Goal: Task Accomplishment & Management: Manage account settings

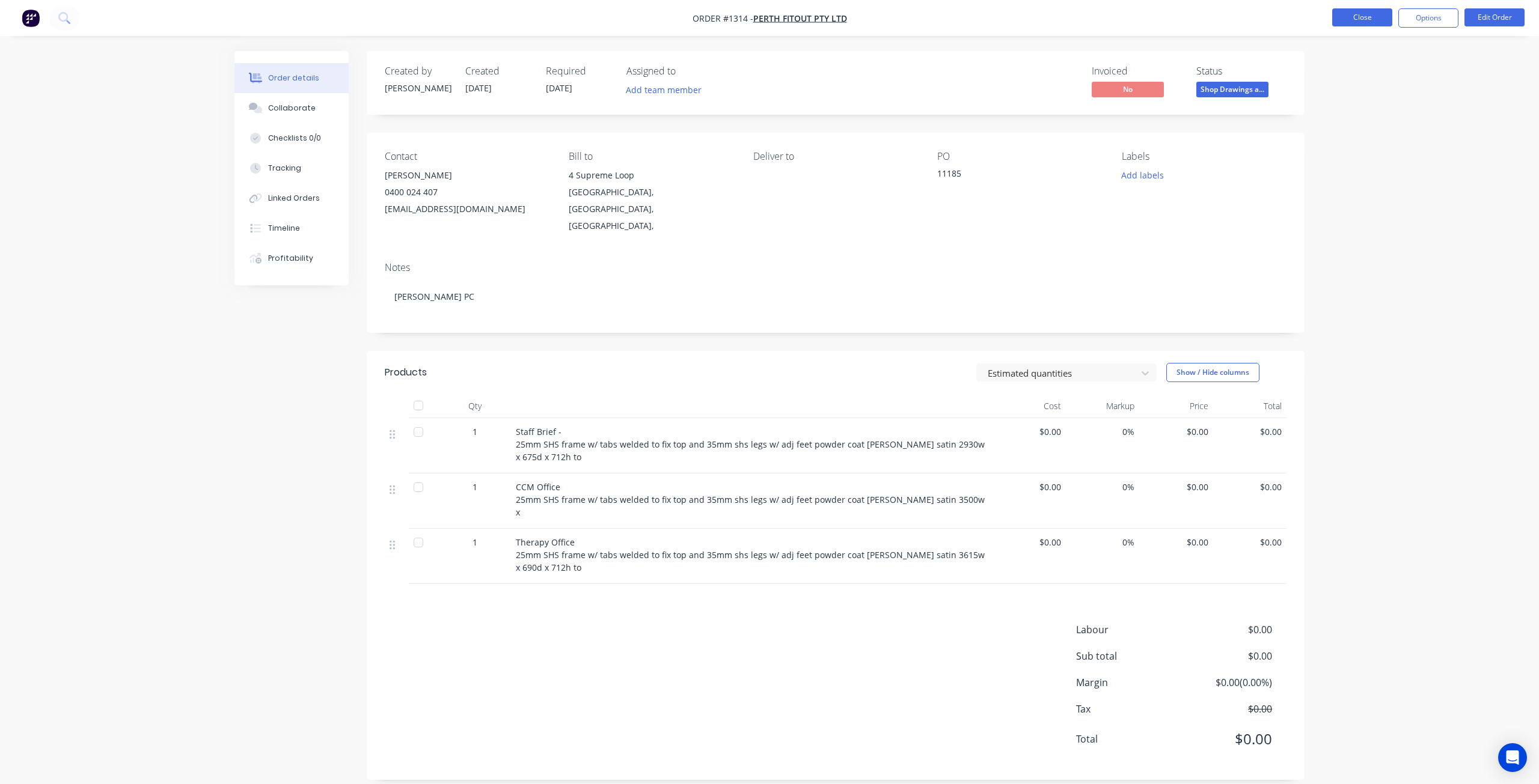
click at [1341, 19] on button "Close" at bounding box center [1363, 17] width 60 height 18
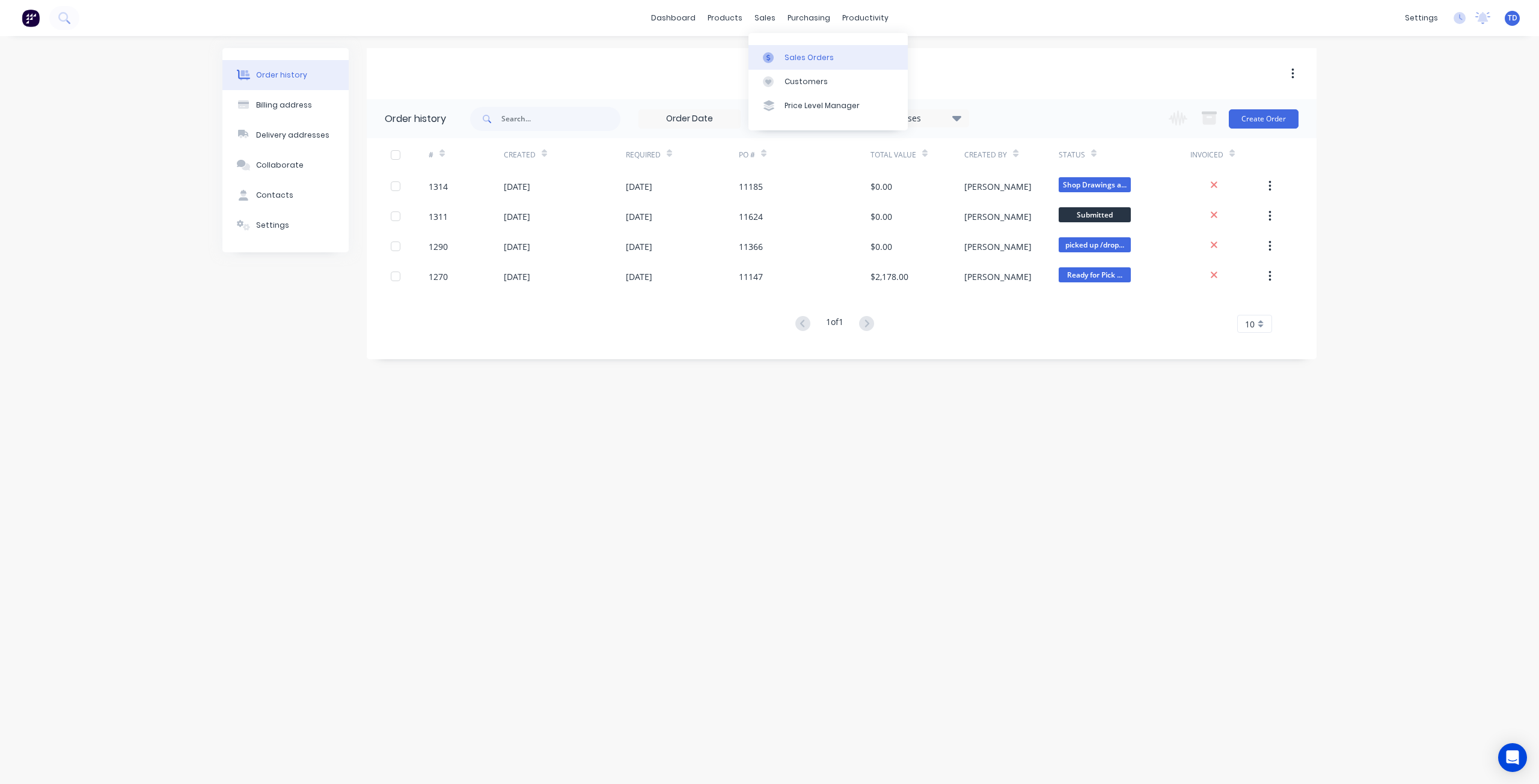
click at [772, 60] on icon at bounding box center [768, 57] width 11 height 11
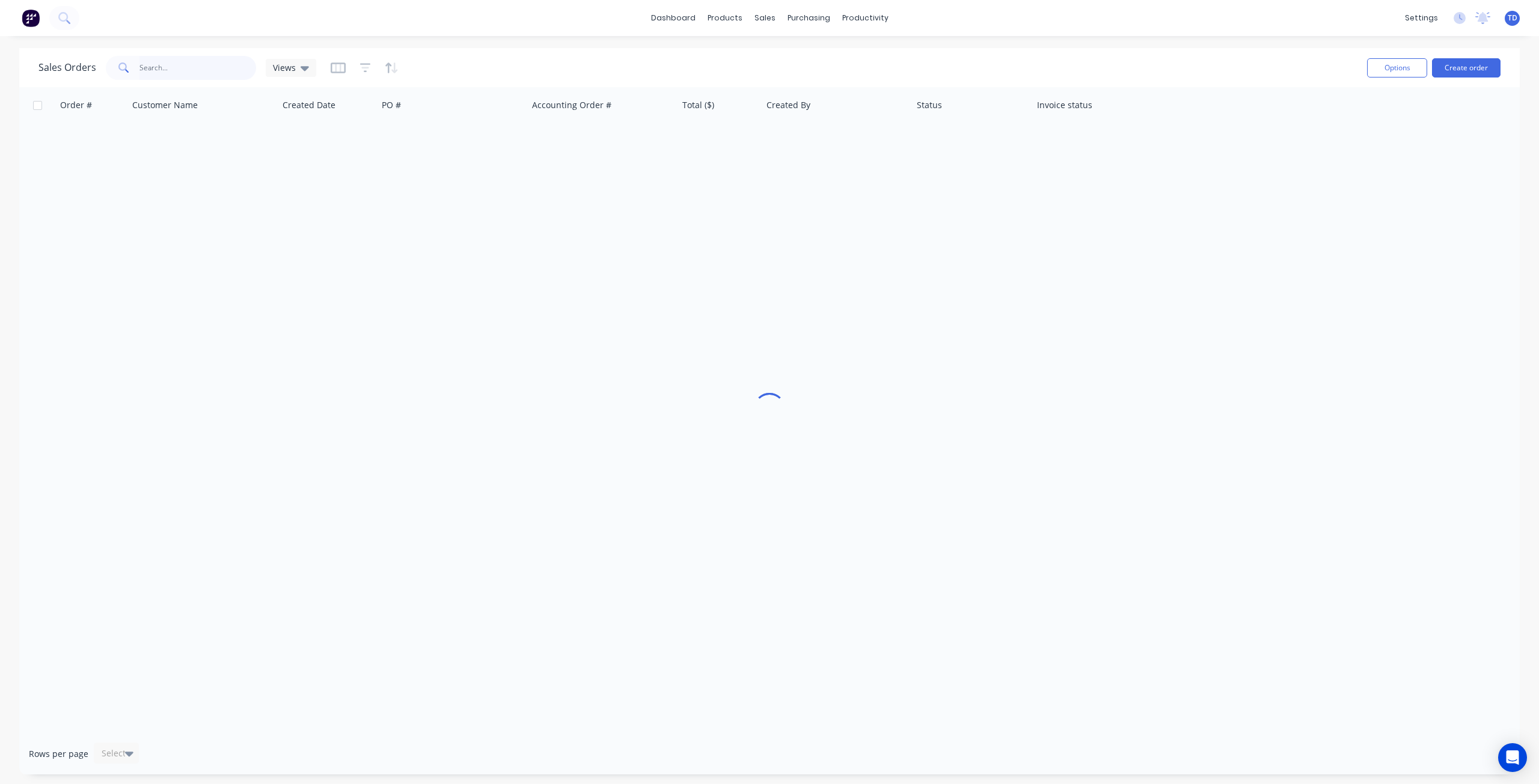
click at [202, 75] on input "text" at bounding box center [198, 68] width 117 height 24
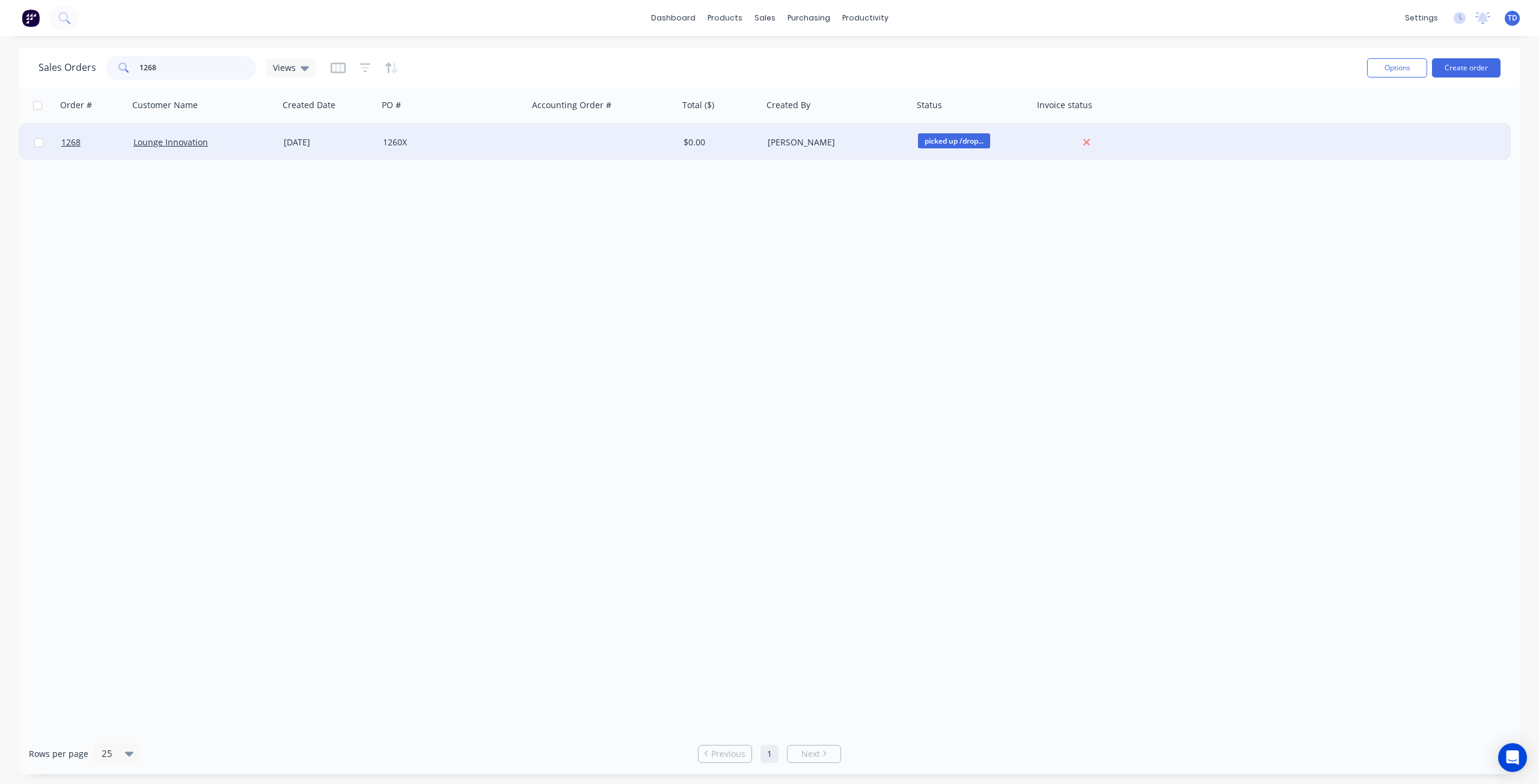
type input "1268"
click at [355, 147] on div "[DATE]" at bounding box center [328, 142] width 89 height 12
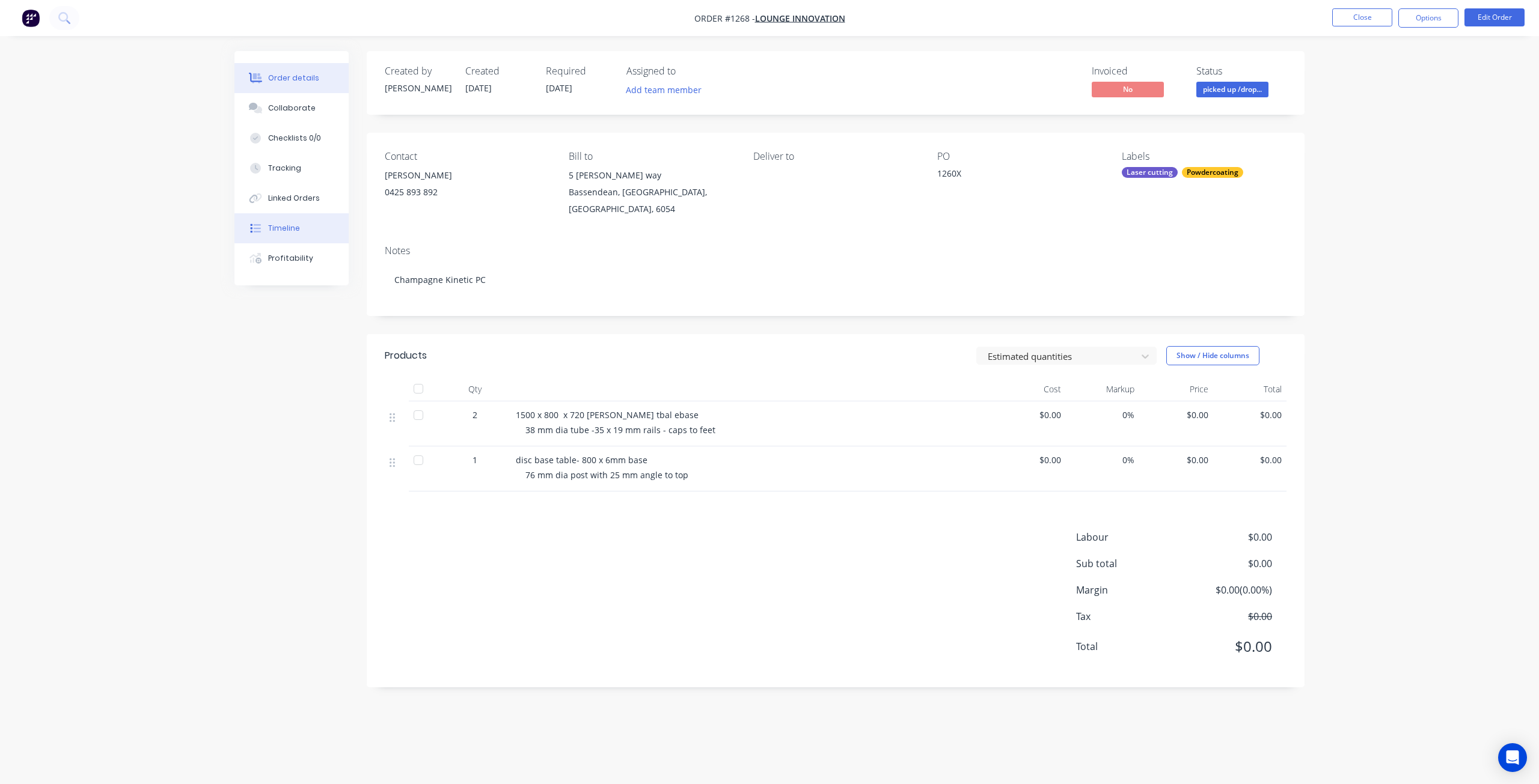
click at [292, 235] on button "Timeline" at bounding box center [291, 228] width 114 height 30
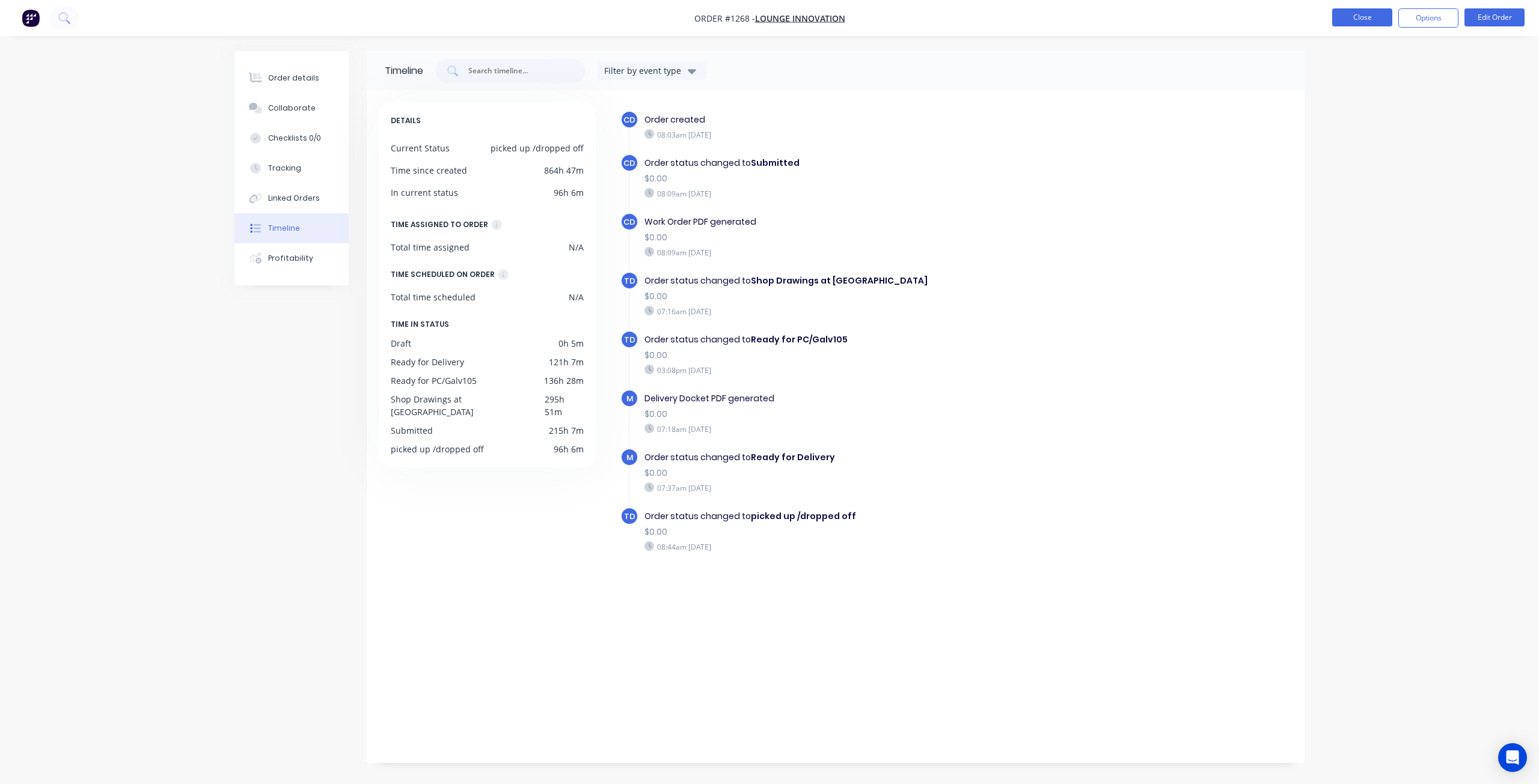
click at [1367, 10] on button "Close" at bounding box center [1363, 17] width 60 height 18
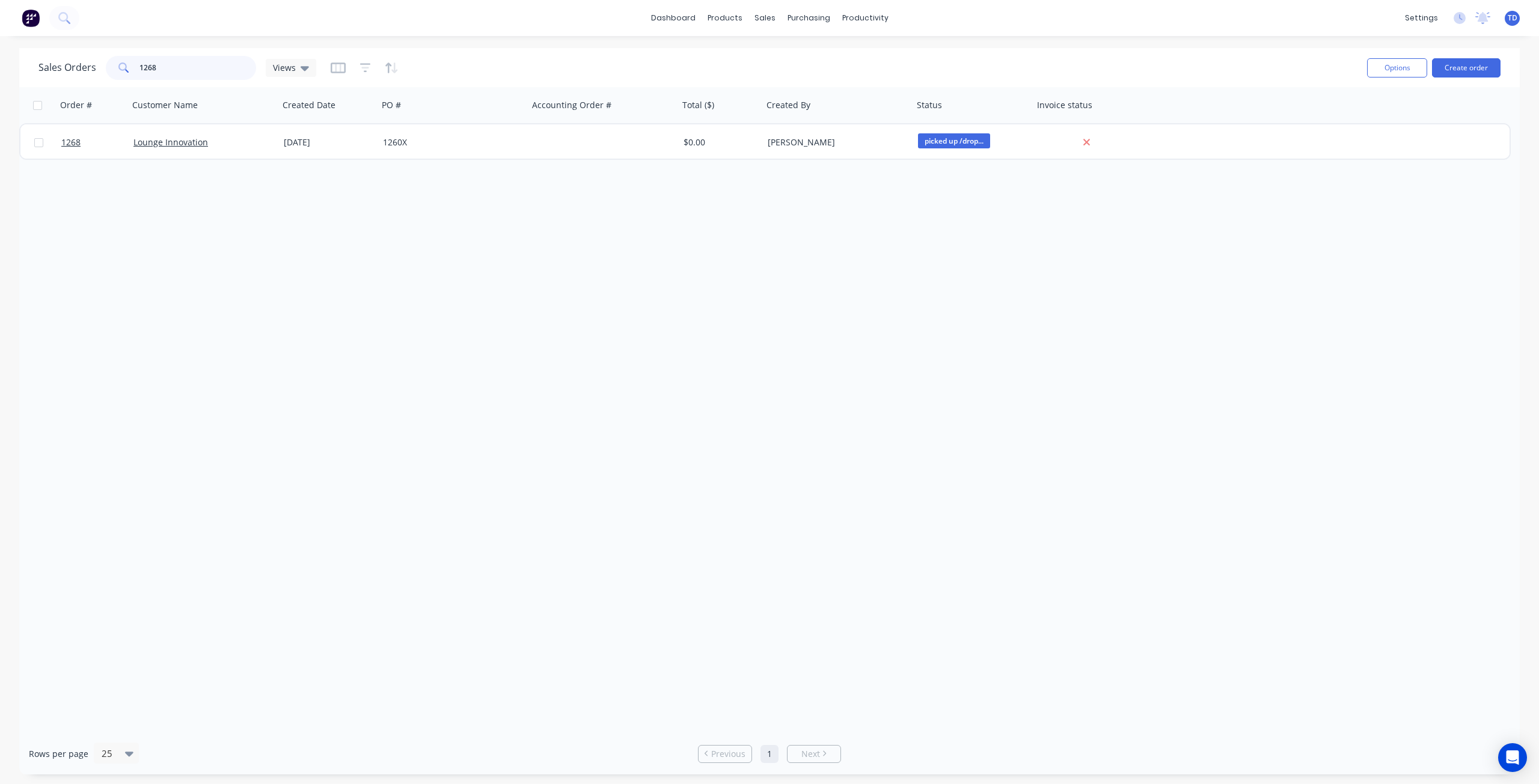
drag, startPoint x: 173, startPoint y: 64, endPoint x: 147, endPoint y: 58, distance: 26.7
click at [147, 58] on input "1268" at bounding box center [198, 68] width 117 height 24
drag, startPoint x: 171, startPoint y: 65, endPoint x: 86, endPoint y: 62, distance: 85.1
click at [85, 62] on div "Sales Orders 1275 Views" at bounding box center [178, 68] width 278 height 24
drag, startPoint x: 156, startPoint y: 67, endPoint x: 142, endPoint y: 61, distance: 15.2
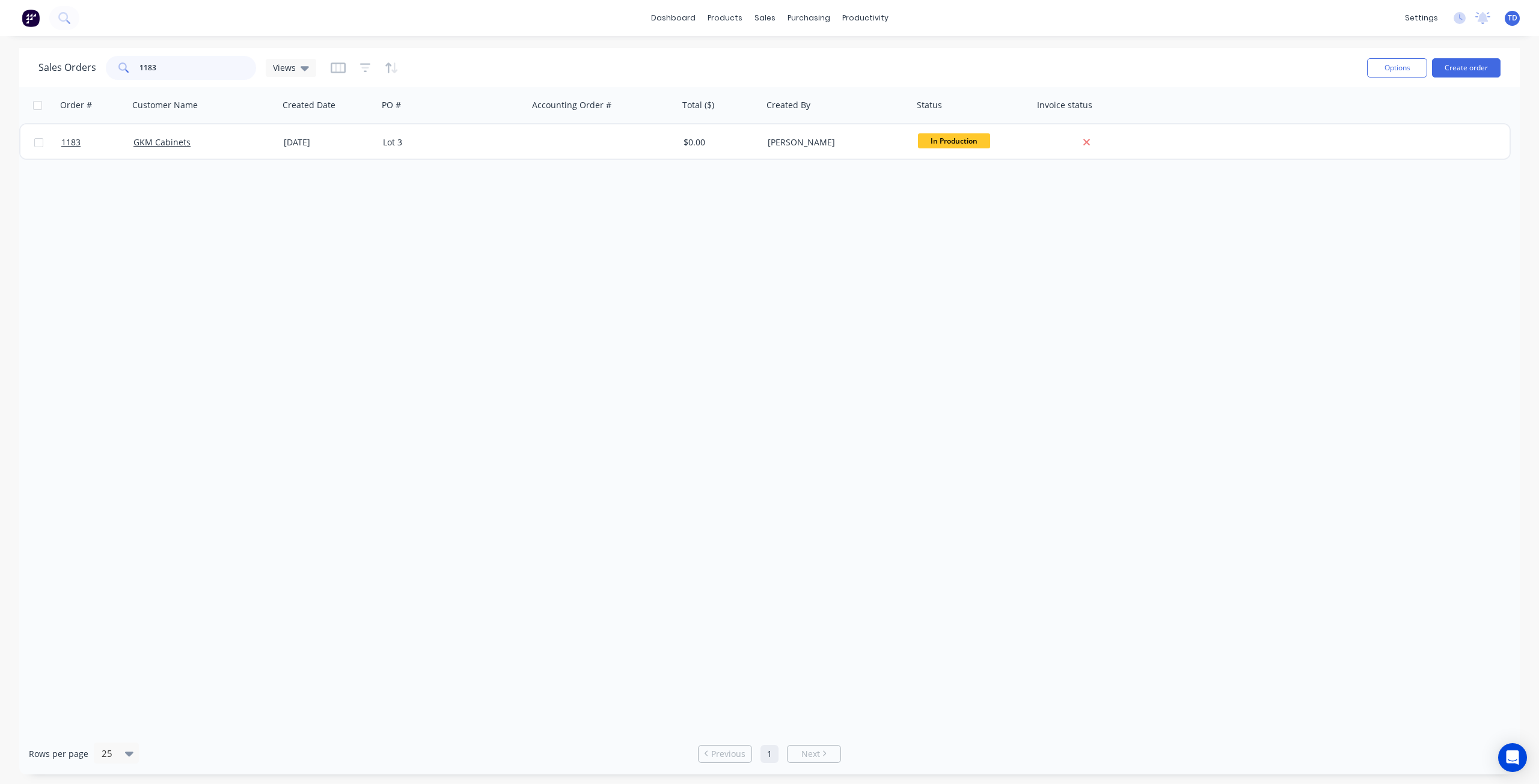
click at [142, 61] on input "1183" at bounding box center [198, 68] width 117 height 24
drag, startPoint x: 156, startPoint y: 63, endPoint x: 147, endPoint y: 60, distance: 9.5
click at [147, 60] on input "1288" at bounding box center [198, 68] width 117 height 24
drag, startPoint x: 166, startPoint y: 63, endPoint x: 144, endPoint y: 56, distance: 23.1
click at [143, 56] on input "1292" at bounding box center [198, 68] width 117 height 24
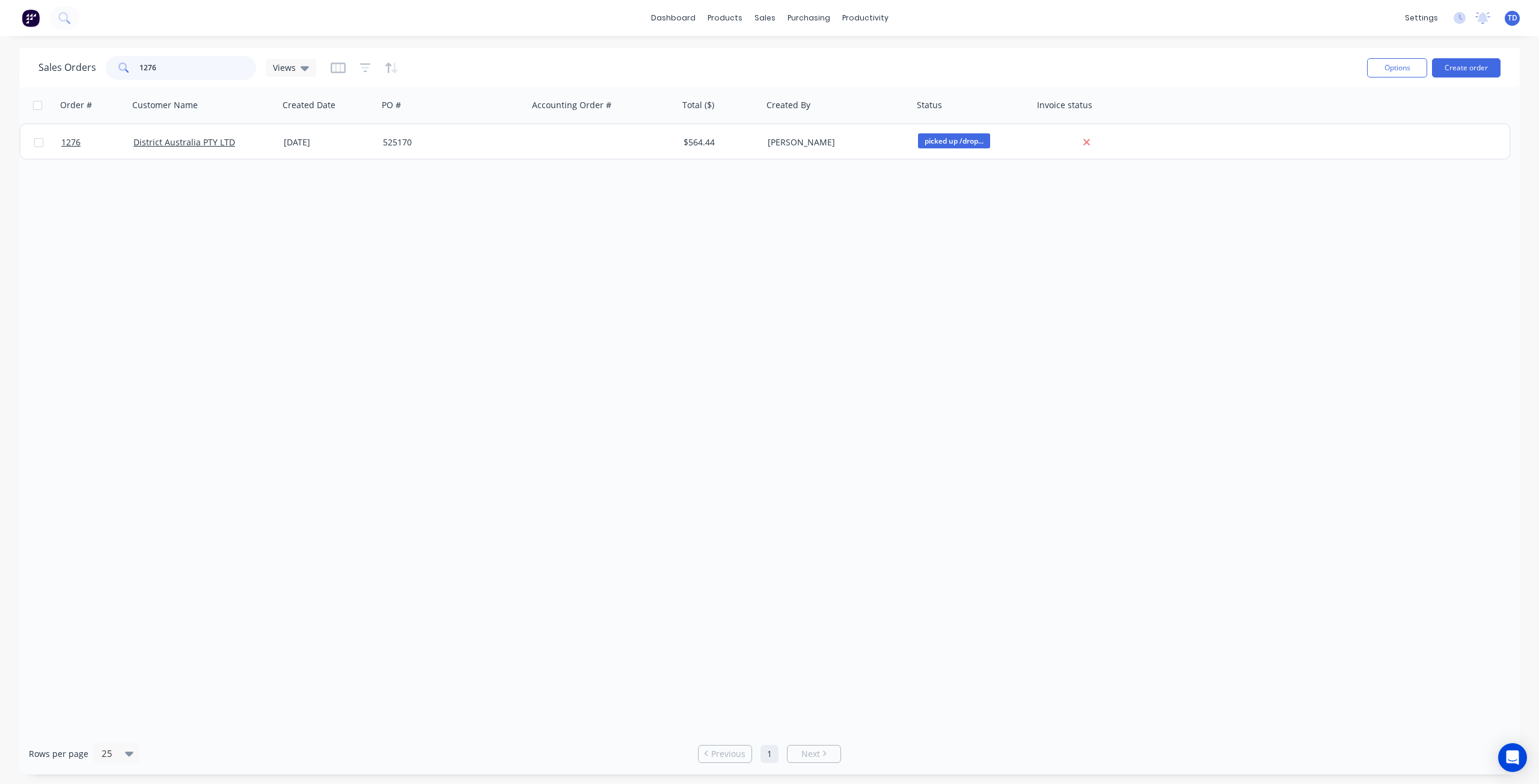
drag, startPoint x: 156, startPoint y: 63, endPoint x: 147, endPoint y: 61, distance: 9.2
click at [147, 61] on input "1276" at bounding box center [198, 68] width 117 height 24
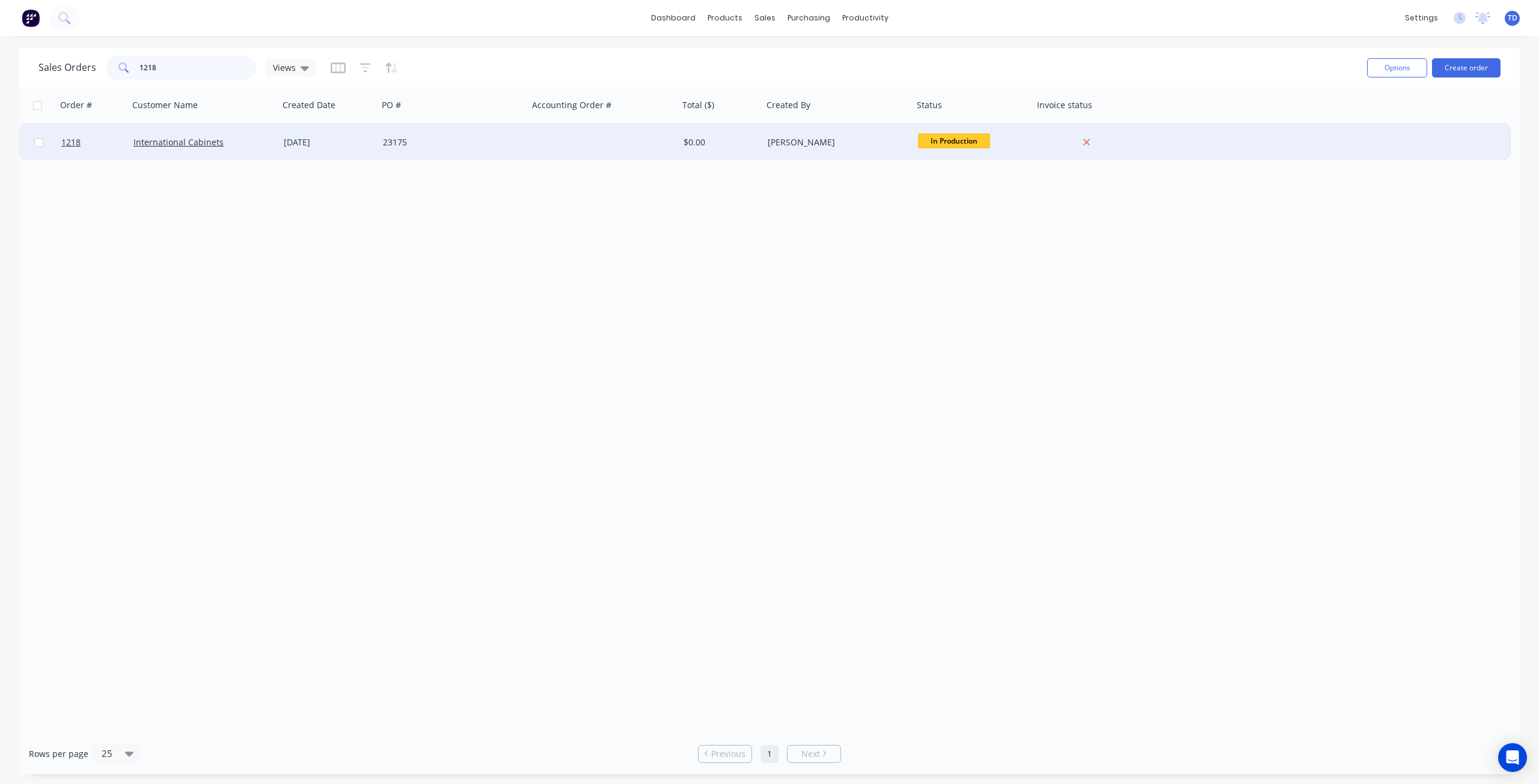
type input "1218"
click at [378, 139] on div "23175" at bounding box center [453, 142] width 150 height 36
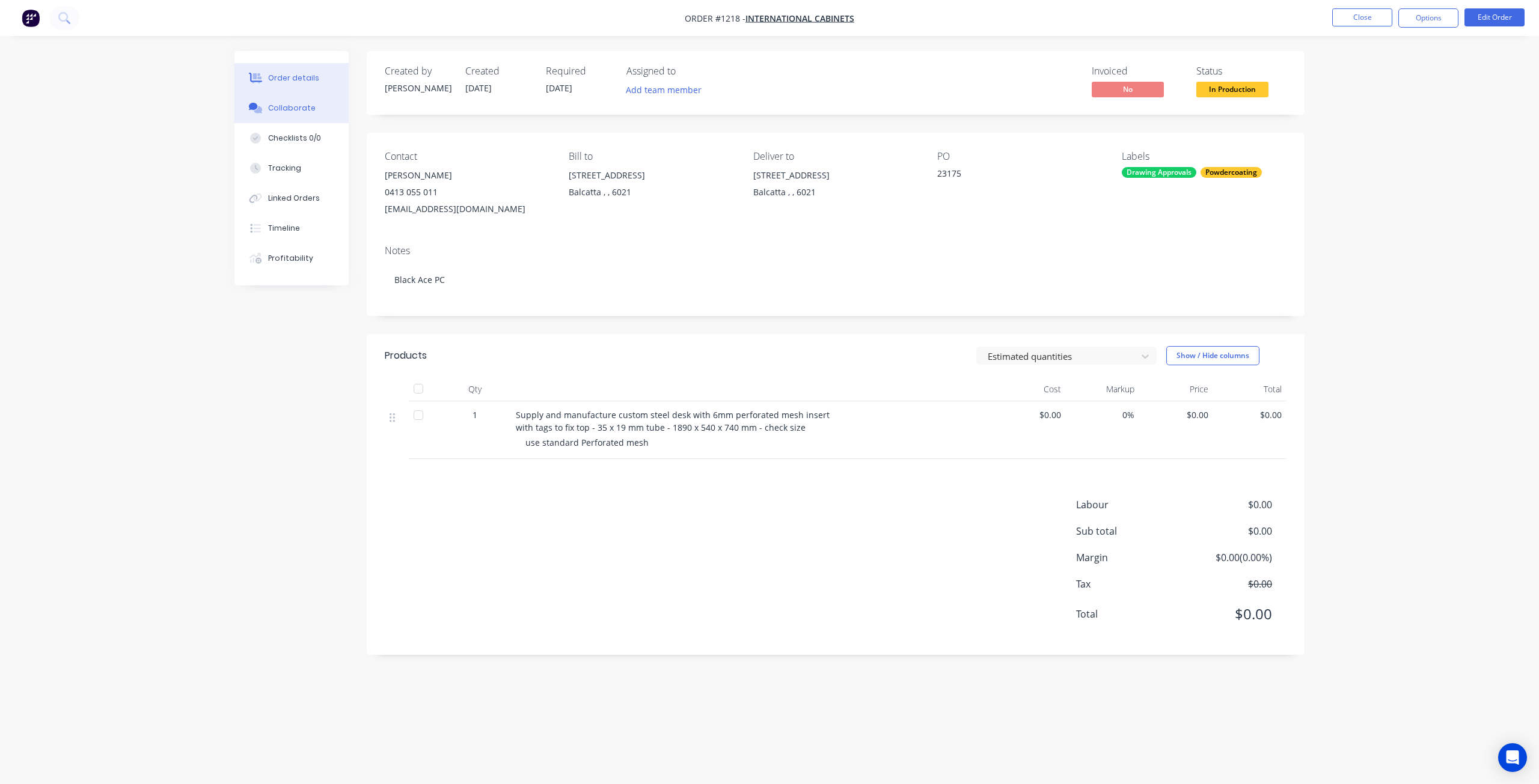
click at [287, 98] on button "Collaborate" at bounding box center [291, 108] width 114 height 30
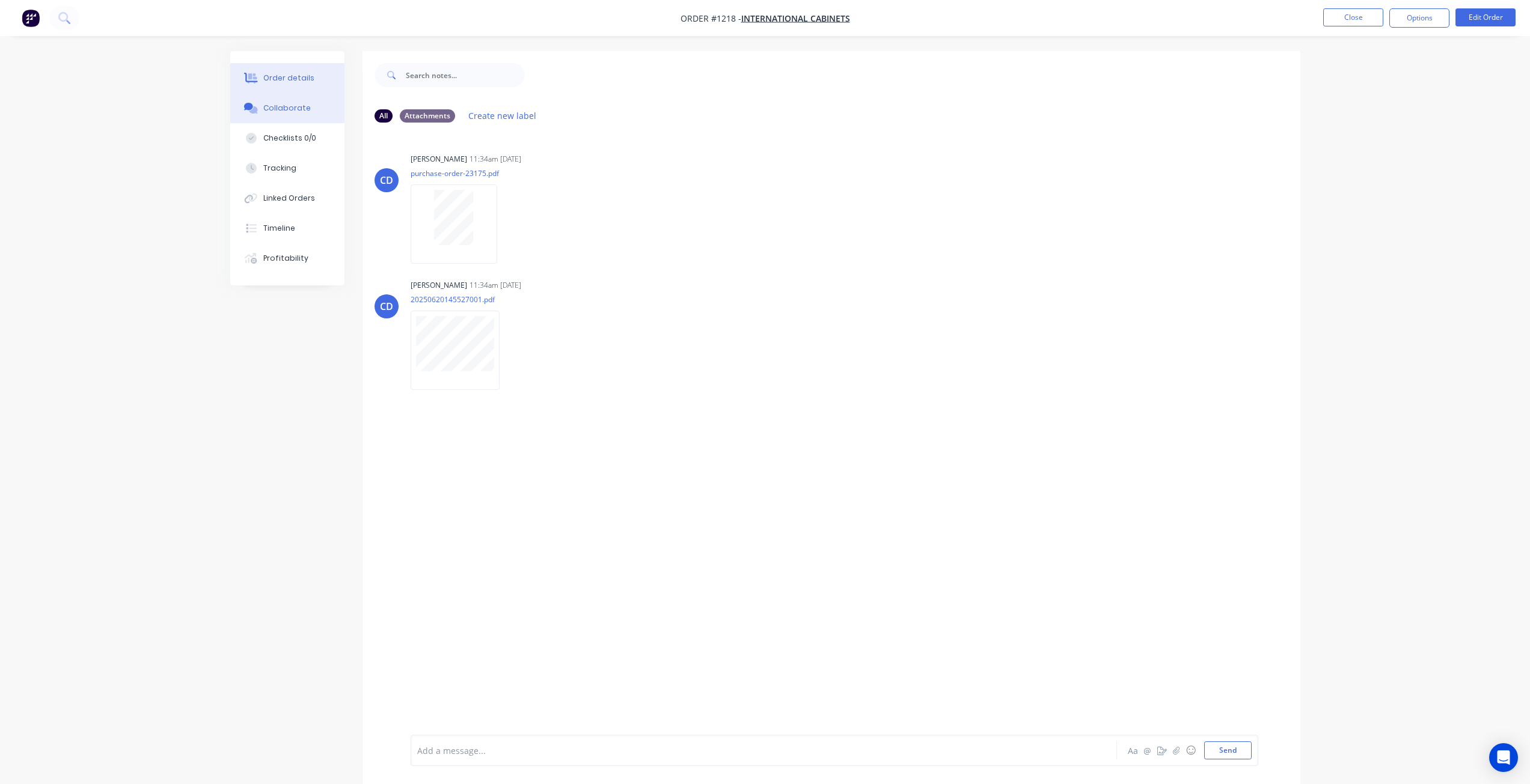
click at [265, 67] on button "Order details" at bounding box center [287, 77] width 114 height 30
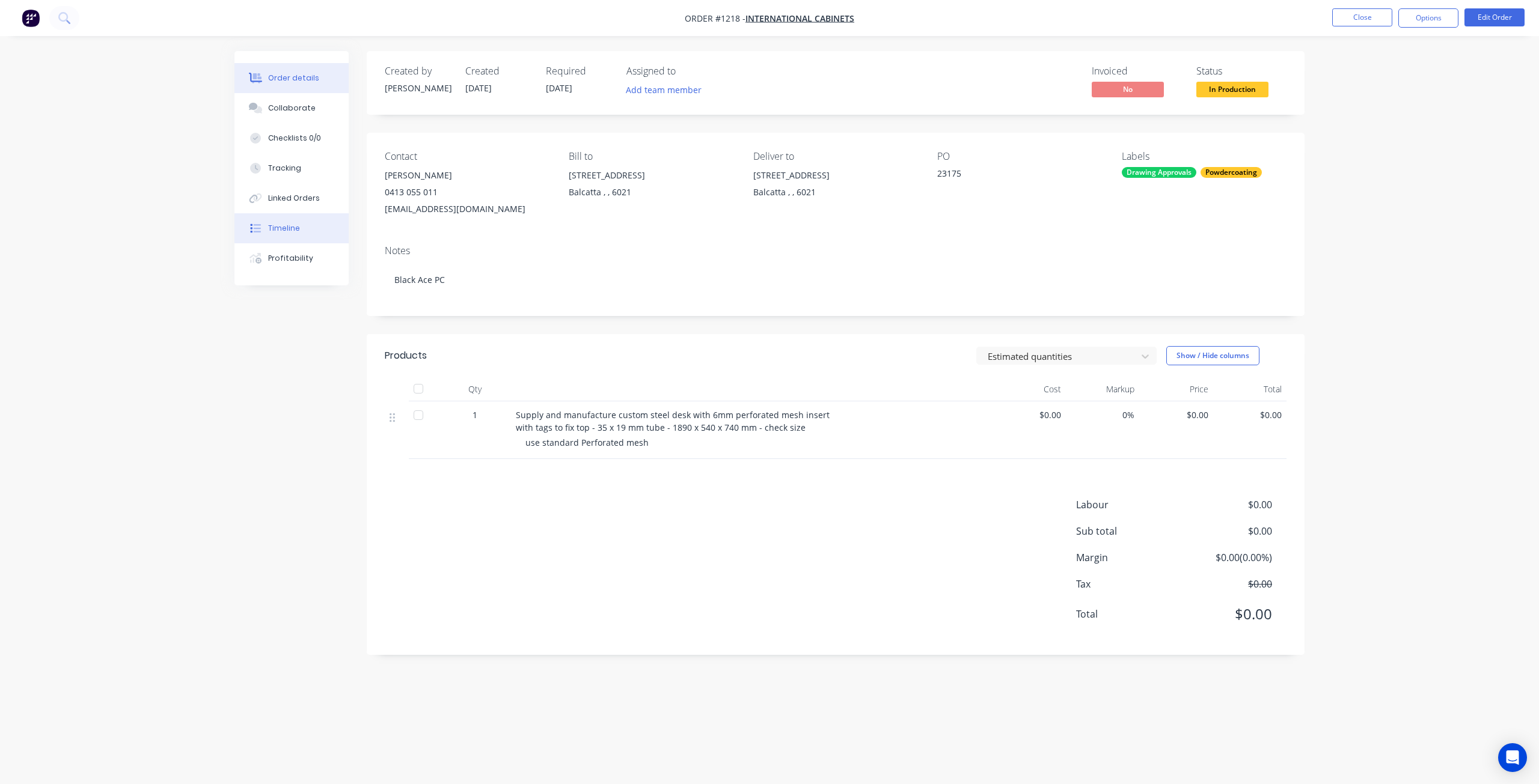
click at [283, 225] on div "Timeline" at bounding box center [284, 228] width 32 height 11
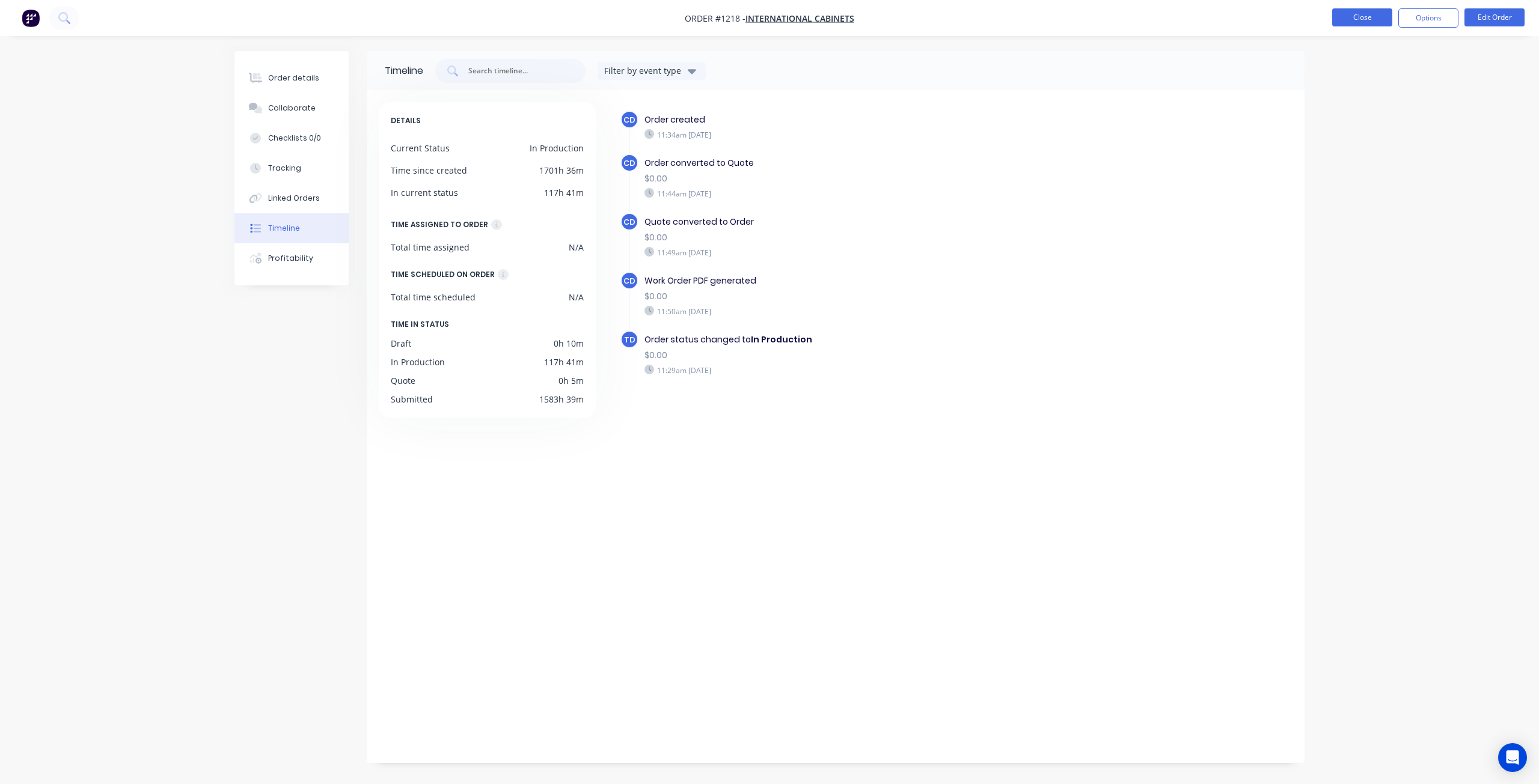
click at [1367, 18] on button "Close" at bounding box center [1363, 17] width 60 height 18
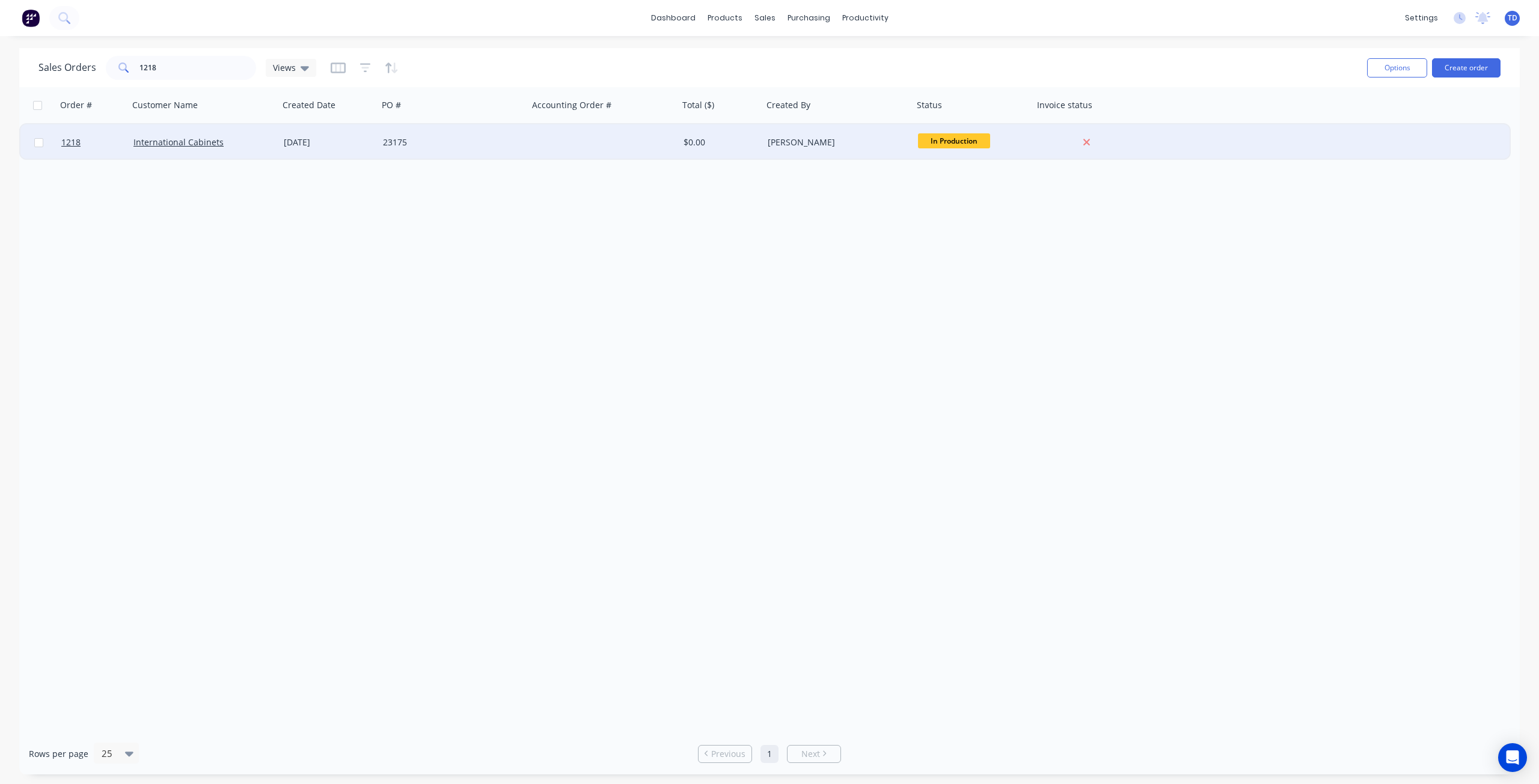
click at [449, 135] on div "23175" at bounding box center [453, 142] width 150 height 36
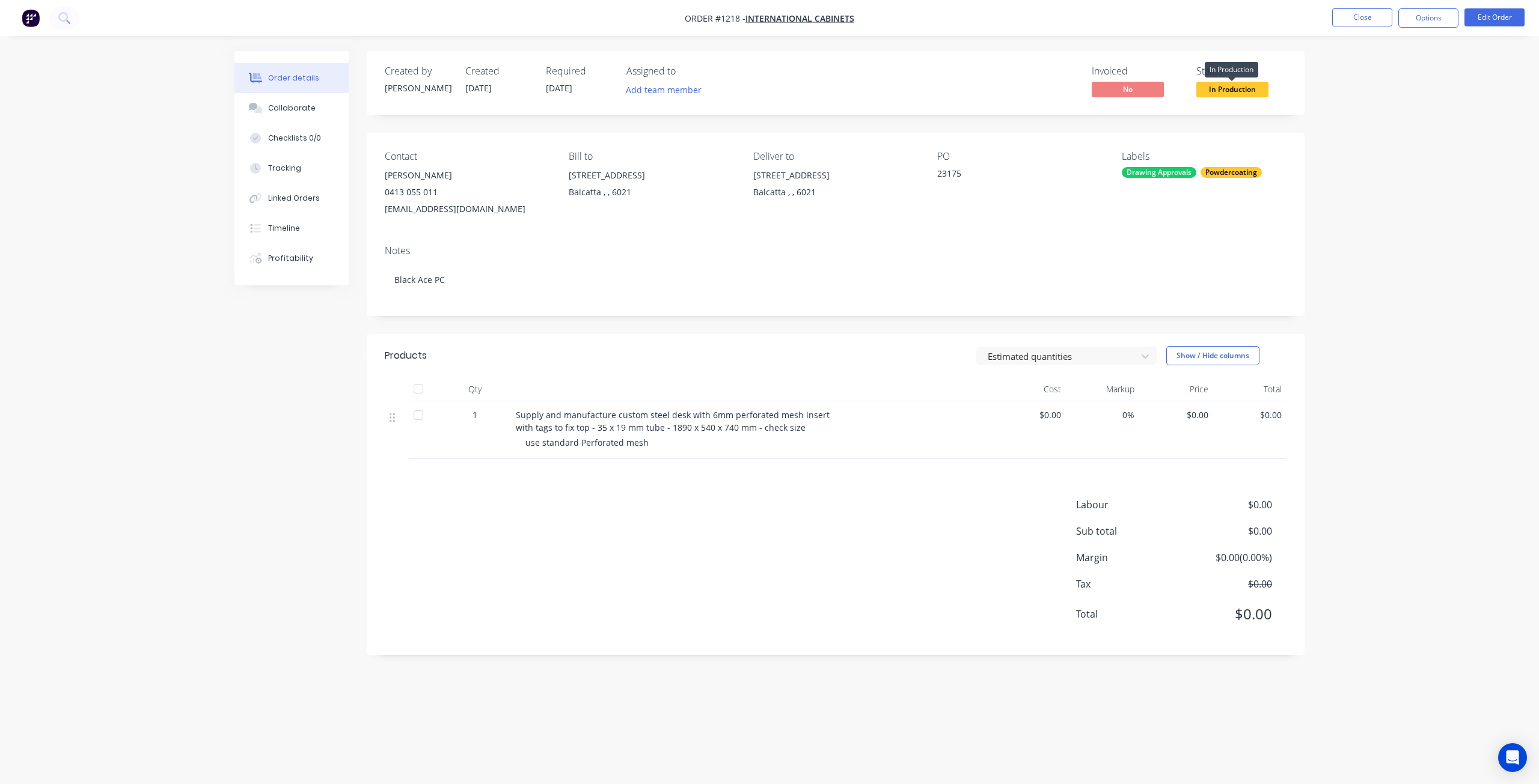
click at [1231, 91] on span "In Production" at bounding box center [1232, 89] width 72 height 15
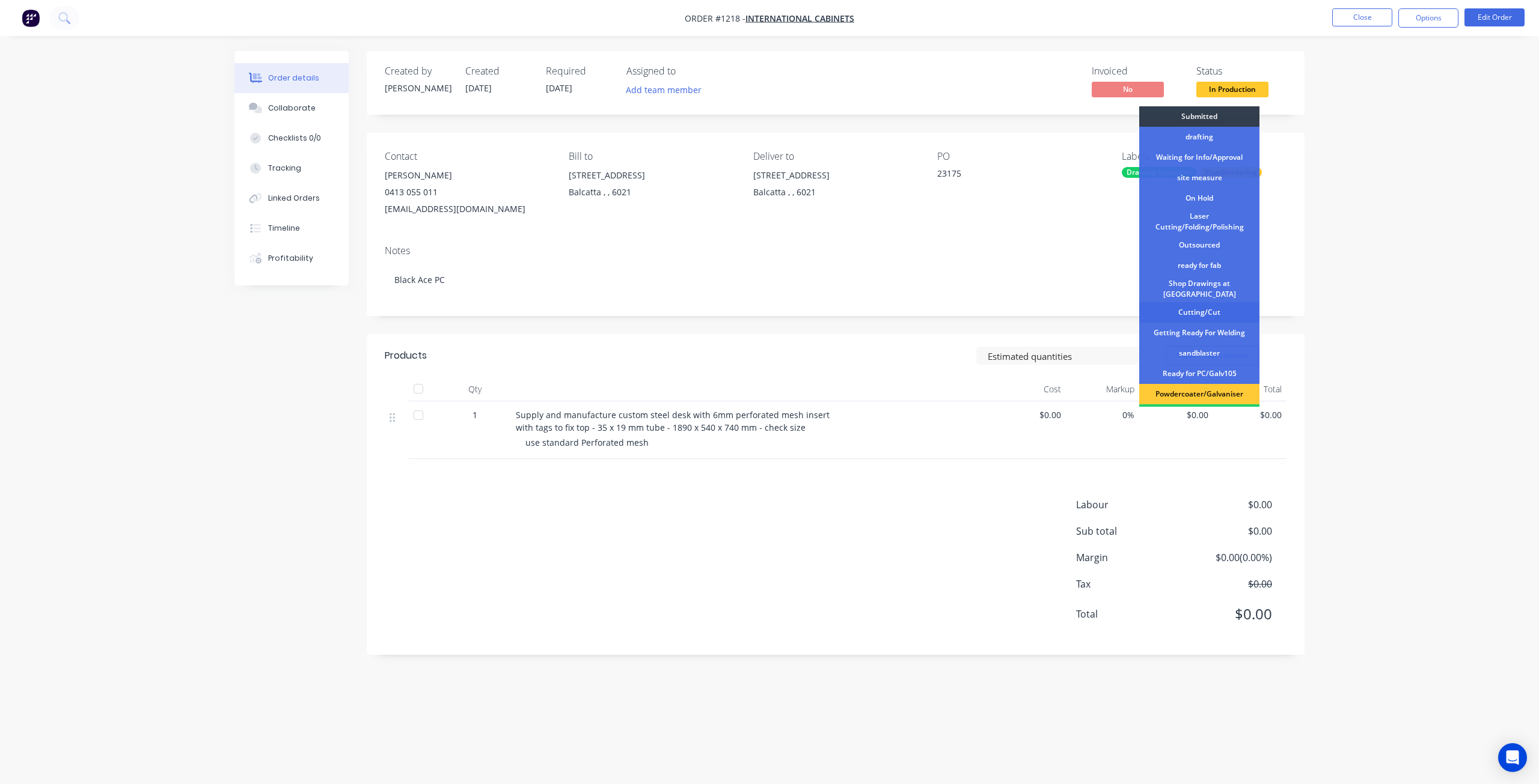
click at [1210, 304] on div "Cutting/Cut" at bounding box center [1199, 313] width 120 height 20
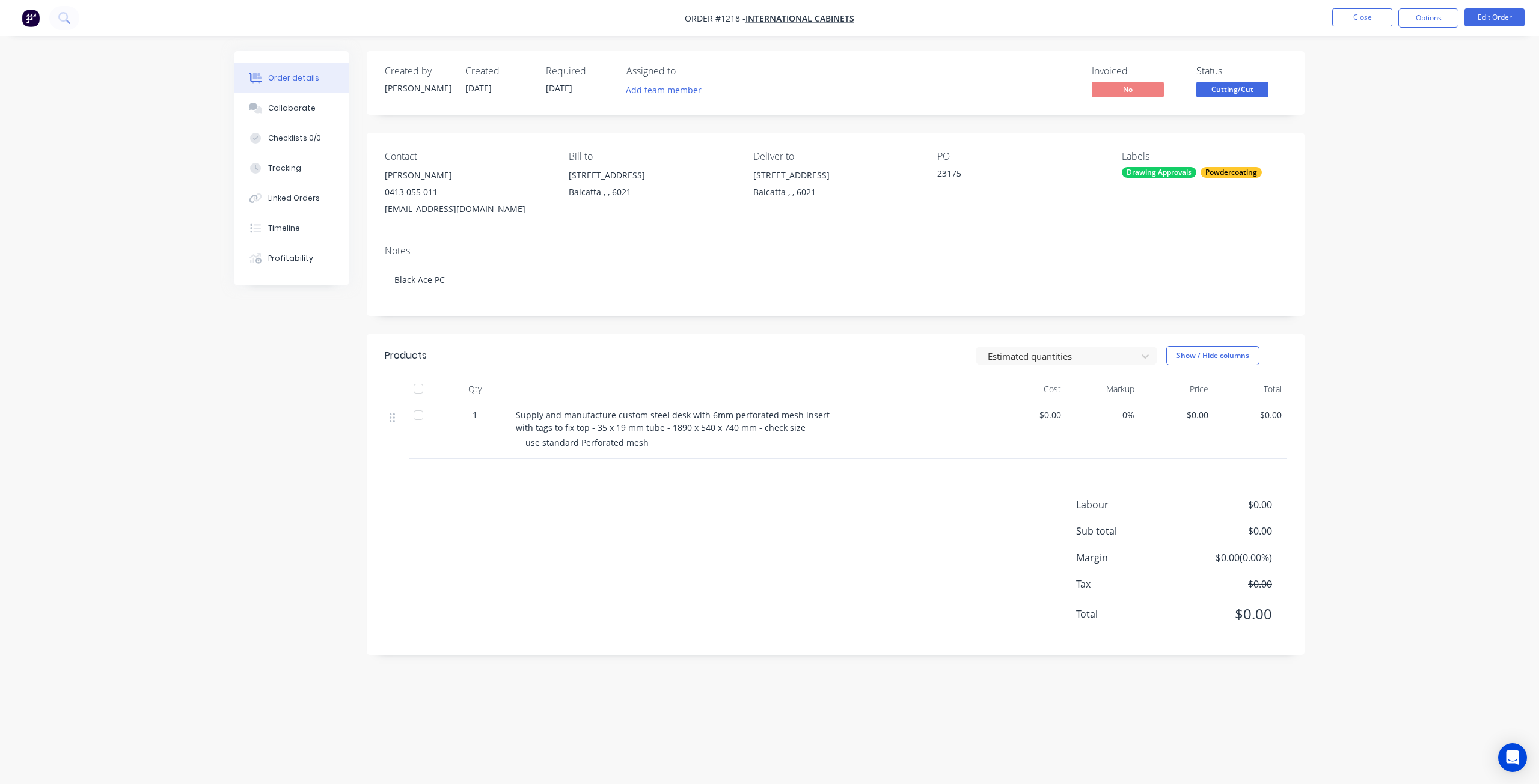
click at [1234, 174] on div "Powdercoating" at bounding box center [1231, 172] width 62 height 11
click at [1142, 351] on div at bounding box center [1144, 350] width 24 height 24
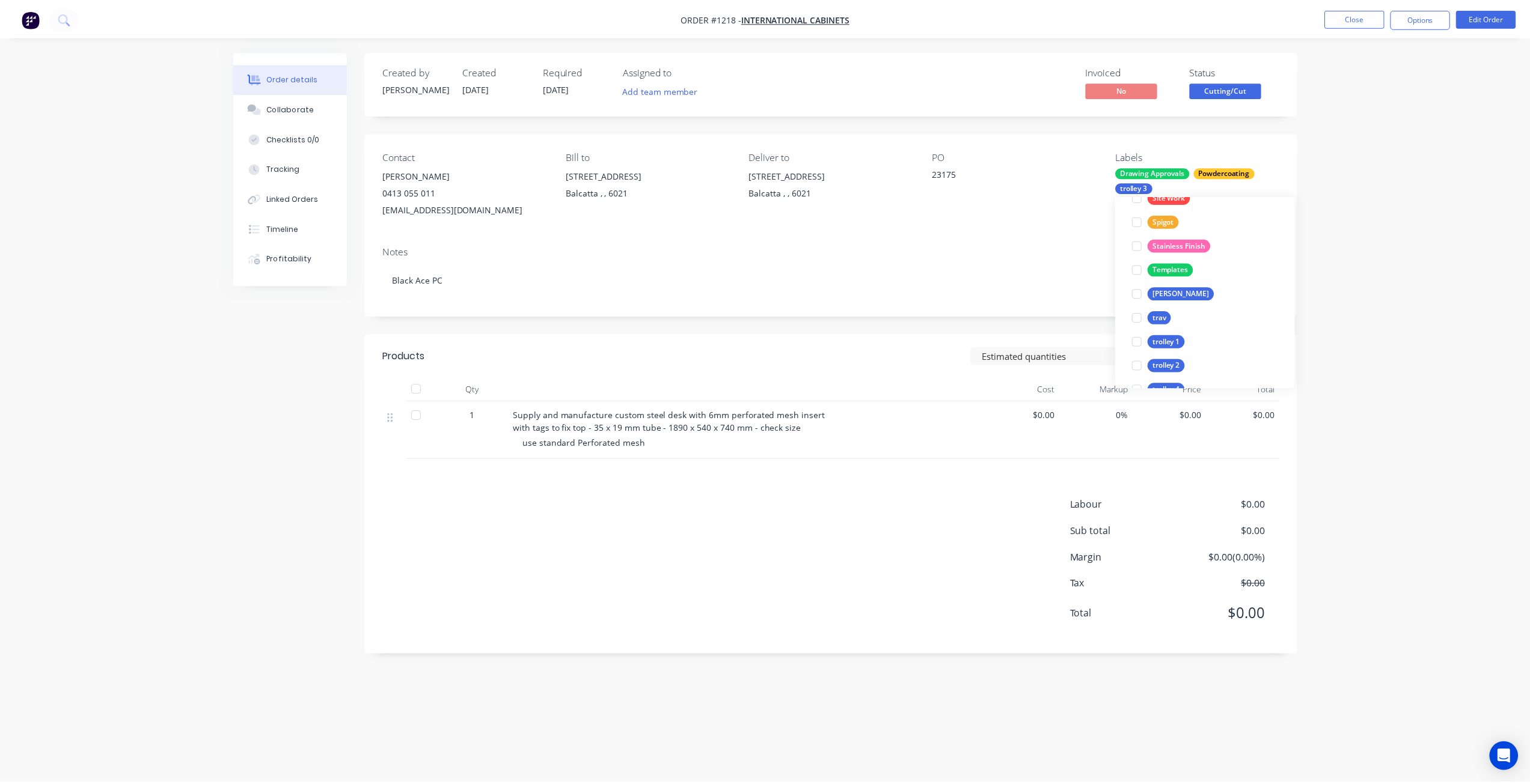
scroll to position [0, 0]
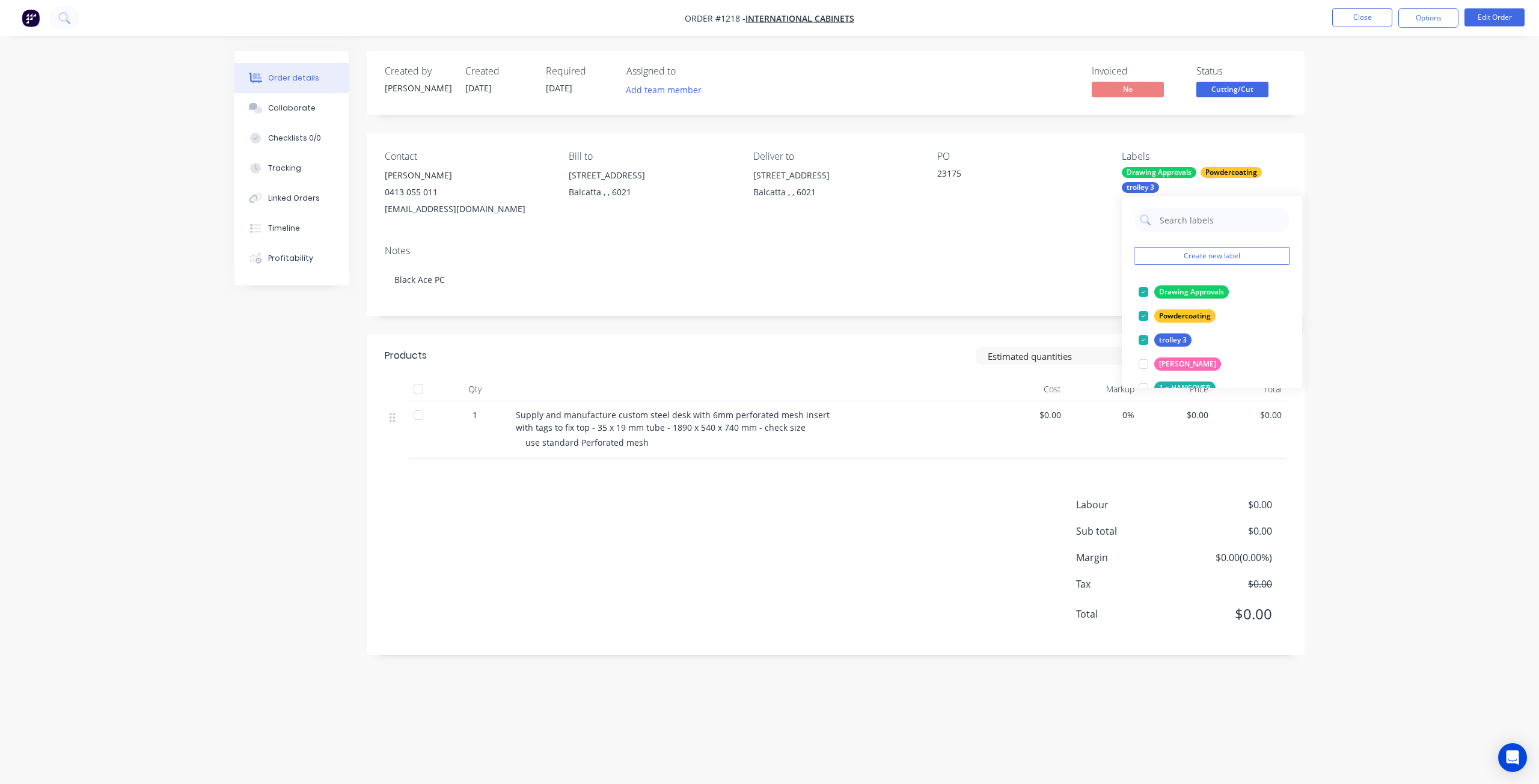
click at [1387, 162] on div "Order details Collaborate Checklists 0/0 Tracking Linked Orders Timeline Profit…" at bounding box center [769, 392] width 1539 height 784
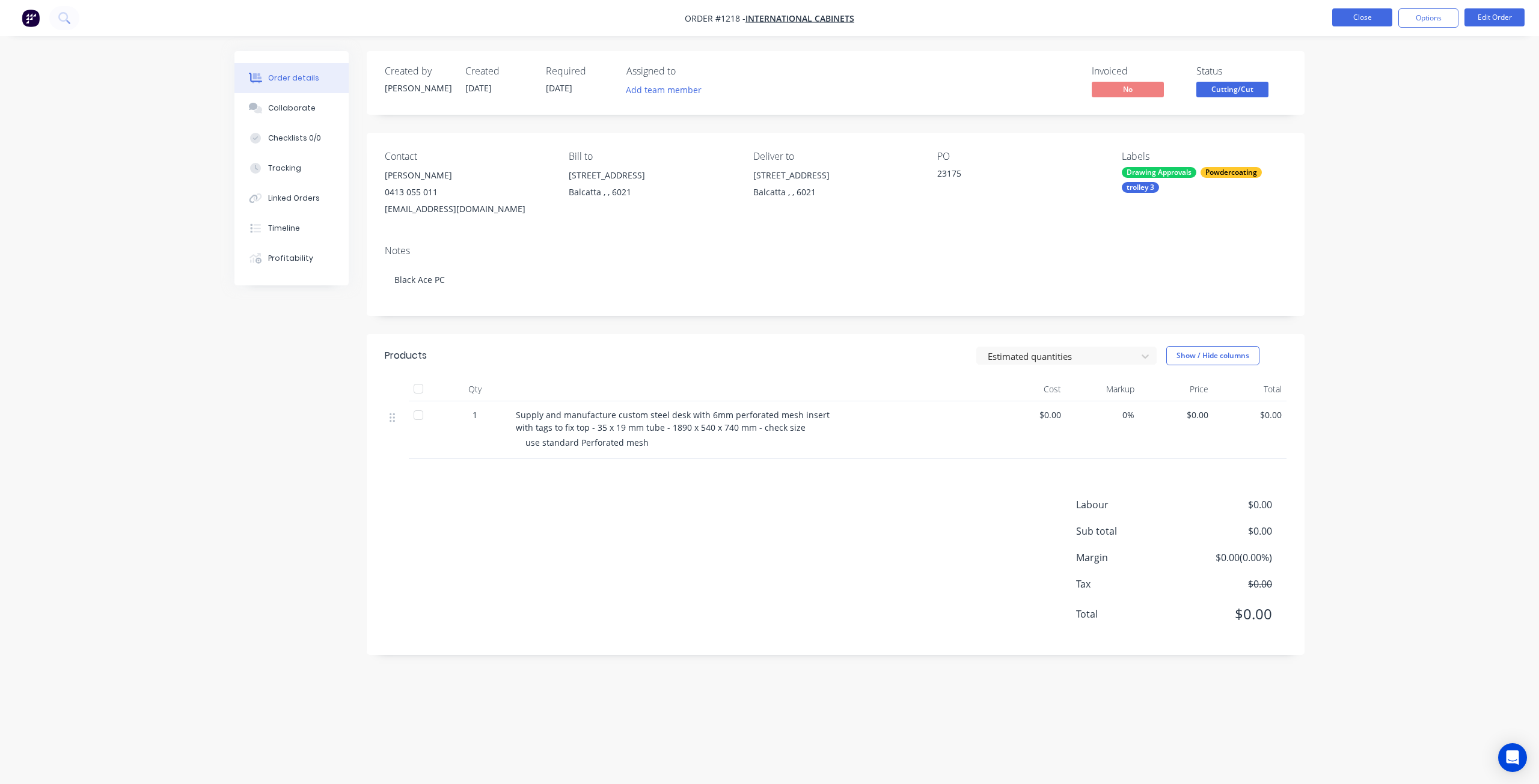
click at [1375, 14] on button "Close" at bounding box center [1363, 17] width 60 height 18
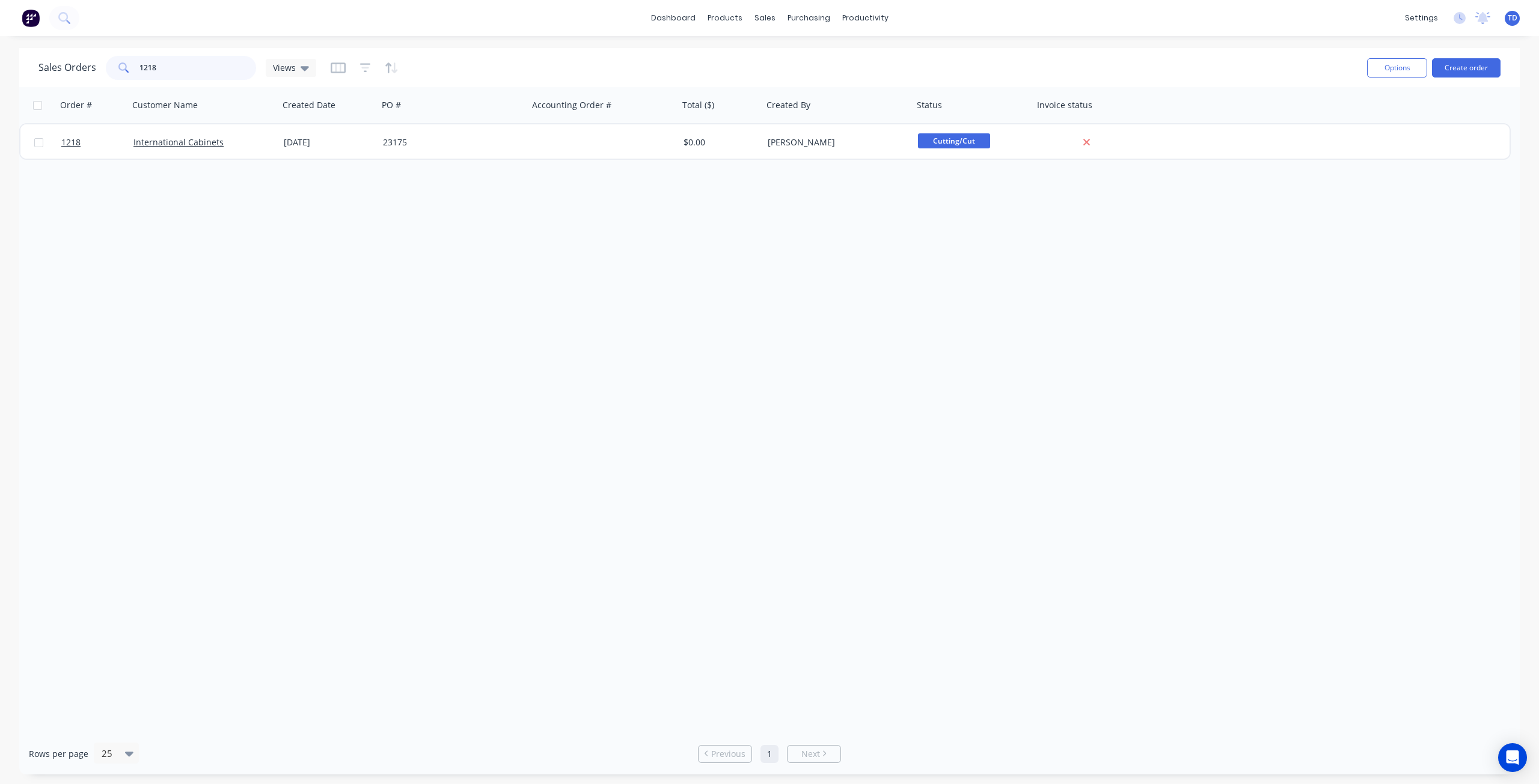
drag, startPoint x: 154, startPoint y: 61, endPoint x: 147, endPoint y: 58, distance: 7.6
click at [147, 58] on input "1218" at bounding box center [198, 68] width 117 height 24
drag, startPoint x: 164, startPoint y: 68, endPoint x: 148, endPoint y: 57, distance: 19.4
click at [148, 57] on input "1270" at bounding box center [198, 68] width 117 height 24
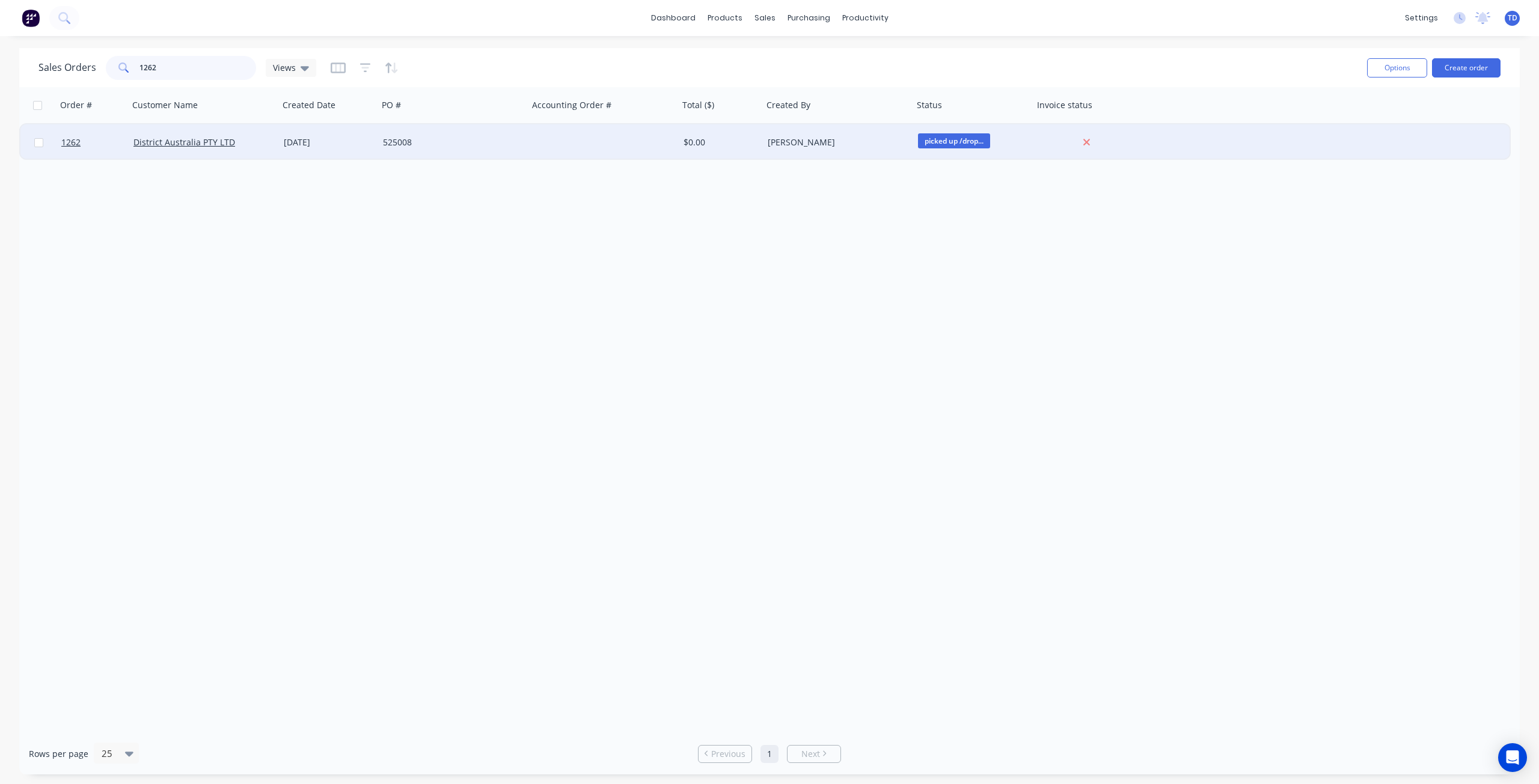
type input "1262"
click at [362, 137] on div "[DATE]" at bounding box center [328, 142] width 89 height 12
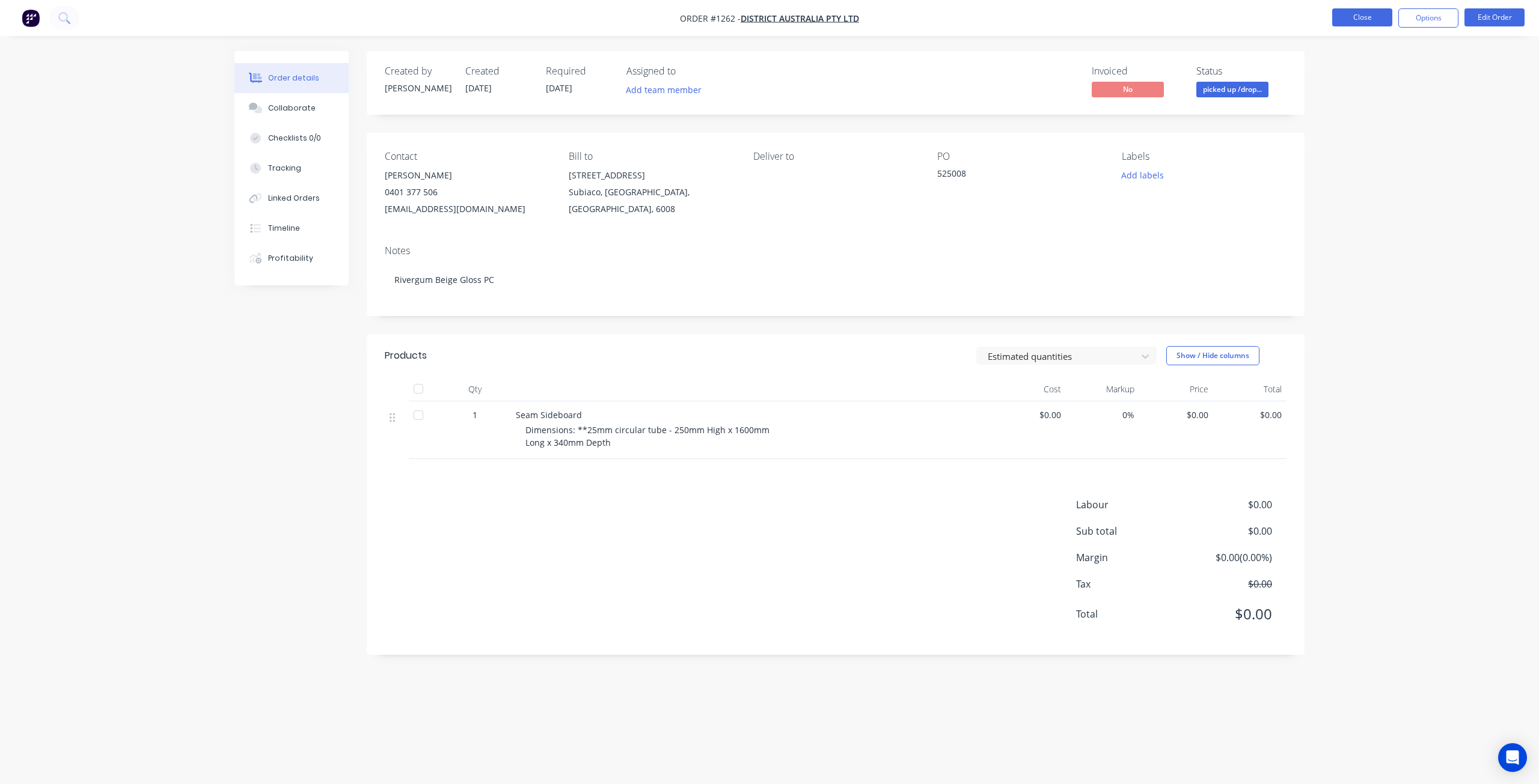
click at [1361, 20] on button "Close" at bounding box center [1363, 17] width 60 height 18
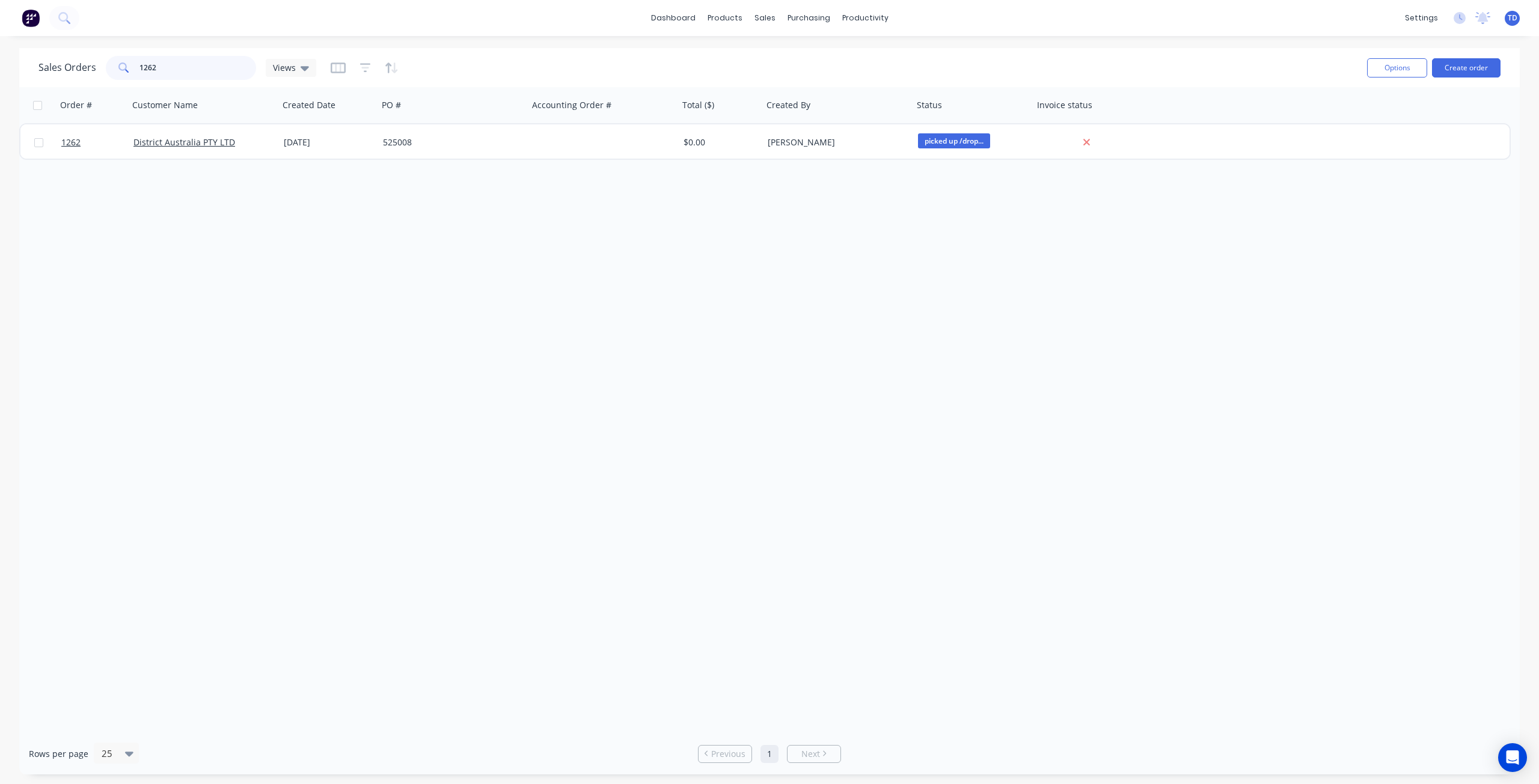
drag, startPoint x: 166, startPoint y: 66, endPoint x: 104, endPoint y: 68, distance: 62.0
click at [104, 68] on div "Sales Orders 1262 Views" at bounding box center [178, 68] width 278 height 24
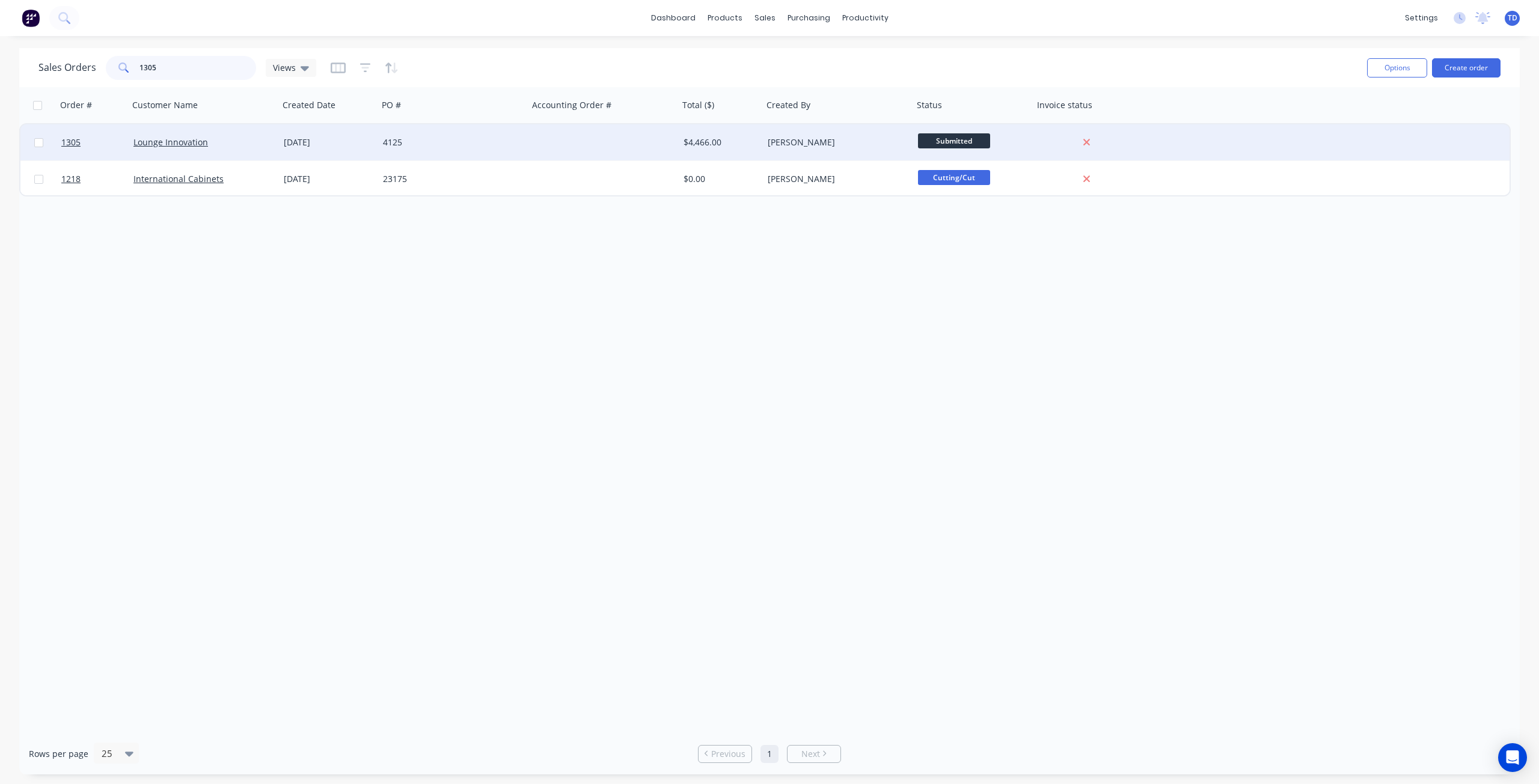
type input "1305"
click at [357, 148] on div "[DATE]" at bounding box center [328, 142] width 89 height 12
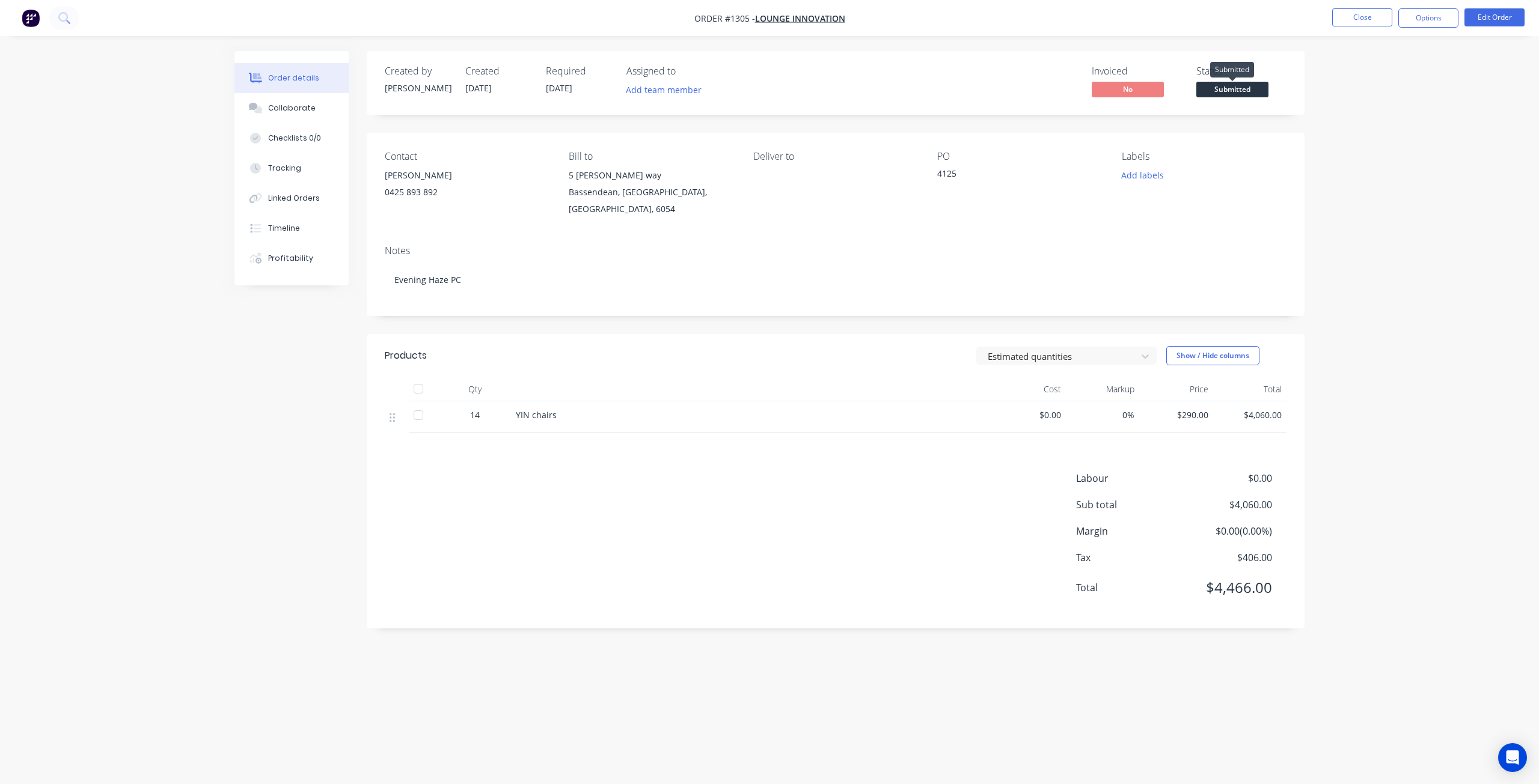
click at [1248, 88] on span "Submitted" at bounding box center [1232, 89] width 72 height 15
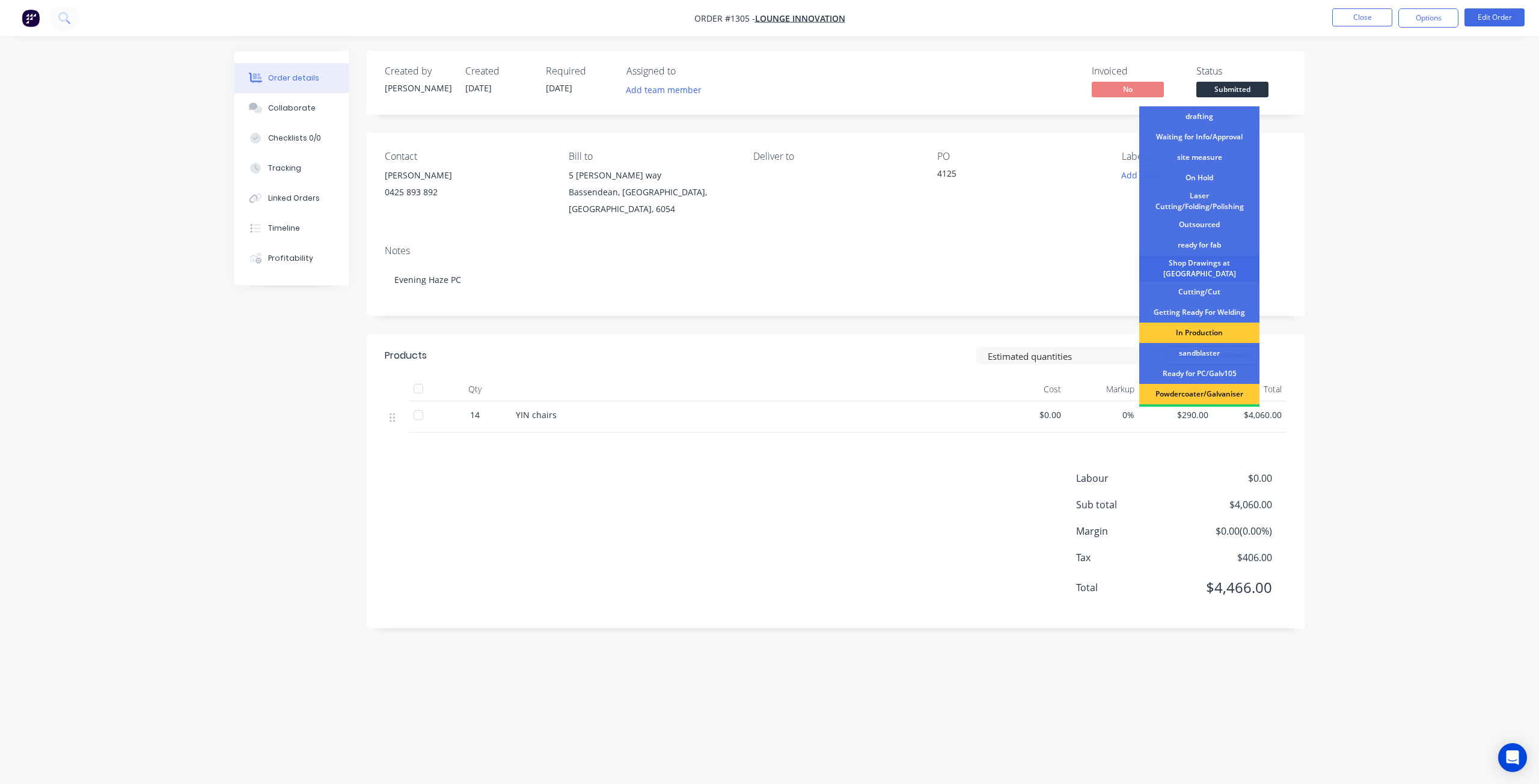
click at [1215, 267] on div "Shop Drawings at [GEOGRAPHIC_DATA]" at bounding box center [1199, 269] width 120 height 27
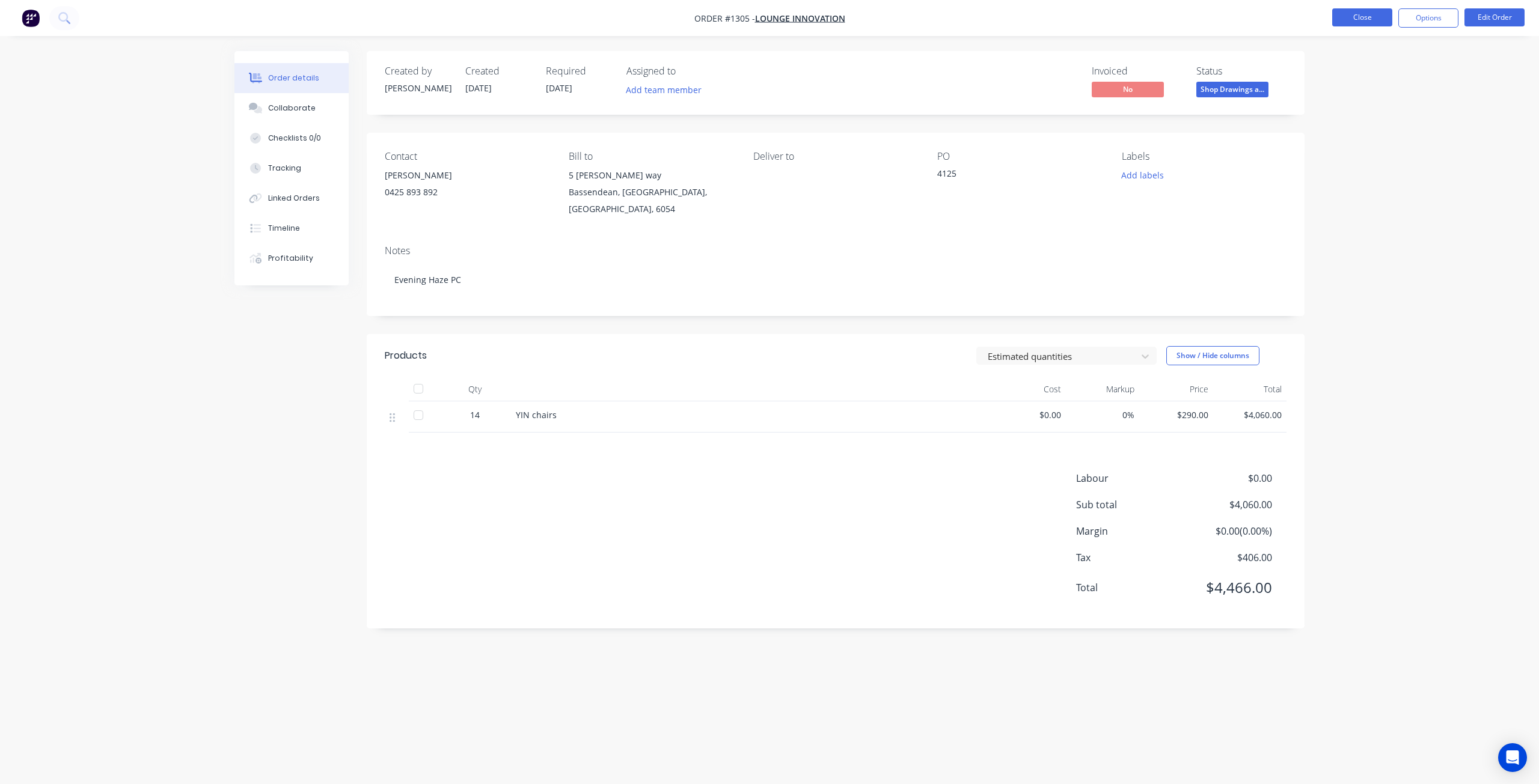
click at [1354, 17] on button "Close" at bounding box center [1363, 17] width 60 height 18
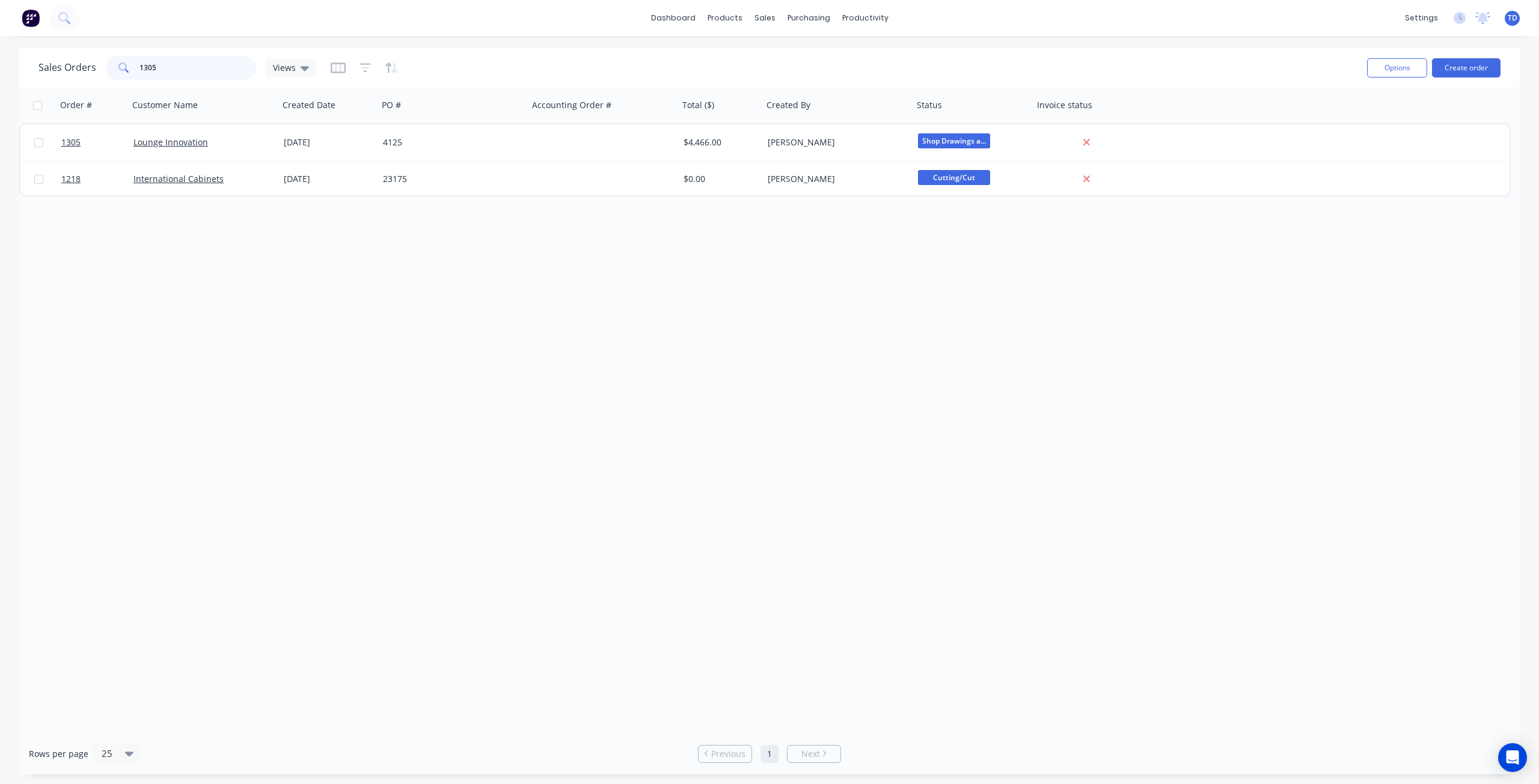
drag, startPoint x: 158, startPoint y: 63, endPoint x: 146, endPoint y: 57, distance: 13.4
click at [146, 57] on input "1305" at bounding box center [198, 68] width 117 height 24
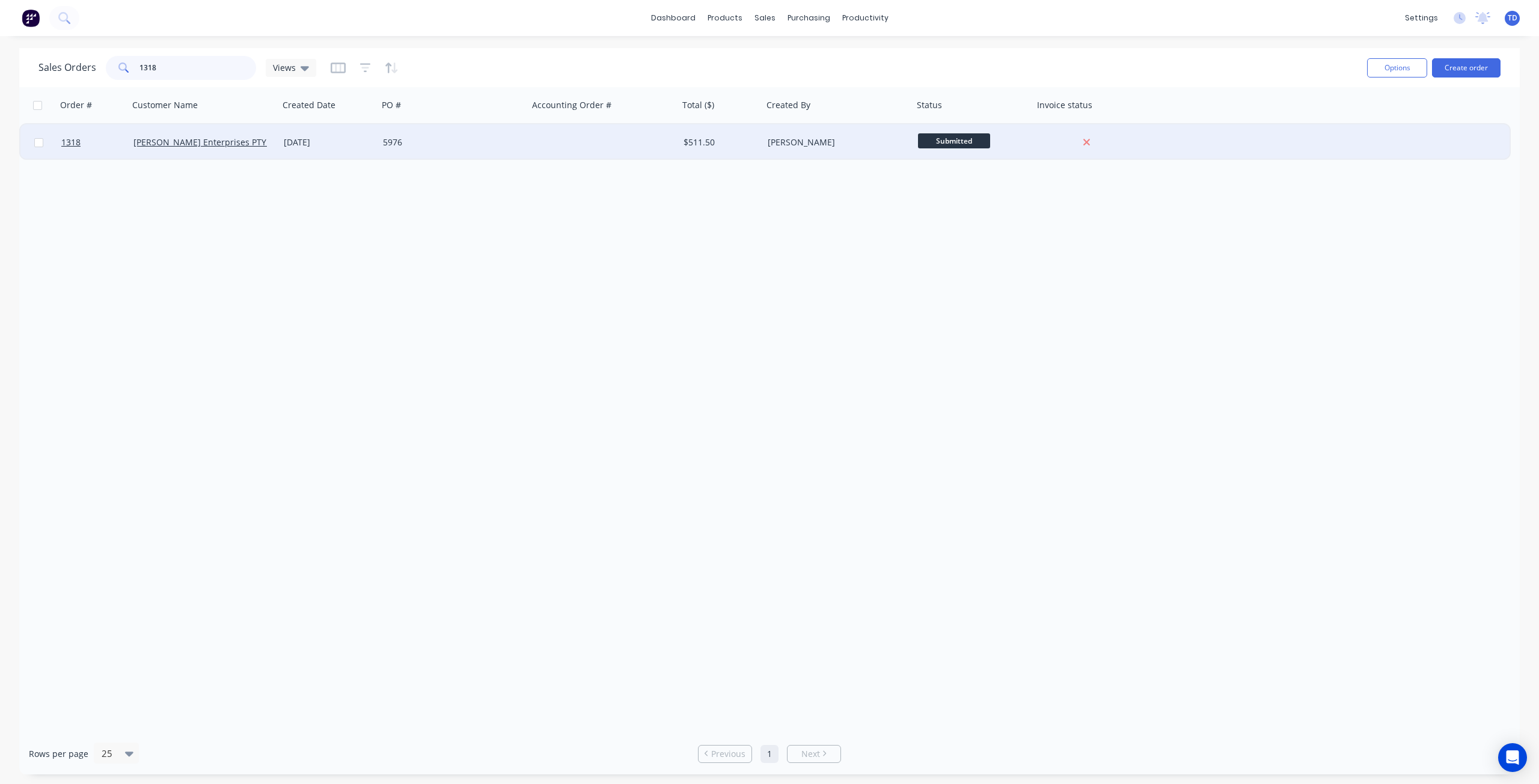
type input "1318"
click at [363, 147] on div "[DATE]" at bounding box center [328, 142] width 89 height 12
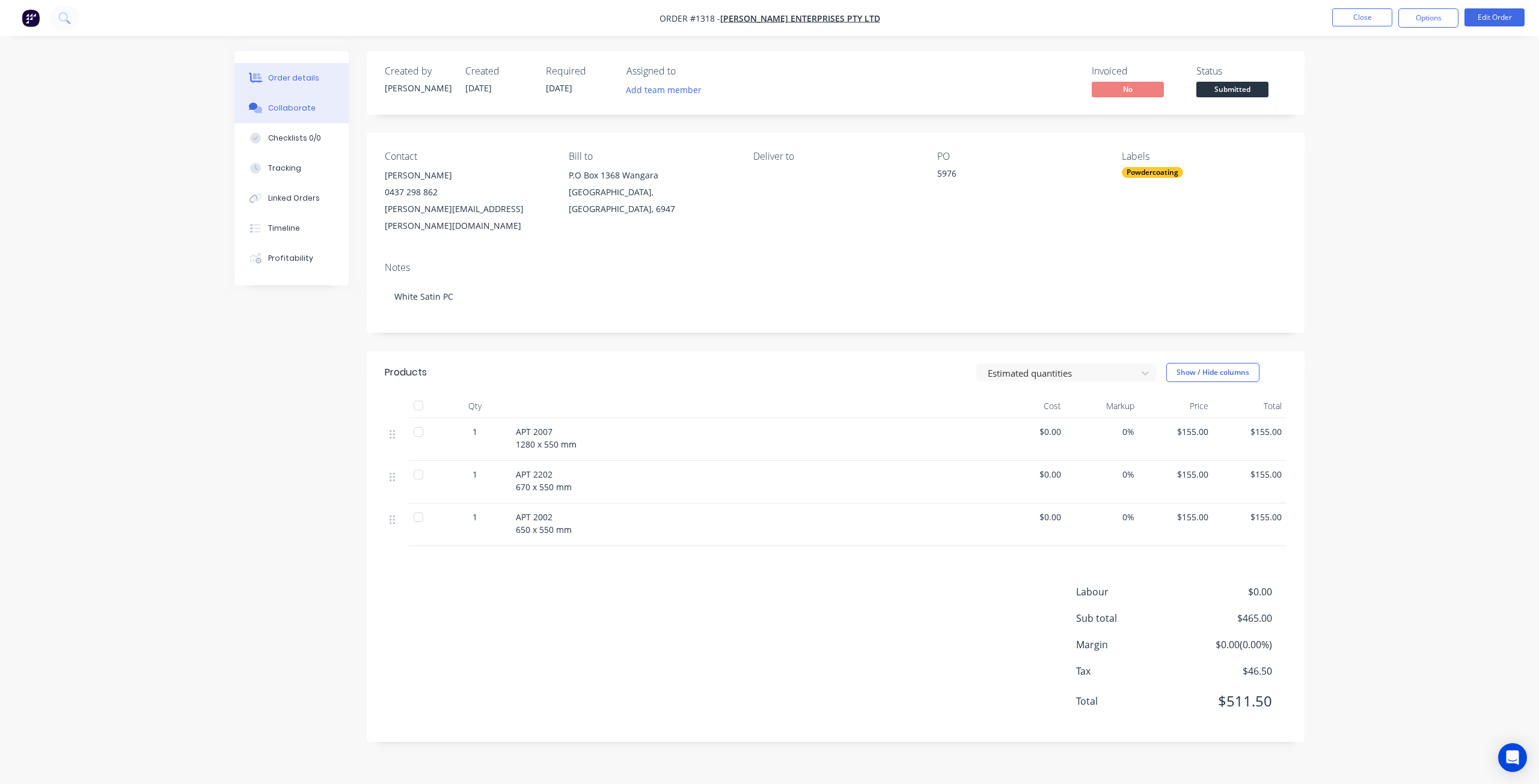
click at [293, 112] on div "Collaborate" at bounding box center [292, 108] width 48 height 11
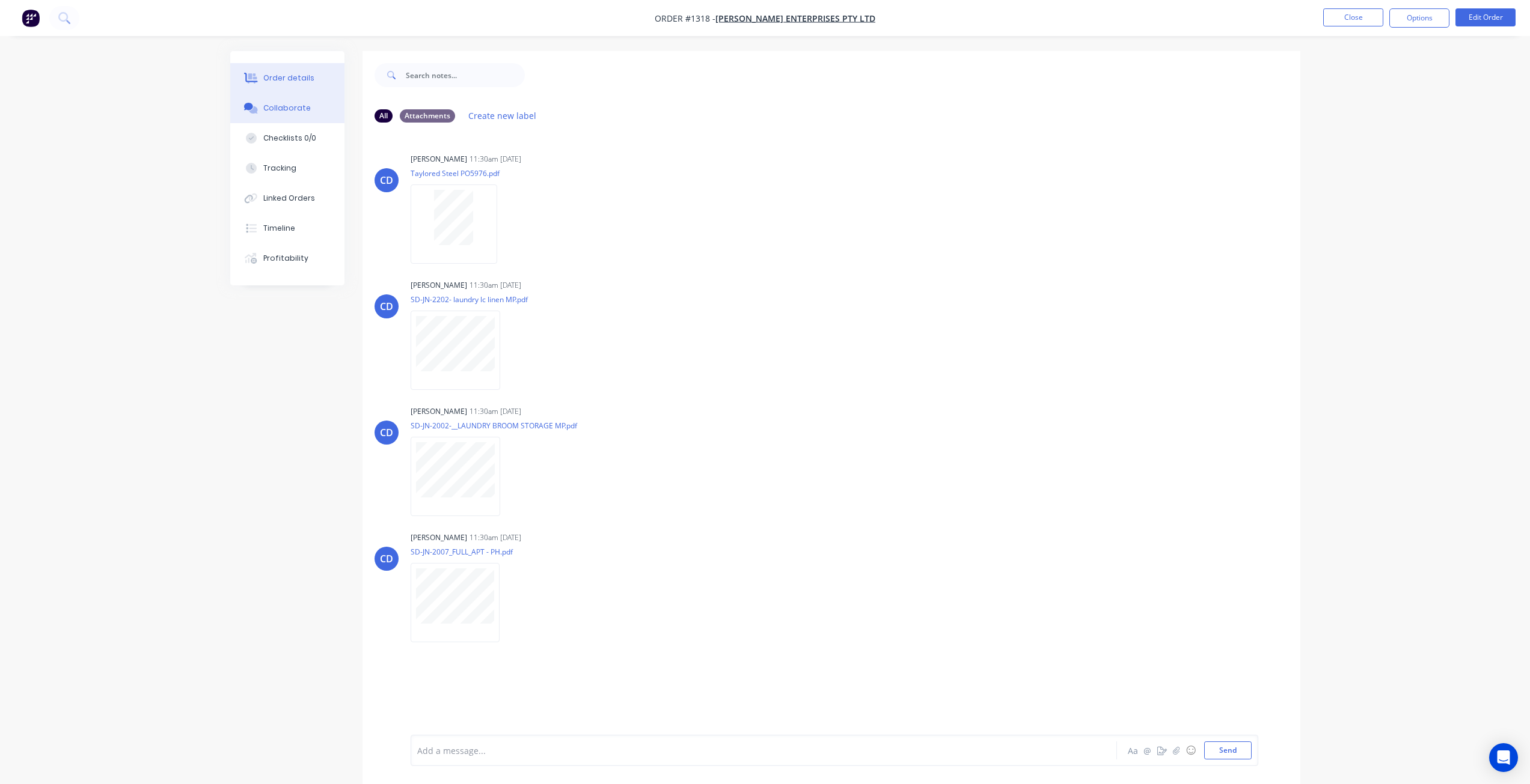
click at [317, 79] on button "Order details" at bounding box center [287, 77] width 114 height 30
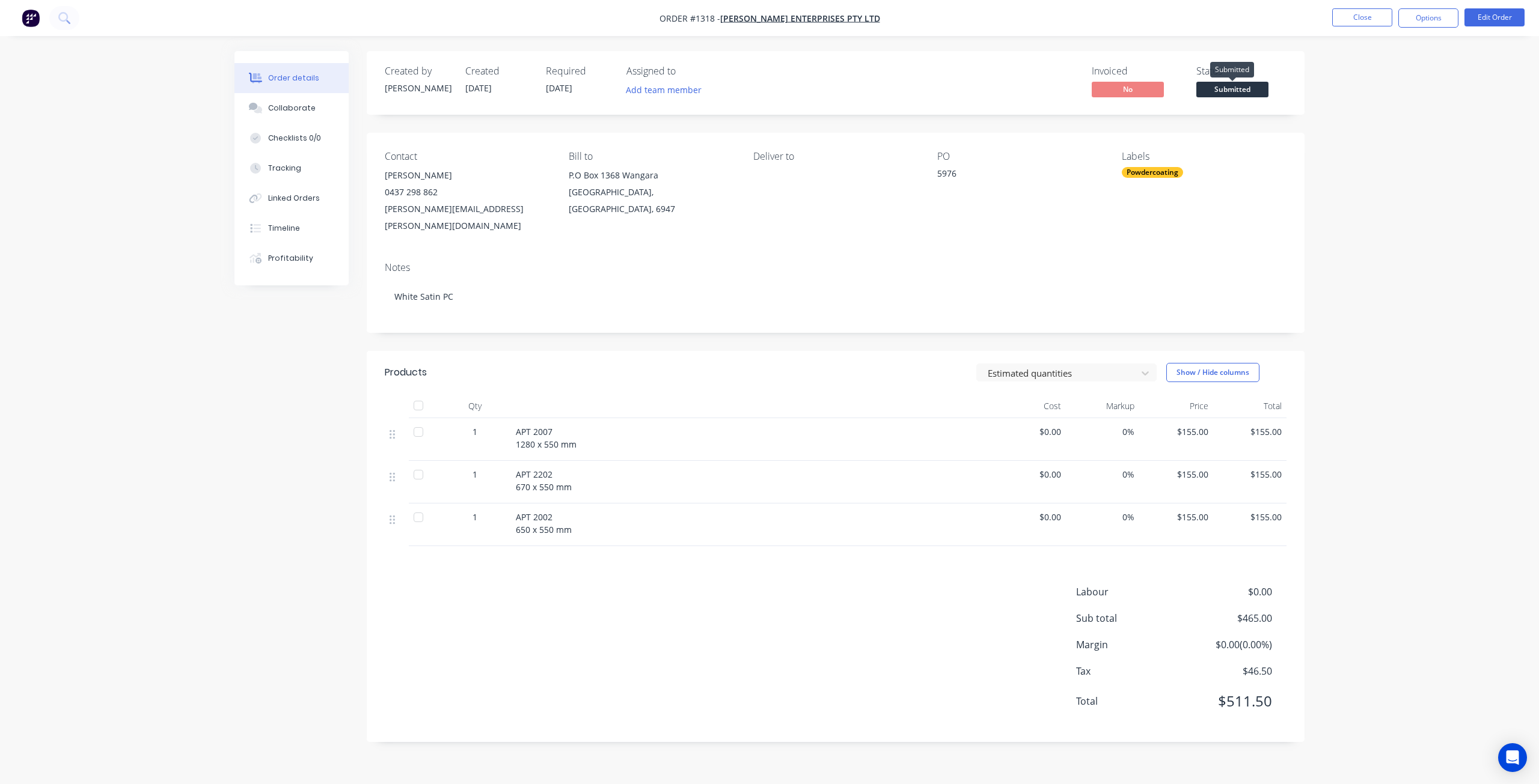
click at [1232, 89] on span "Submitted" at bounding box center [1232, 89] width 72 height 15
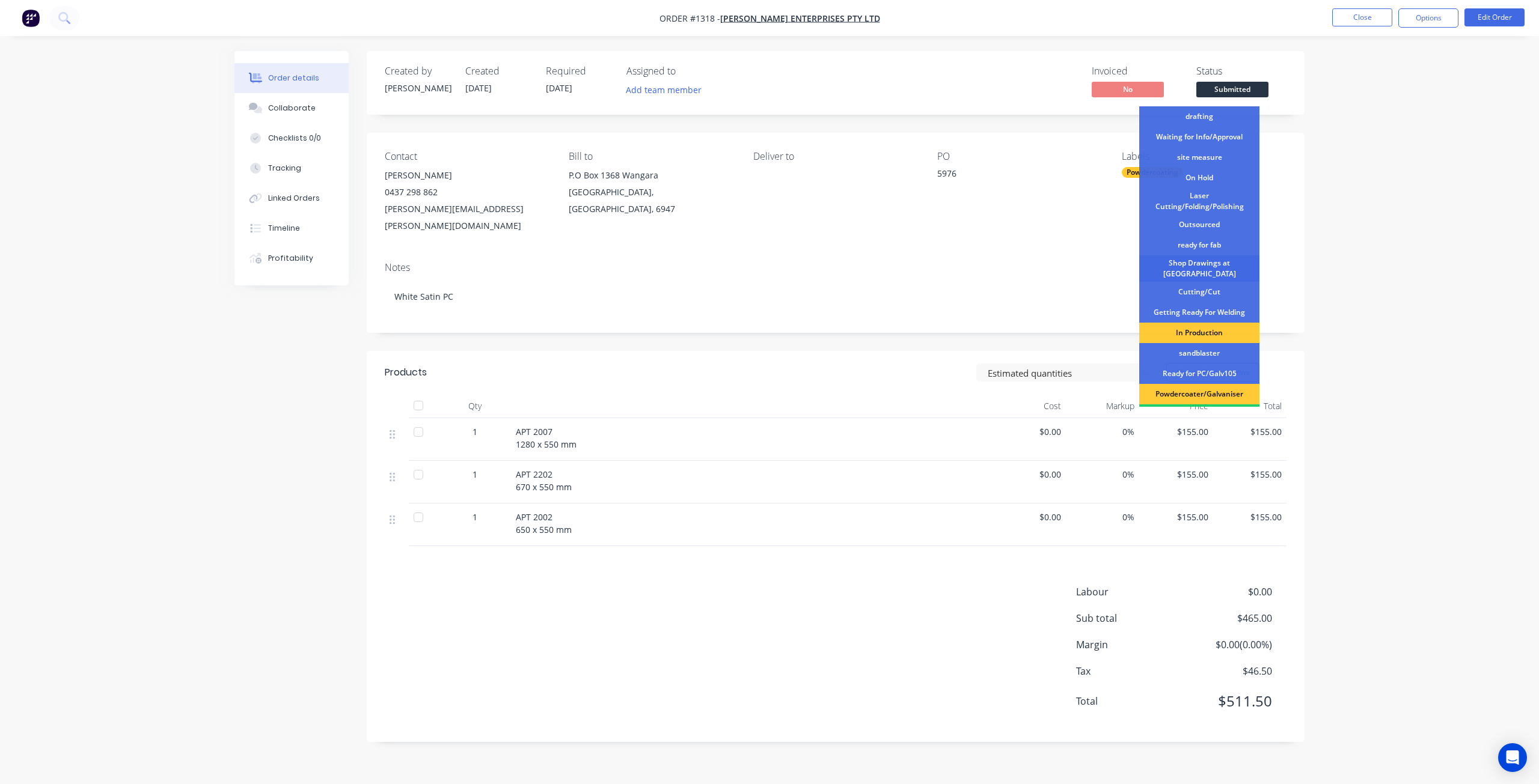
click at [1203, 269] on div "Shop Drawings at [GEOGRAPHIC_DATA]" at bounding box center [1199, 269] width 120 height 27
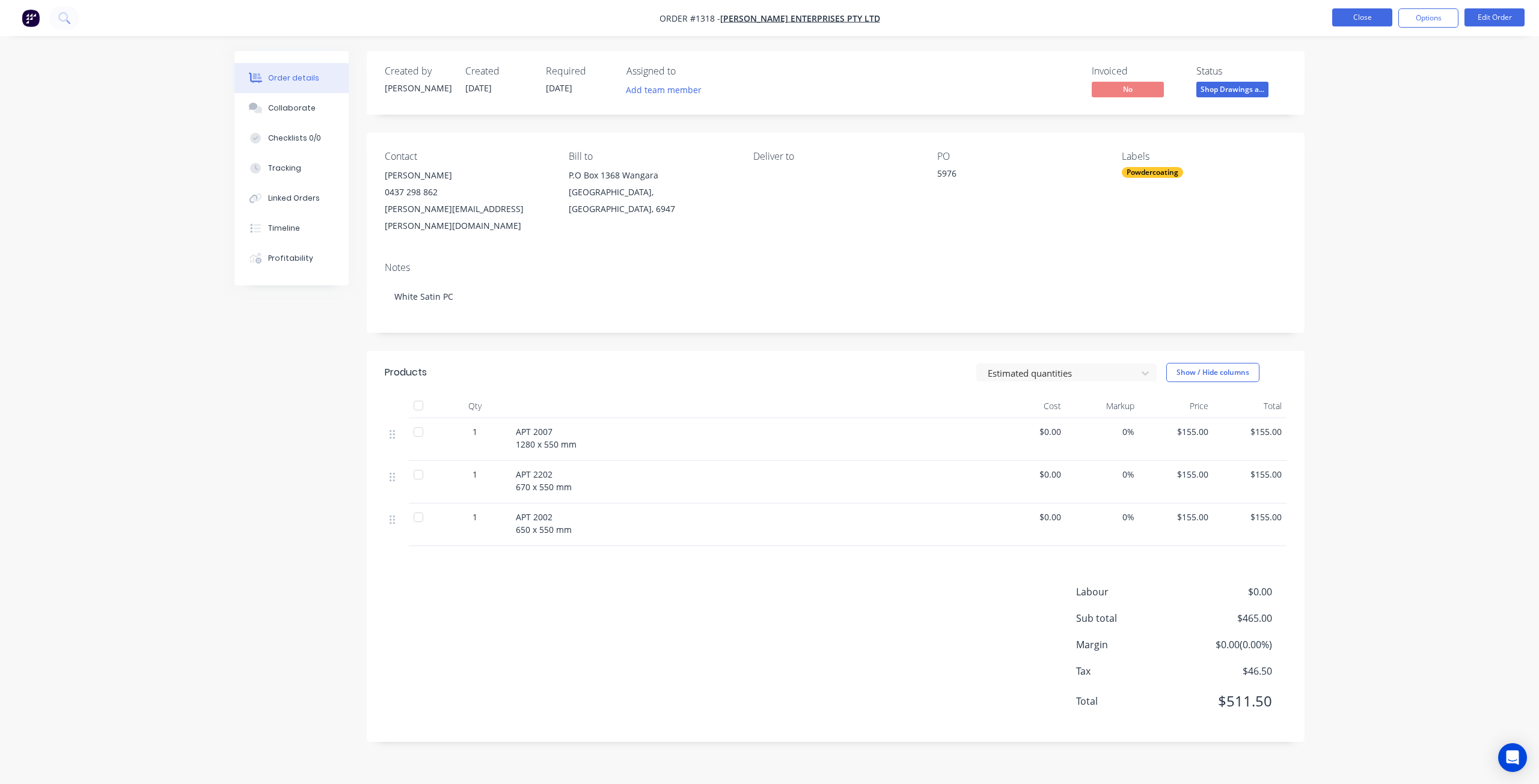
click at [1352, 26] on button "Close" at bounding box center [1363, 17] width 60 height 18
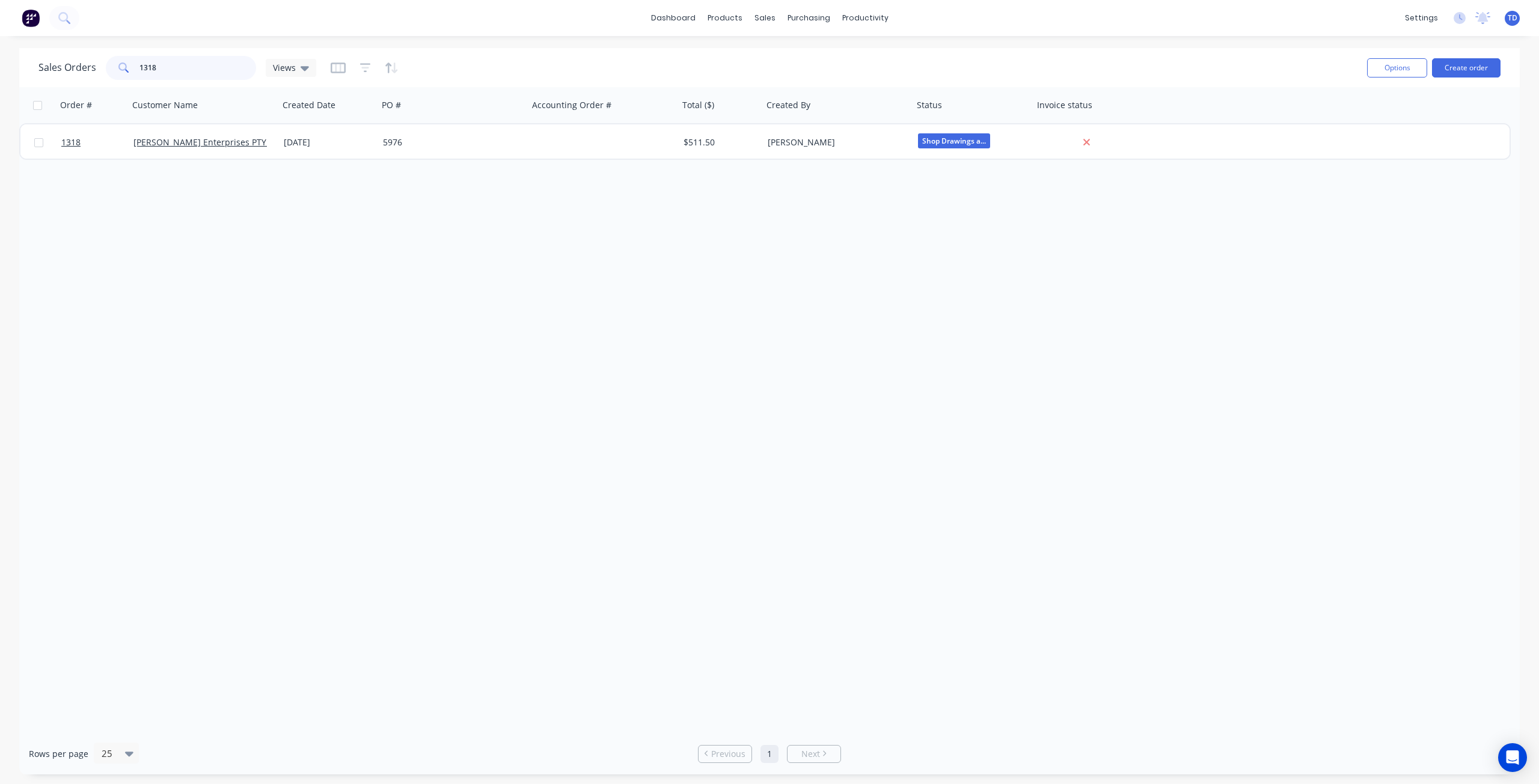
drag, startPoint x: 166, startPoint y: 63, endPoint x: 33, endPoint y: 60, distance: 133.0
click at [30, 60] on div "Sales Orders 1318 Views Options Create order" at bounding box center [769, 68] width 1501 height 39
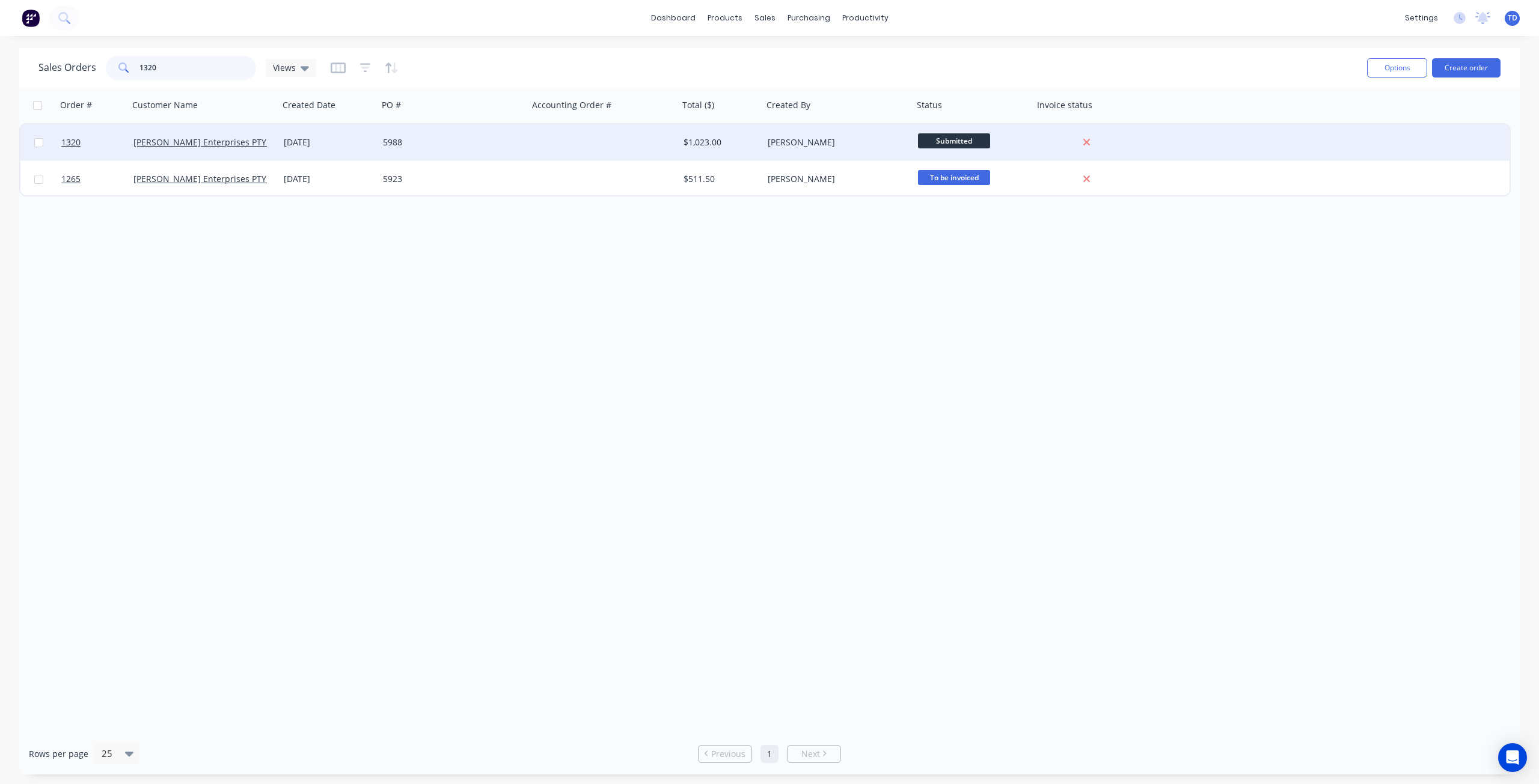
type input "1320"
click at [337, 140] on div "[DATE]" at bounding box center [328, 142] width 89 height 12
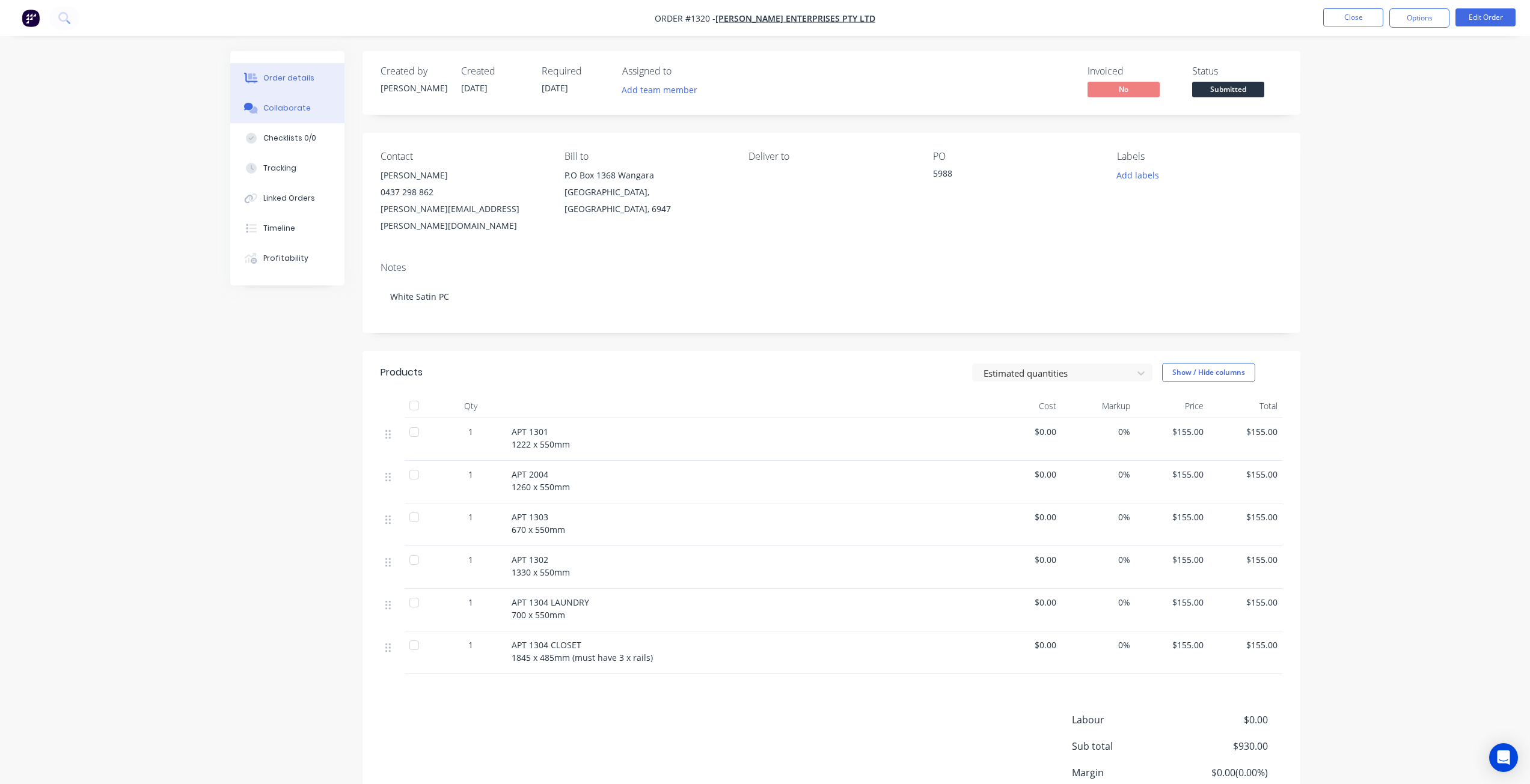
click at [298, 108] on div "Collaborate" at bounding box center [287, 108] width 48 height 11
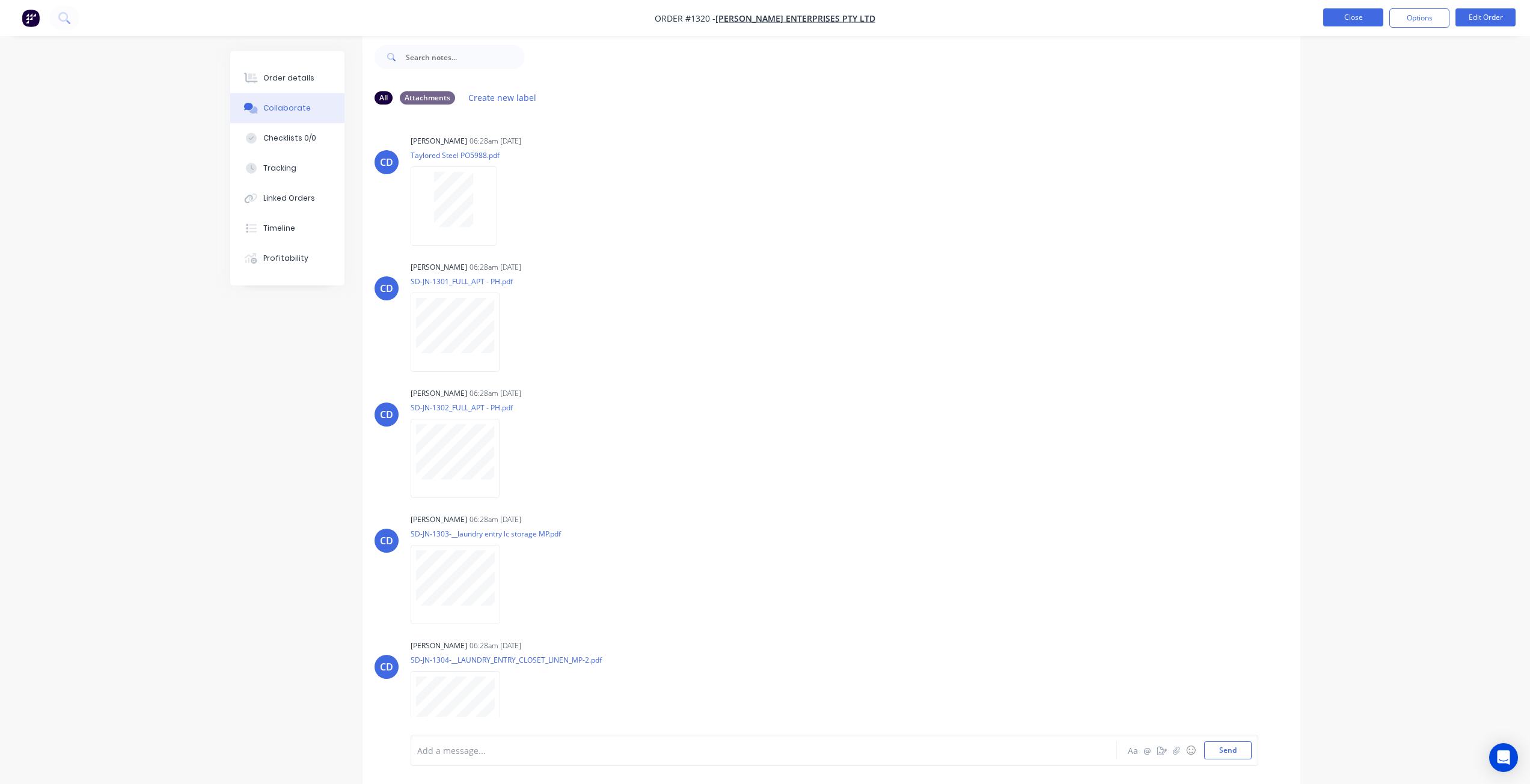
click at [1345, 13] on button "Close" at bounding box center [1353, 17] width 60 height 18
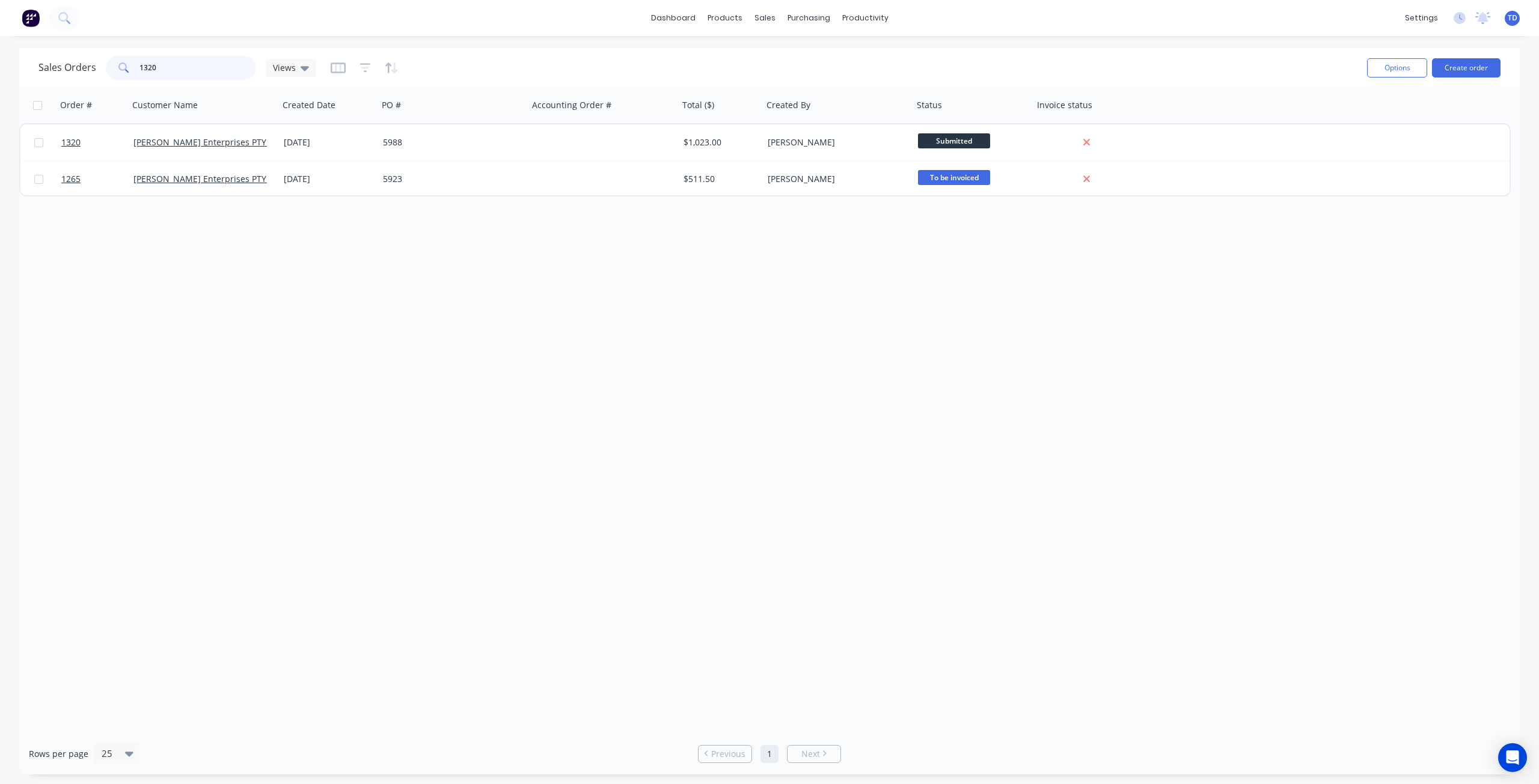
drag, startPoint x: 163, startPoint y: 67, endPoint x: 60, endPoint y: 60, distance: 103.2
click at [60, 60] on div "Sales Orders 1320 Views" at bounding box center [178, 68] width 278 height 24
drag, startPoint x: 179, startPoint y: 66, endPoint x: 68, endPoint y: 64, distance: 111.0
click at [69, 65] on div "Sales Orders 1181 Views" at bounding box center [178, 68] width 278 height 24
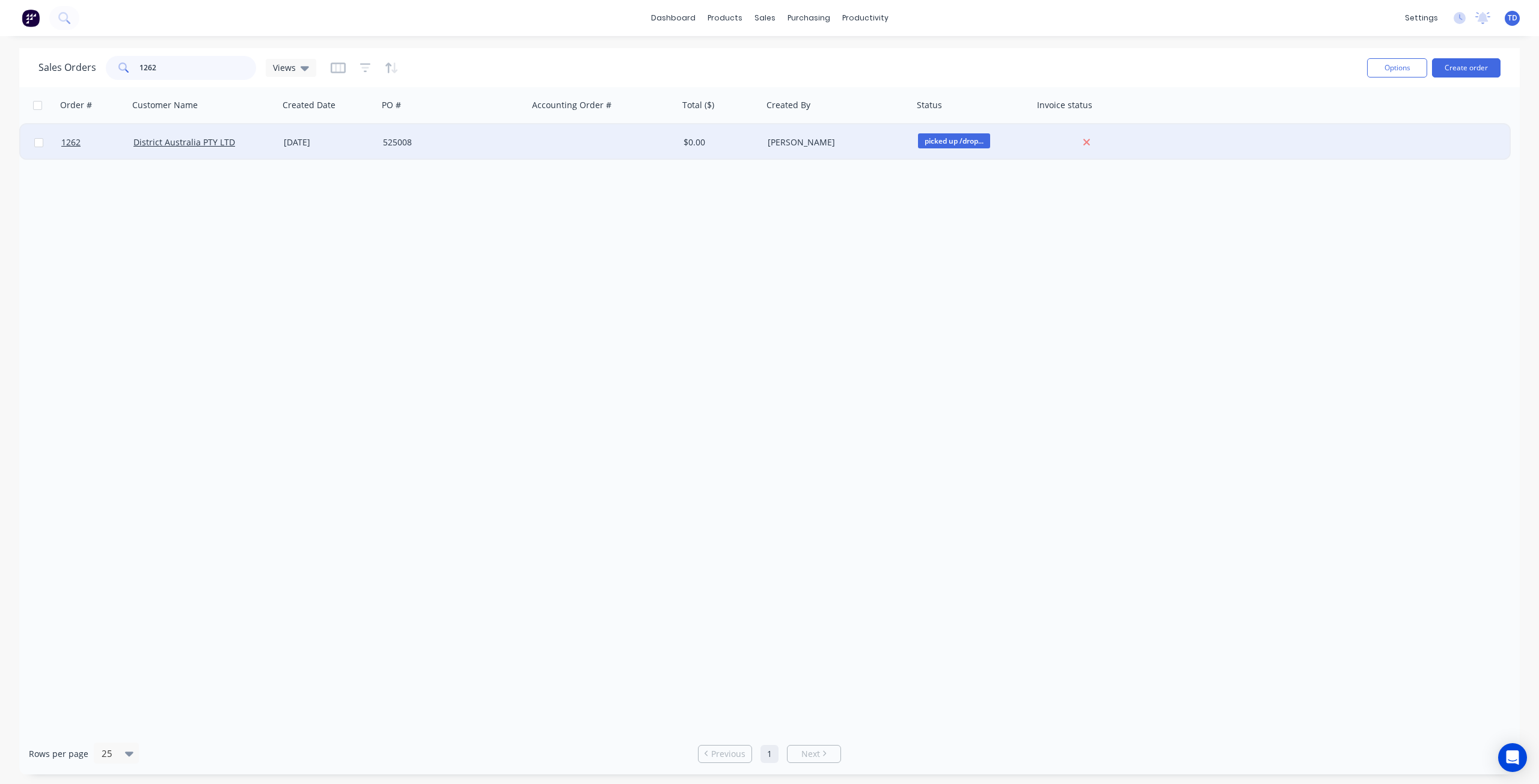
type input "1262"
click at [383, 142] on div "525008" at bounding box center [450, 142] width 133 height 12
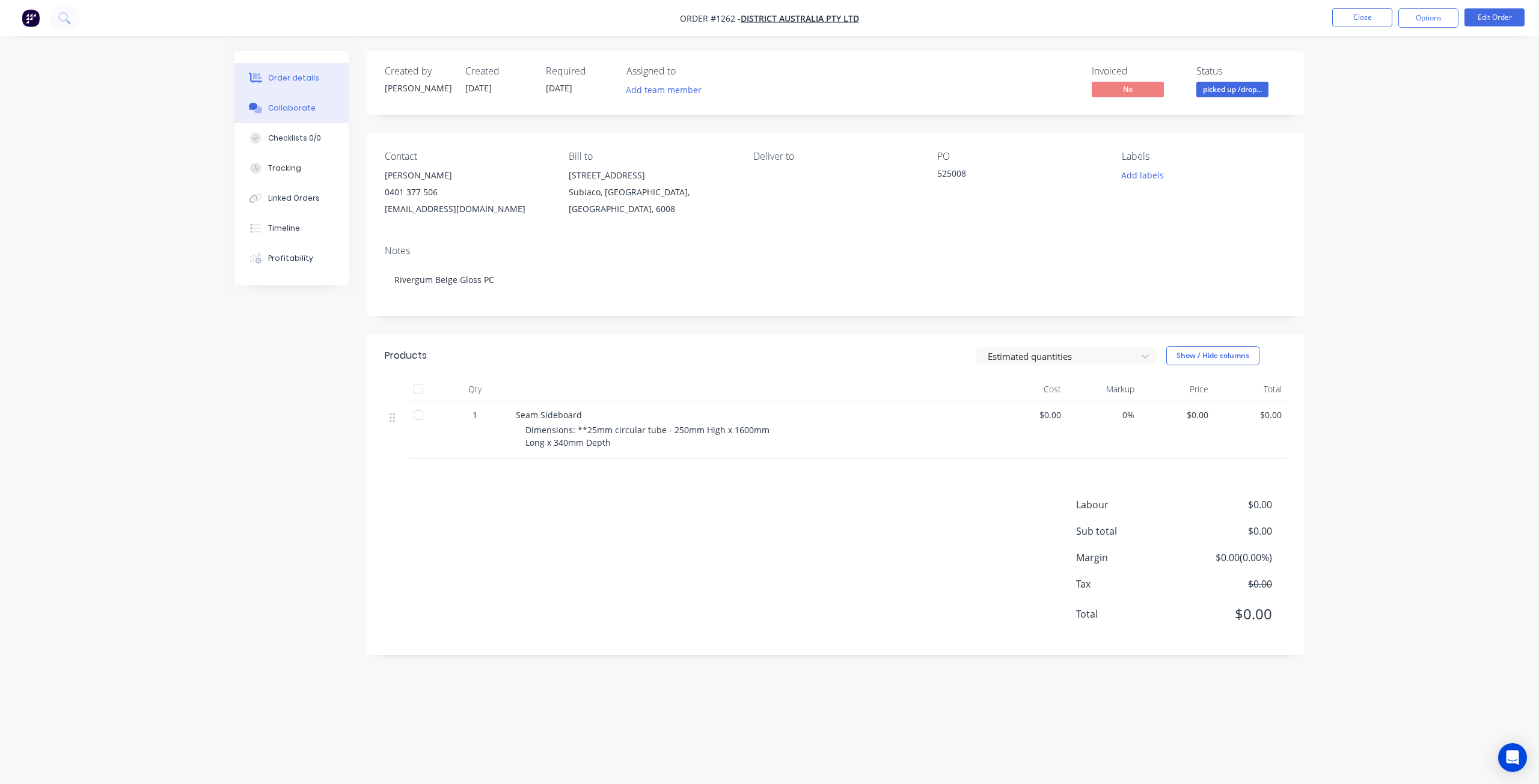
click at [294, 107] on div "Collaborate" at bounding box center [292, 108] width 48 height 11
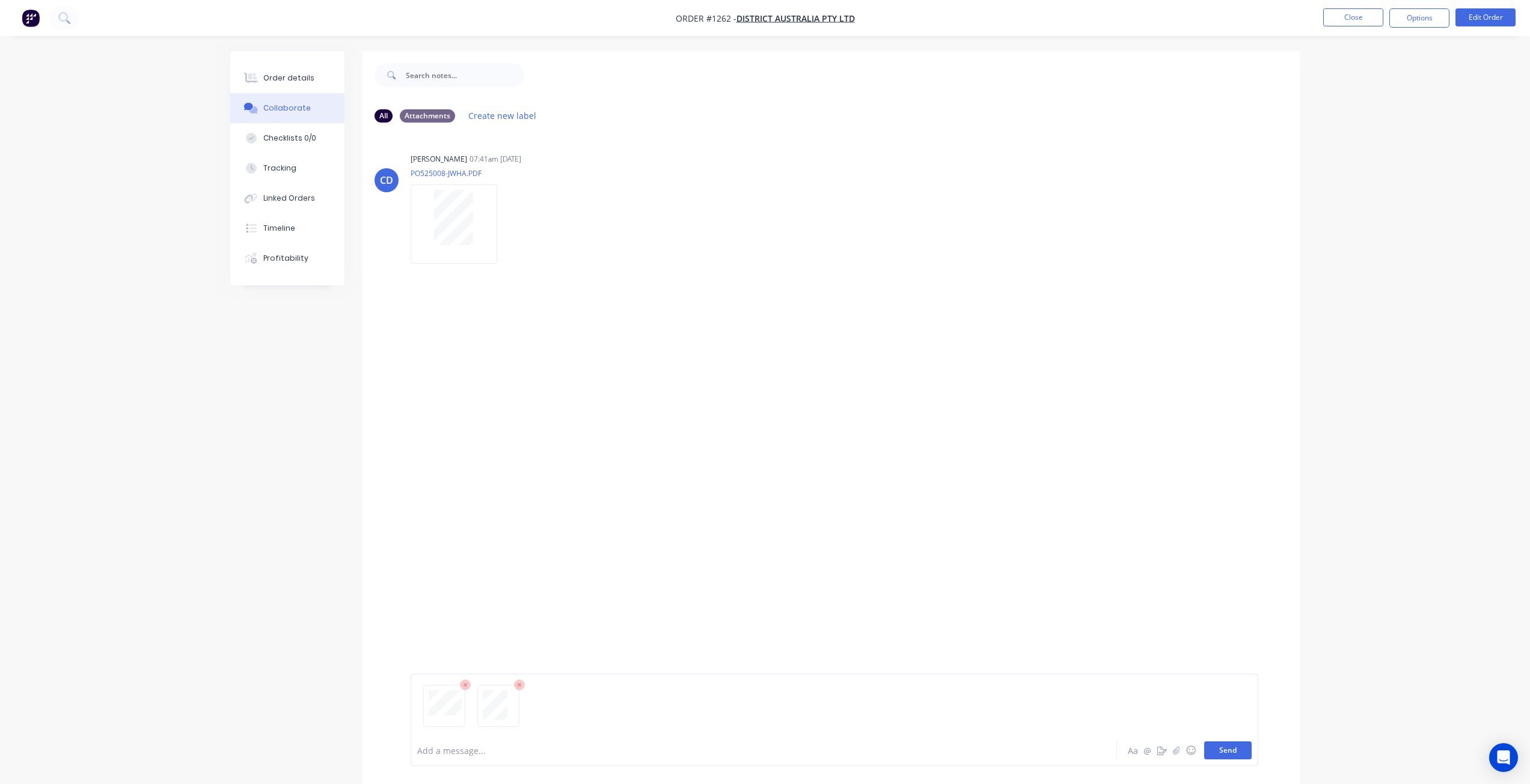
click at [1225, 749] on button "Send" at bounding box center [1228, 750] width 48 height 18
click at [292, 71] on button "Order details" at bounding box center [287, 77] width 114 height 30
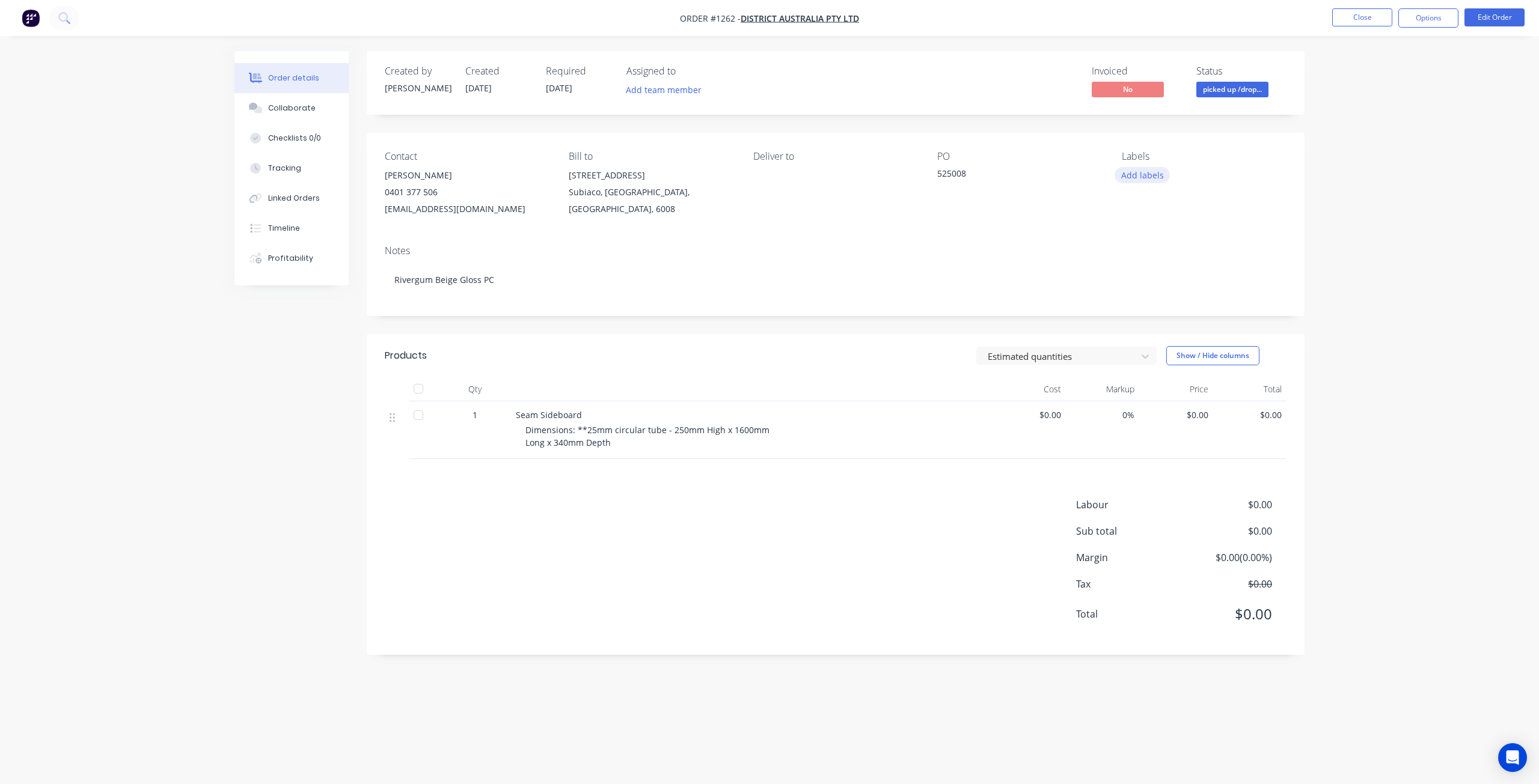
click at [1149, 173] on button "Add labels" at bounding box center [1142, 175] width 55 height 16
click at [1173, 235] on div "[PERSON_NAME]" at bounding box center [1187, 234] width 67 height 13
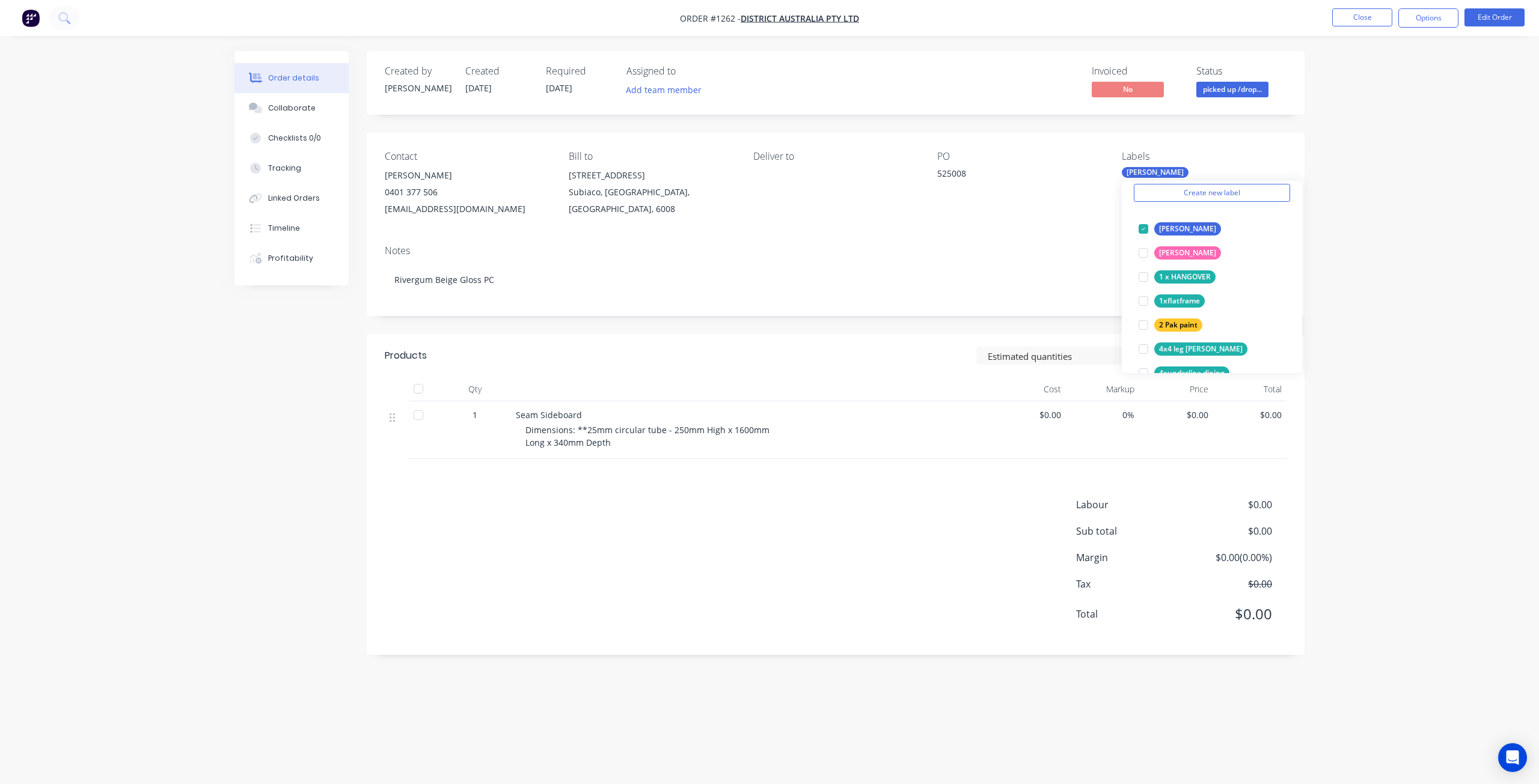
click at [1365, 106] on div "Order details Collaborate Checklists 0/0 Tracking Linked Orders Timeline Profit…" at bounding box center [769, 392] width 1539 height 784
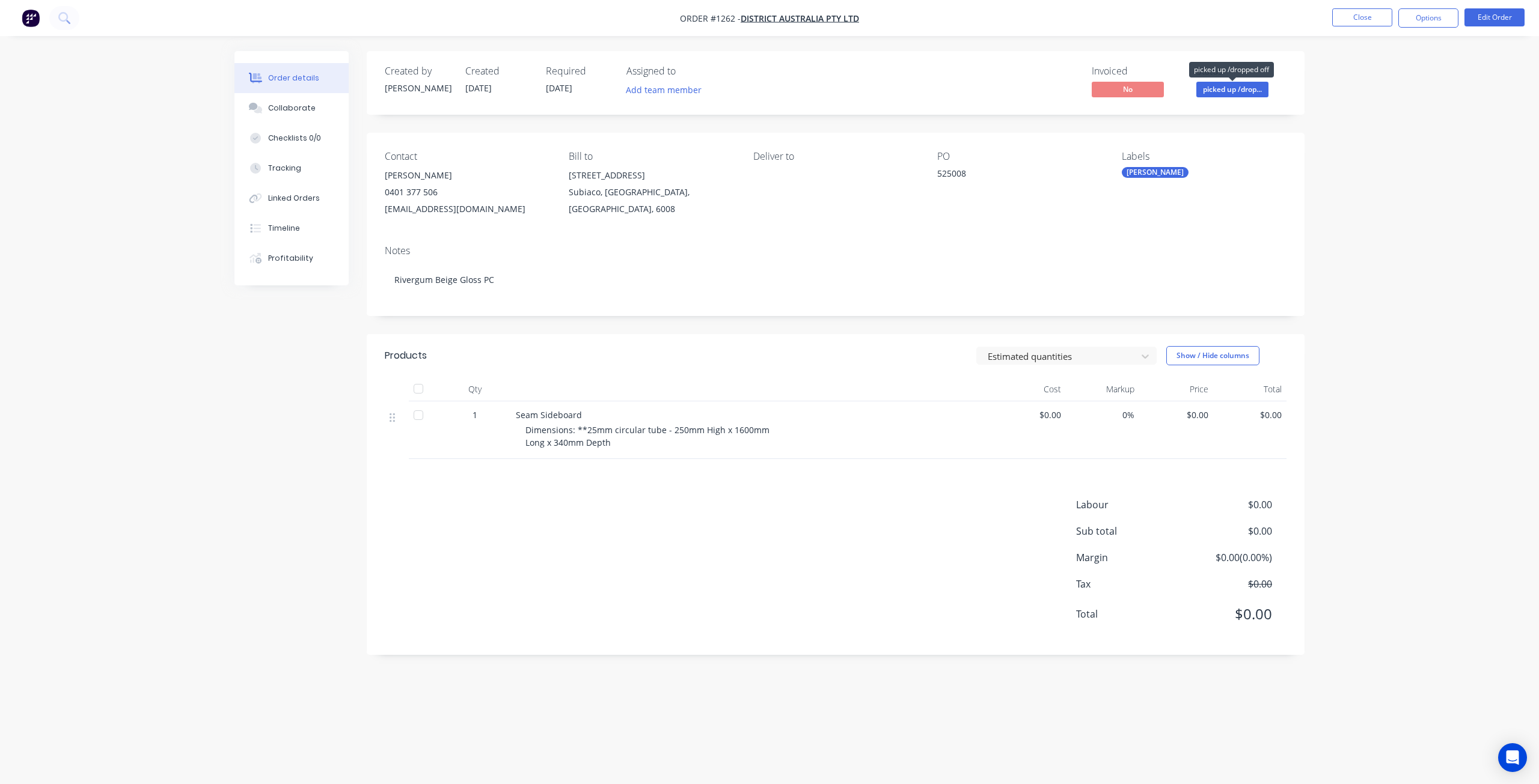
click at [1231, 91] on span "picked up /drop..." at bounding box center [1232, 89] width 72 height 15
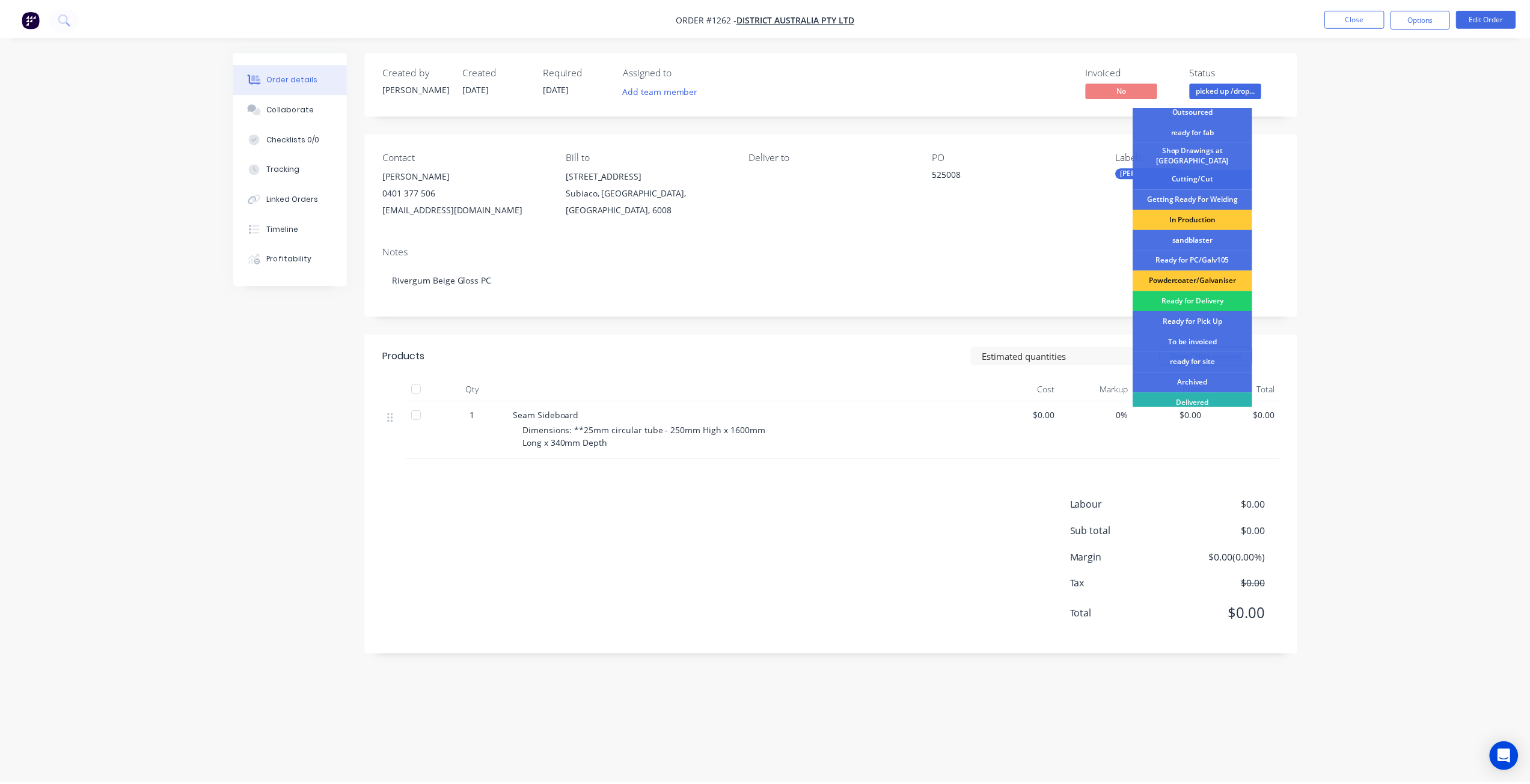
scroll to position [155, 0]
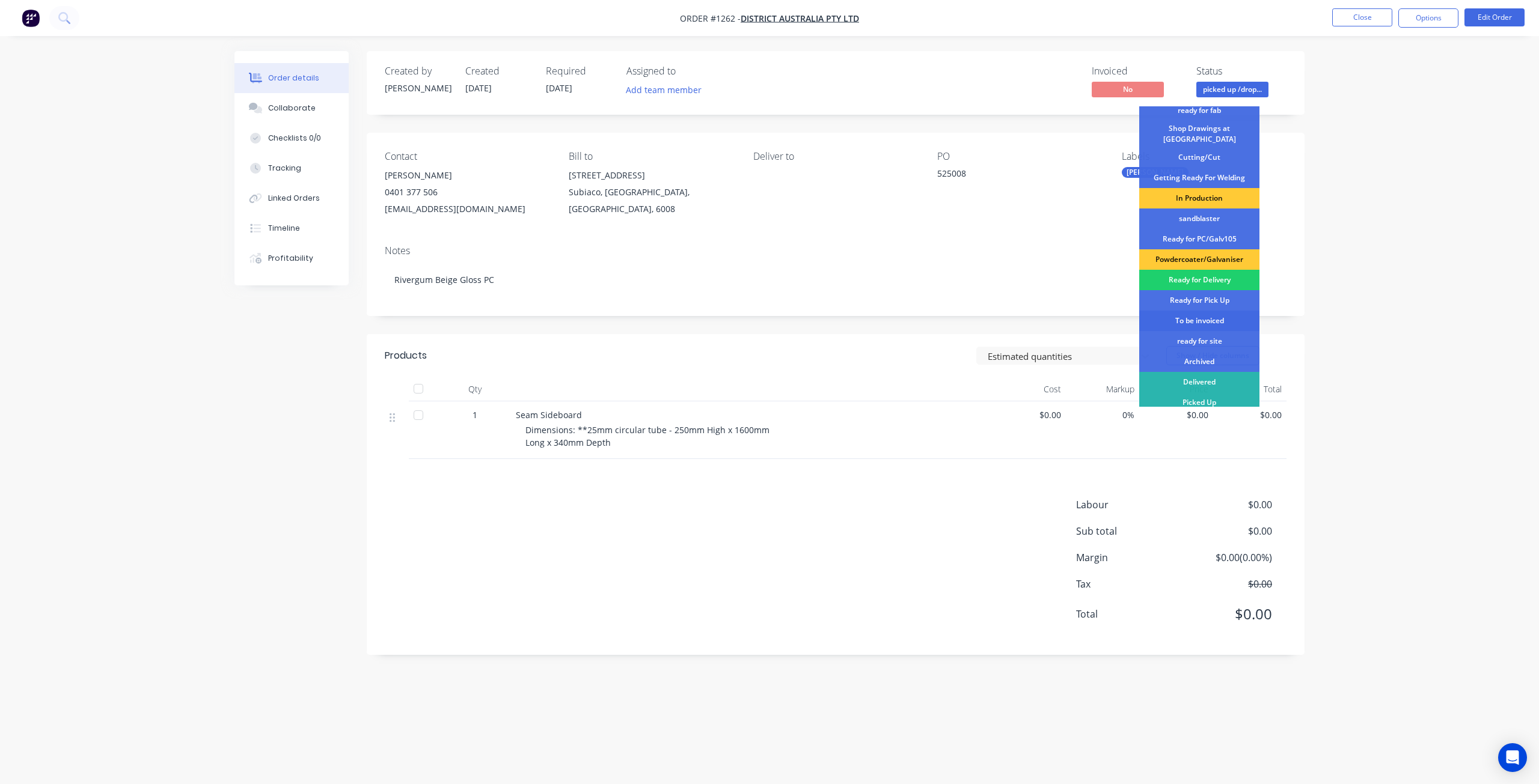
click at [1199, 313] on div "To be invoiced" at bounding box center [1199, 321] width 120 height 20
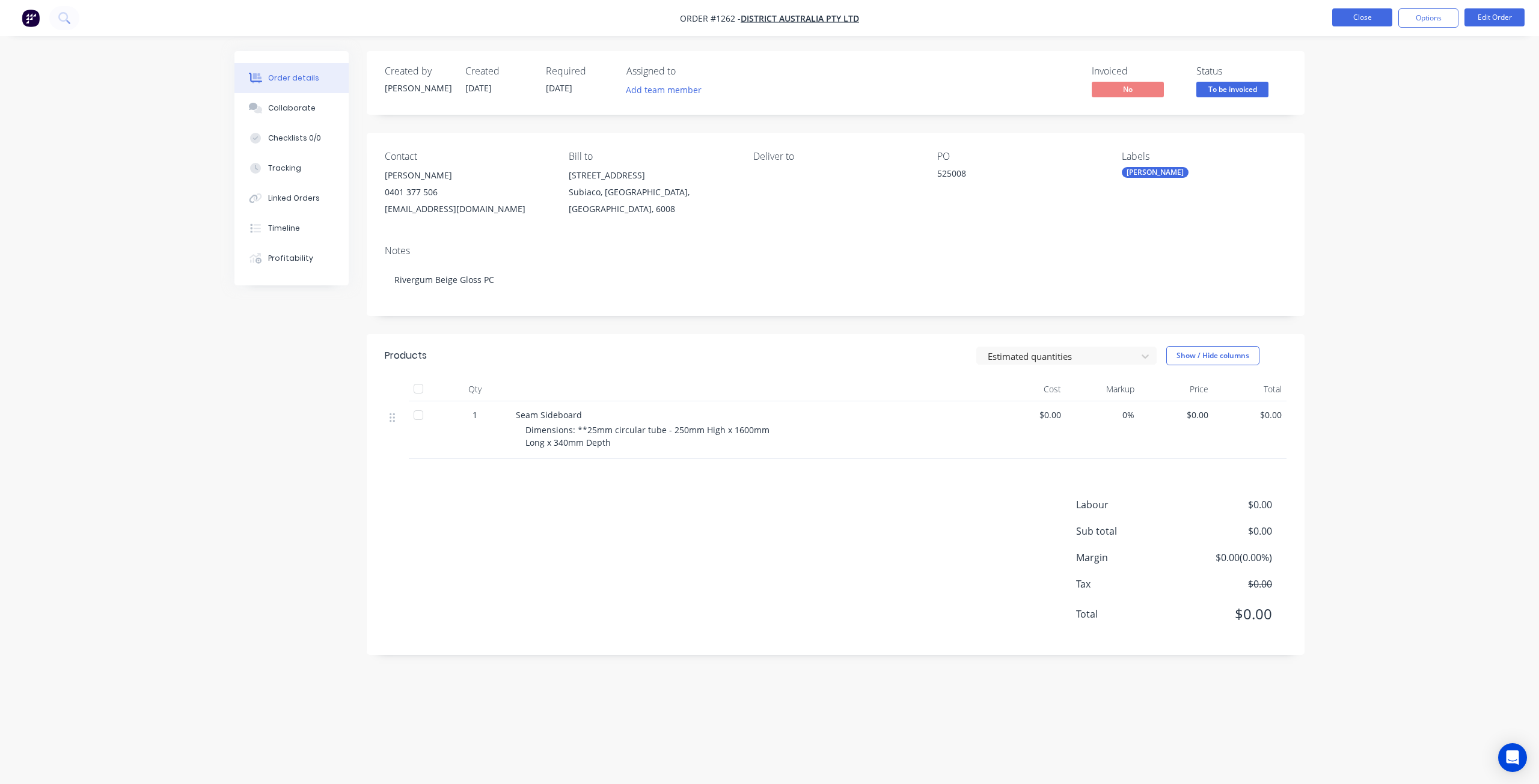
click at [1363, 17] on button "Close" at bounding box center [1363, 17] width 60 height 18
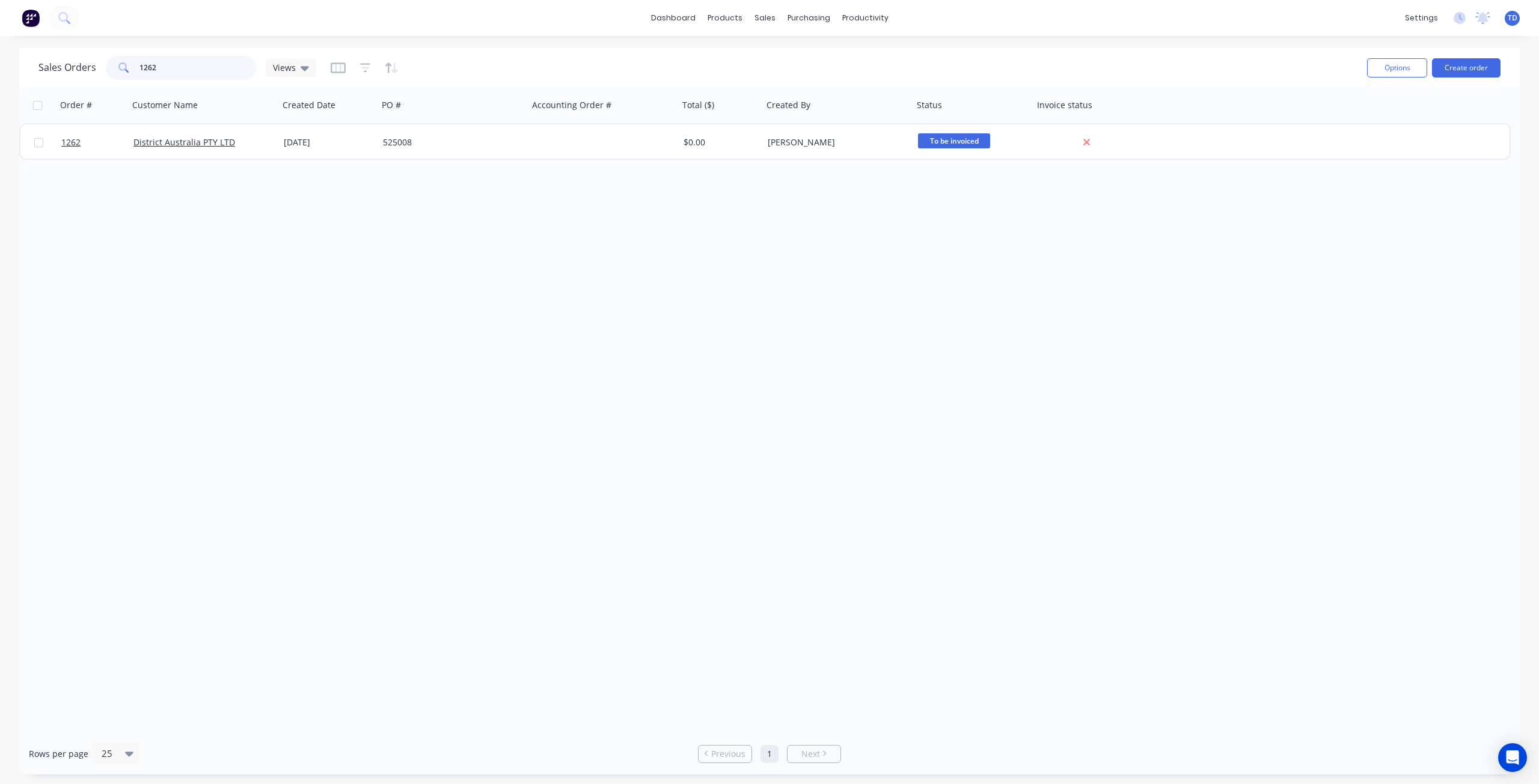
drag, startPoint x: 154, startPoint y: 68, endPoint x: 147, endPoint y: 69, distance: 7.1
click at [147, 69] on input "1262" at bounding box center [198, 68] width 117 height 24
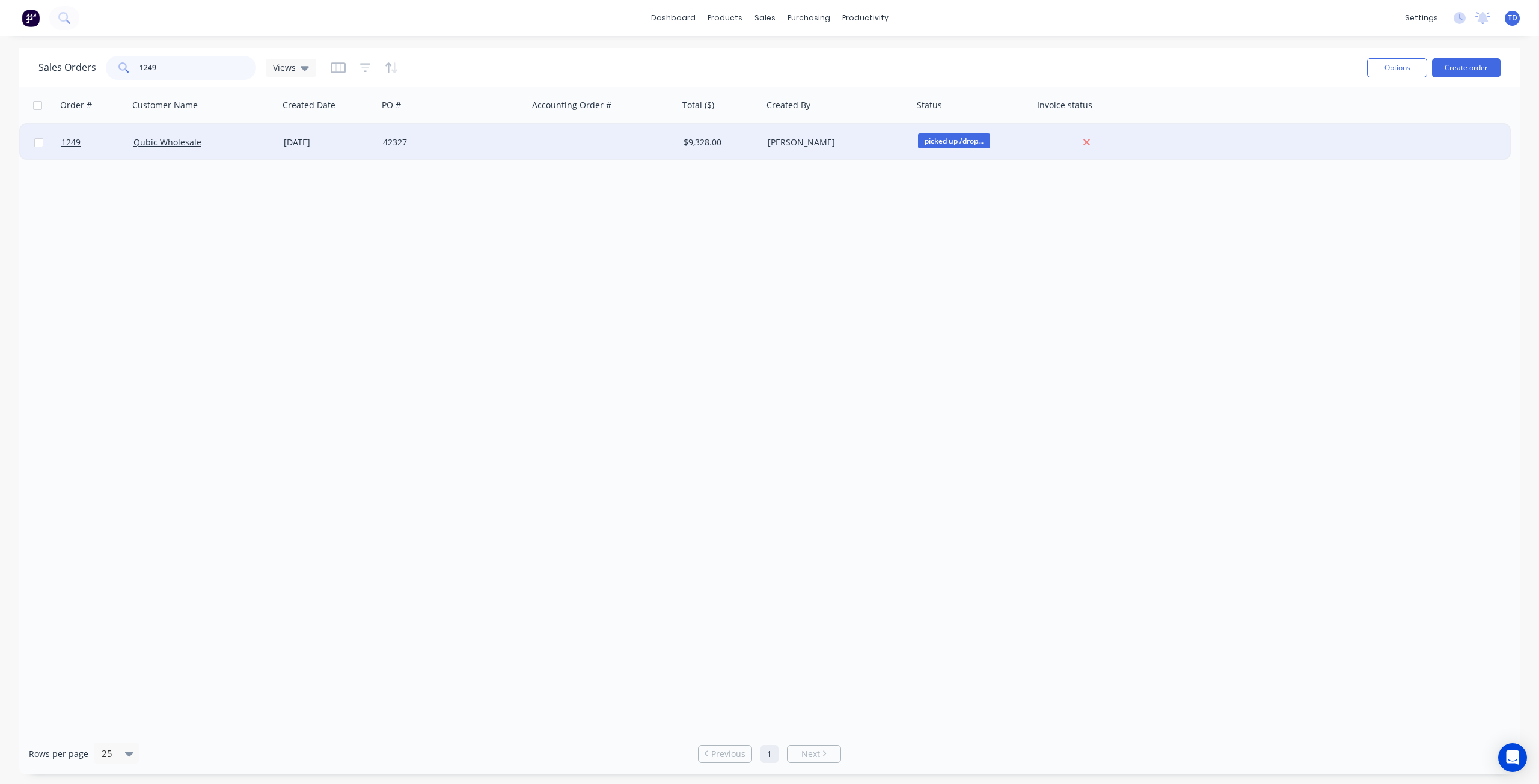
type input "1249"
click at [457, 147] on div "42327" at bounding box center [450, 142] width 133 height 12
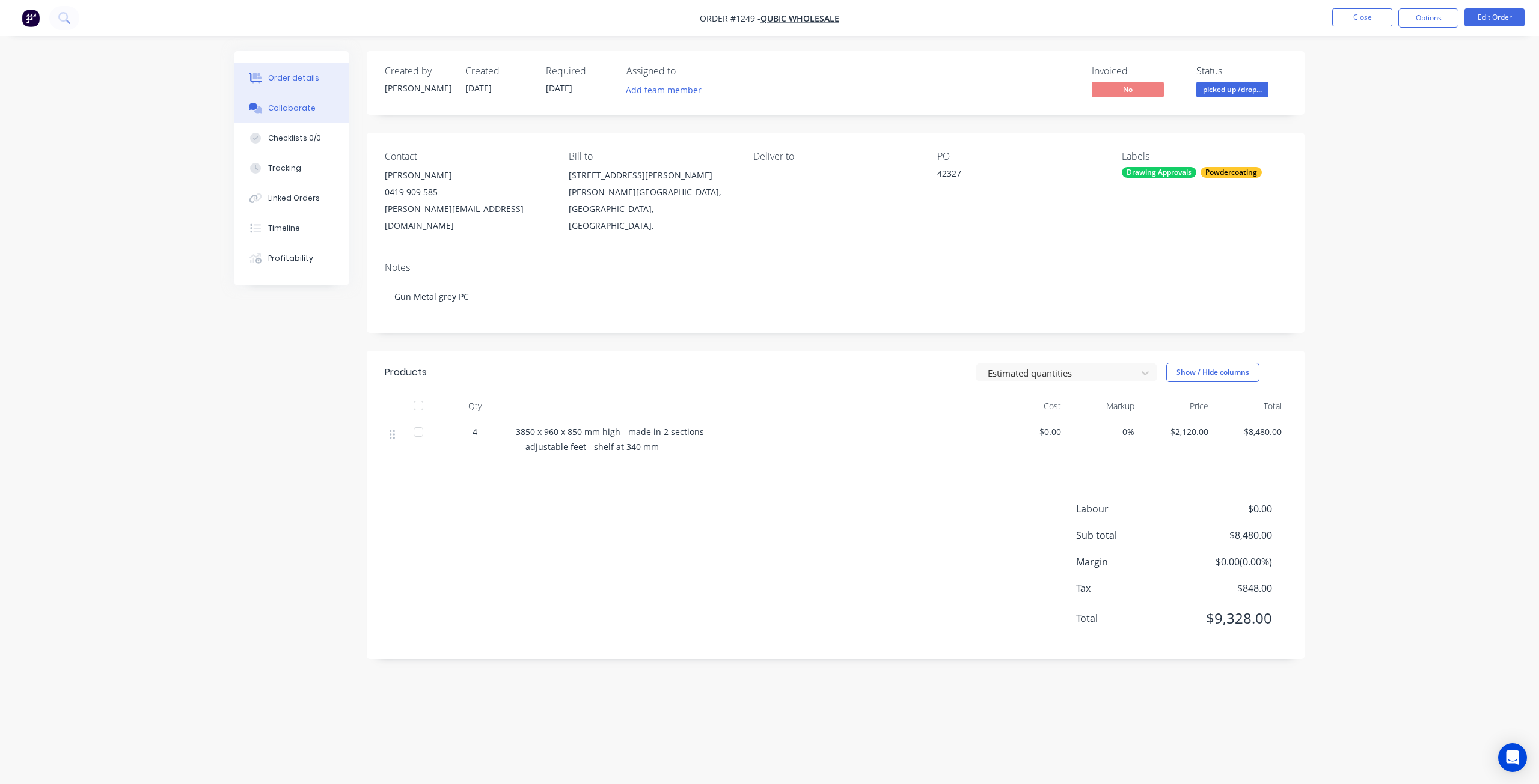
click at [293, 104] on div "Collaborate" at bounding box center [292, 108] width 48 height 11
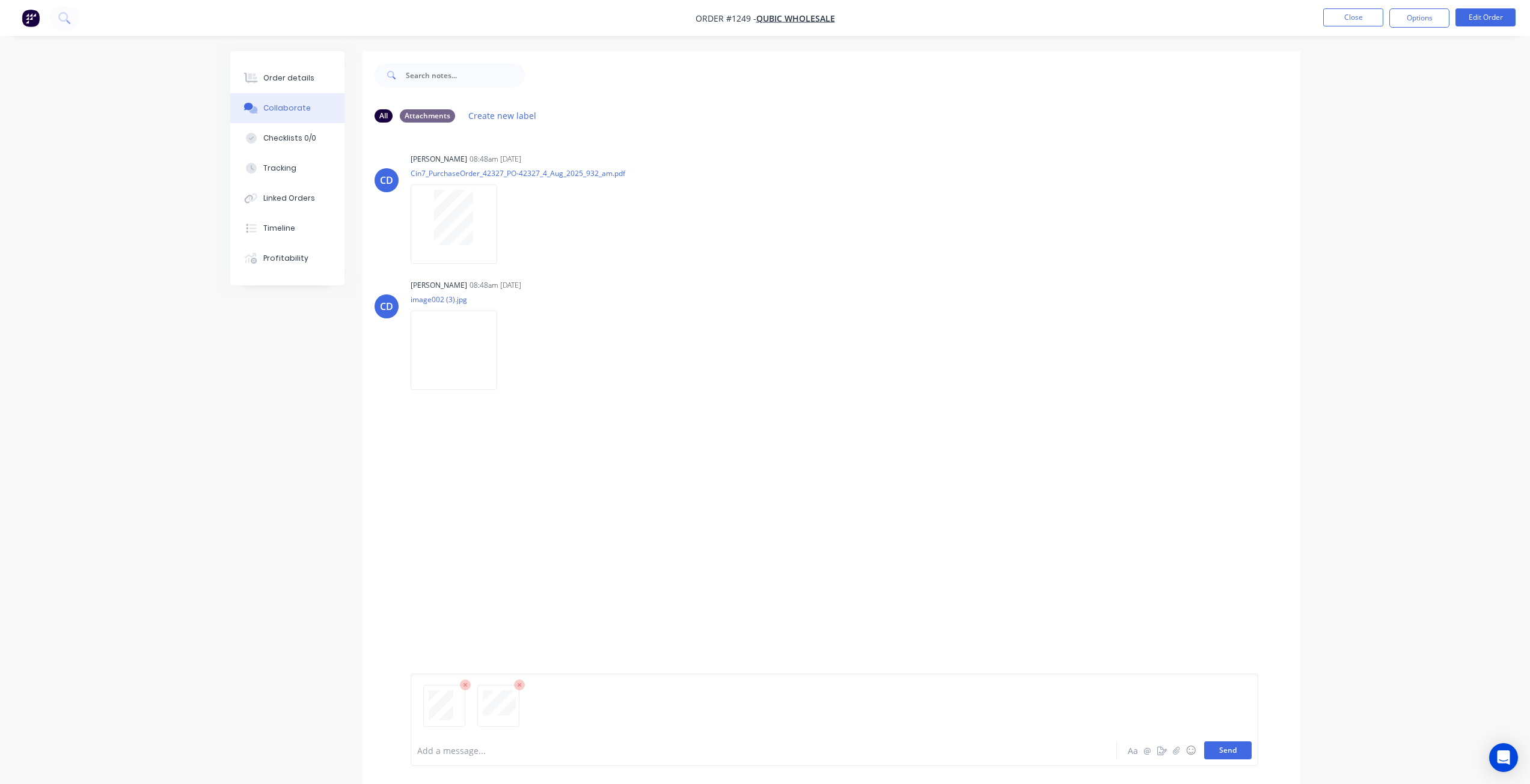
click at [1231, 753] on button "Send" at bounding box center [1228, 750] width 48 height 18
click at [251, 76] on icon at bounding box center [252, 79] width 10 height 10
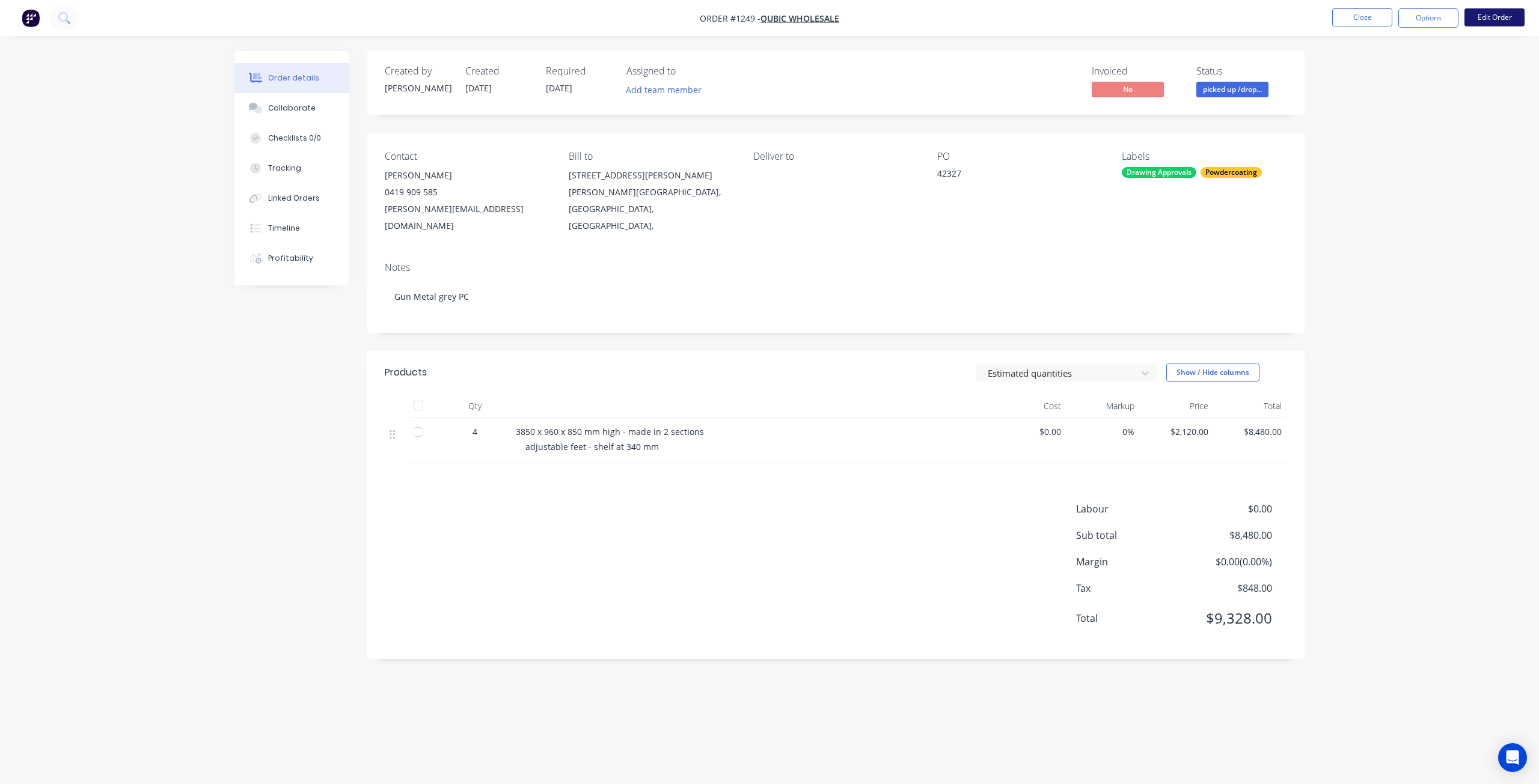
click at [1506, 11] on button "Edit Order" at bounding box center [1495, 17] width 60 height 18
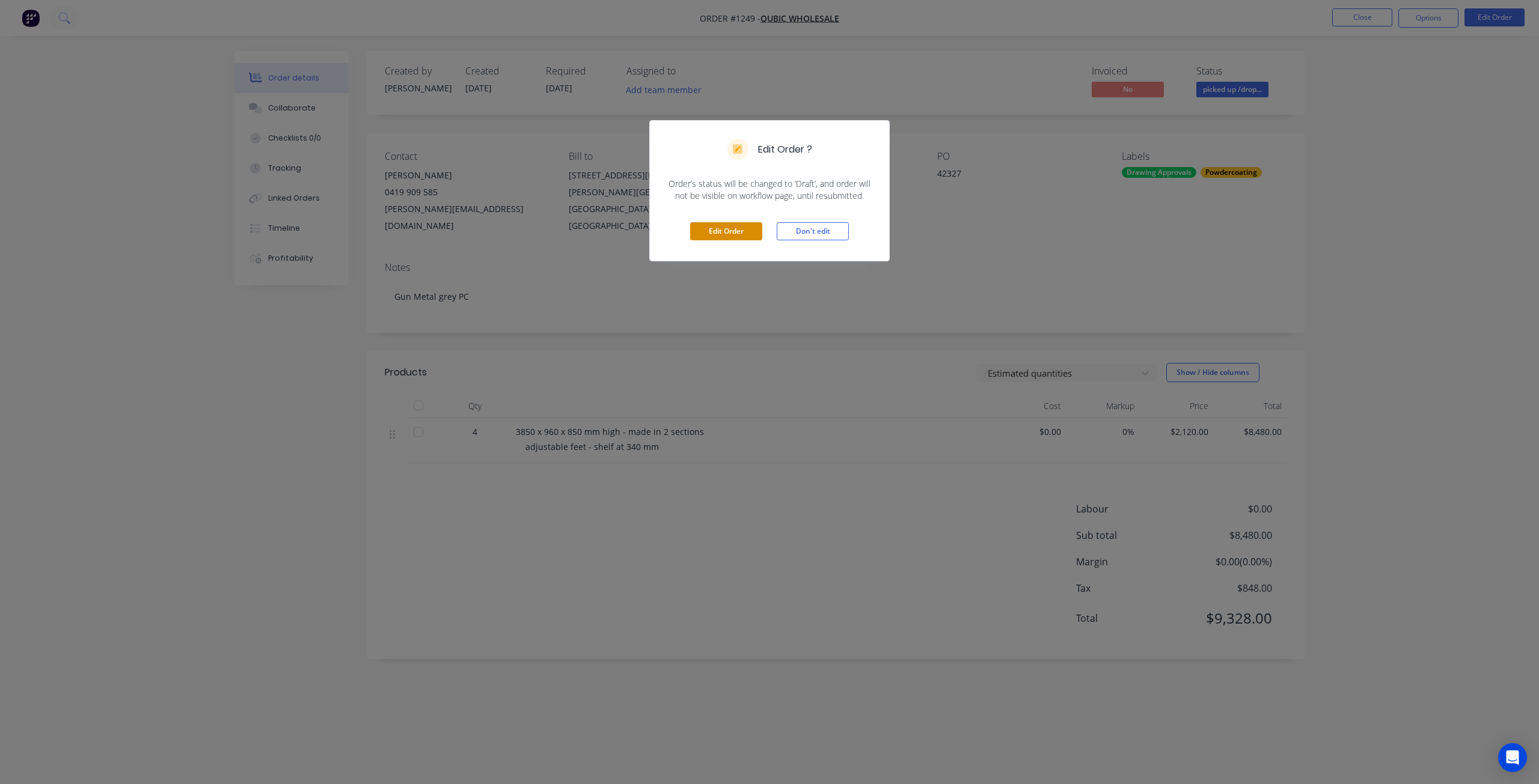
click at [743, 236] on button "Edit Order" at bounding box center [727, 232] width 72 height 18
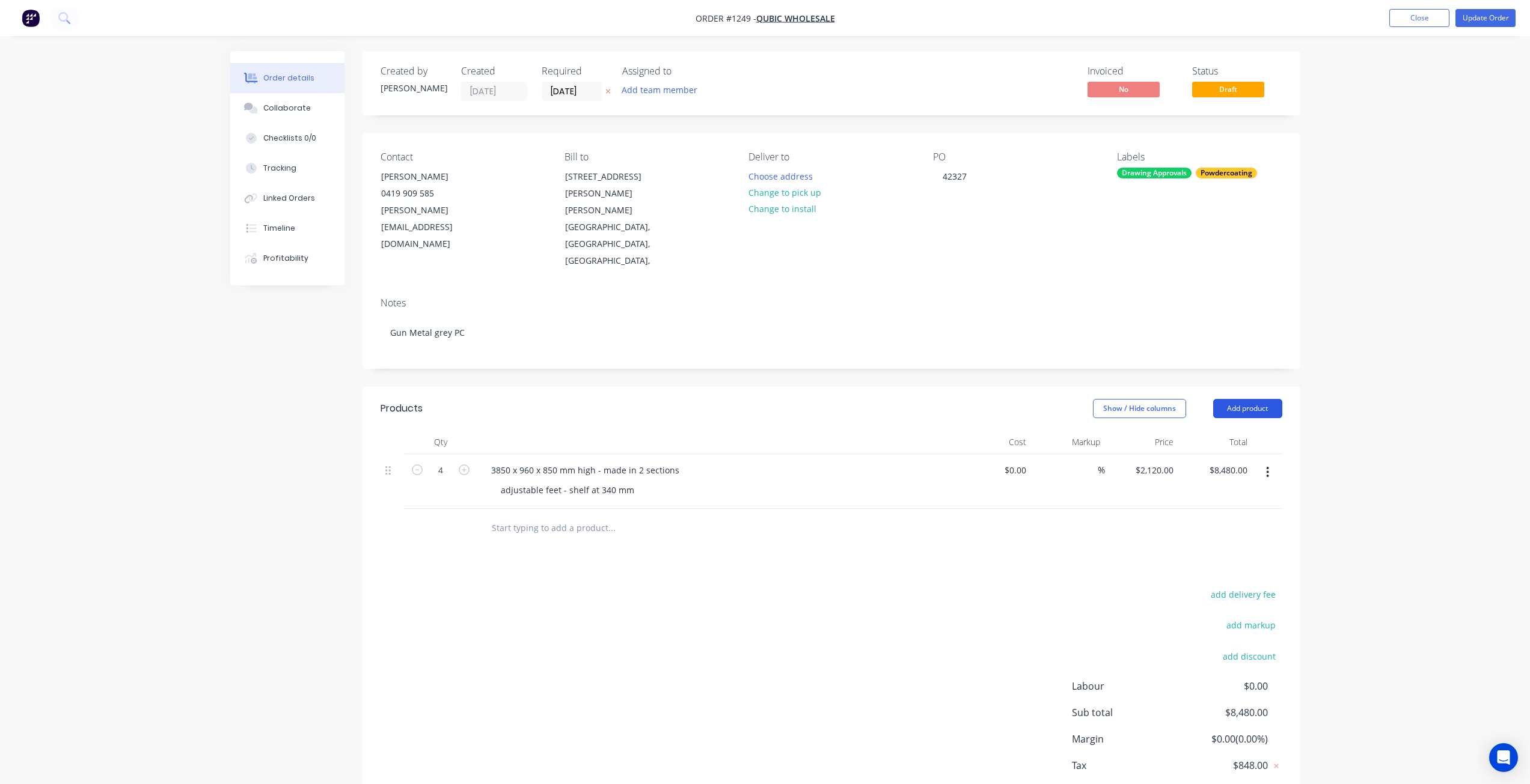
click at [1249, 399] on button "Add product" at bounding box center [1248, 408] width 69 height 19
click at [1211, 454] on div "Basic product" at bounding box center [1225, 462] width 93 height 17
click at [445, 516] on input "1" at bounding box center [440, 525] width 31 height 18
type input "7.5"
click at [521, 516] on div at bounding box center [532, 525] width 100 height 17
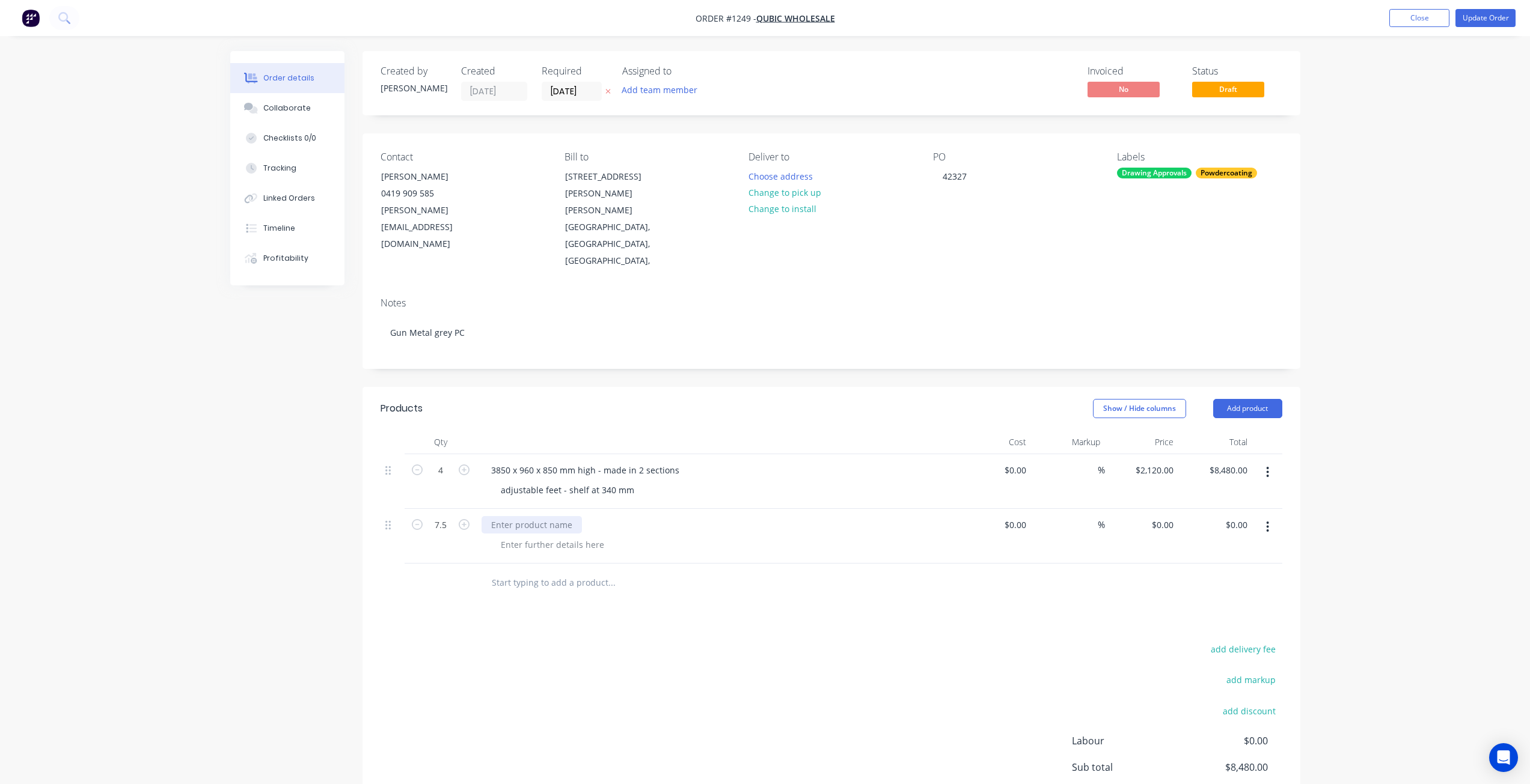
click at [521, 516] on div at bounding box center [532, 525] width 100 height 17
click at [1220, 176] on div "Powdercoating" at bounding box center [1226, 173] width 62 height 11
click at [1141, 269] on div at bounding box center [1138, 267] width 24 height 24
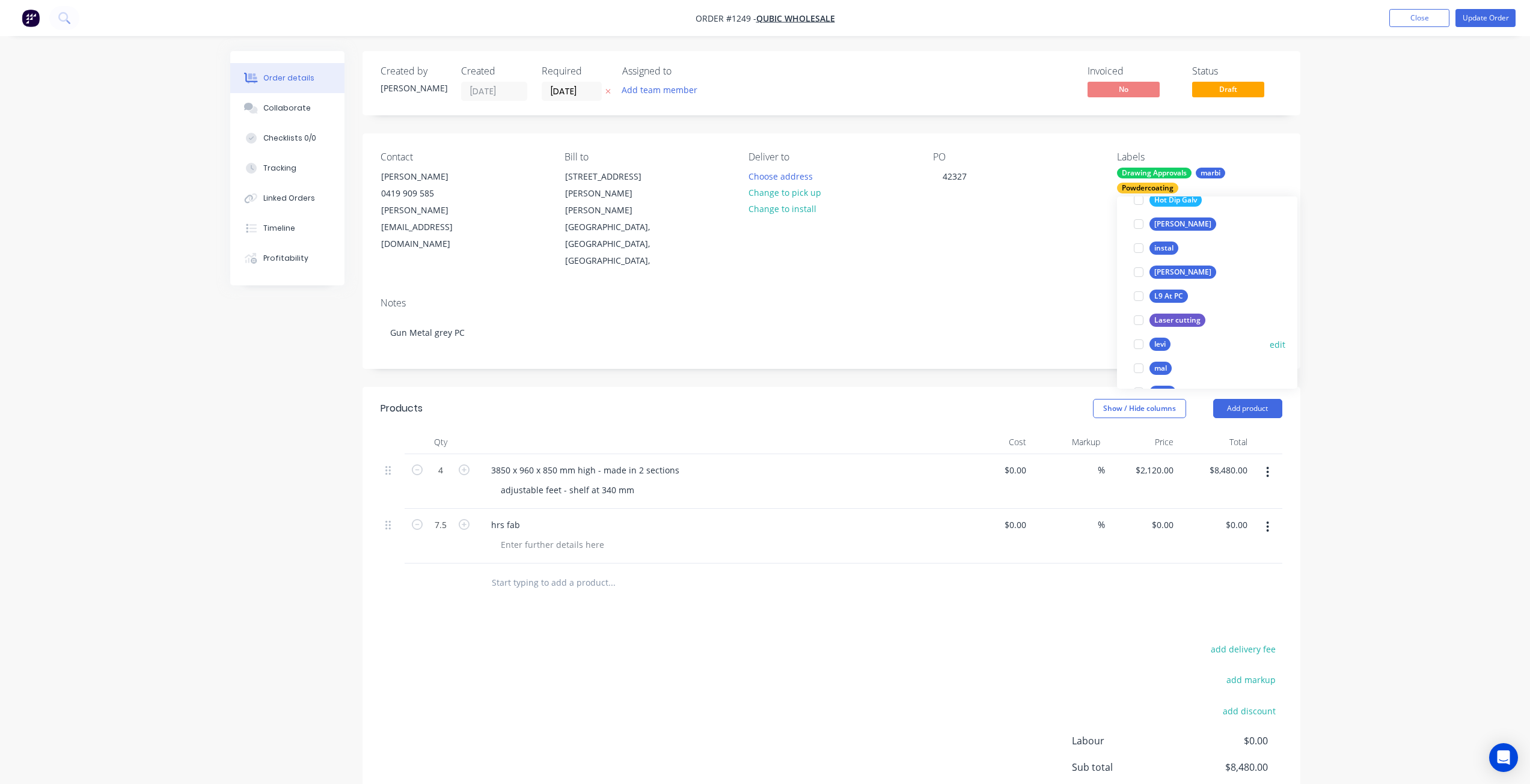
scroll to position [694, 0]
click at [1138, 343] on div at bounding box center [1138, 344] width 24 height 24
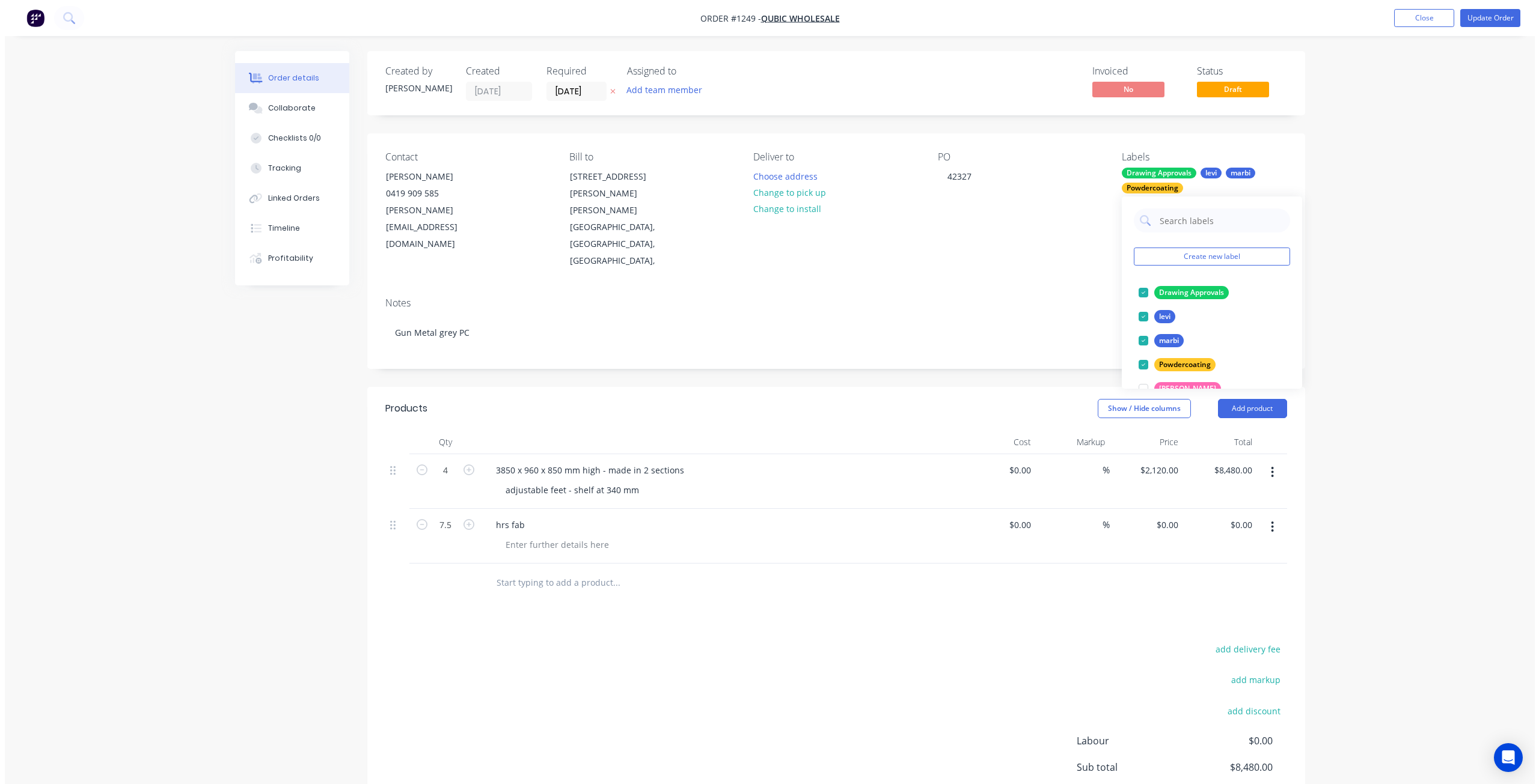
scroll to position [1, 0]
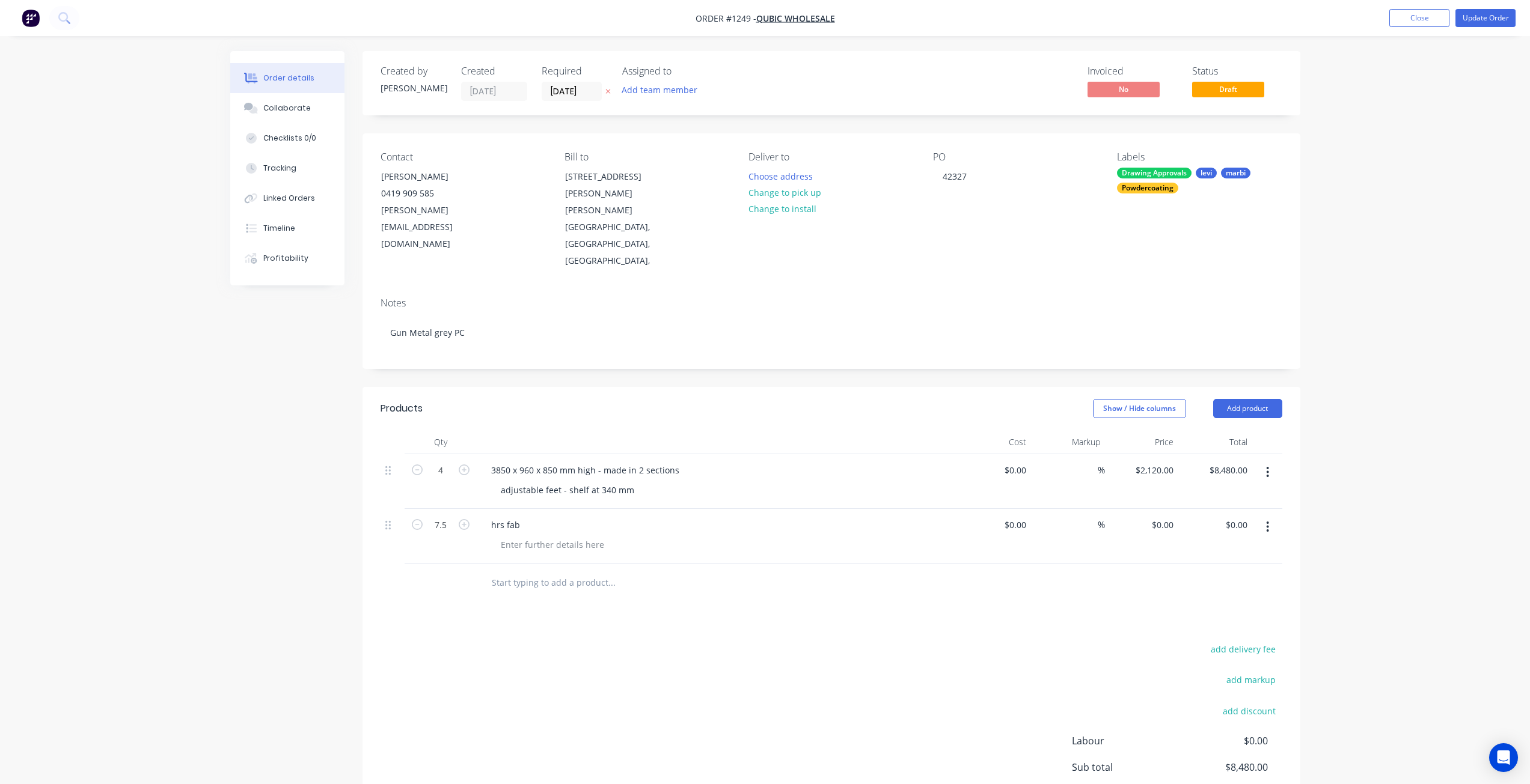
click at [1341, 208] on div "Order details Collaborate Checklists 0/0 Tracking Linked Orders Timeline Profit…" at bounding box center [765, 454] width 1530 height 909
click at [1492, 22] on button "Update Order" at bounding box center [1486, 18] width 60 height 18
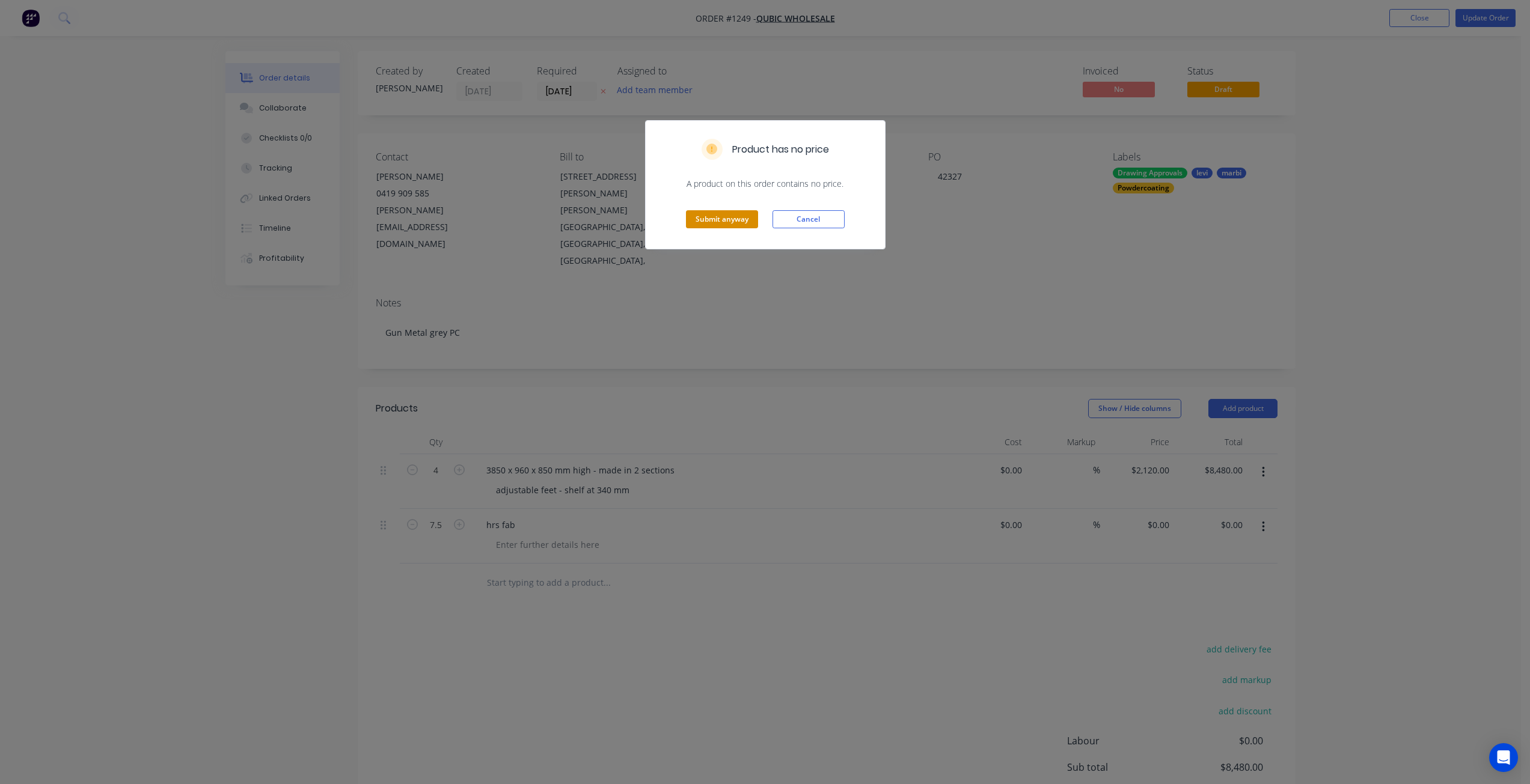
click at [718, 223] on button "Submit anyway" at bounding box center [722, 219] width 72 height 18
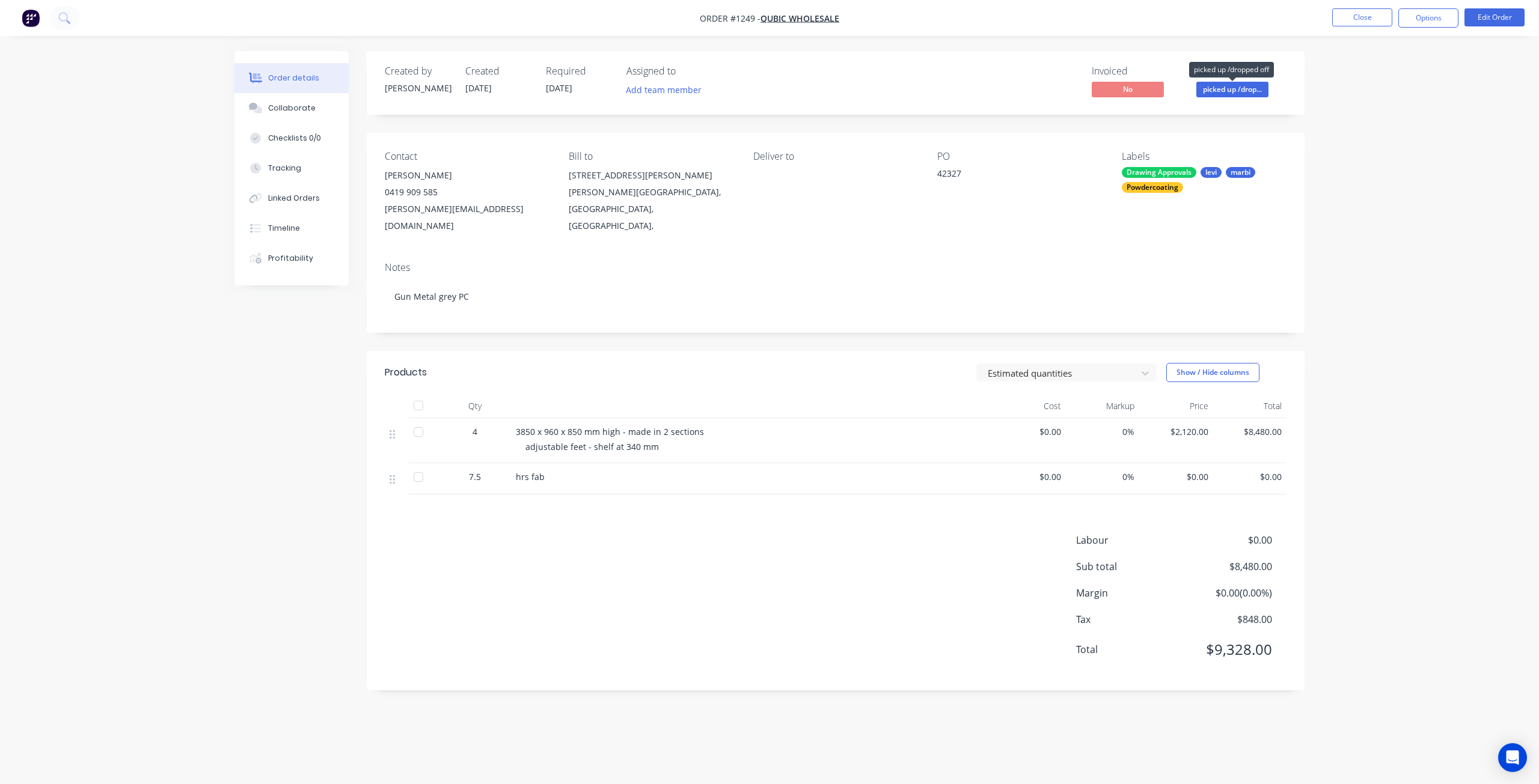
click at [1231, 86] on span "picked up /drop..." at bounding box center [1232, 89] width 72 height 15
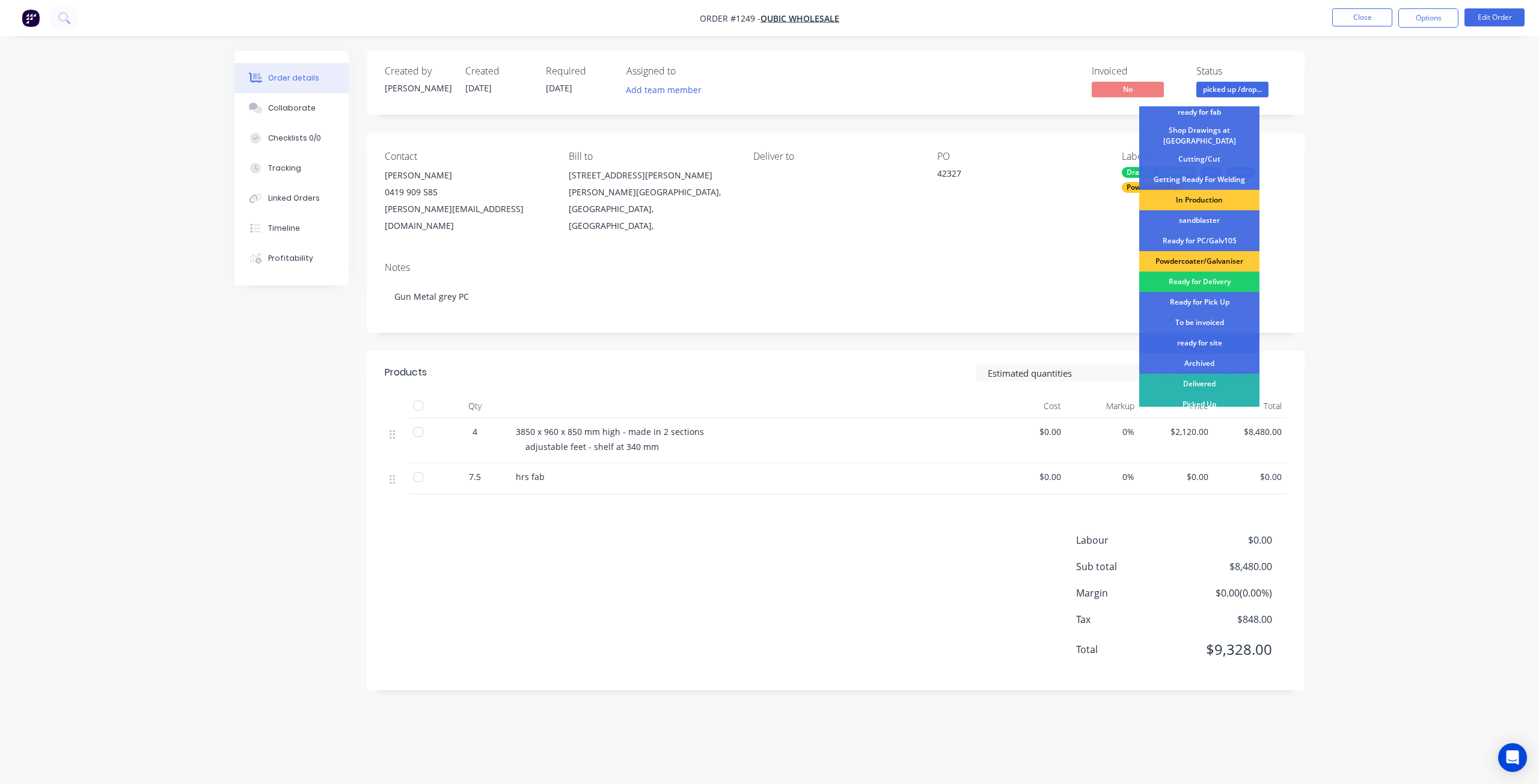
scroll to position [155, 0]
click at [1203, 313] on div "To be invoiced" at bounding box center [1199, 321] width 120 height 20
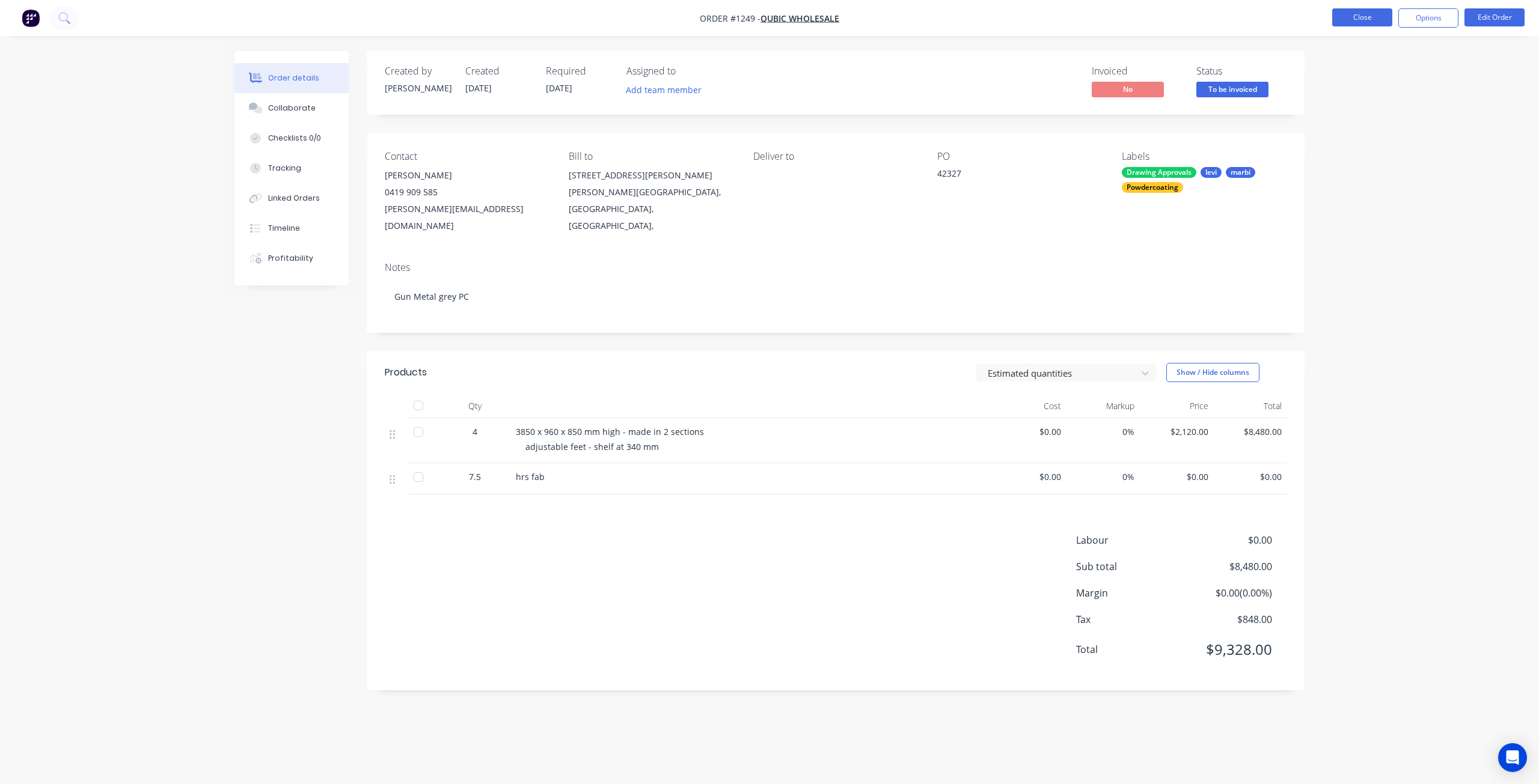
click at [1347, 16] on button "Close" at bounding box center [1363, 17] width 60 height 18
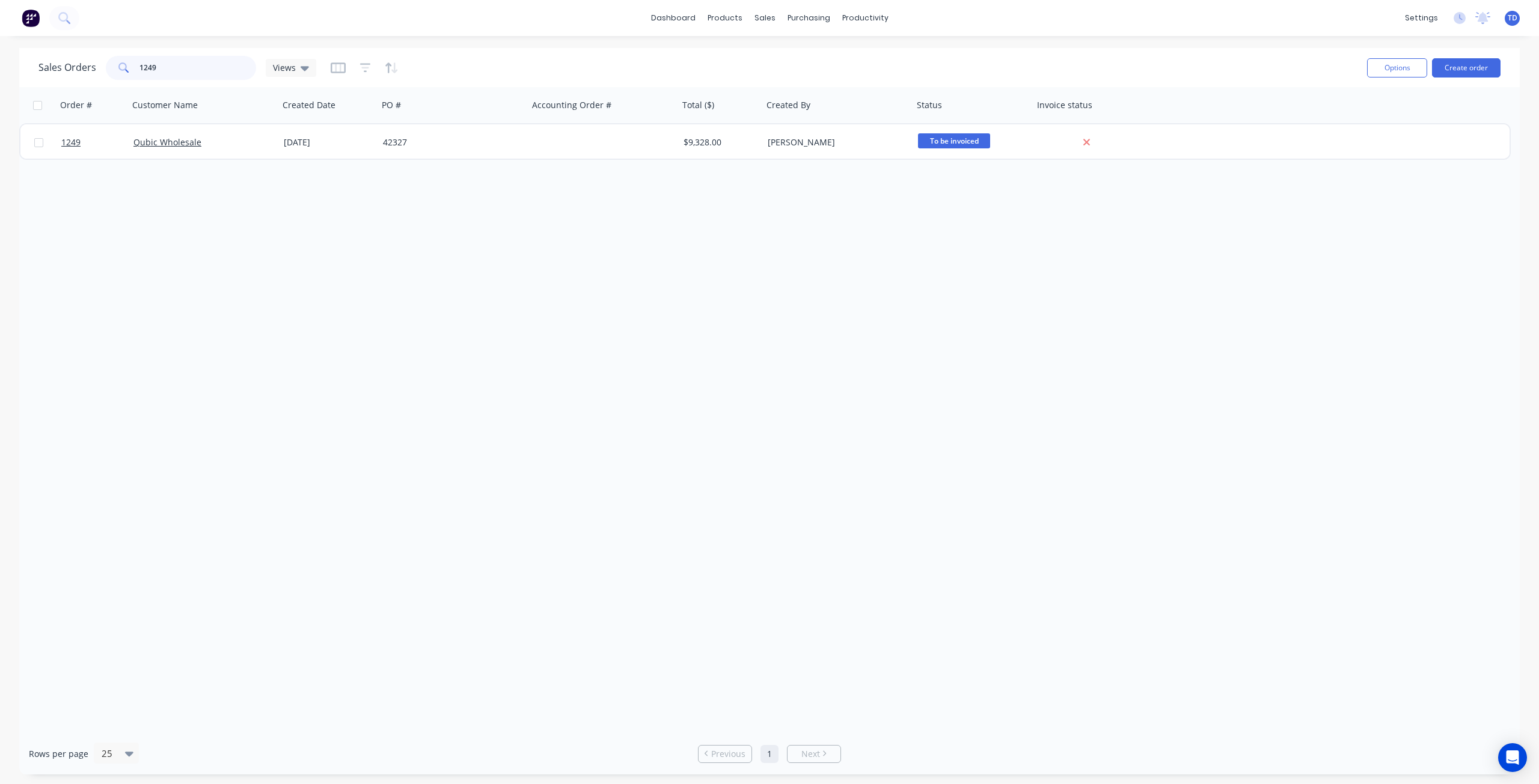
drag, startPoint x: 170, startPoint y: 67, endPoint x: 68, endPoint y: 64, distance: 102.0
click at [68, 64] on div "Sales Orders 1249 Views" at bounding box center [178, 68] width 278 height 24
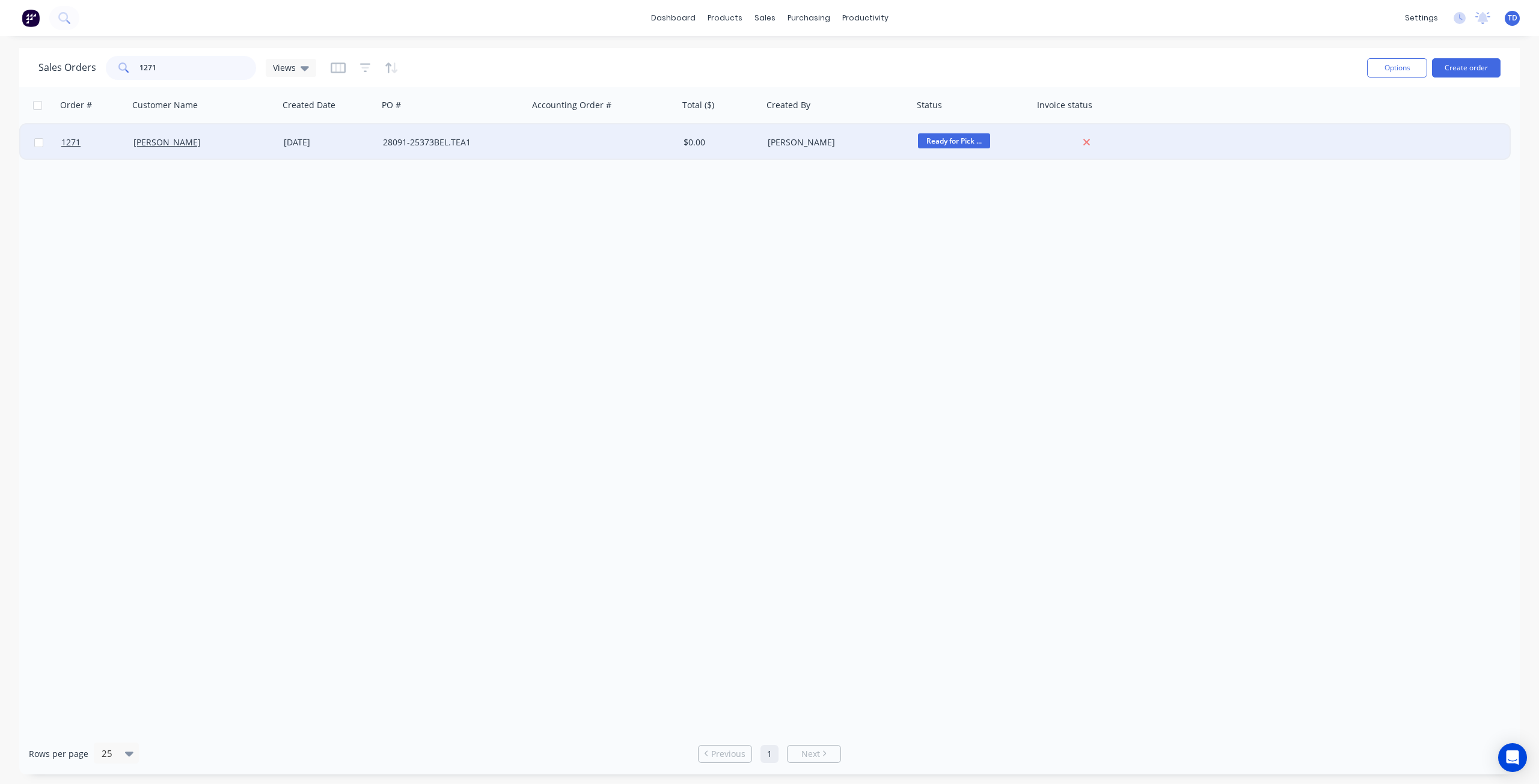
type input "1271"
click at [284, 143] on div "[DATE]" at bounding box center [328, 142] width 89 height 12
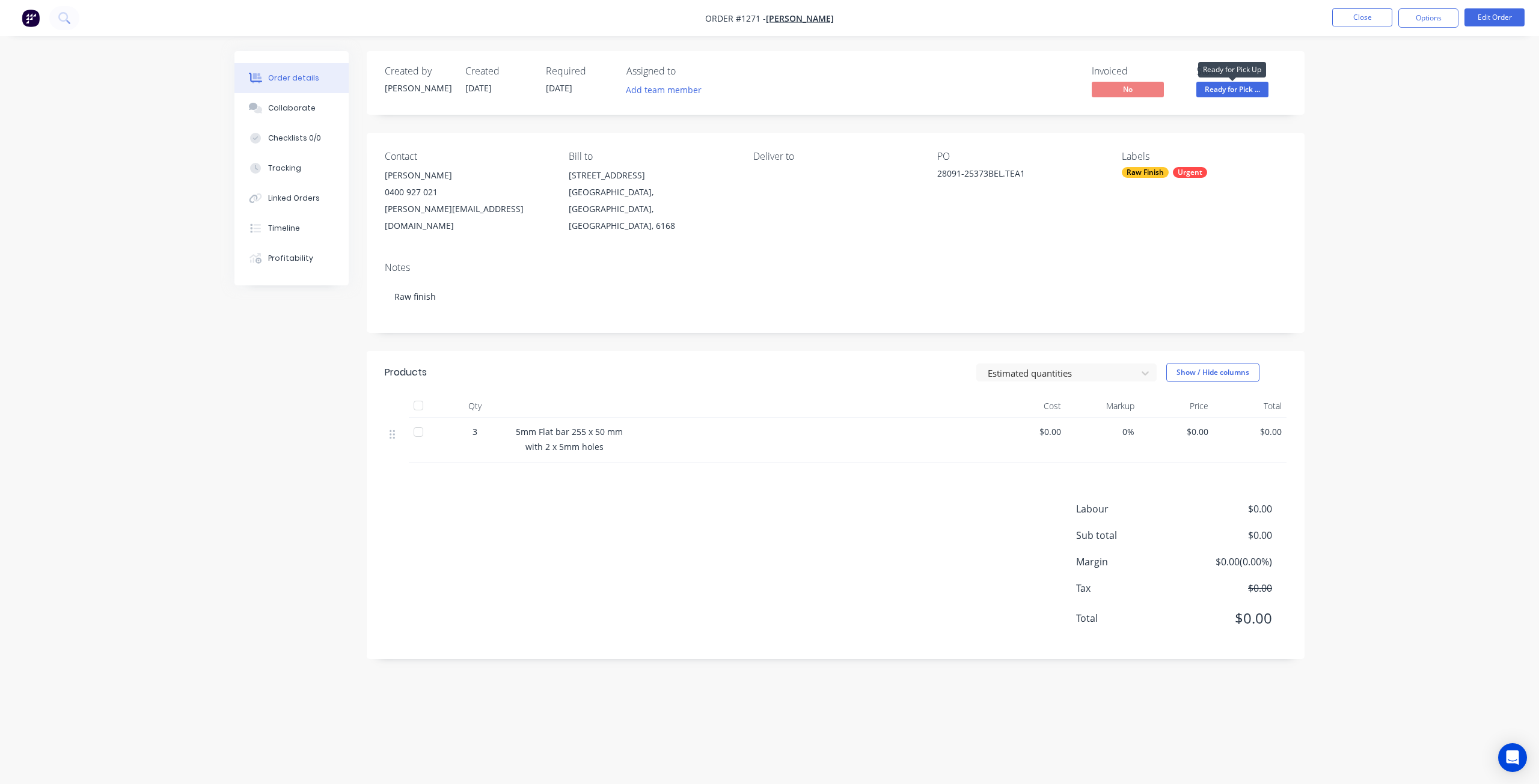
click at [1224, 90] on span "Ready for Pick ..." at bounding box center [1232, 89] width 72 height 15
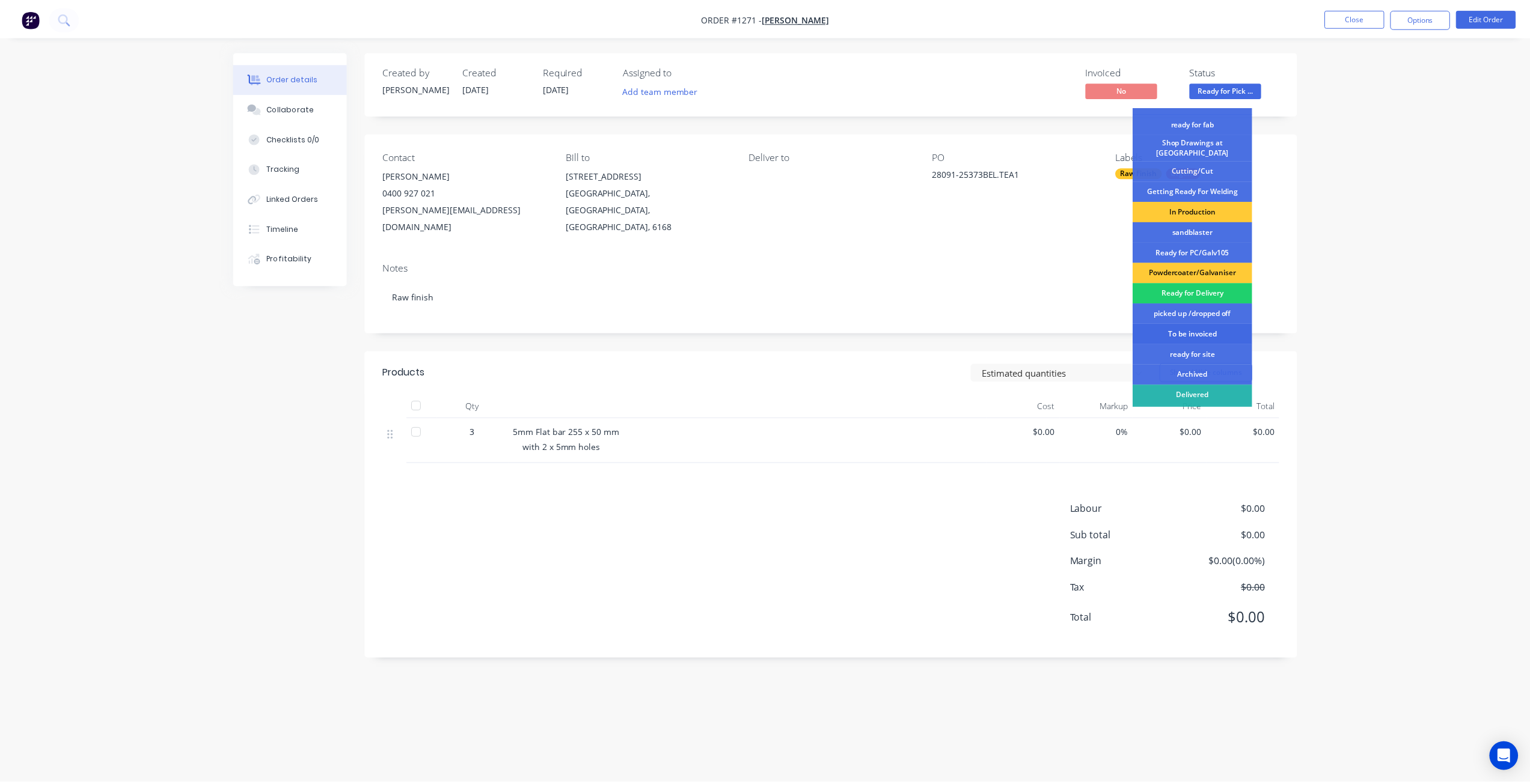
scroll to position [155, 0]
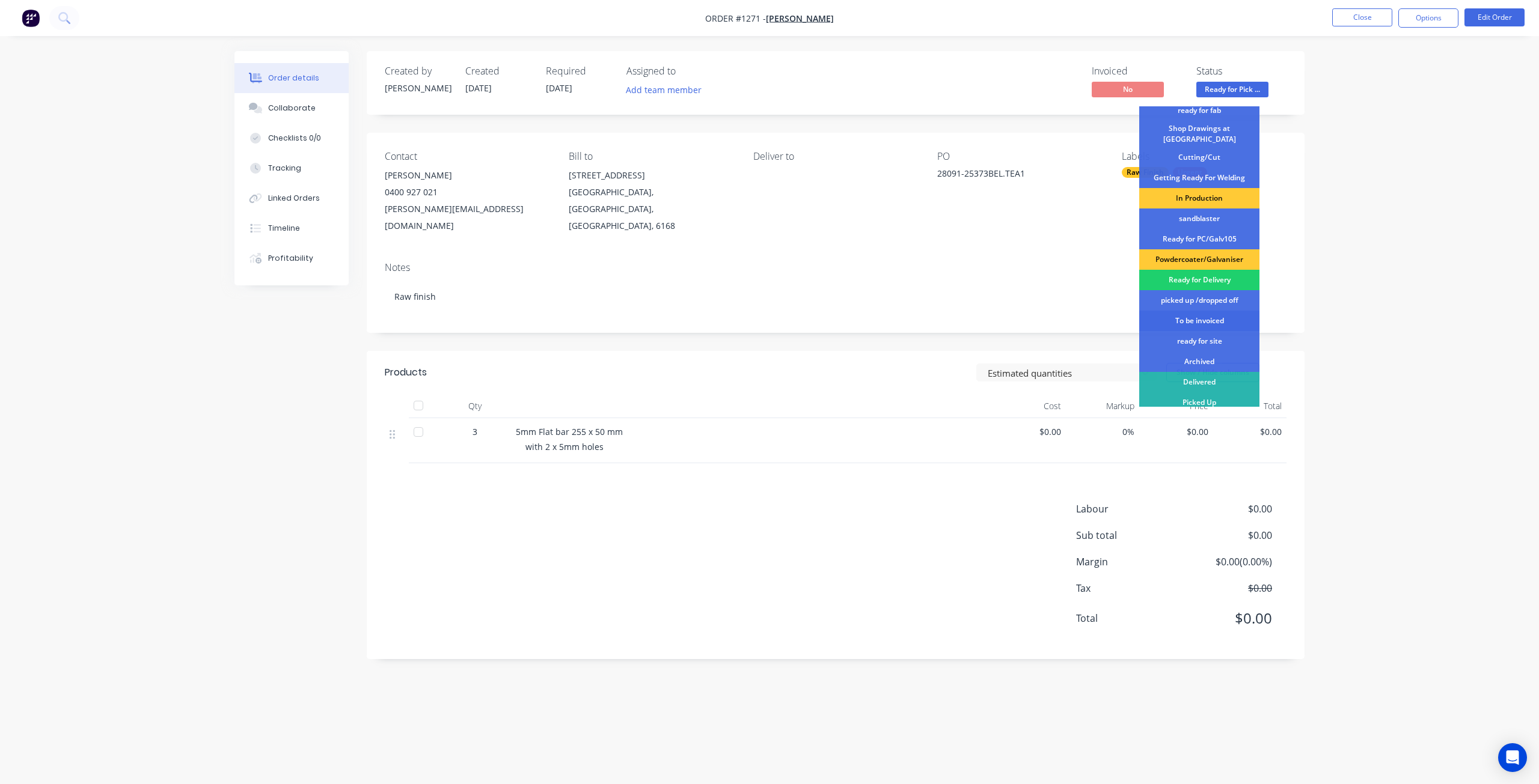
click at [1196, 317] on div "To be invoiced" at bounding box center [1199, 321] width 120 height 20
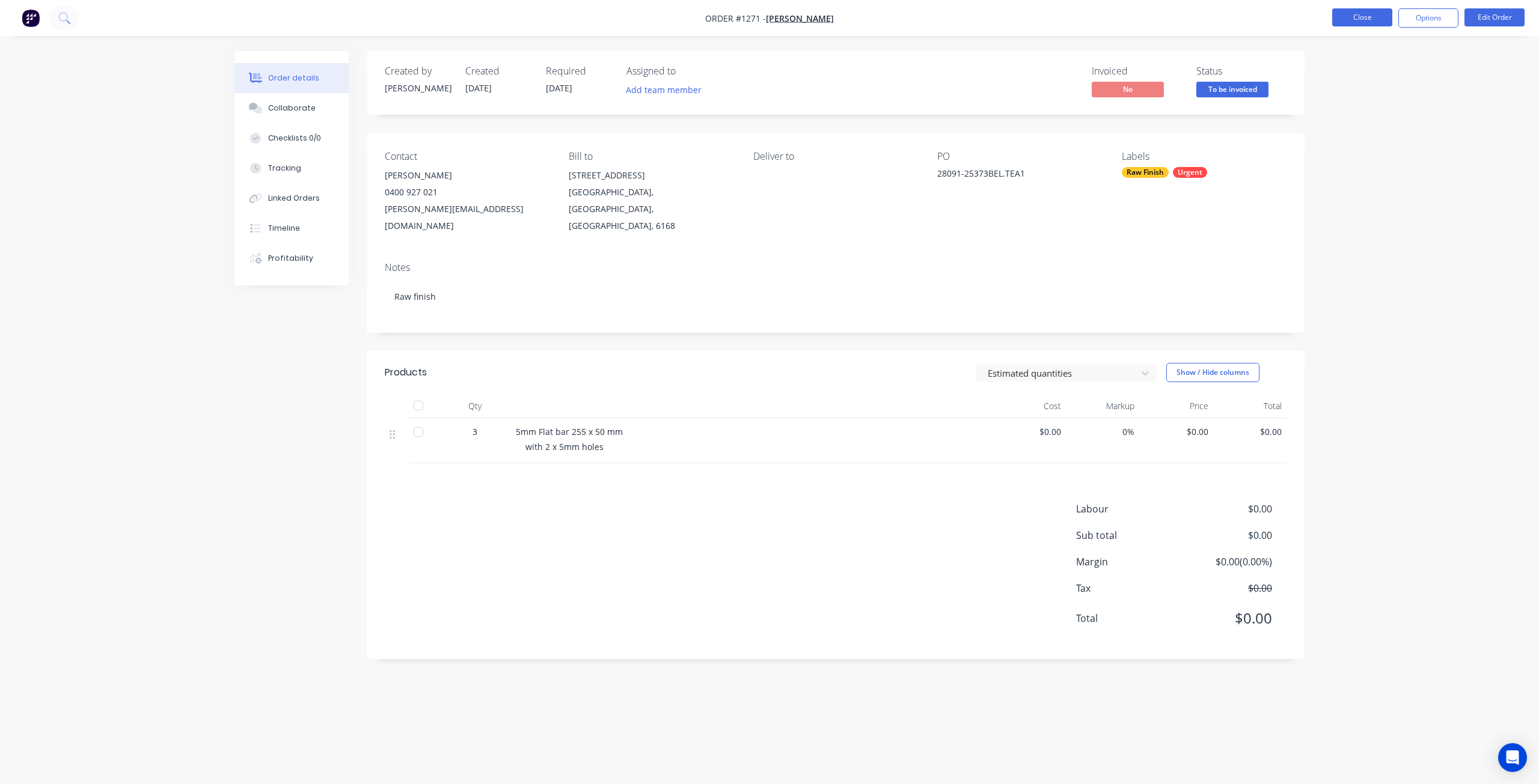
click at [1346, 20] on button "Close" at bounding box center [1363, 17] width 60 height 18
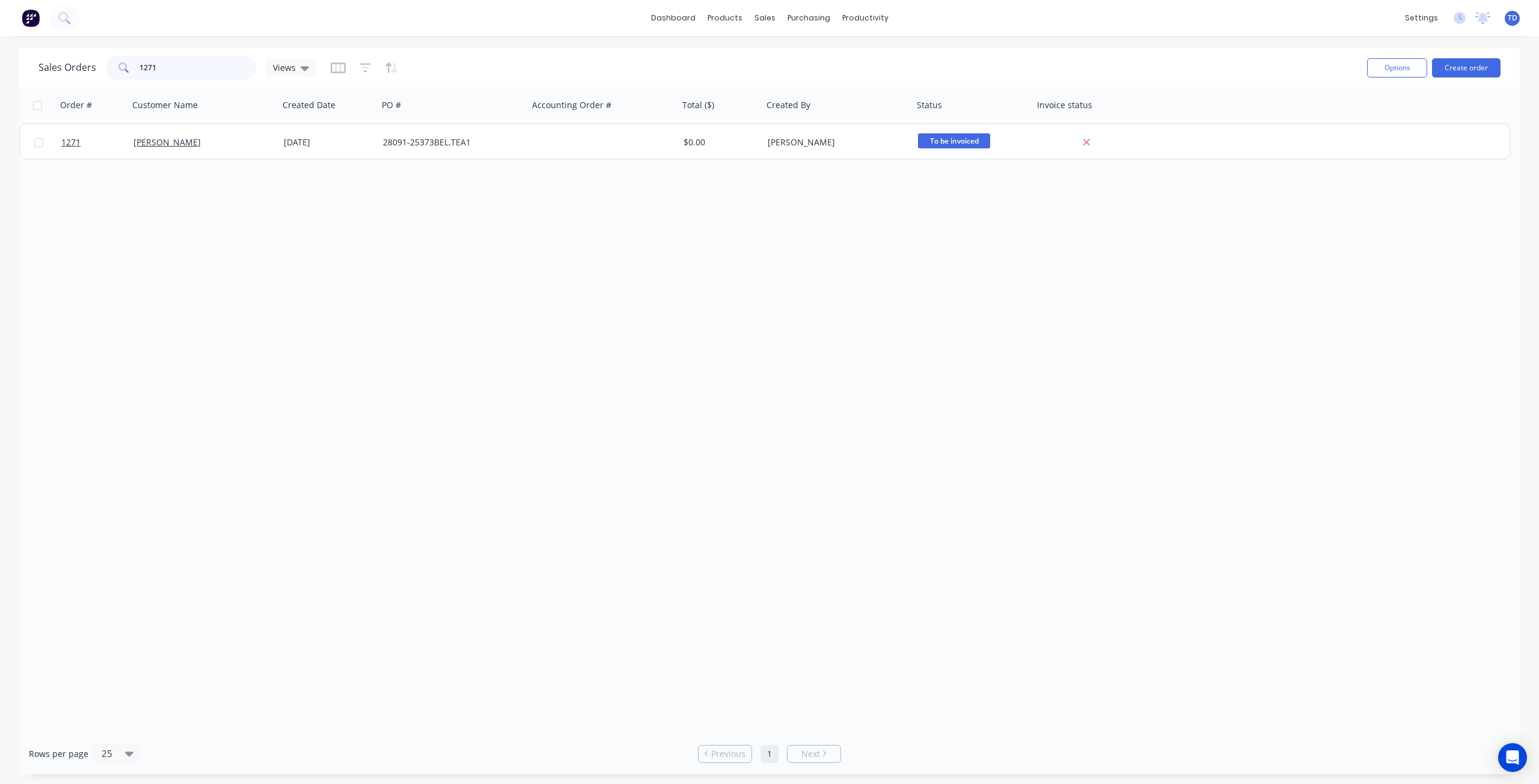
drag, startPoint x: 163, startPoint y: 64, endPoint x: 97, endPoint y: 62, distance: 66.0
click at [97, 63] on div "Sales Orders 1271 Views" at bounding box center [178, 68] width 278 height 24
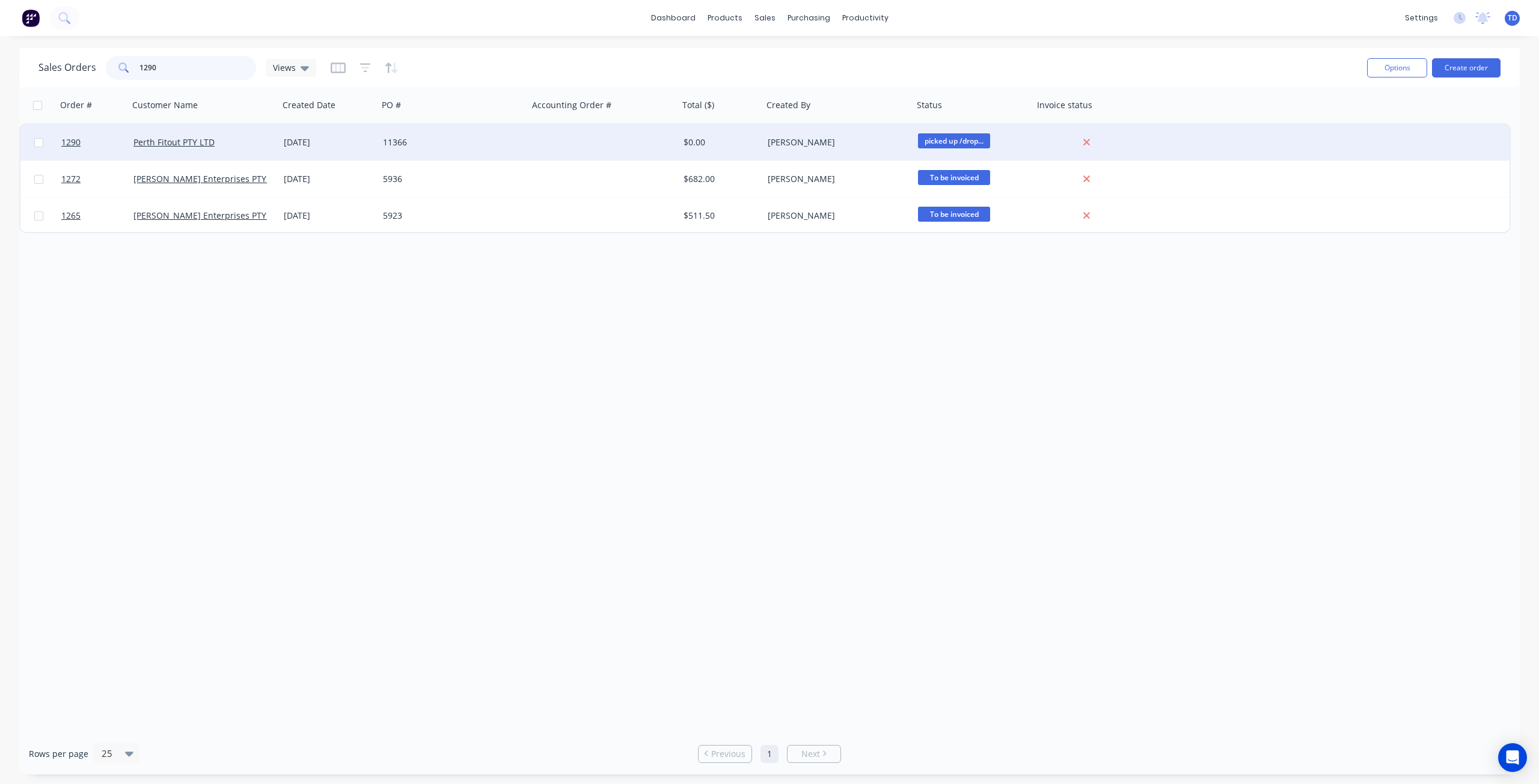
type input "1290"
click at [308, 147] on div "[DATE]" at bounding box center [328, 142] width 89 height 12
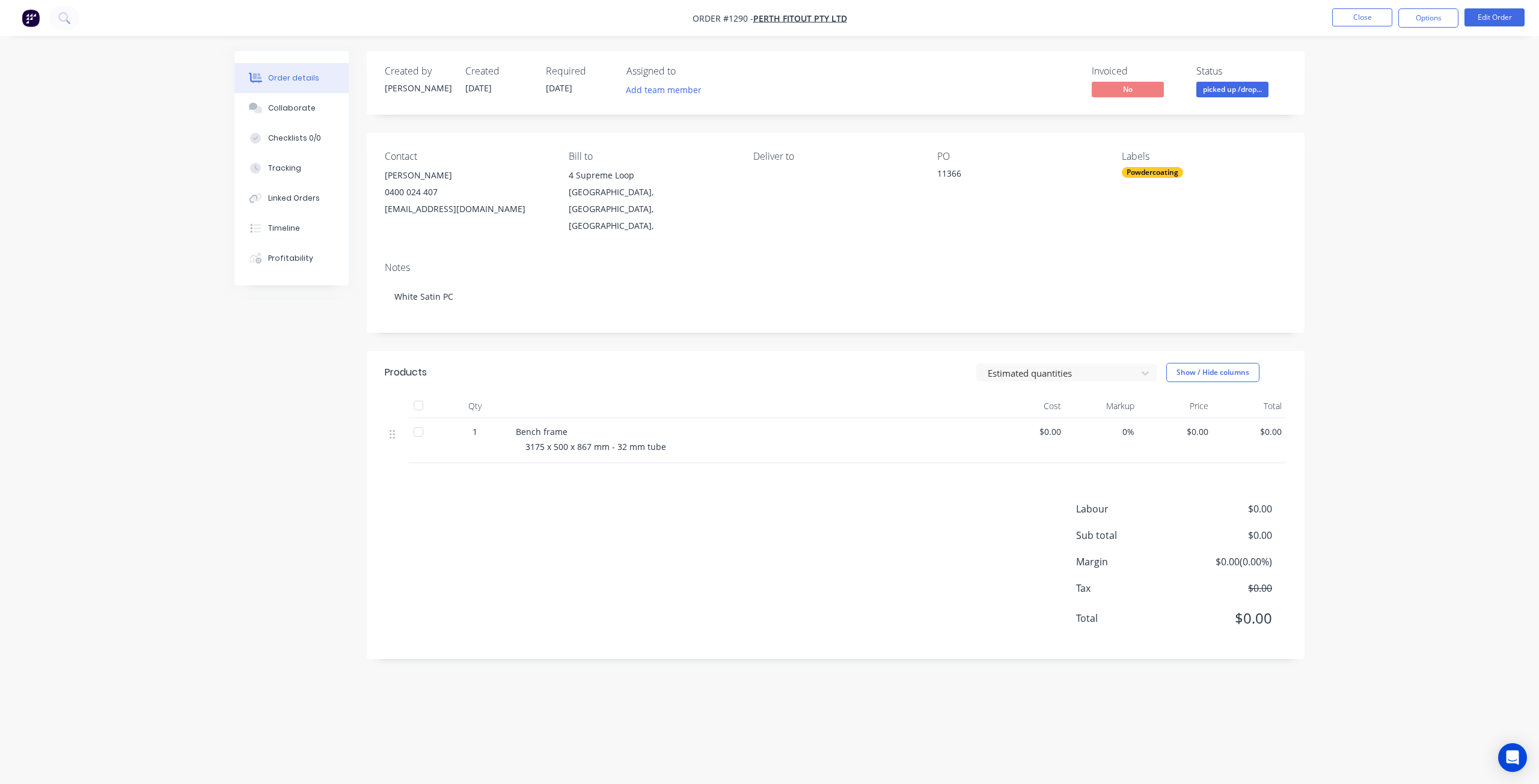
drag, startPoint x: 284, startPoint y: 108, endPoint x: 208, endPoint y: 140, distance: 82.5
click at [282, 108] on div "Collaborate" at bounding box center [292, 108] width 48 height 11
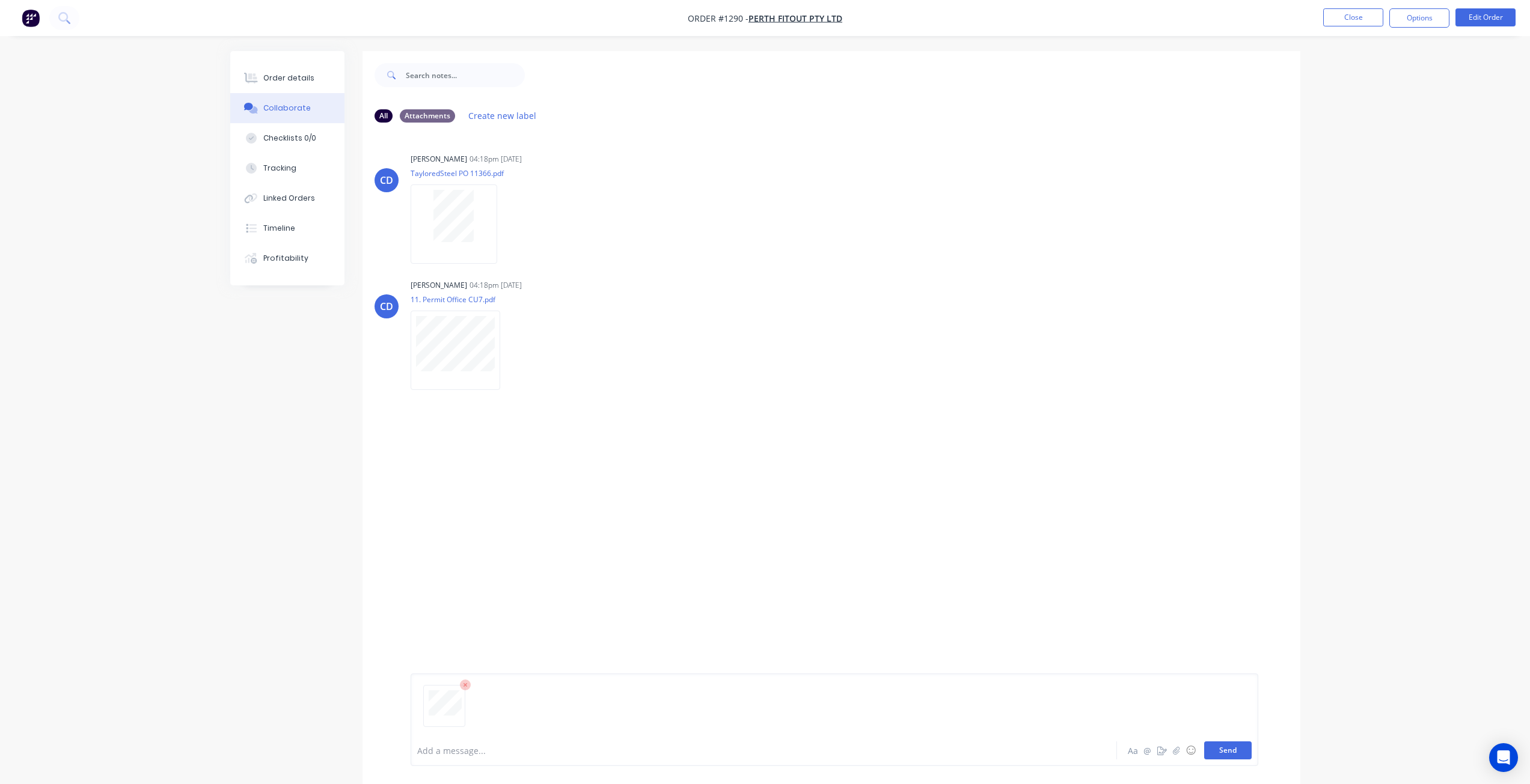
click at [1220, 750] on button "Send" at bounding box center [1228, 750] width 48 height 18
click at [287, 81] on div "Order details" at bounding box center [289, 78] width 51 height 11
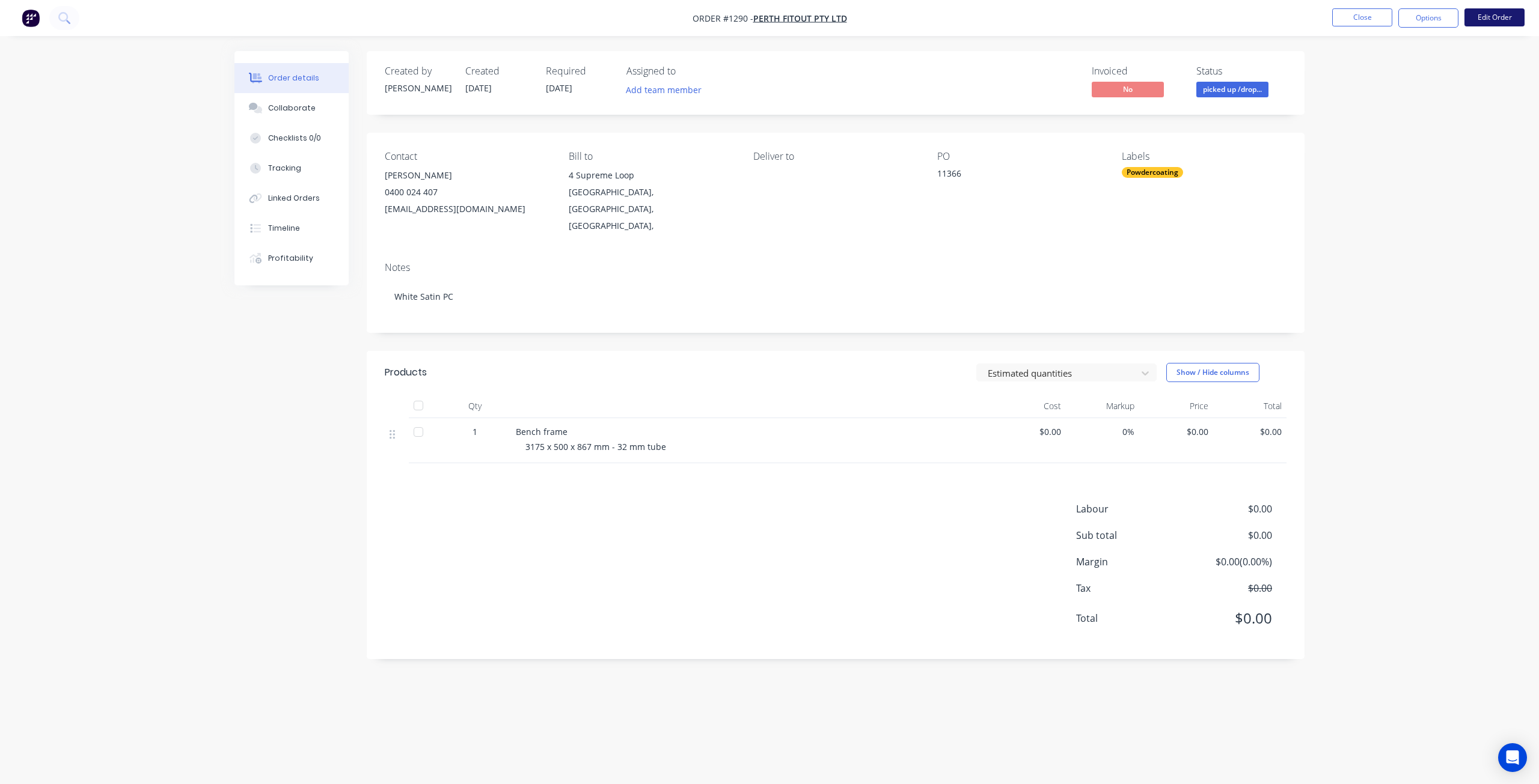
click at [1494, 18] on button "Edit Order" at bounding box center [1495, 17] width 60 height 18
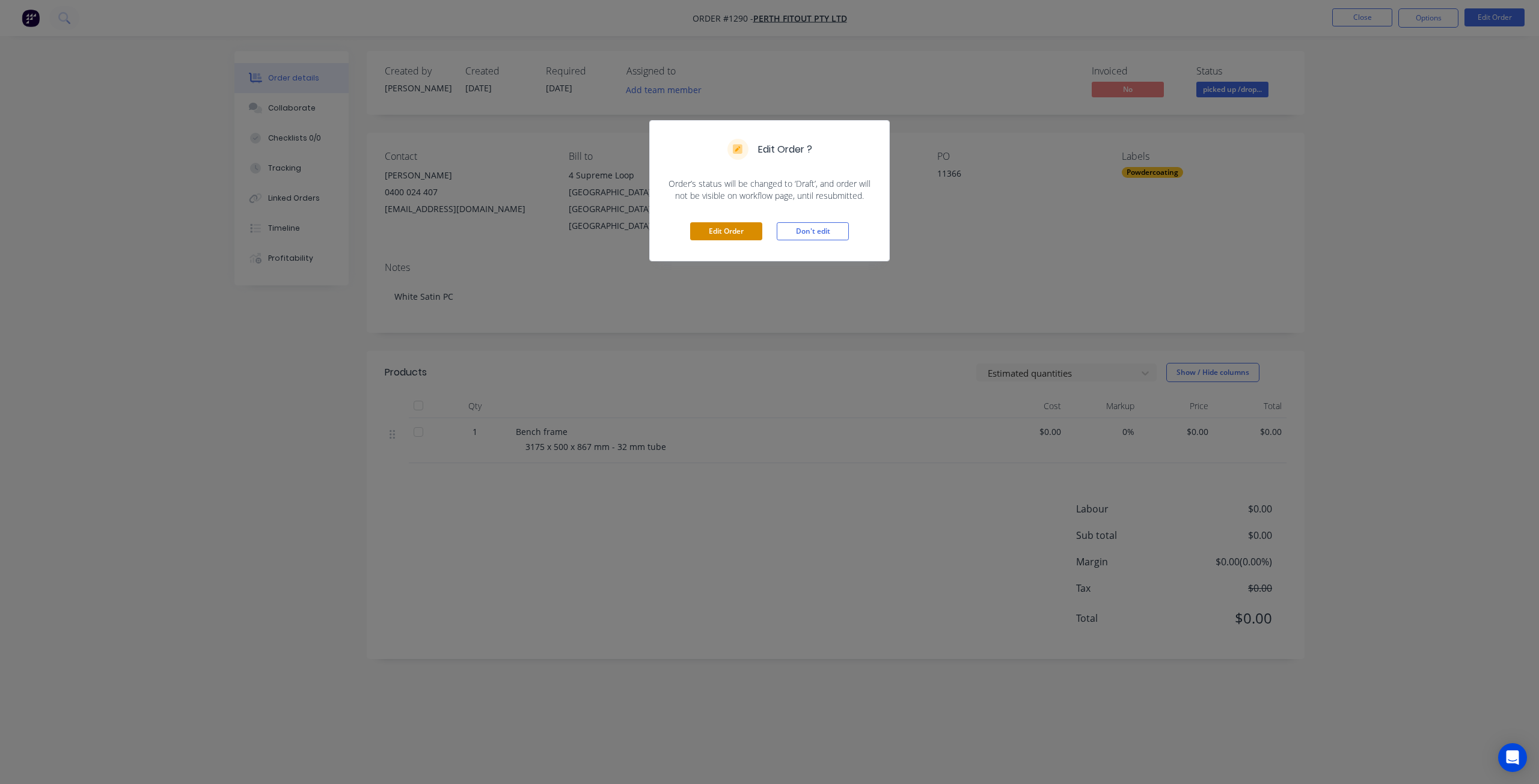
click at [713, 231] on button "Edit Order" at bounding box center [727, 232] width 72 height 18
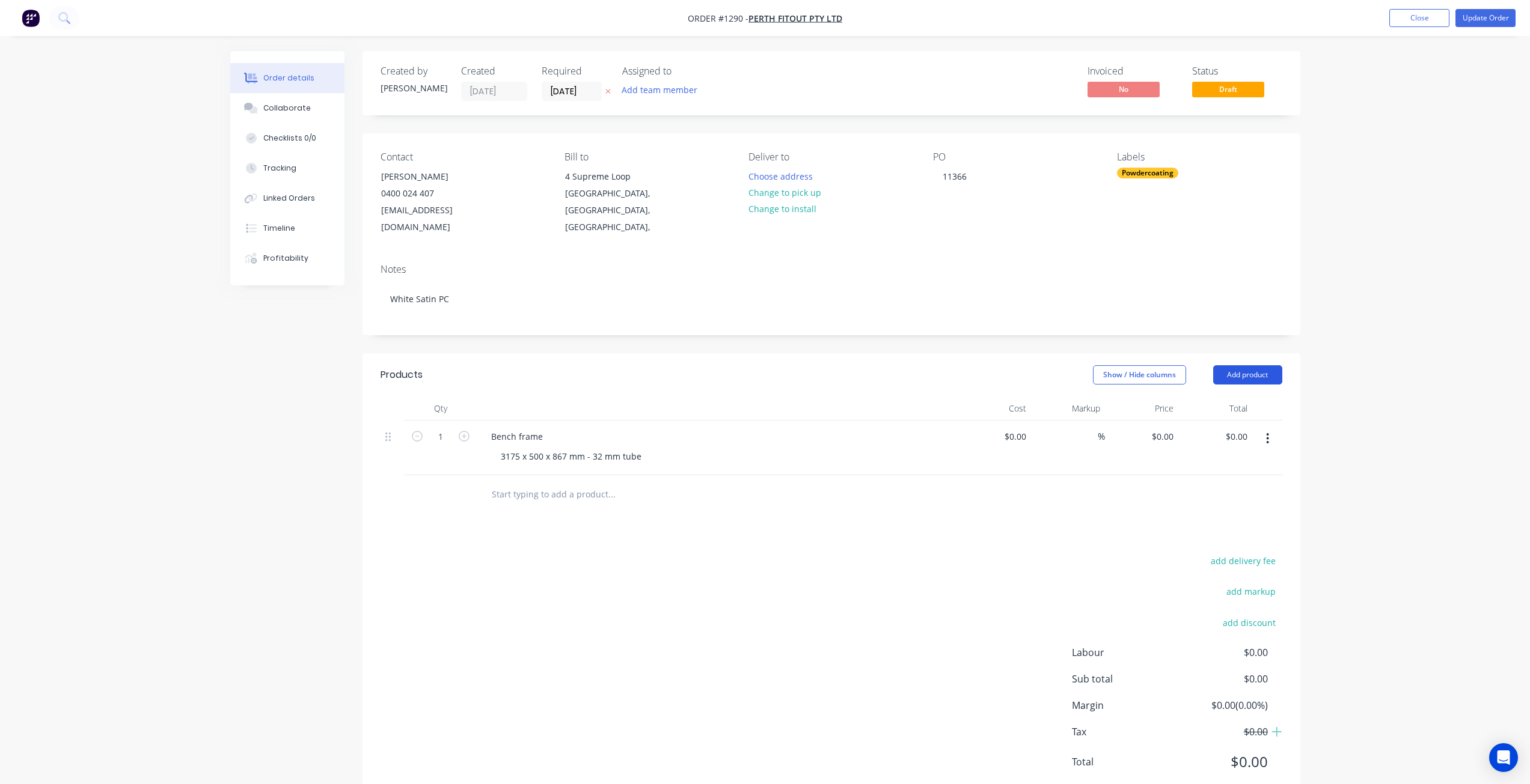
click at [1246, 365] on button "Add product" at bounding box center [1248, 375] width 69 height 19
click at [1190, 421] on div "Basic product" at bounding box center [1225, 429] width 93 height 17
click at [533, 483] on div at bounding box center [532, 491] width 100 height 17
click at [463, 486] on icon "button" at bounding box center [464, 491] width 11 height 11
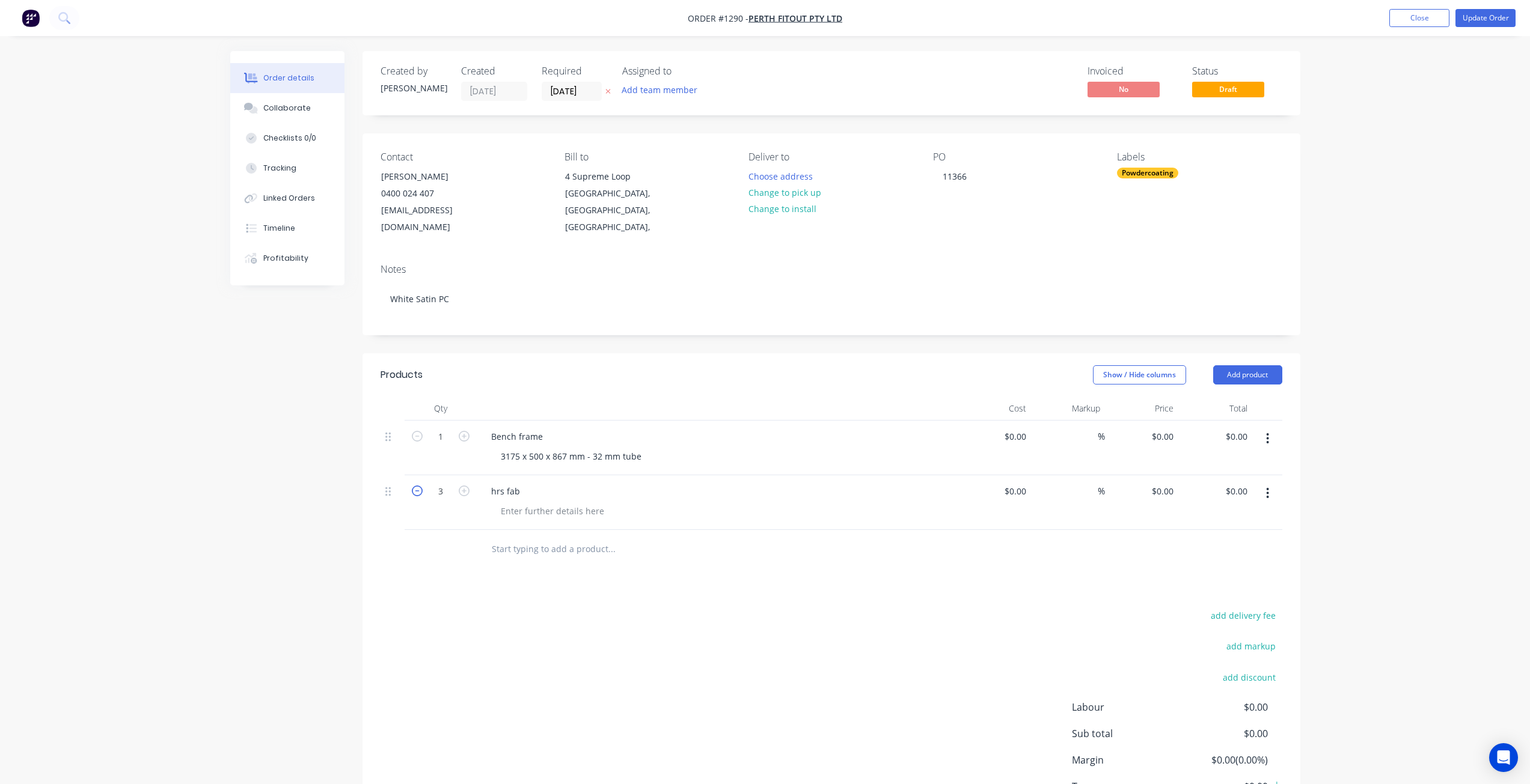
click at [418, 486] on icon "button" at bounding box center [417, 491] width 11 height 11
type input "2"
click at [1163, 172] on div "Powdercoating" at bounding box center [1147, 173] width 62 height 11
click at [1142, 278] on div at bounding box center [1138, 278] width 24 height 24
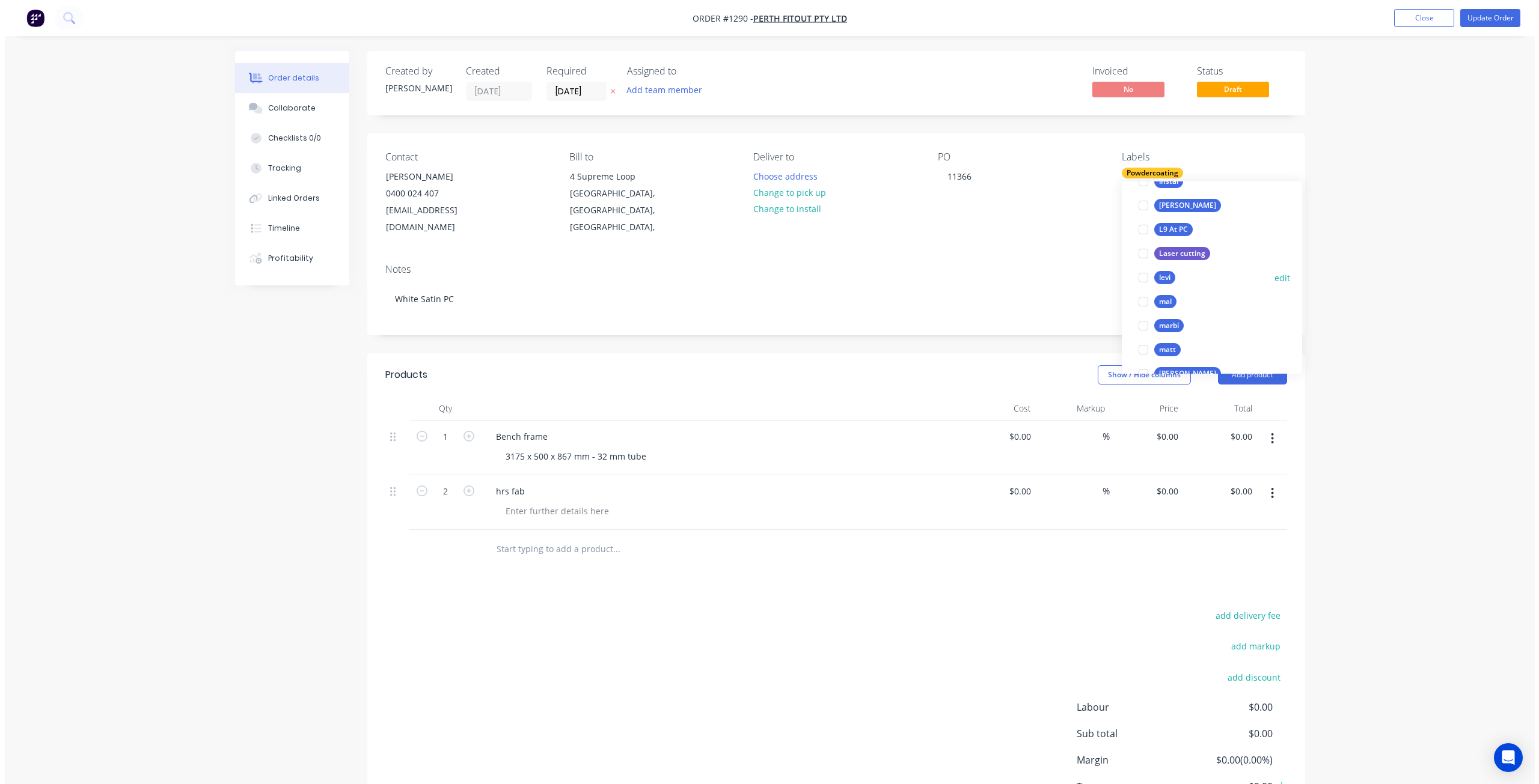
scroll to position [0, 0]
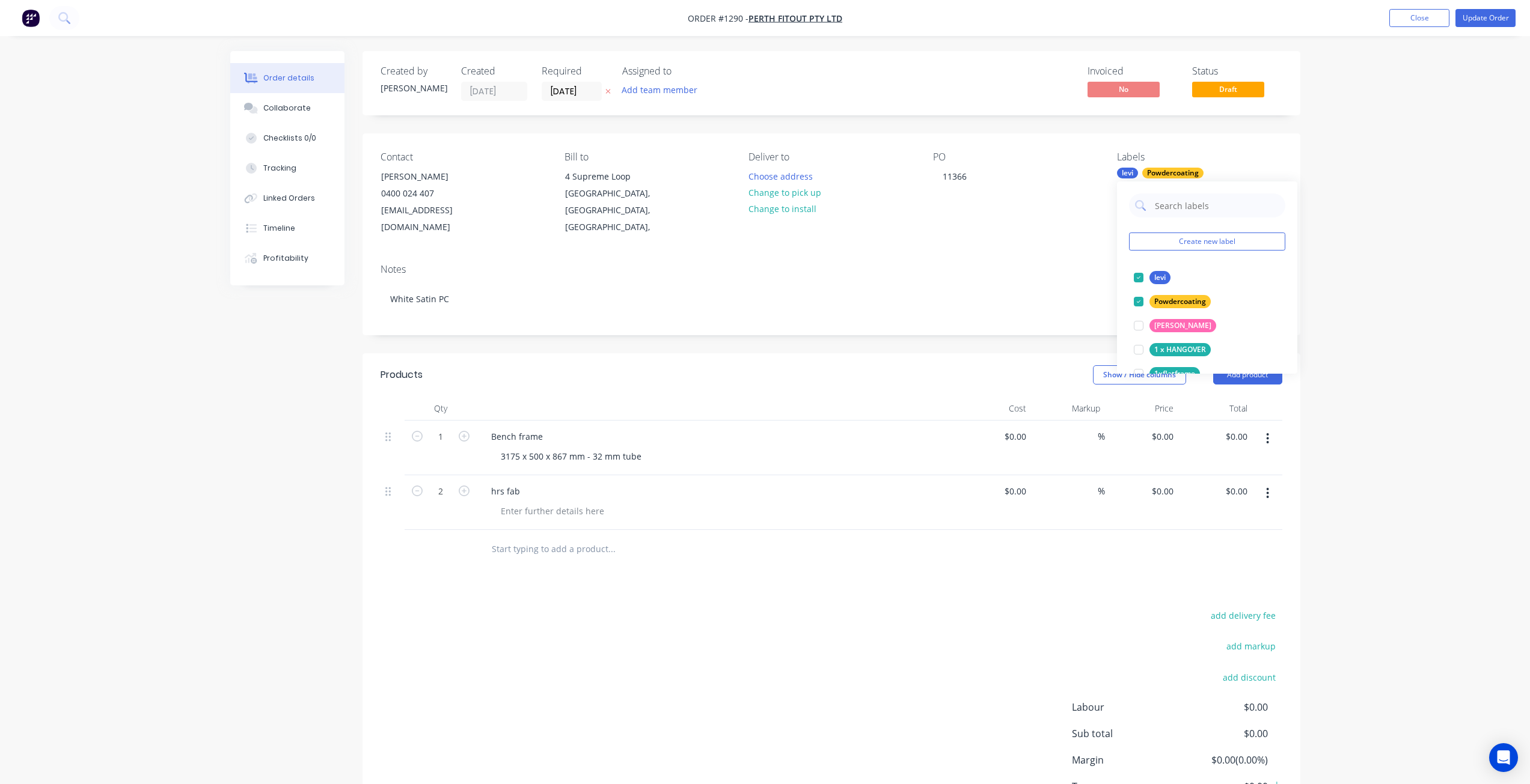
click at [1331, 178] on div "Order details Collaborate Checklists 0/0 Tracking Linked Orders Timeline Profit…" at bounding box center [765, 438] width 1530 height 875
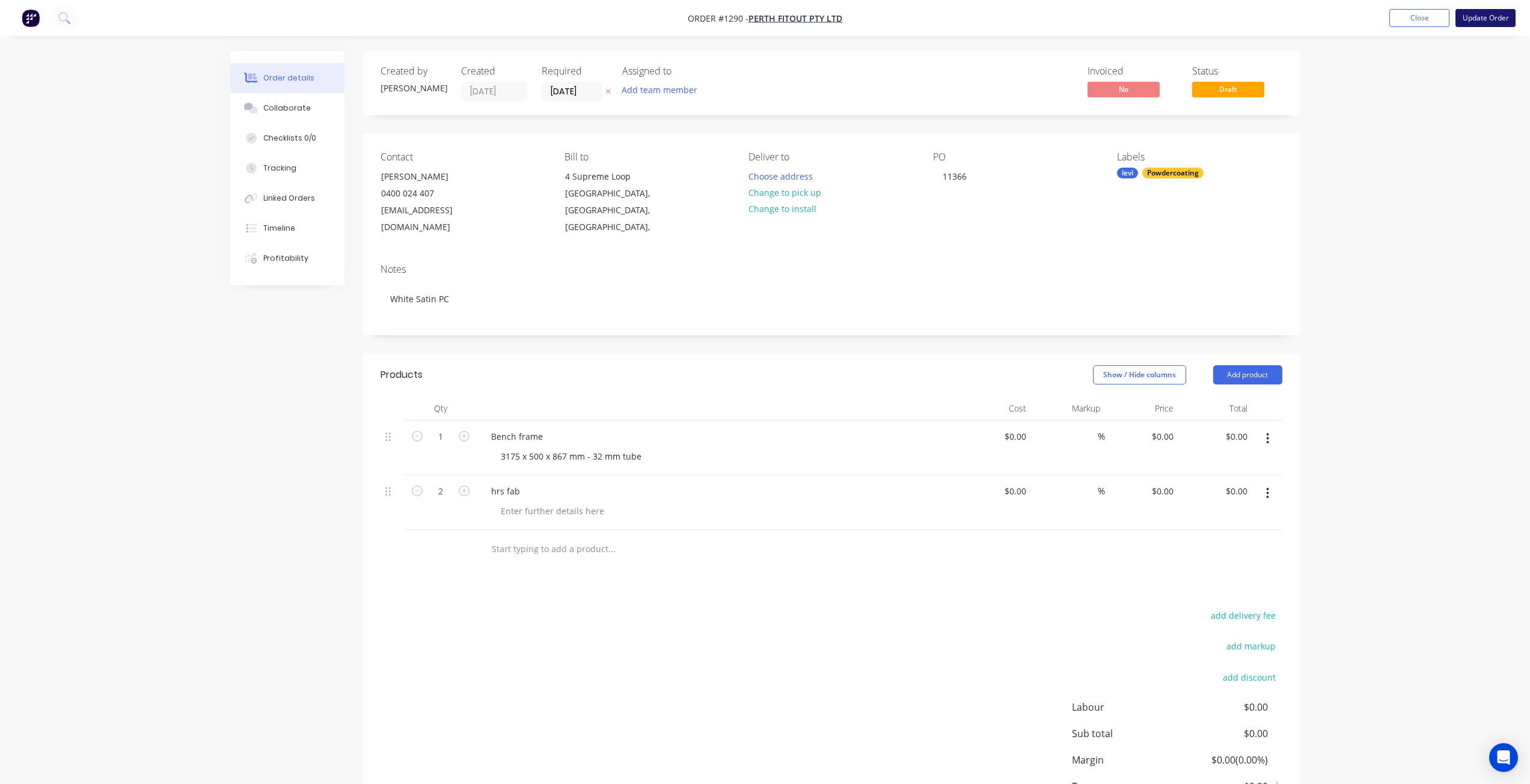
click at [1482, 20] on button "Update Order" at bounding box center [1486, 18] width 60 height 18
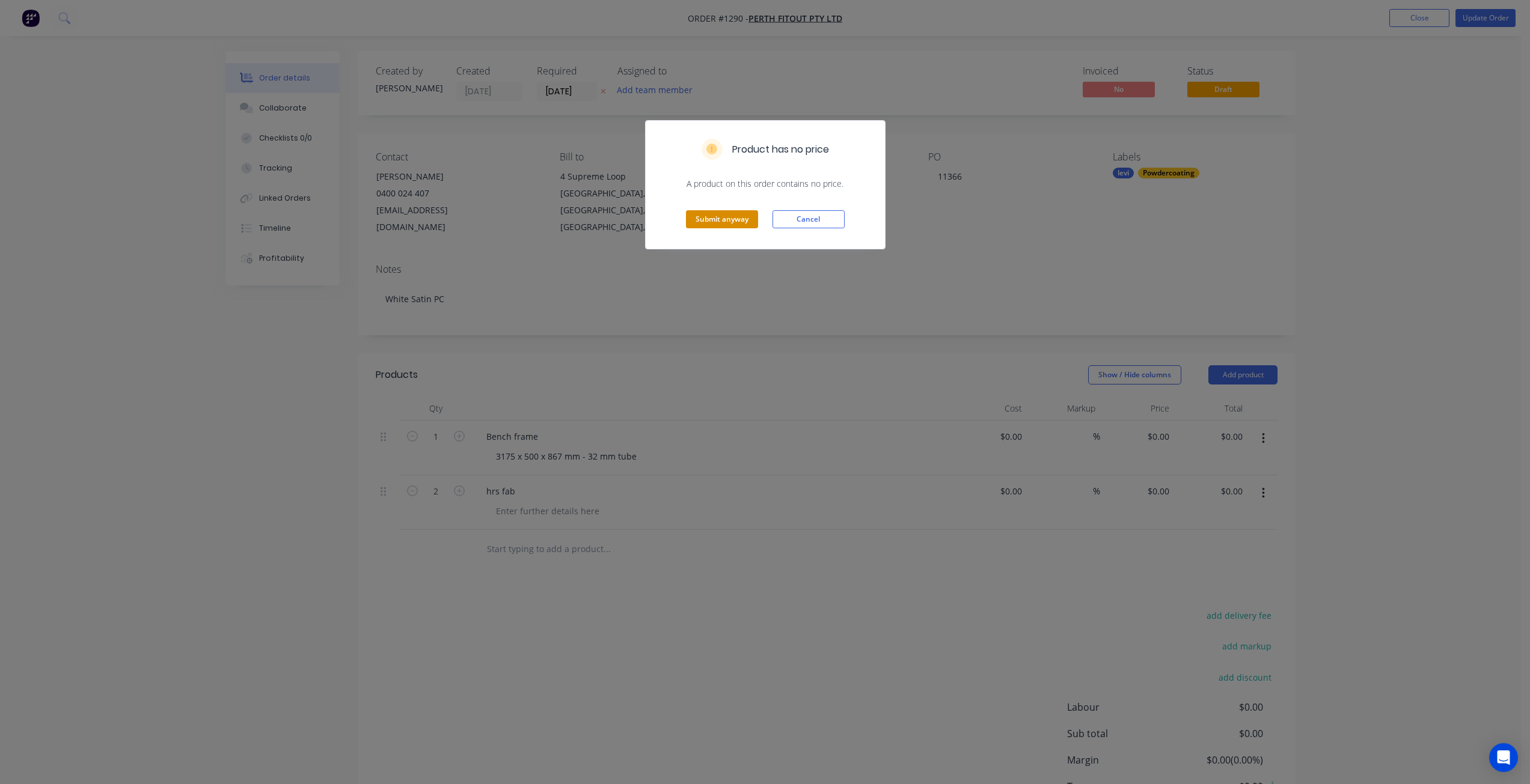
click at [745, 219] on button "Submit anyway" at bounding box center [722, 219] width 72 height 18
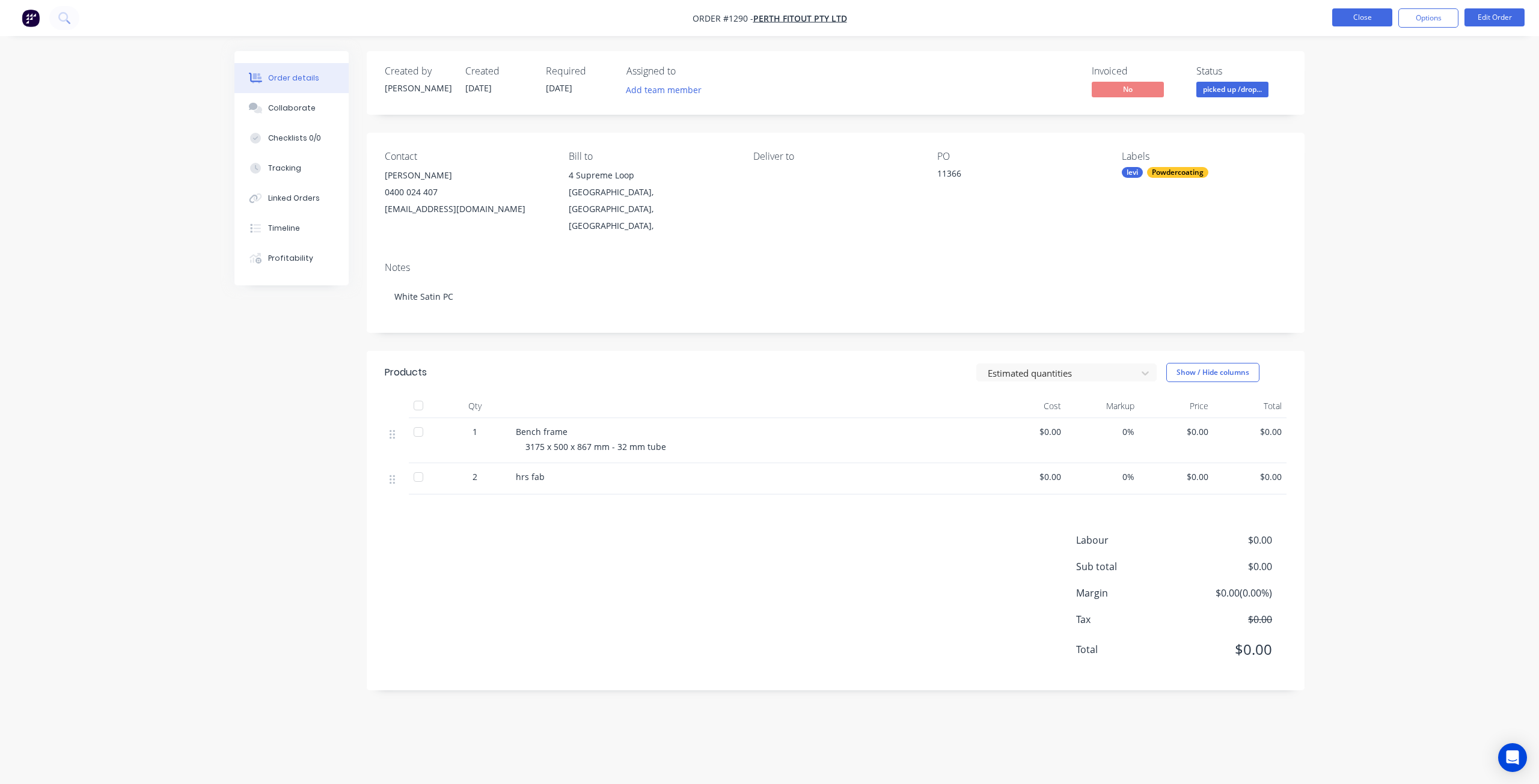
click at [1365, 20] on button "Close" at bounding box center [1363, 17] width 60 height 18
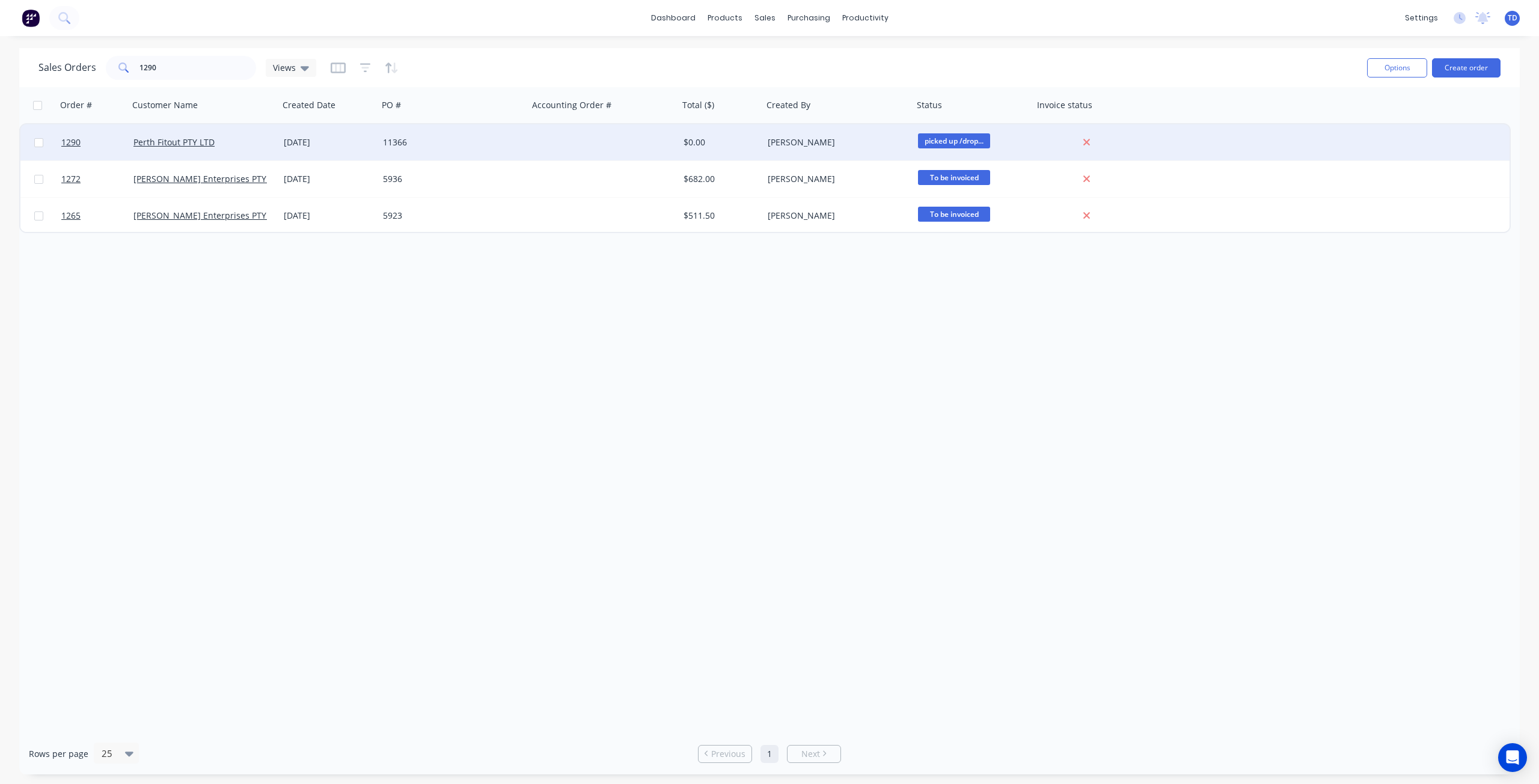
click at [431, 140] on div "11366" at bounding box center [450, 142] width 133 height 12
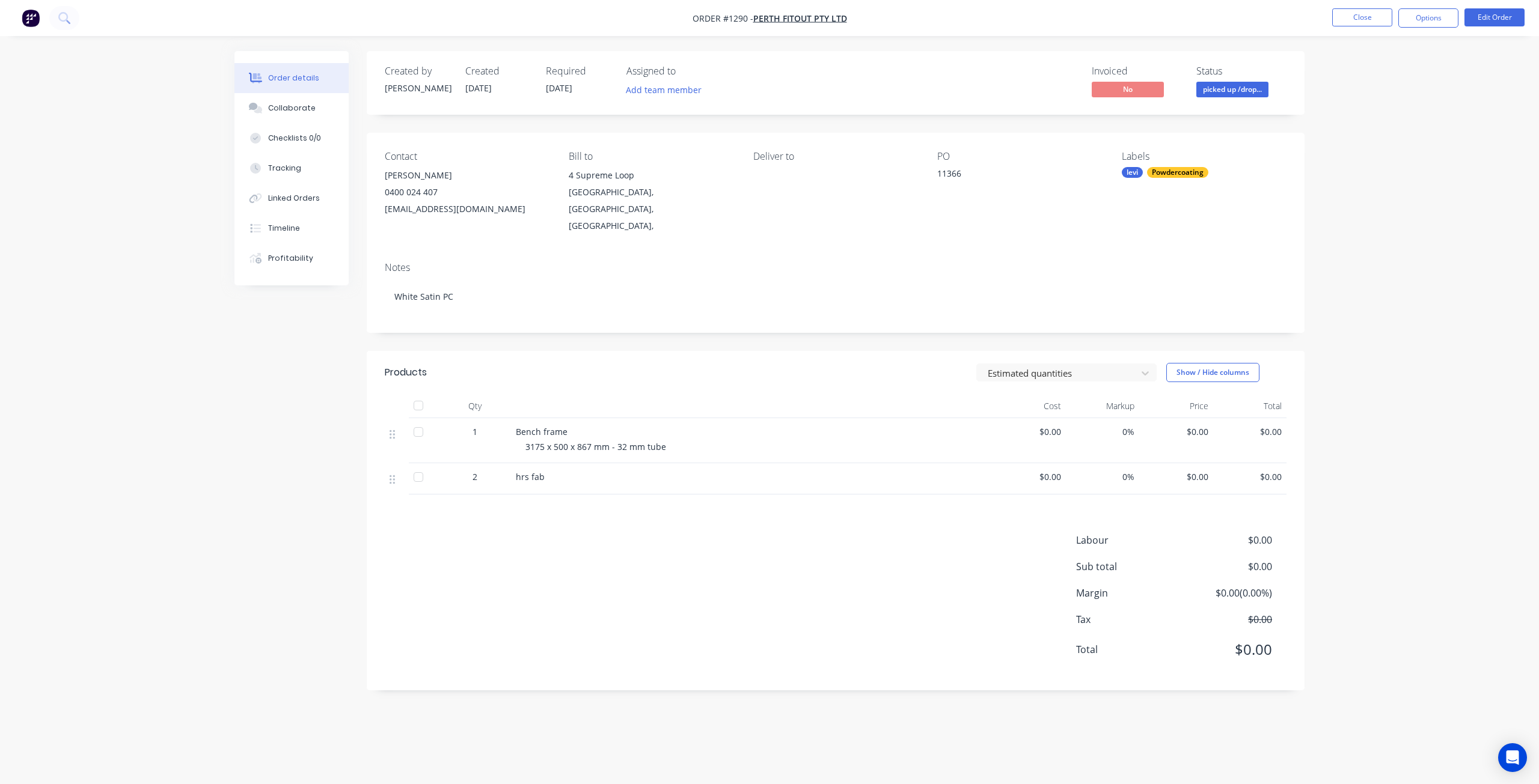
click at [1232, 93] on span "picked up /drop..." at bounding box center [1232, 89] width 72 height 15
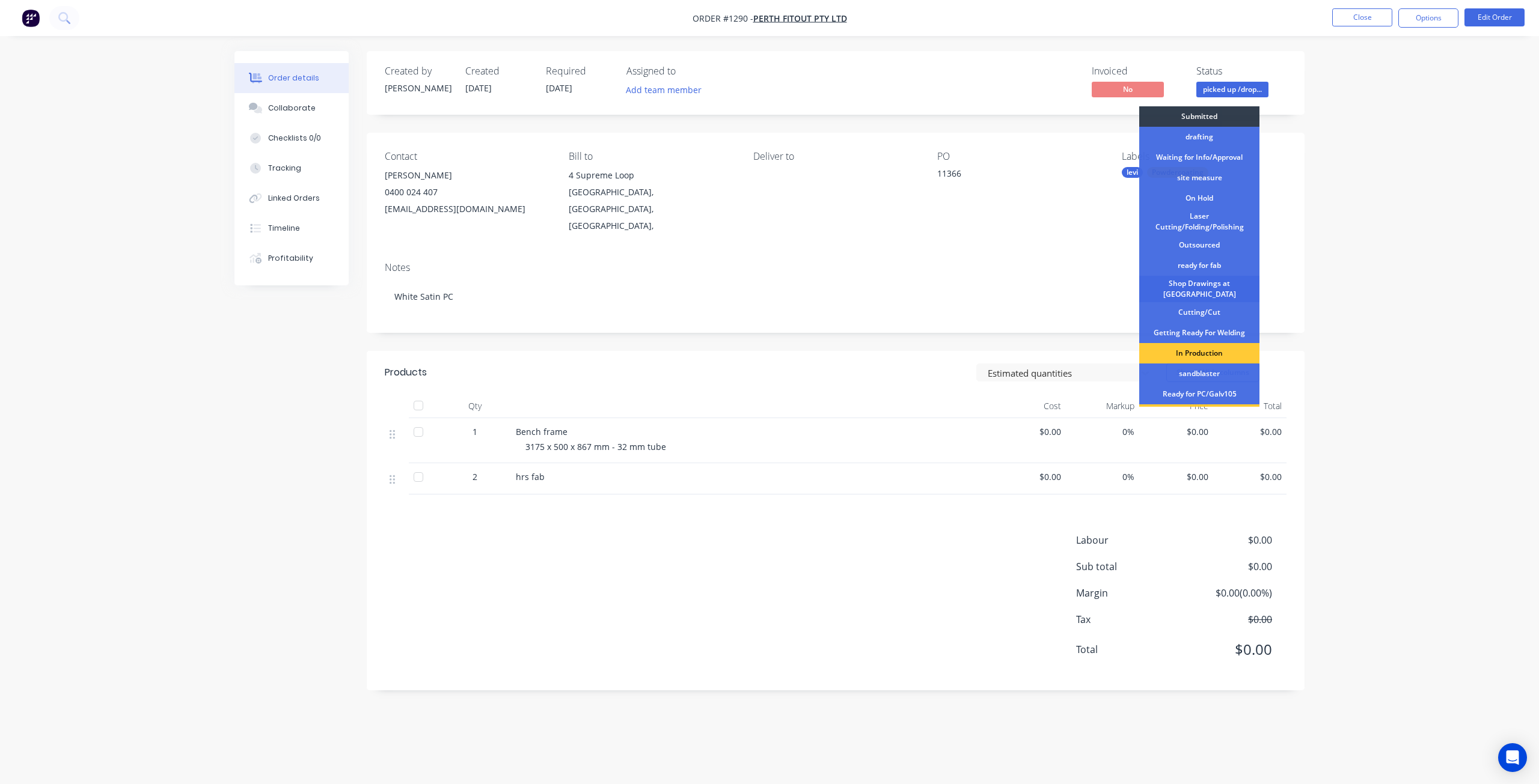
scroll to position [155, 0]
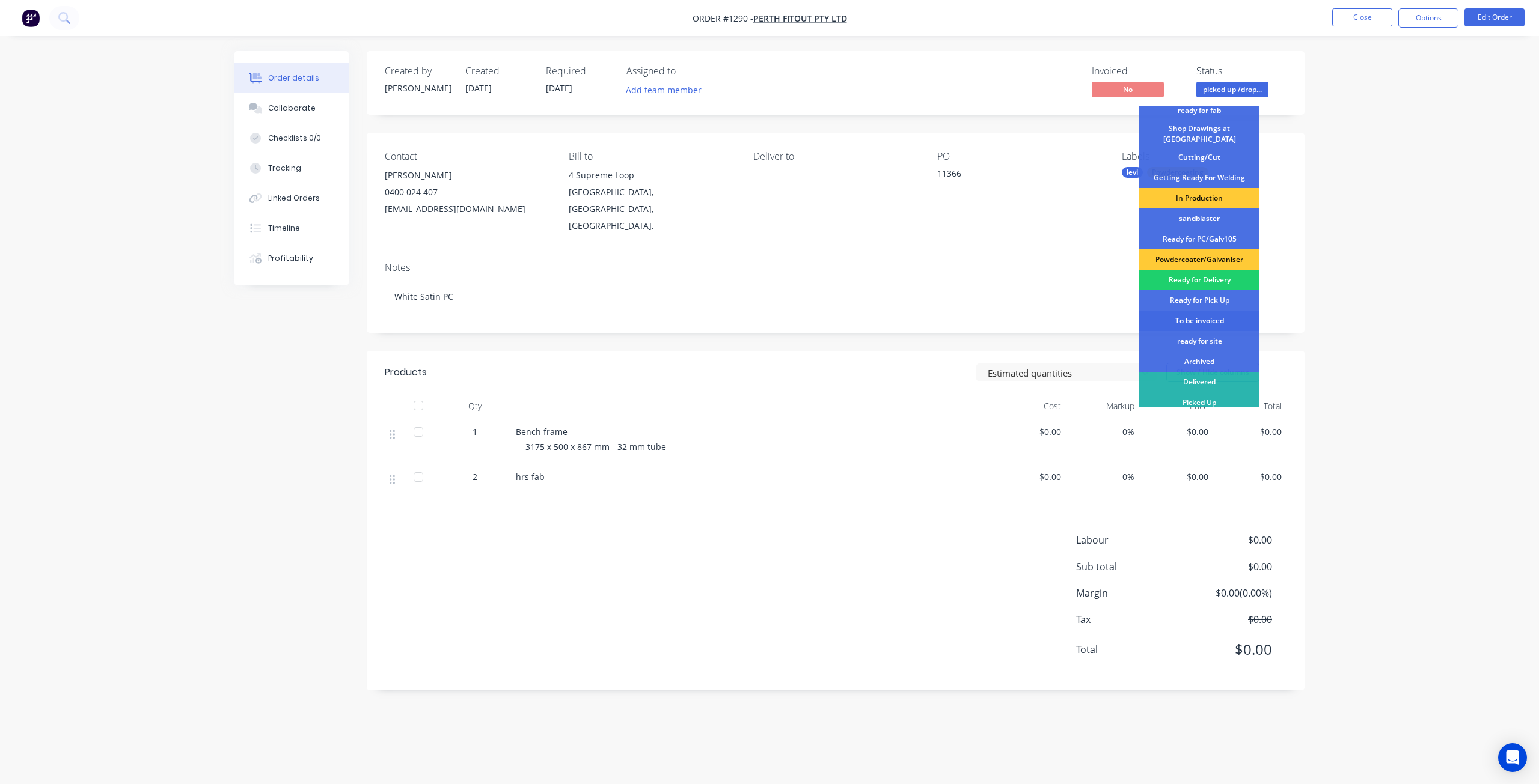
click at [1206, 317] on div "To be invoiced" at bounding box center [1199, 321] width 120 height 20
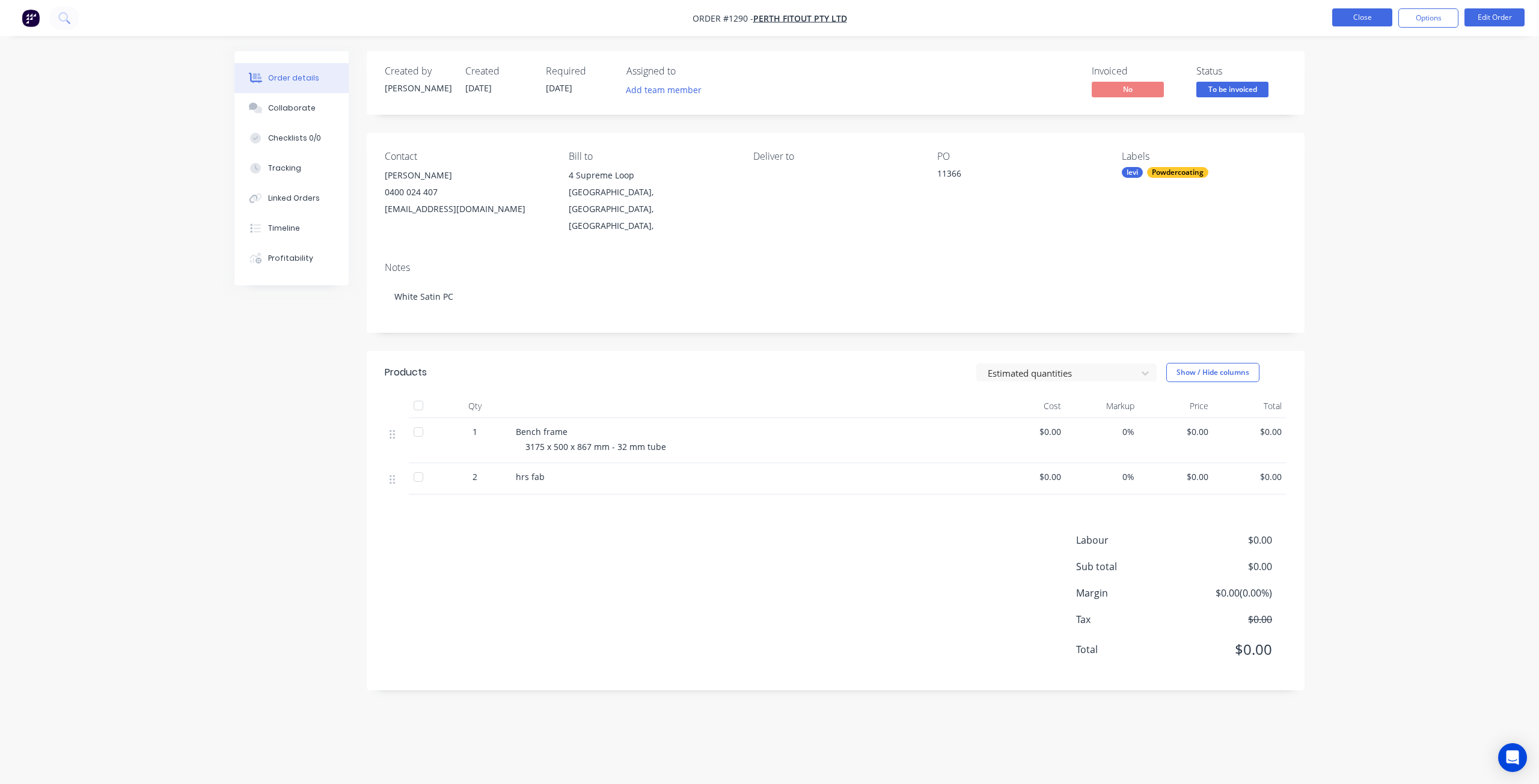
click at [1363, 15] on button "Close" at bounding box center [1363, 17] width 60 height 18
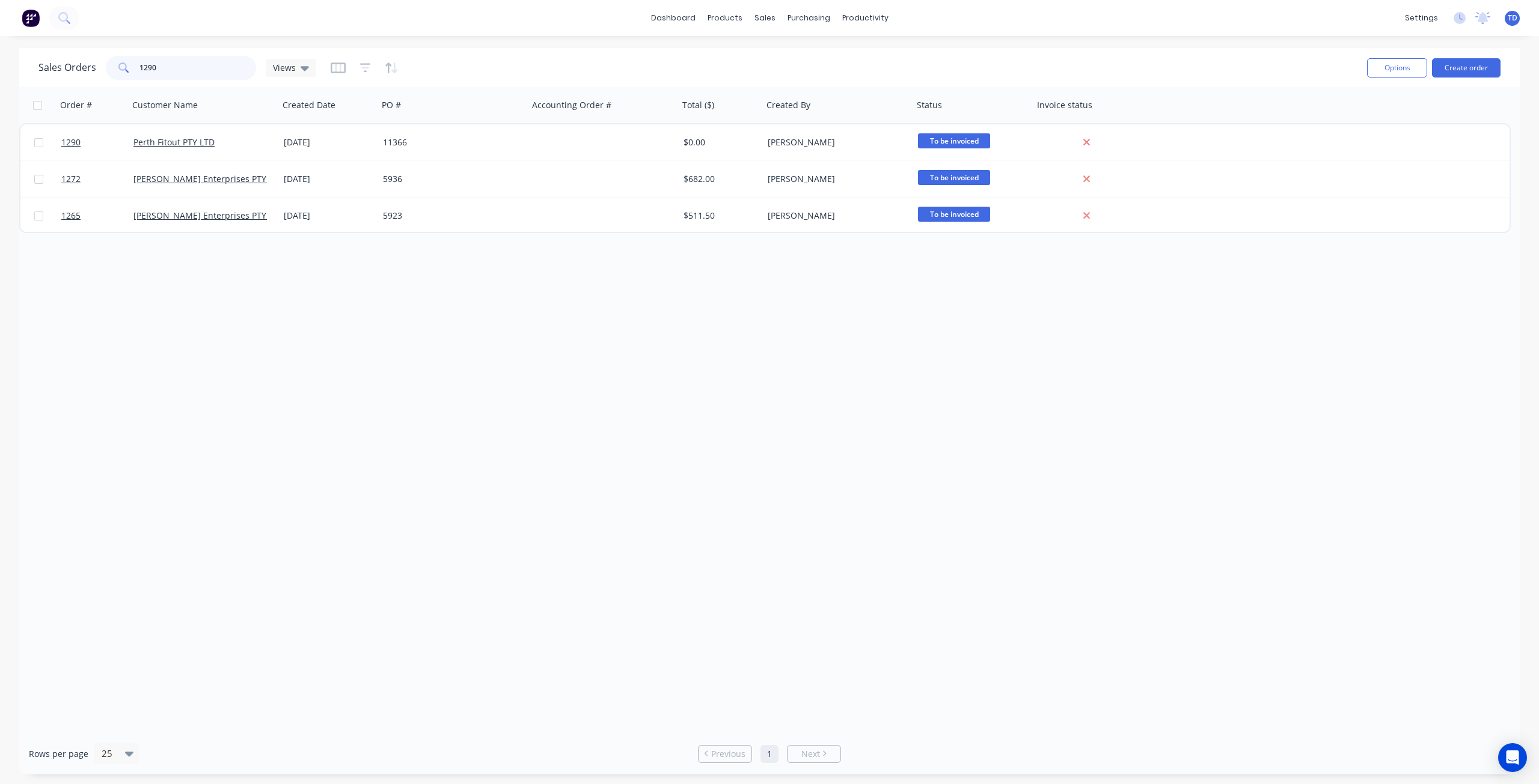
drag, startPoint x: 166, startPoint y: 65, endPoint x: 147, endPoint y: 67, distance: 19.1
click at [147, 67] on input "1290" at bounding box center [198, 68] width 117 height 24
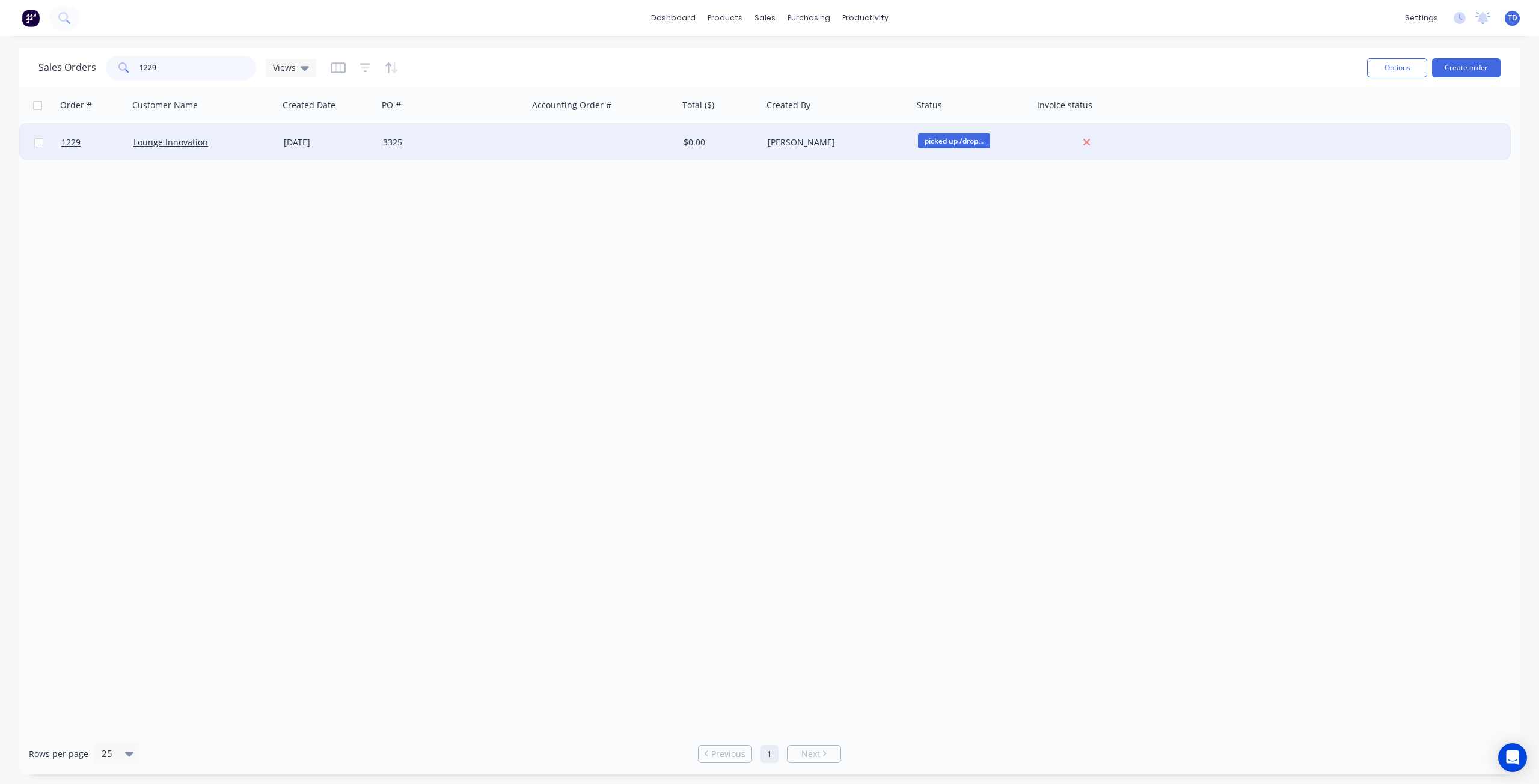
type input "1229"
click at [313, 149] on div "[DATE]" at bounding box center [329, 142] width 99 height 36
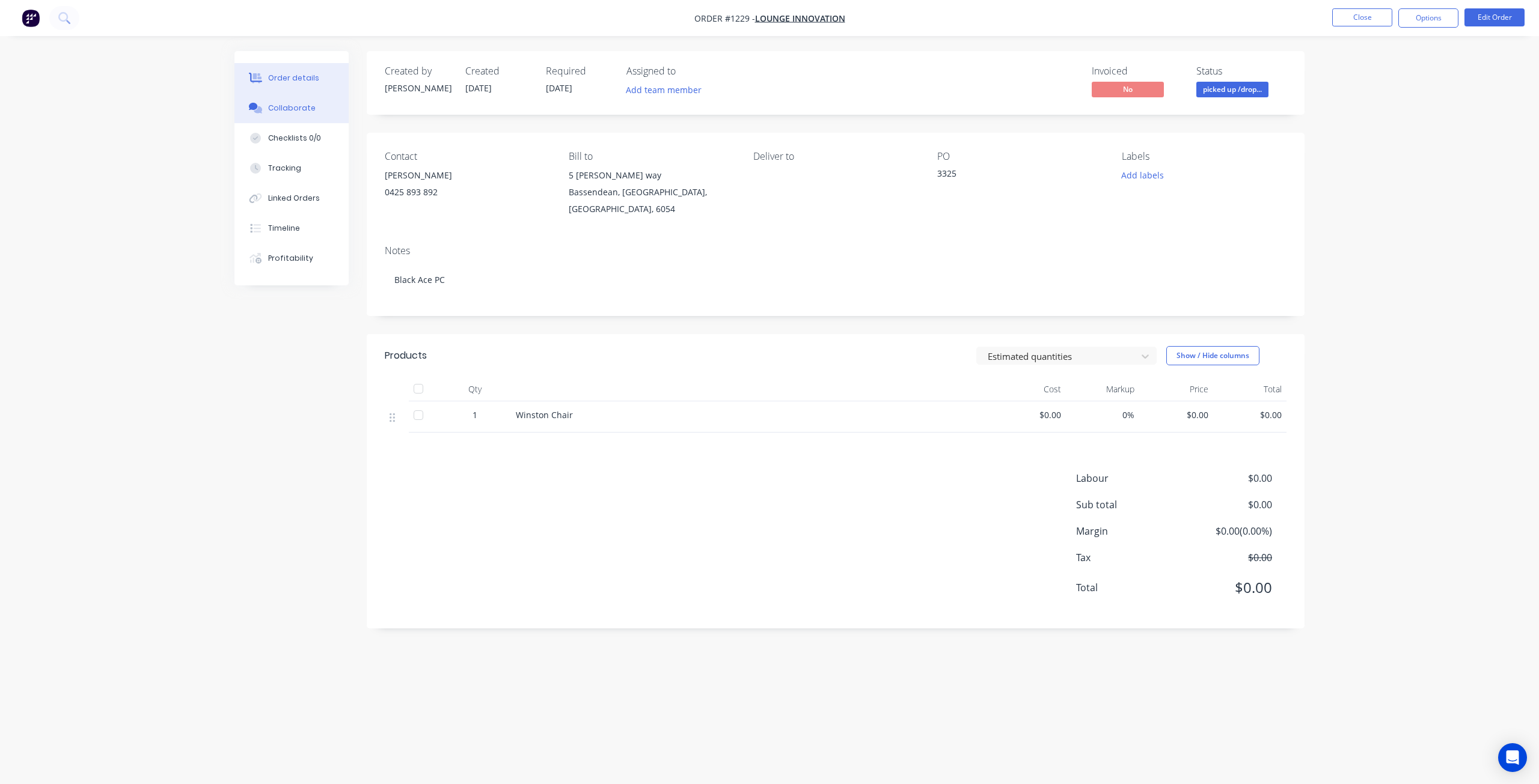
click at [284, 108] on div "Collaborate" at bounding box center [292, 108] width 48 height 11
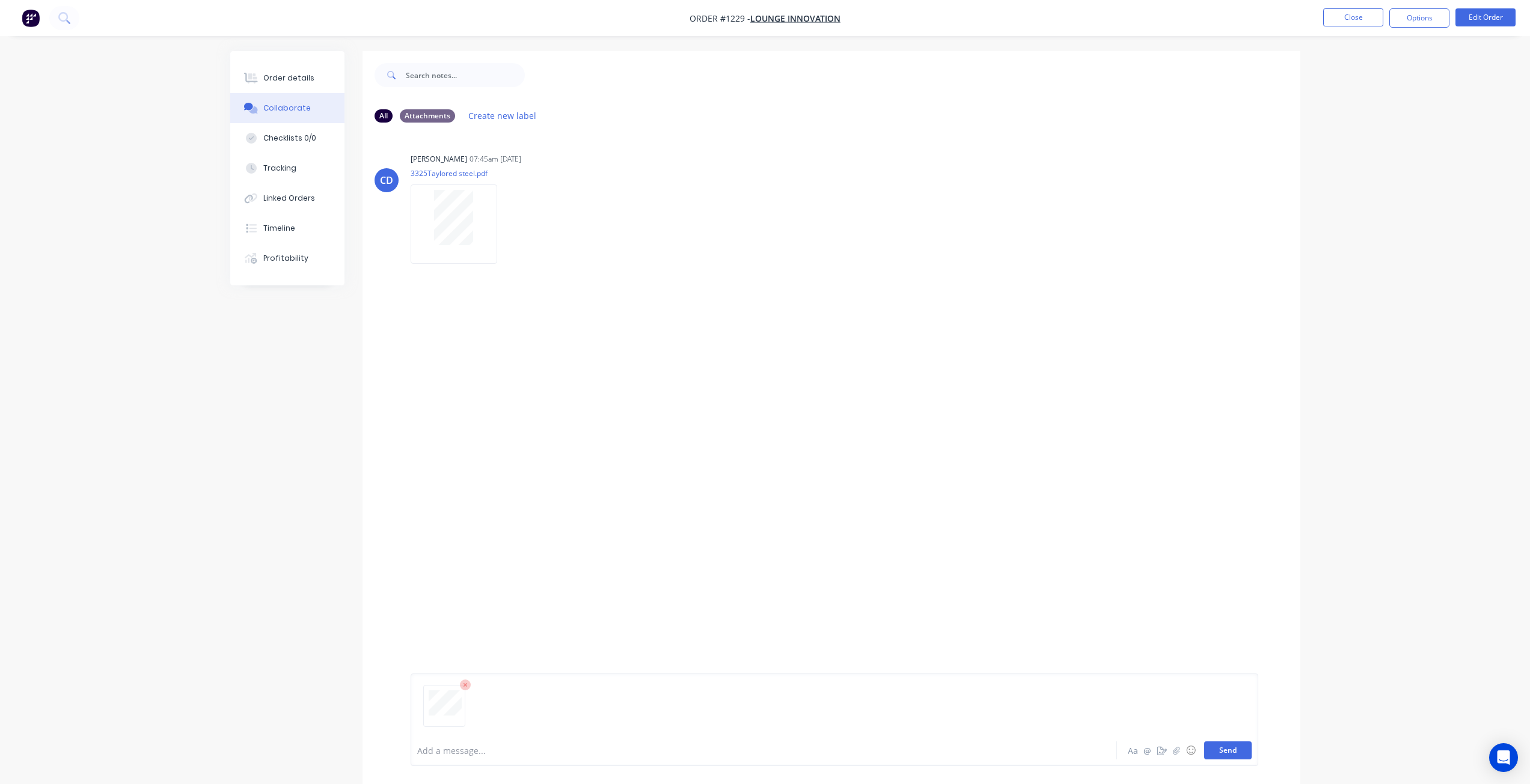
click at [1233, 748] on button "Send" at bounding box center [1228, 750] width 48 height 18
click at [284, 84] on button "Order details" at bounding box center [287, 77] width 114 height 30
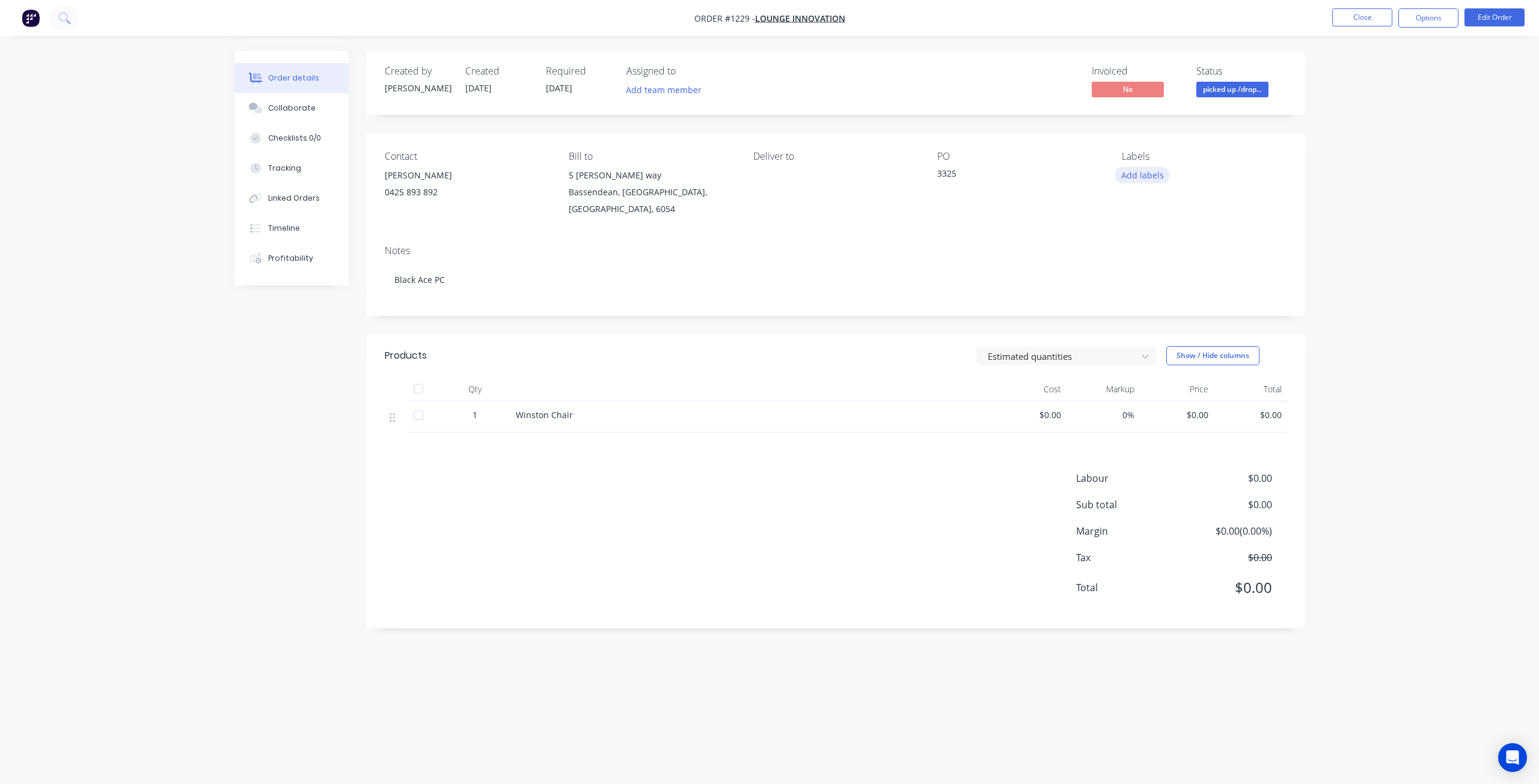
click at [1145, 174] on button "Add labels" at bounding box center [1142, 175] width 55 height 16
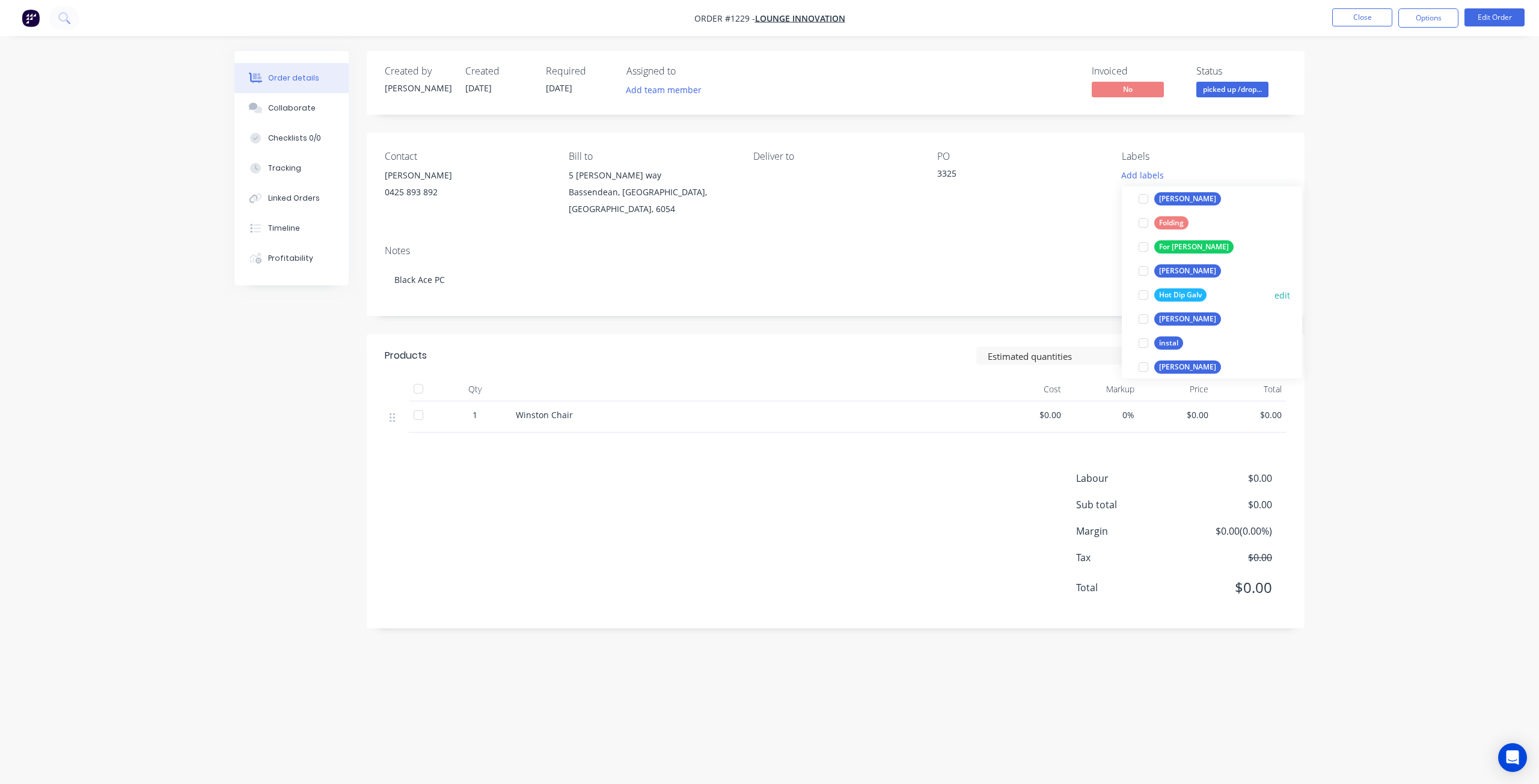
scroll to position [541, 0]
click at [1159, 365] on div "[PERSON_NAME]" at bounding box center [1187, 367] width 67 height 13
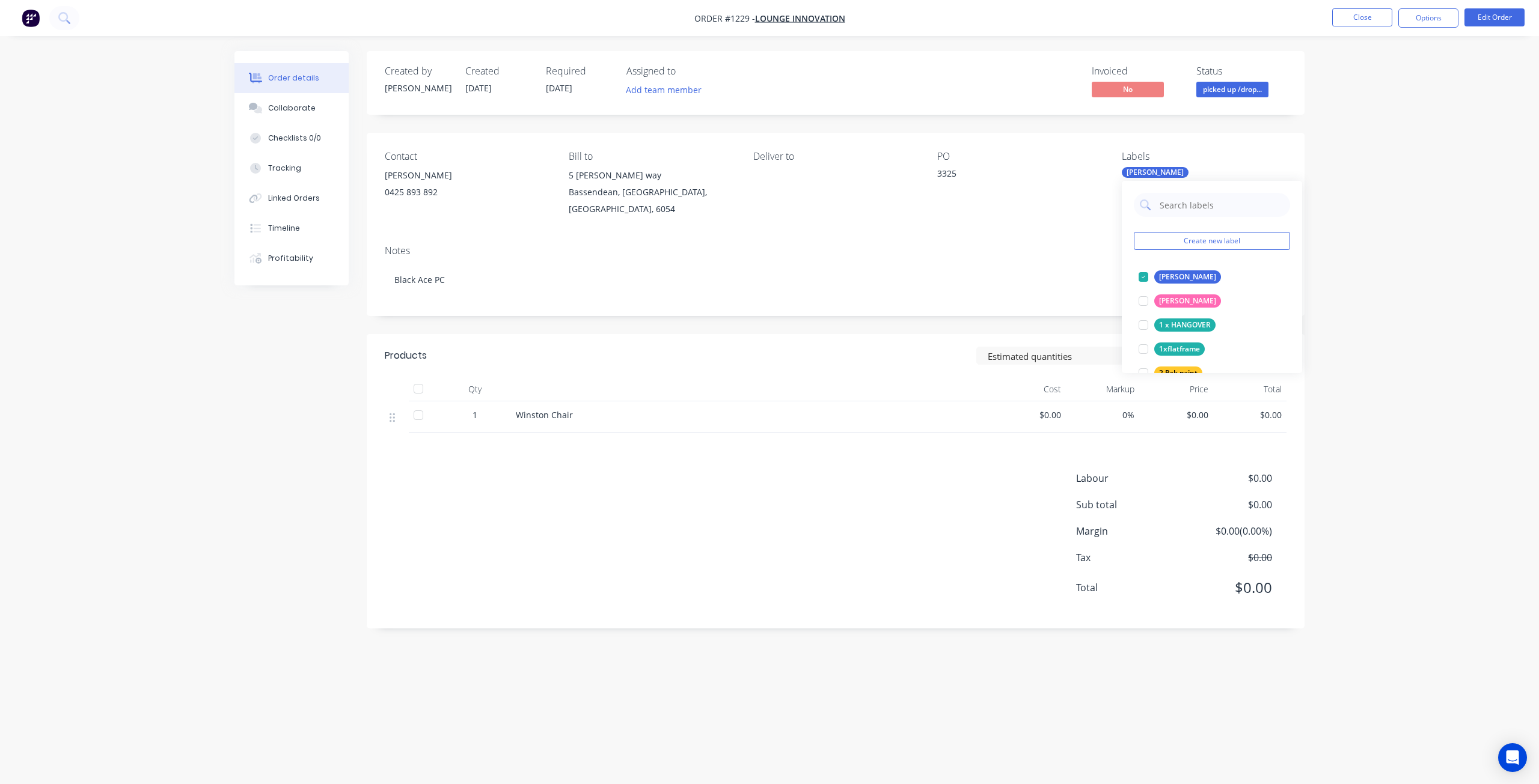
click at [1330, 101] on div "Order details Collaborate Checklists 0/0 Tracking Linked Orders Timeline Profit…" at bounding box center [769, 392] width 1539 height 784
click at [1239, 91] on span "picked up /drop..." at bounding box center [1232, 89] width 72 height 15
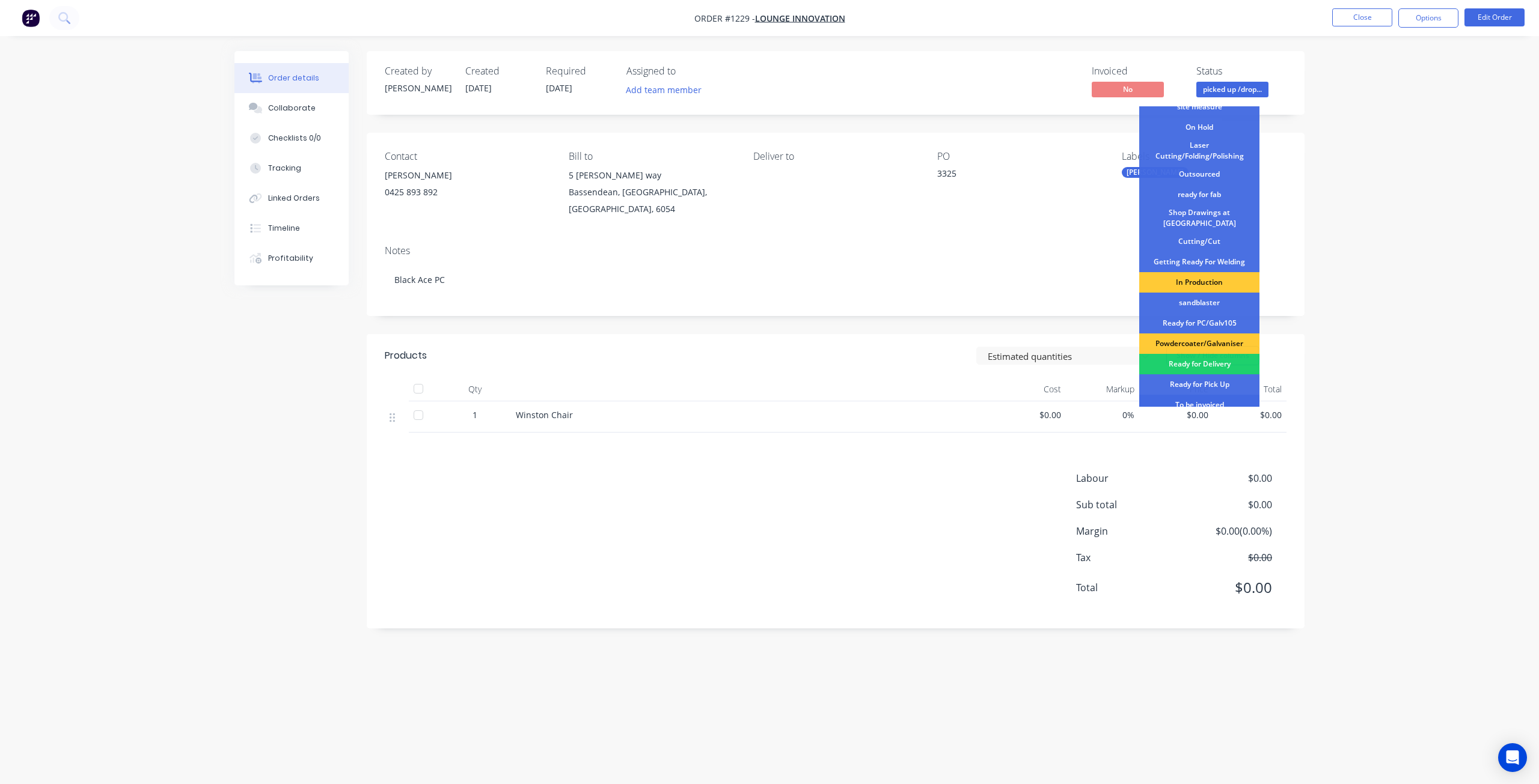
scroll to position [155, 0]
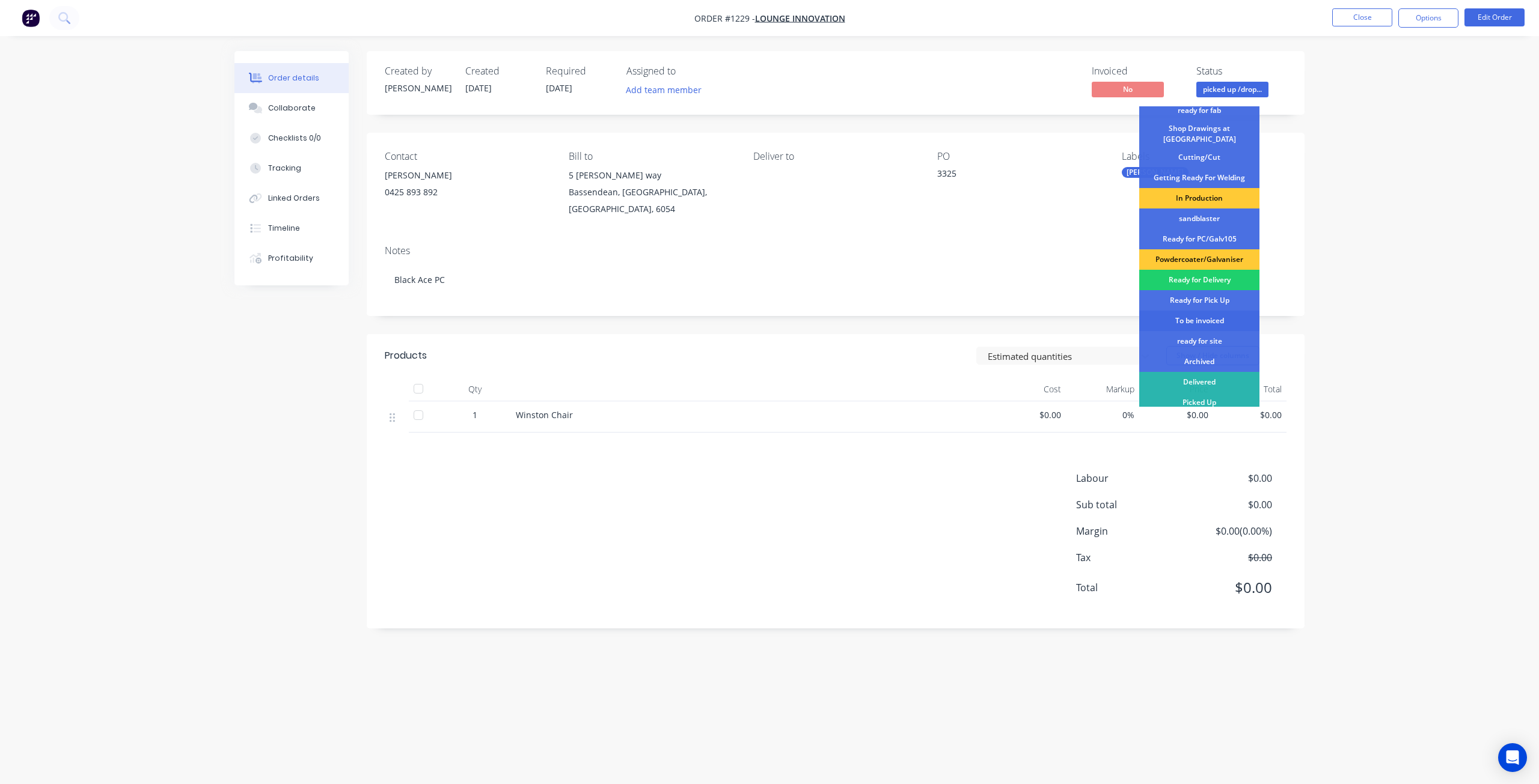
click at [1205, 315] on div "To be invoiced" at bounding box center [1199, 321] width 120 height 20
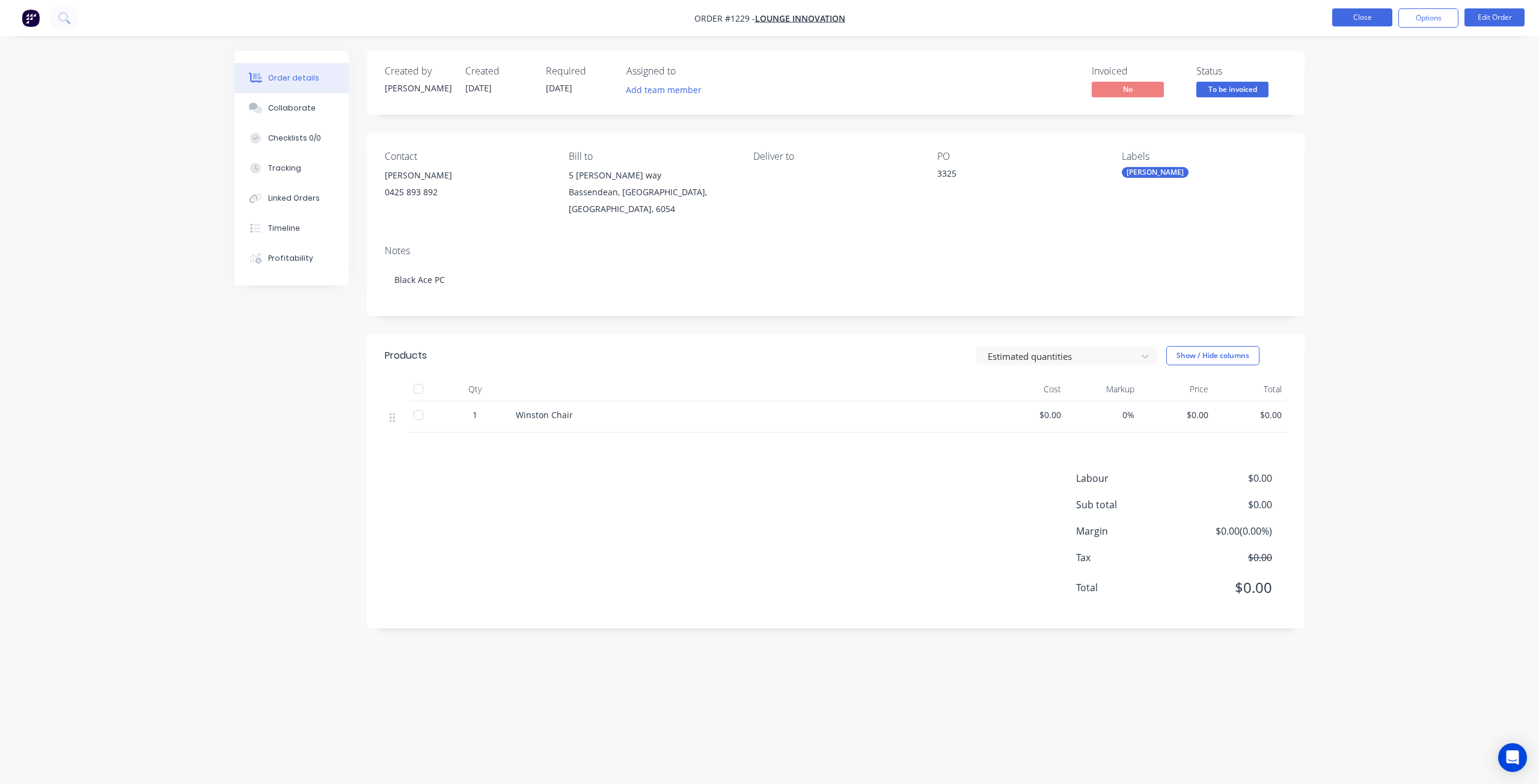
click at [1351, 16] on button "Close" at bounding box center [1363, 17] width 60 height 18
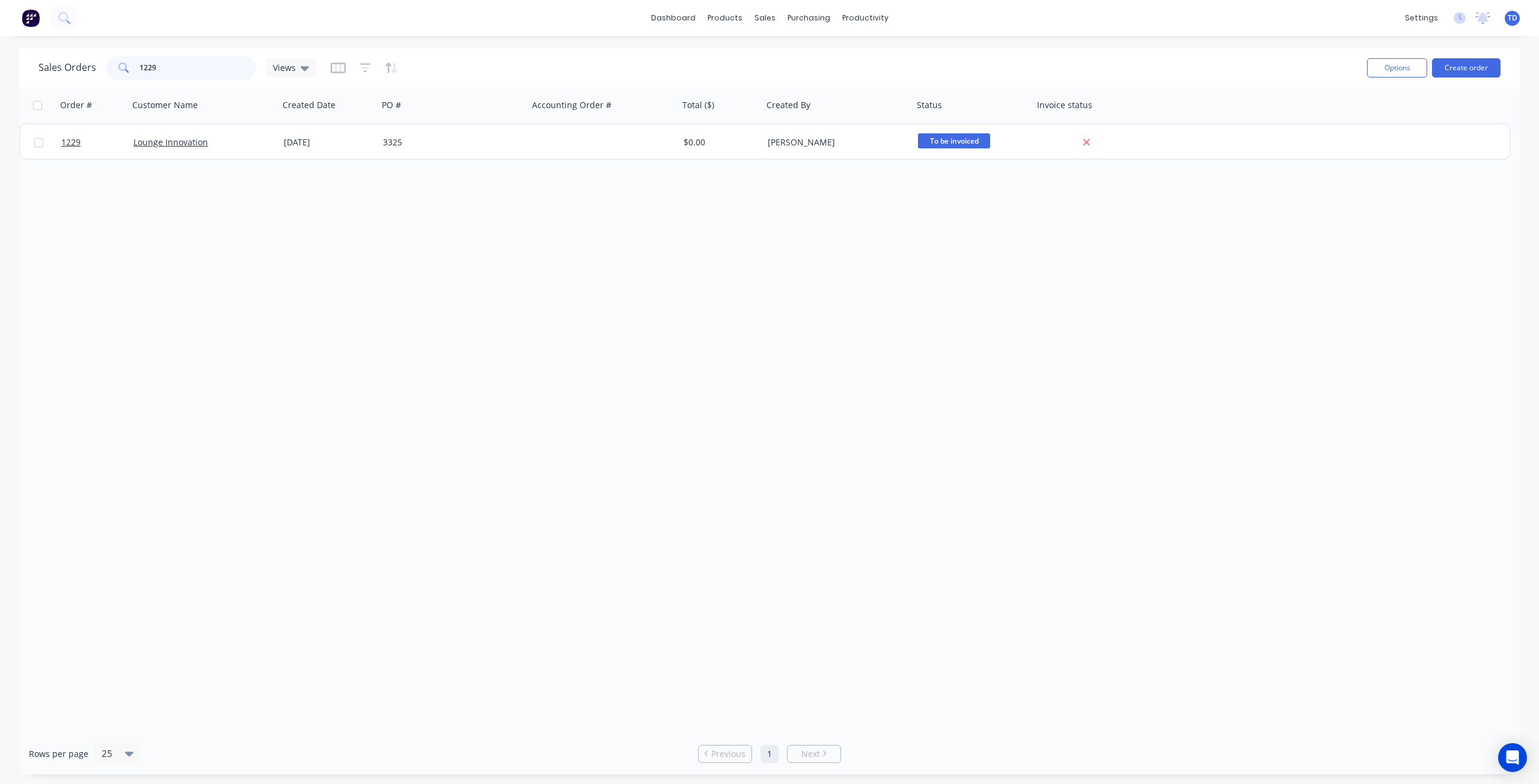
drag, startPoint x: 161, startPoint y: 67, endPoint x: 120, endPoint y: 59, distance: 41.8
click at [114, 61] on div "1229" at bounding box center [181, 68] width 150 height 24
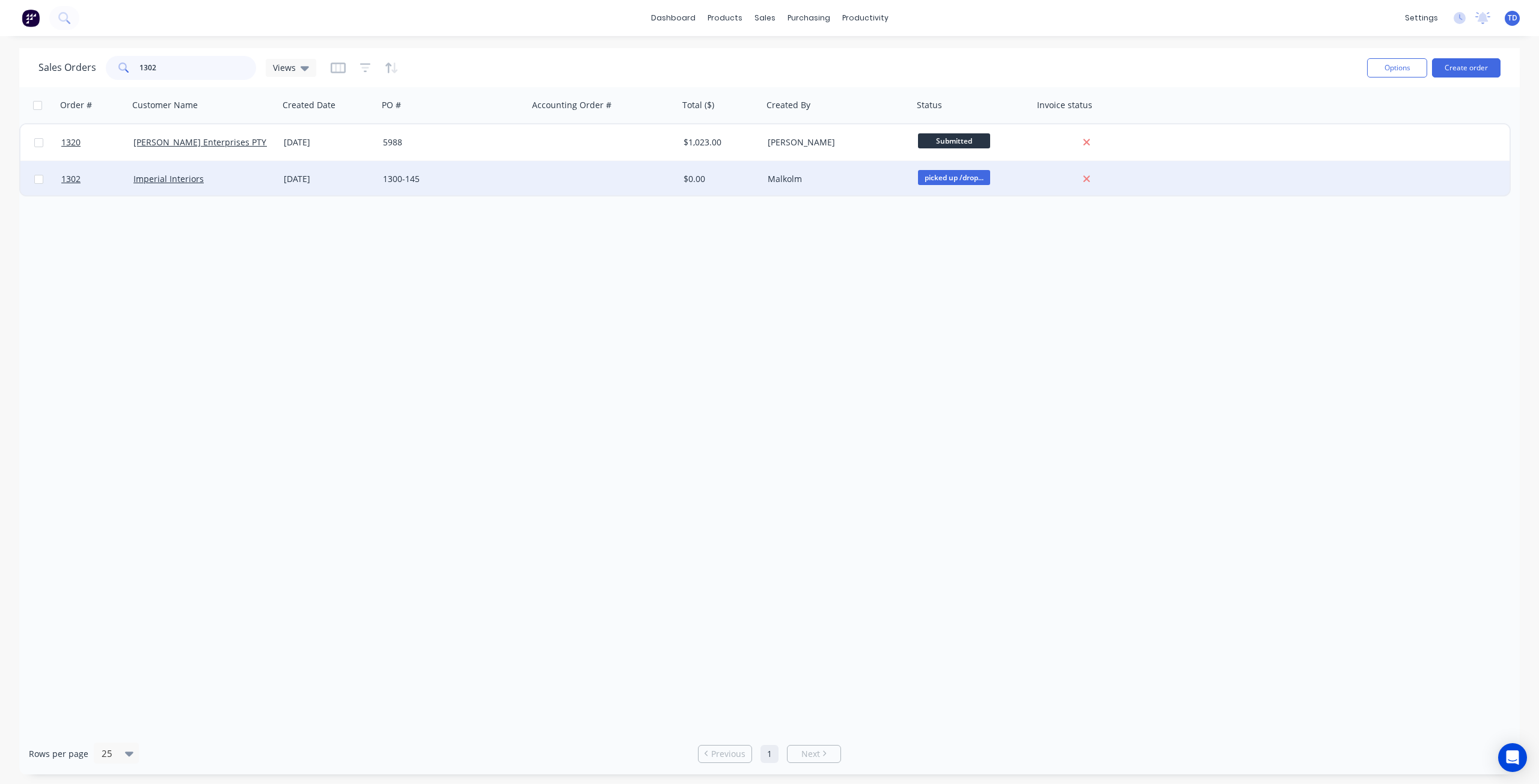
type input "1302"
click at [401, 176] on div "1300-145" at bounding box center [450, 179] width 133 height 12
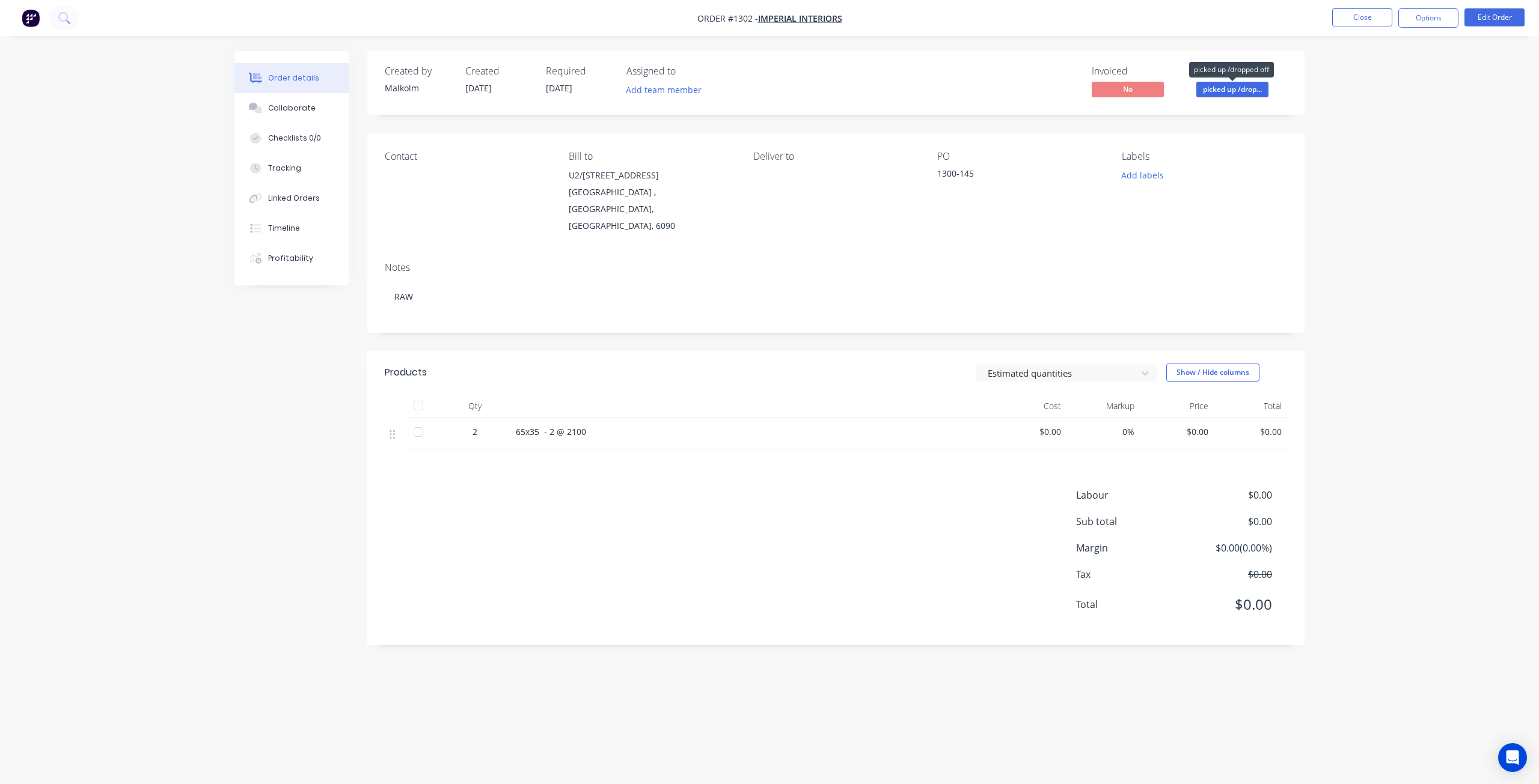
click at [1221, 88] on span "picked up /drop..." at bounding box center [1232, 89] width 72 height 15
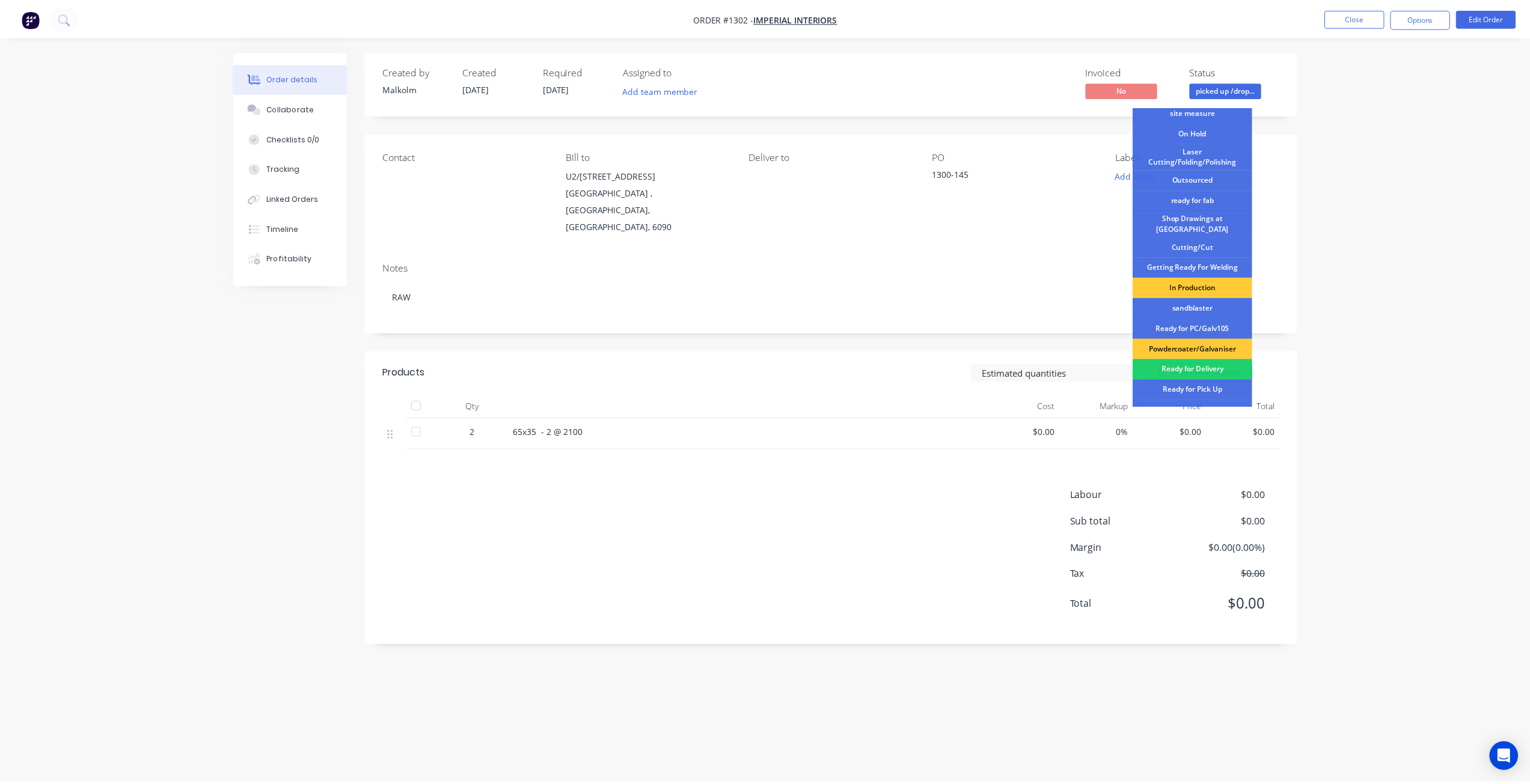
scroll to position [155, 0]
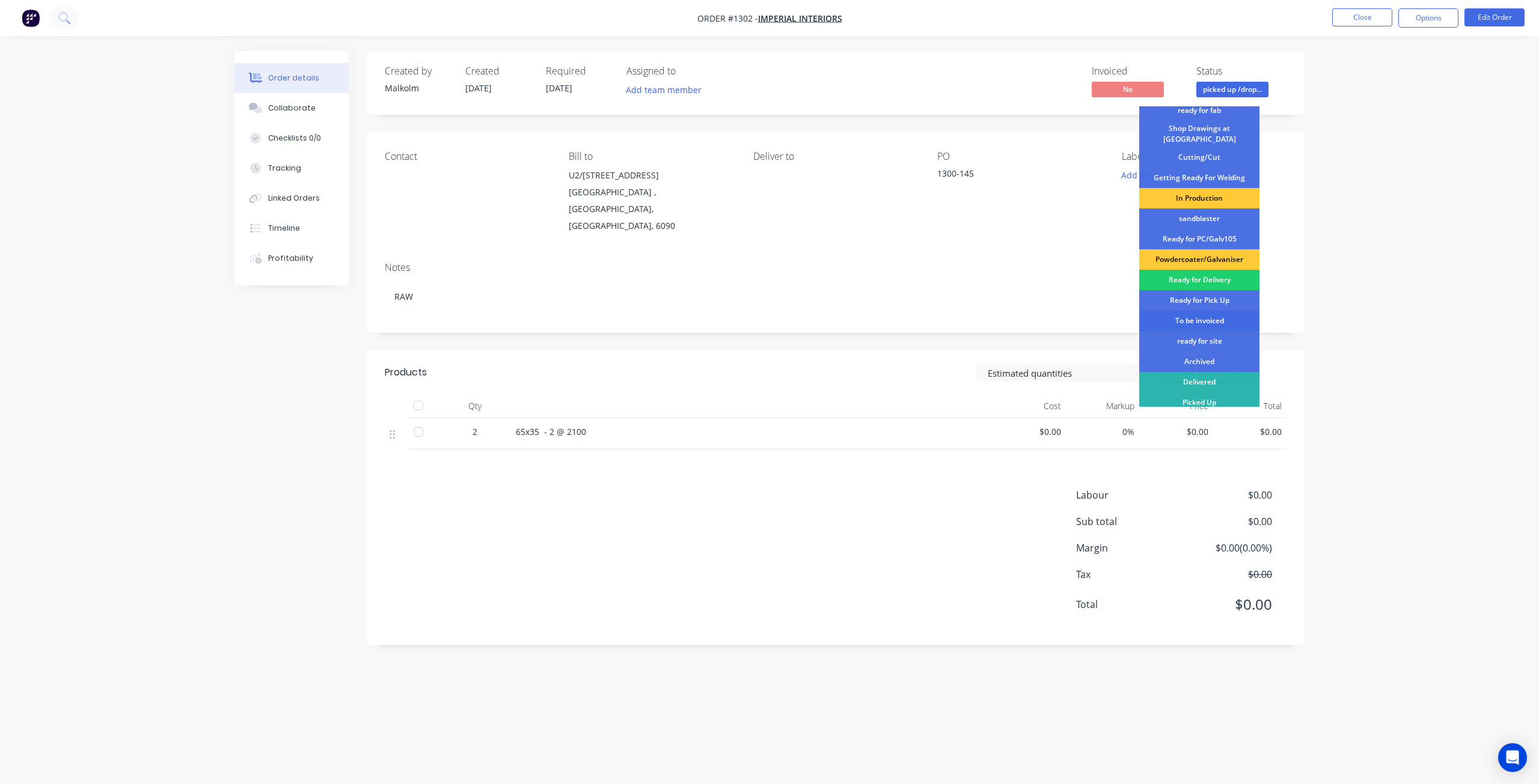
click at [1211, 315] on div "To be invoiced" at bounding box center [1199, 321] width 120 height 20
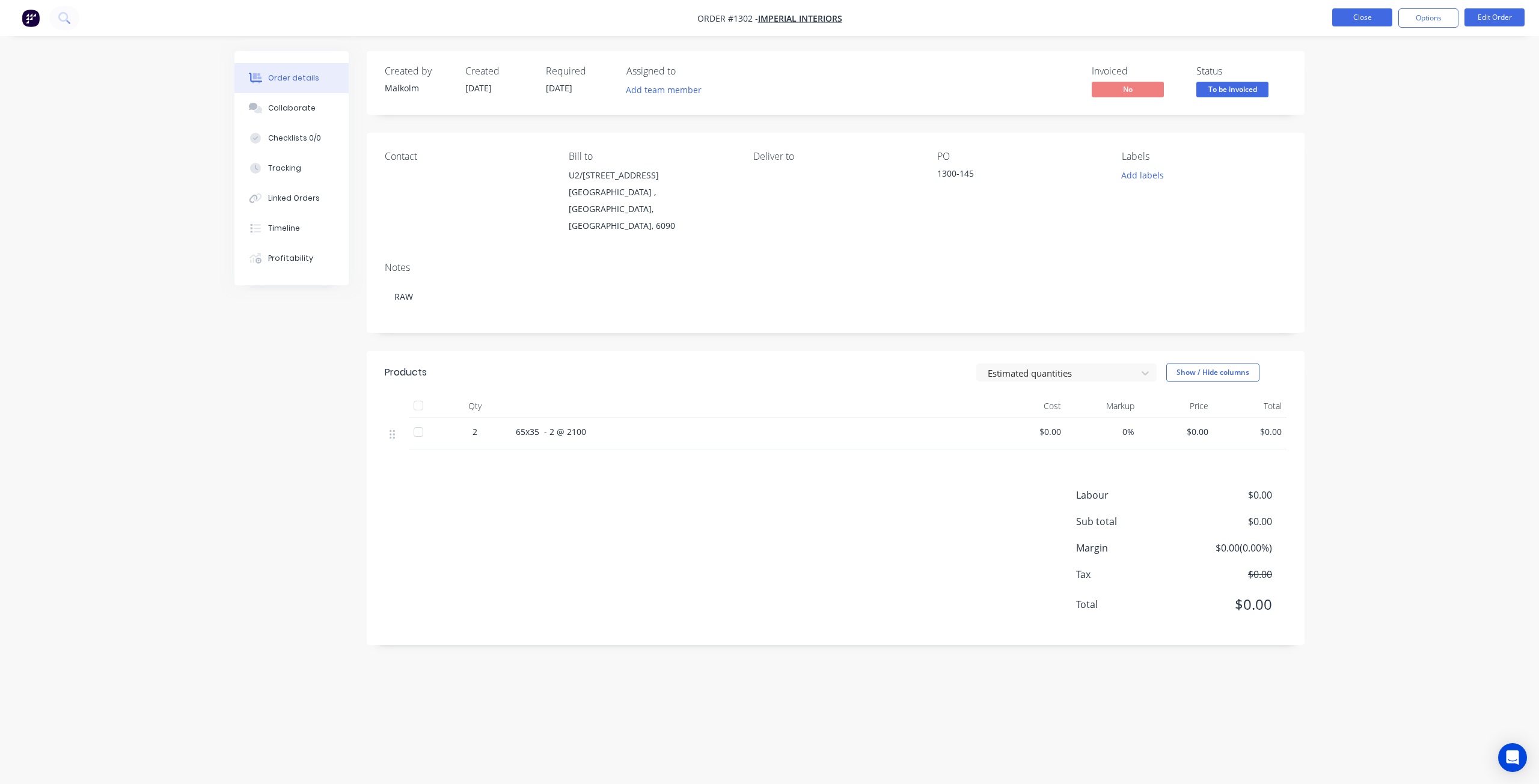
click at [1349, 17] on button "Close" at bounding box center [1363, 17] width 60 height 18
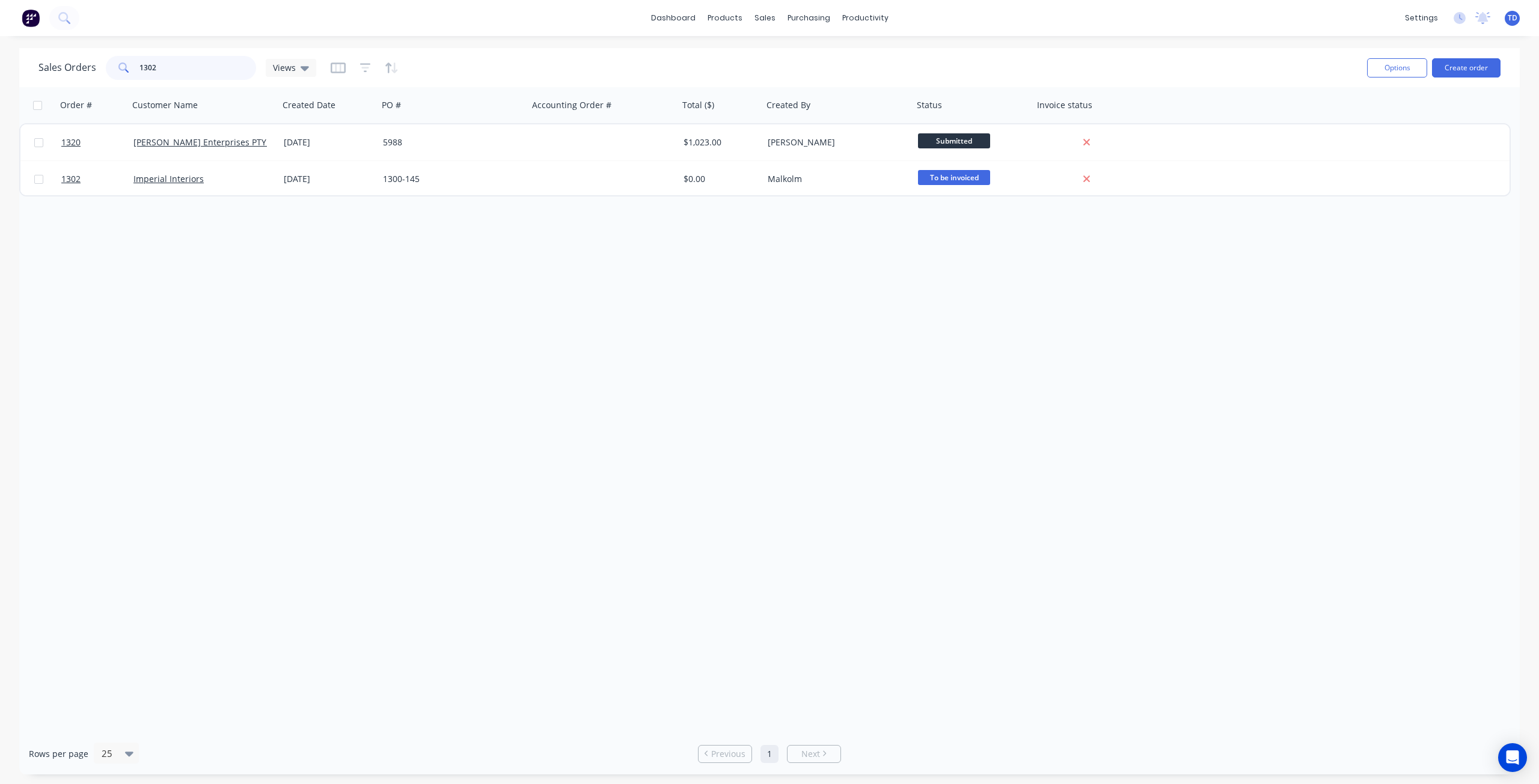
drag, startPoint x: 162, startPoint y: 74, endPoint x: 139, endPoint y: 64, distance: 25.1
click at [140, 65] on input "1302" at bounding box center [198, 68] width 117 height 24
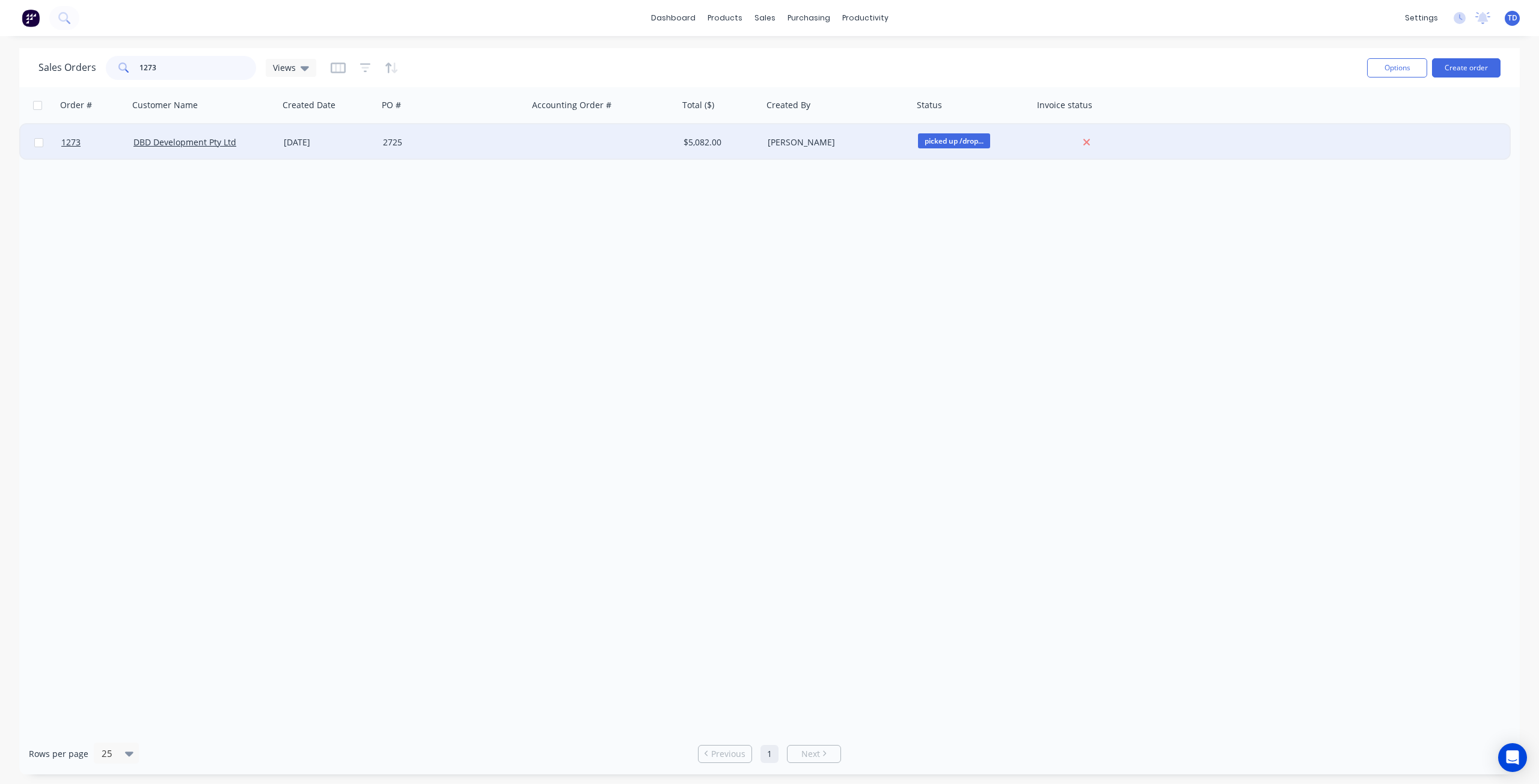
type input "1273"
click at [328, 143] on div "[DATE]" at bounding box center [328, 142] width 89 height 12
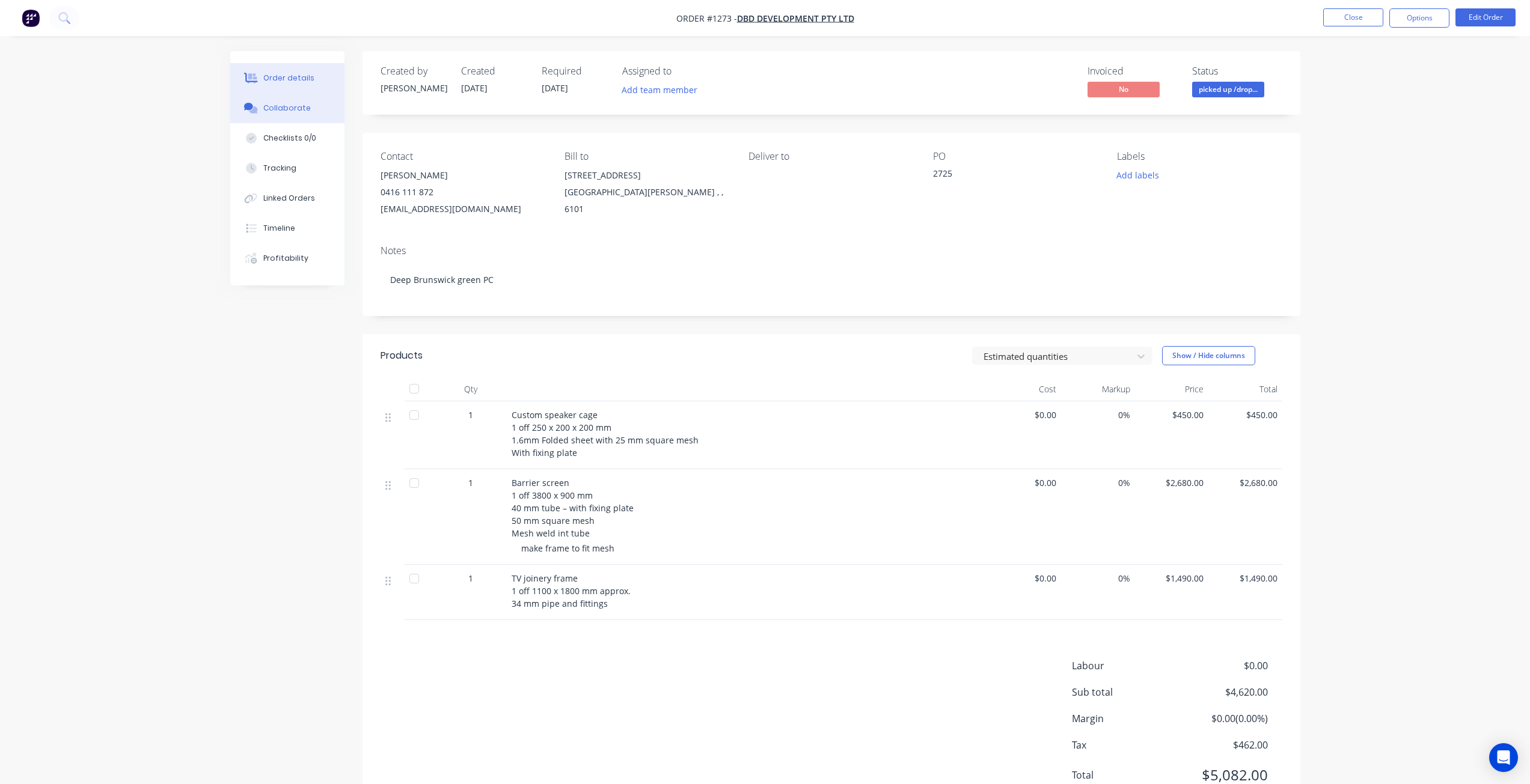
drag, startPoint x: 289, startPoint y: 103, endPoint x: 286, endPoint y: 112, distance: 9.5
click at [289, 104] on div "Collaborate" at bounding box center [287, 108] width 48 height 11
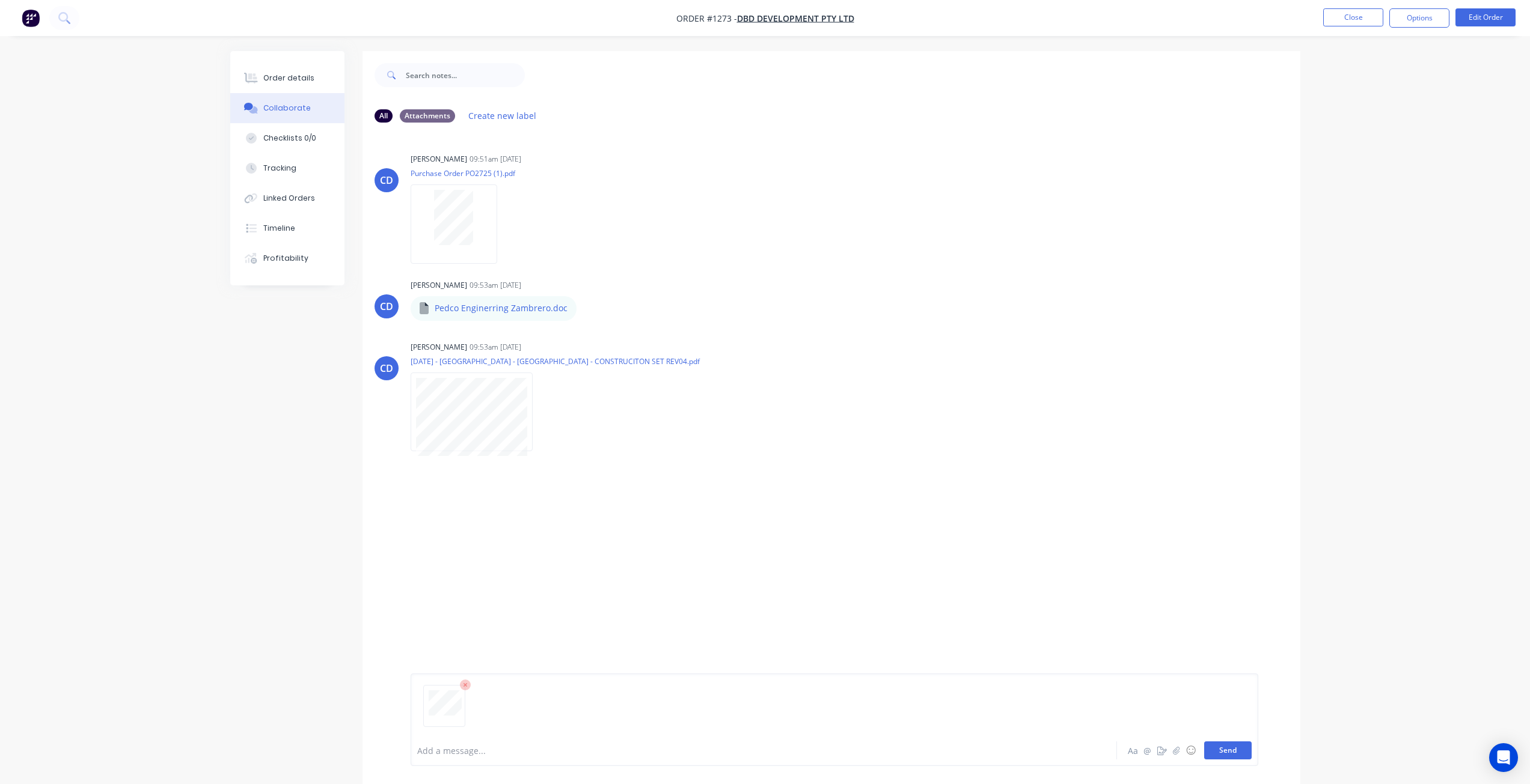
click at [1222, 748] on button "Send" at bounding box center [1228, 750] width 48 height 18
drag, startPoint x: 282, startPoint y: 81, endPoint x: 287, endPoint y: 87, distance: 7.8
click at [282, 81] on div "Order details" at bounding box center [289, 78] width 51 height 11
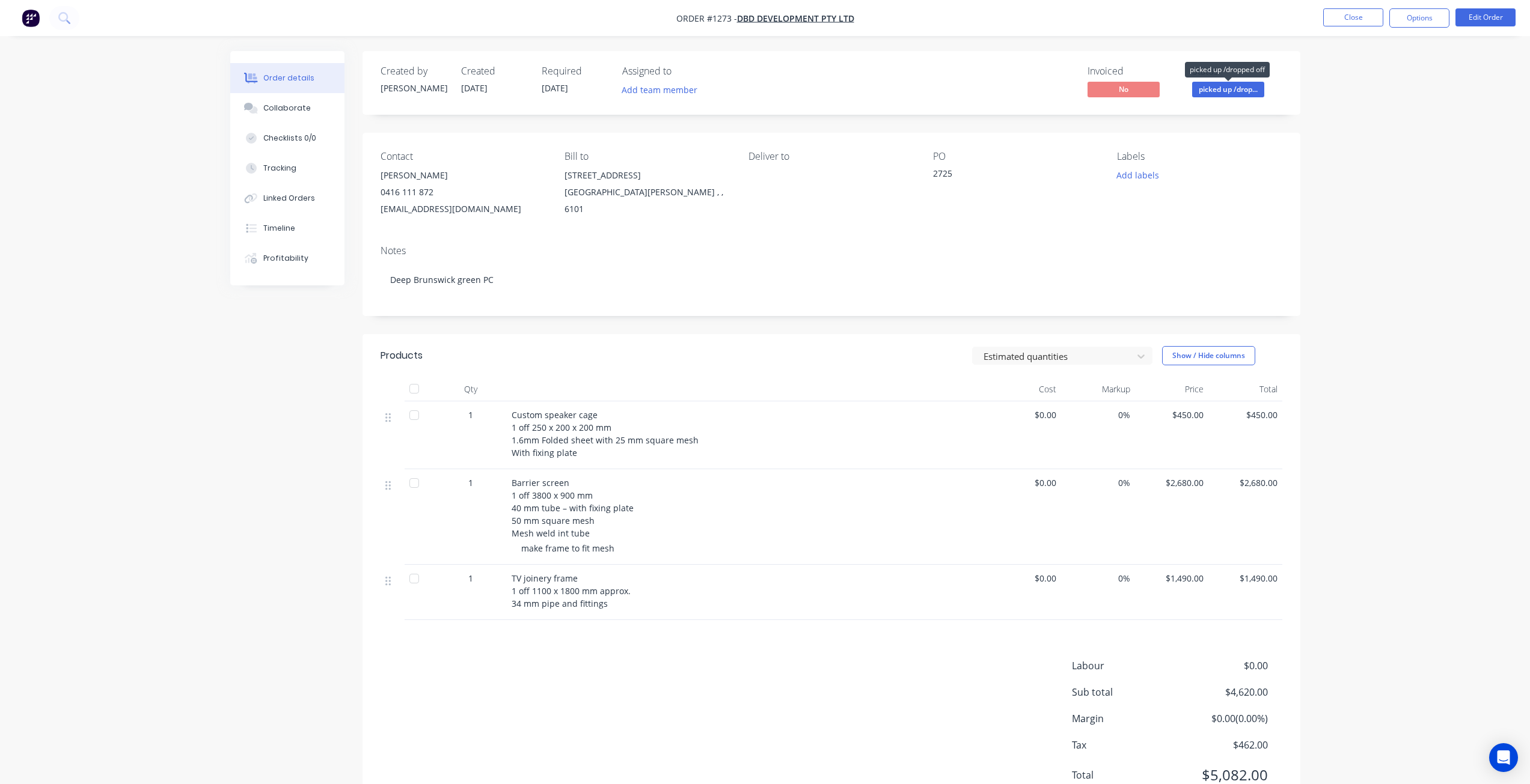
click at [1227, 92] on span "picked up /drop..." at bounding box center [1229, 89] width 72 height 15
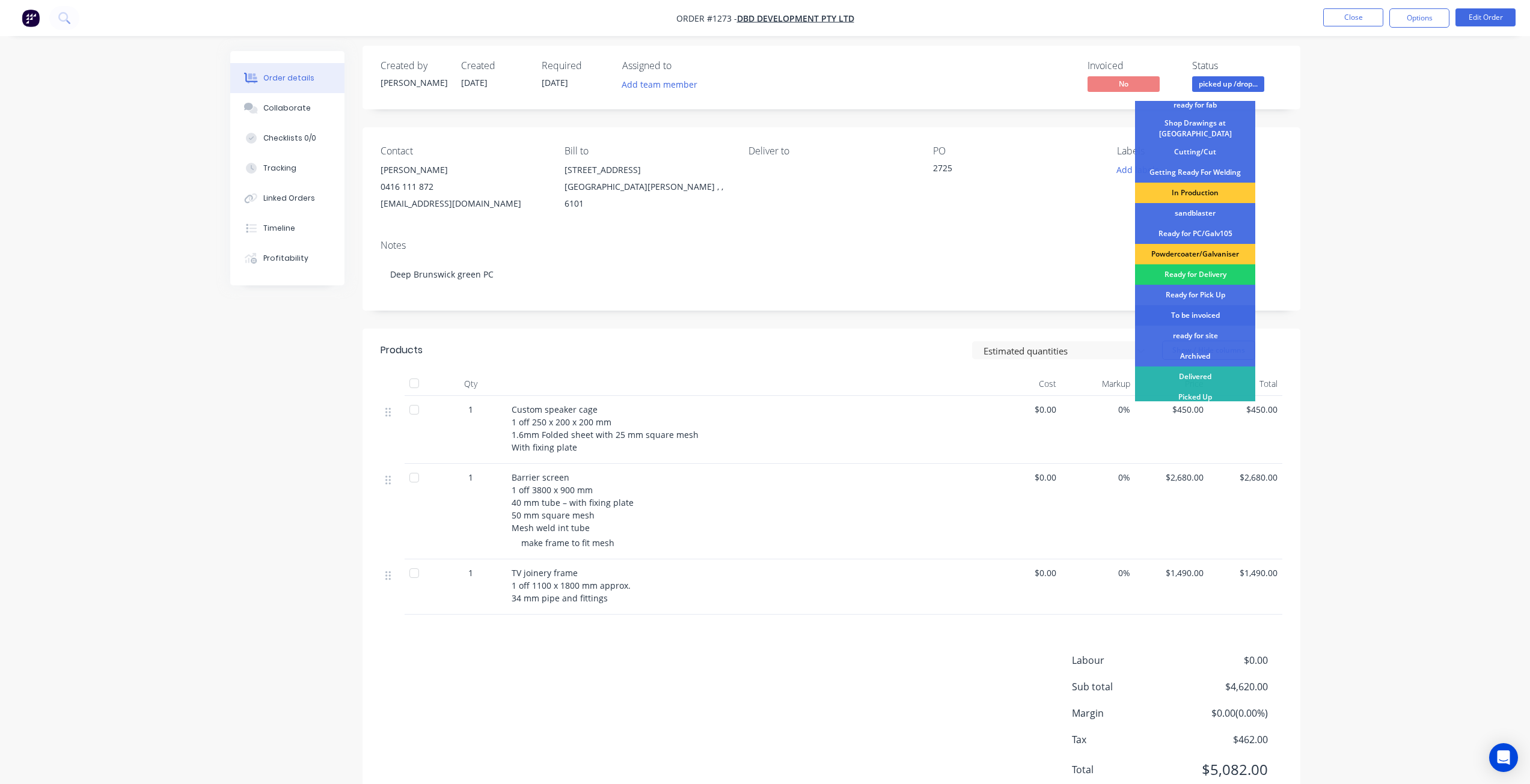
scroll to position [6, 0]
click at [1197, 313] on div "To be invoiced" at bounding box center [1195, 314] width 120 height 20
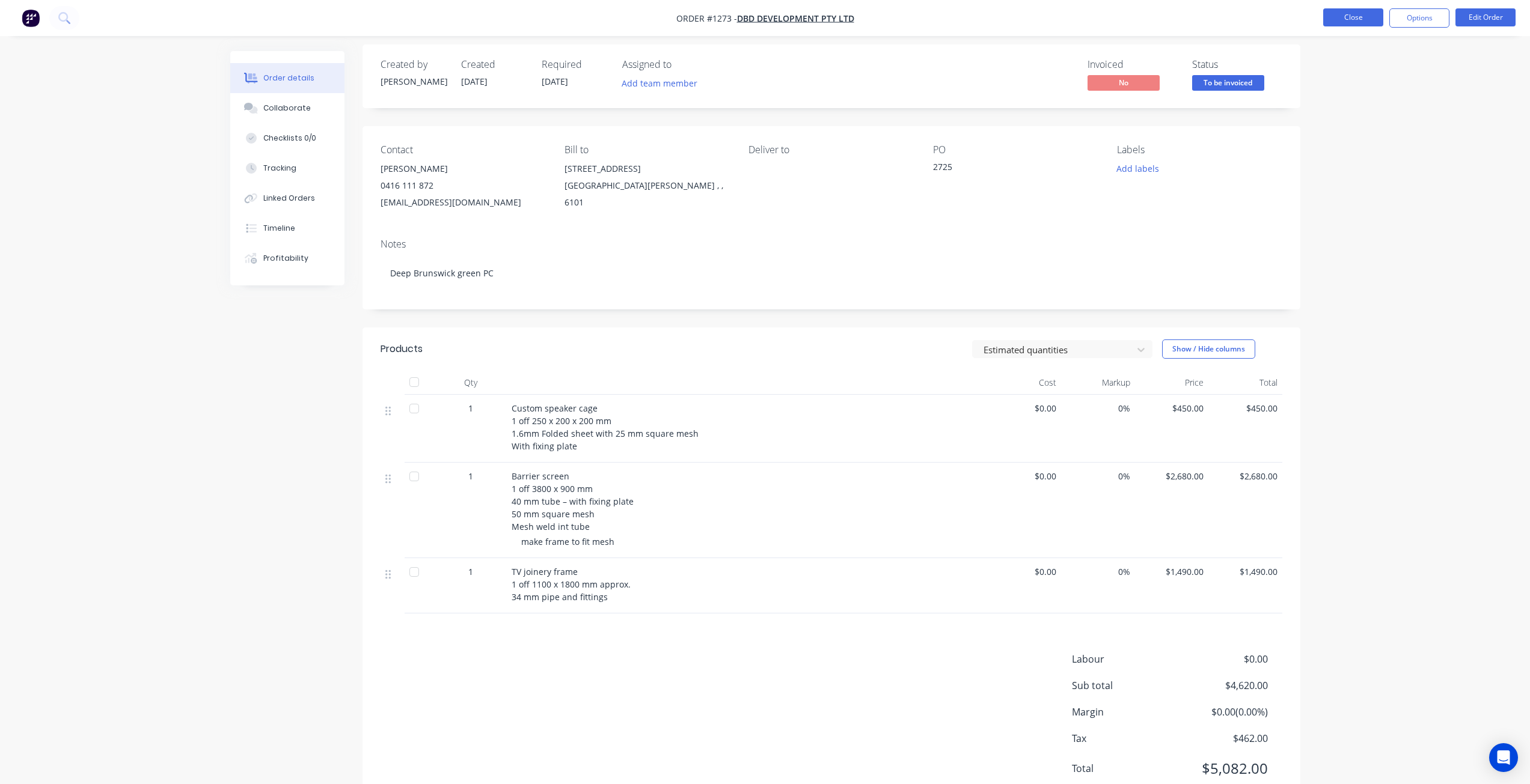
click at [1346, 19] on button "Close" at bounding box center [1353, 17] width 60 height 18
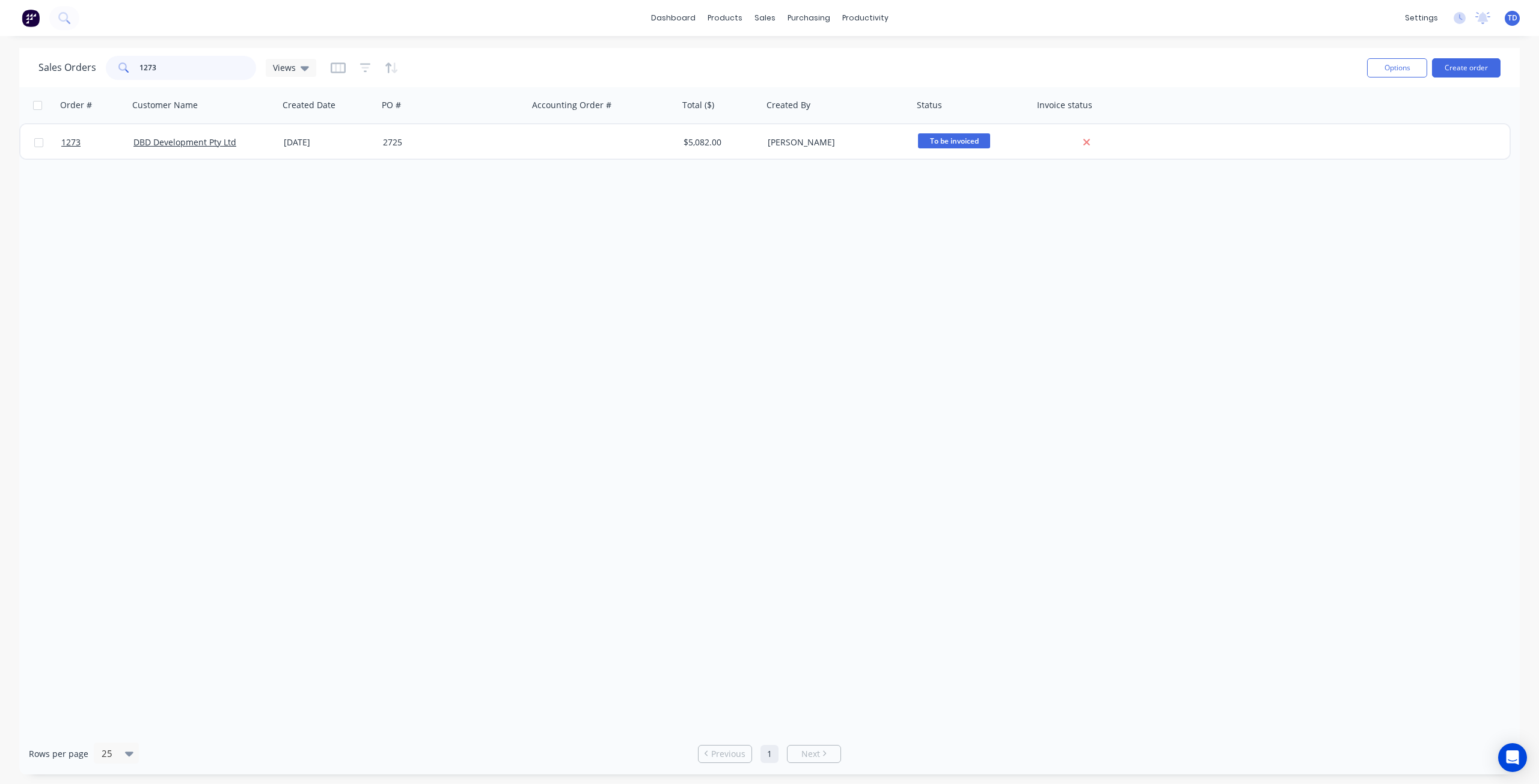
click at [159, 68] on input "1273" at bounding box center [198, 68] width 117 height 24
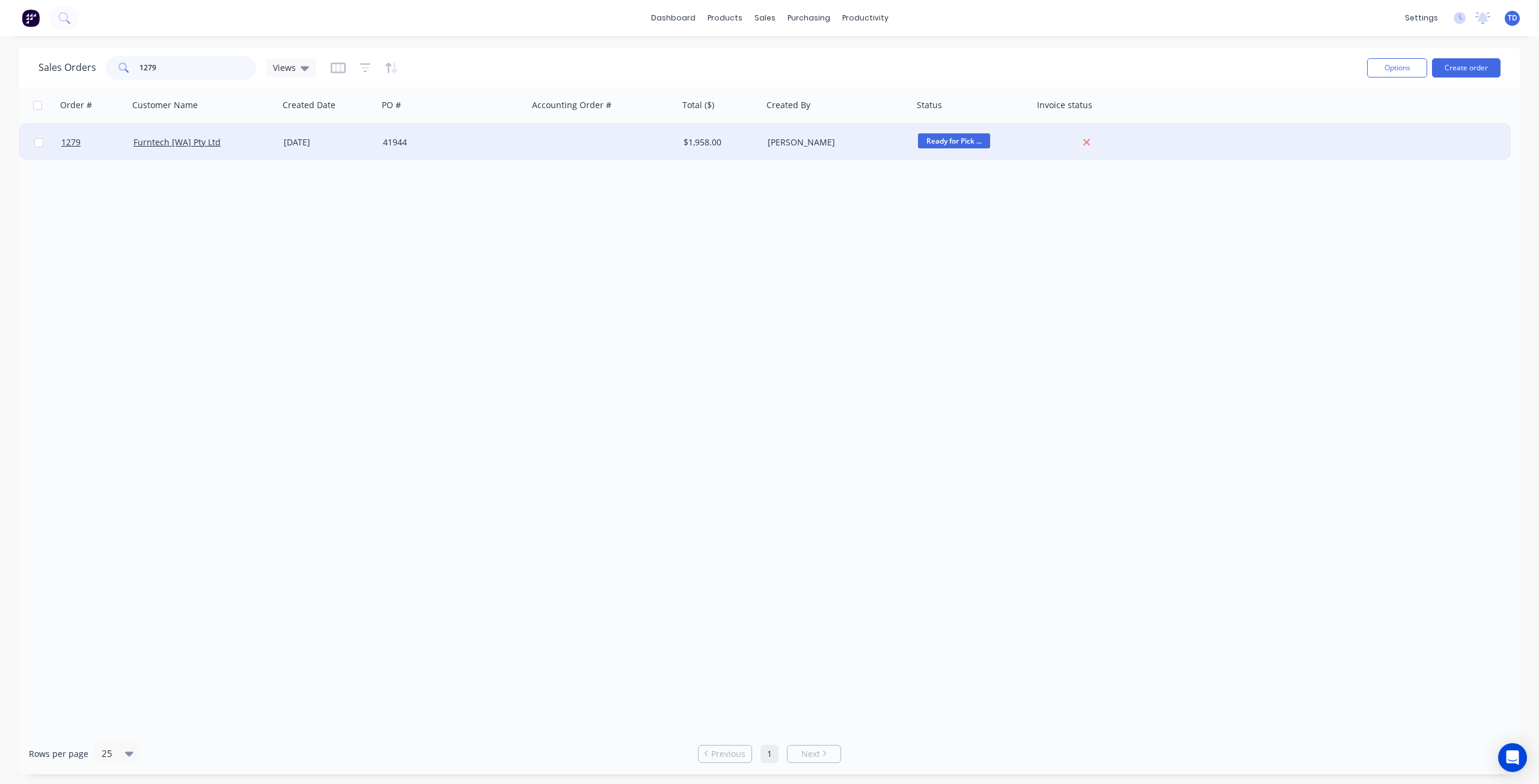
type input "1279"
click at [307, 145] on div "[DATE]" at bounding box center [328, 142] width 89 height 12
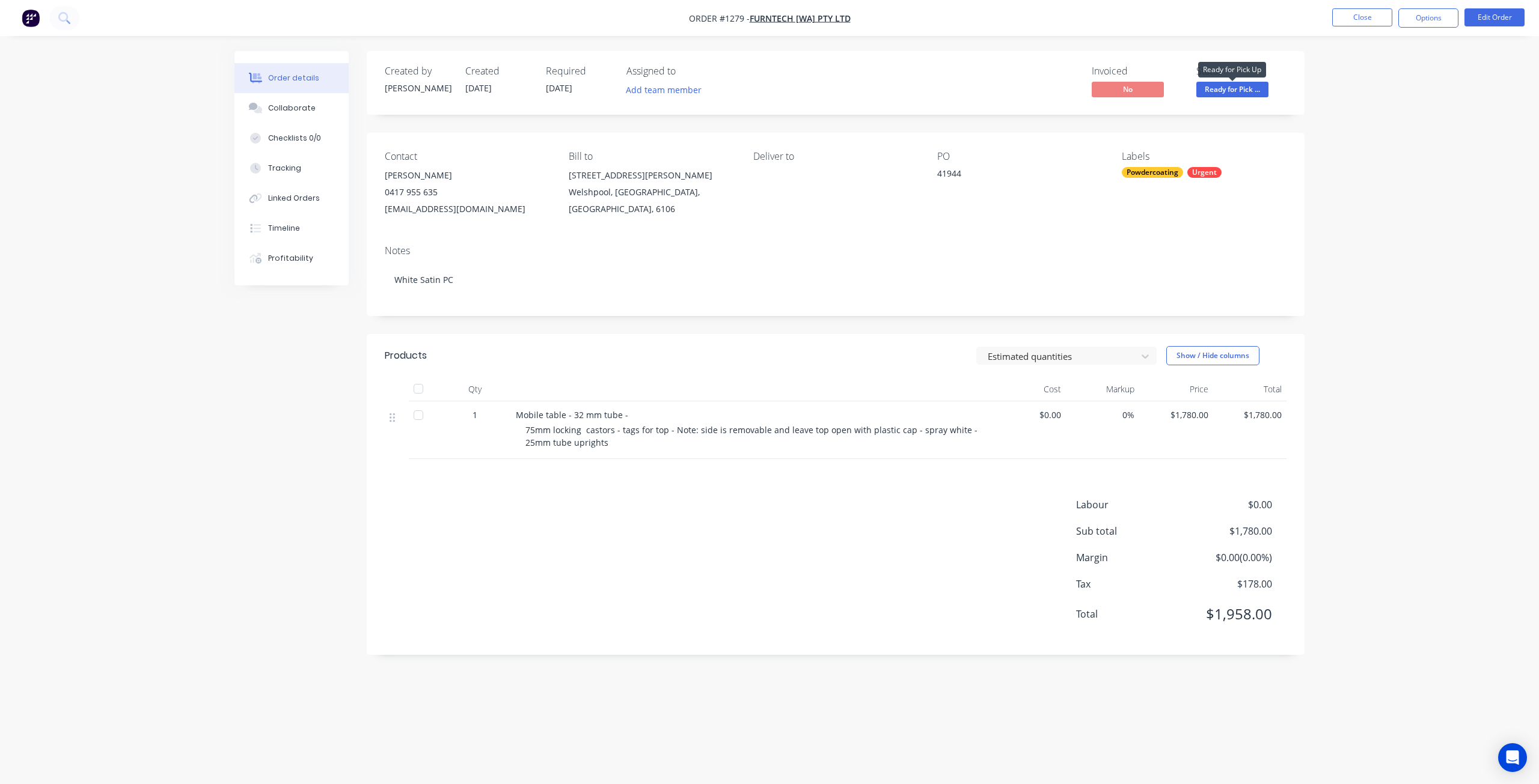
click at [1241, 96] on span "Ready for Pick ..." at bounding box center [1232, 89] width 72 height 15
click at [863, 105] on div "Created by [PERSON_NAME] Created [DATE] Required [DATE] Assigned to Add team me…" at bounding box center [836, 83] width 938 height 63
click at [303, 112] on div "Collaborate" at bounding box center [292, 108] width 48 height 11
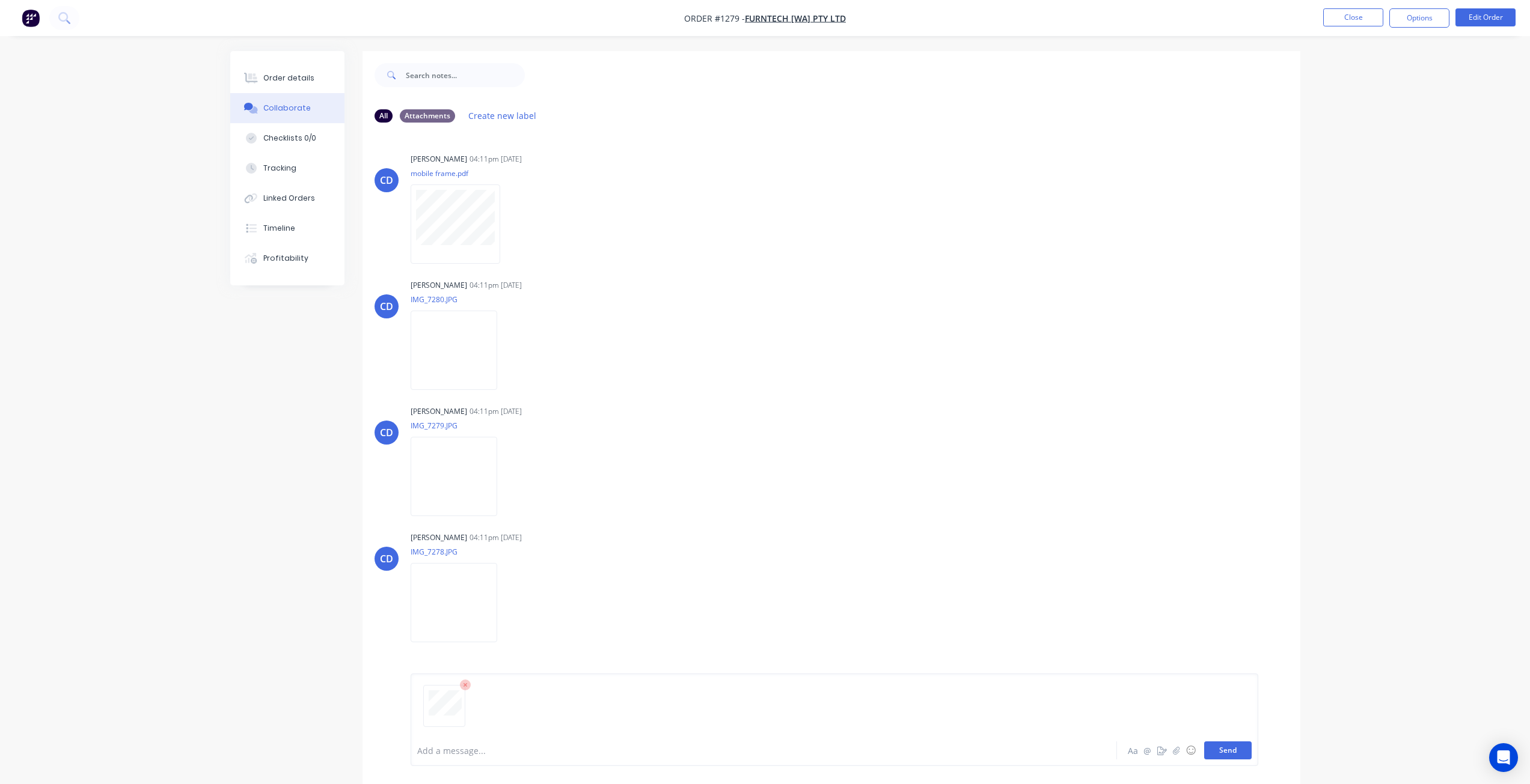
click at [1222, 753] on button "Send" at bounding box center [1228, 750] width 48 height 18
click at [299, 73] on div "Order details" at bounding box center [289, 78] width 51 height 11
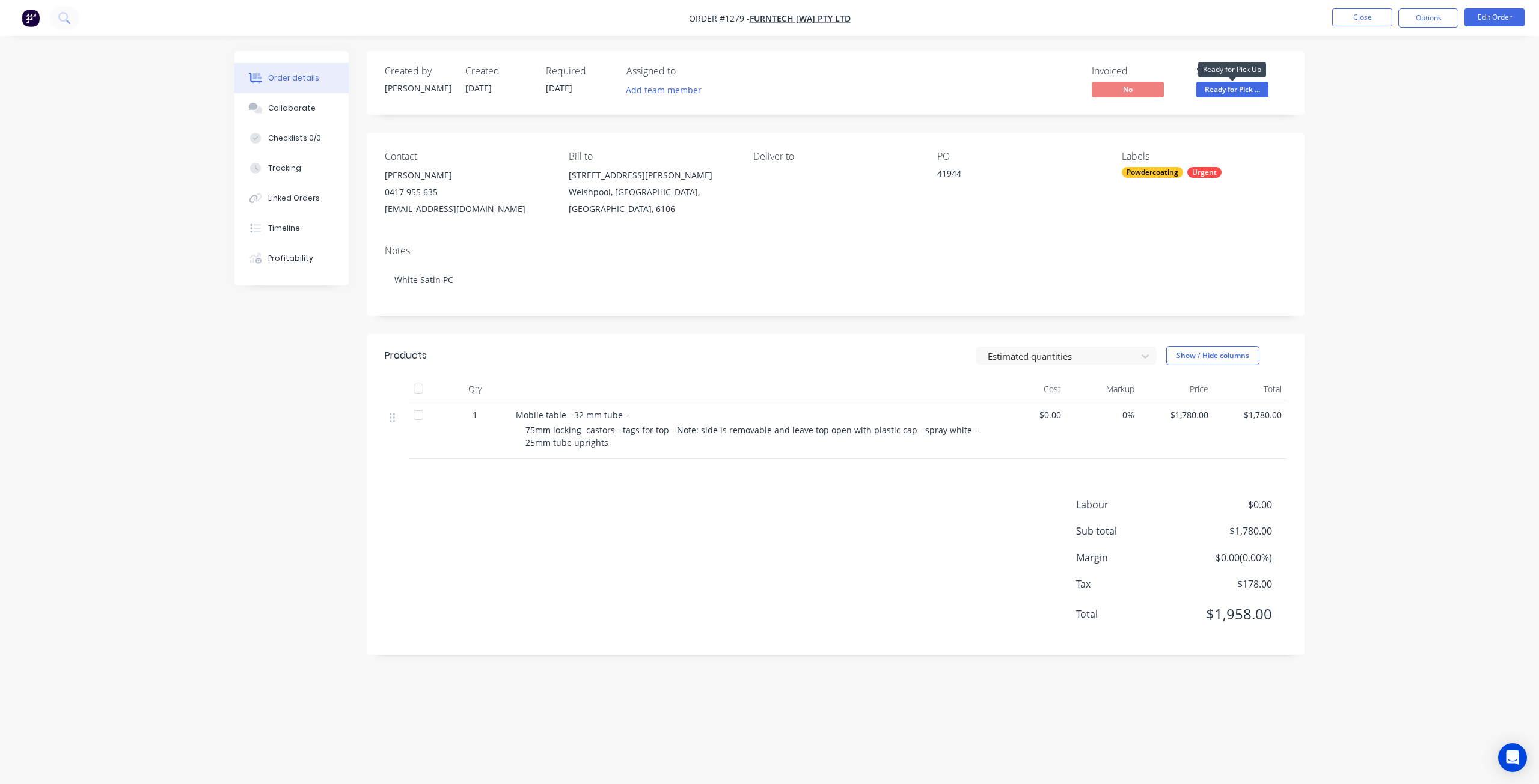
click at [1236, 89] on span "Ready for Pick ..." at bounding box center [1232, 89] width 72 height 15
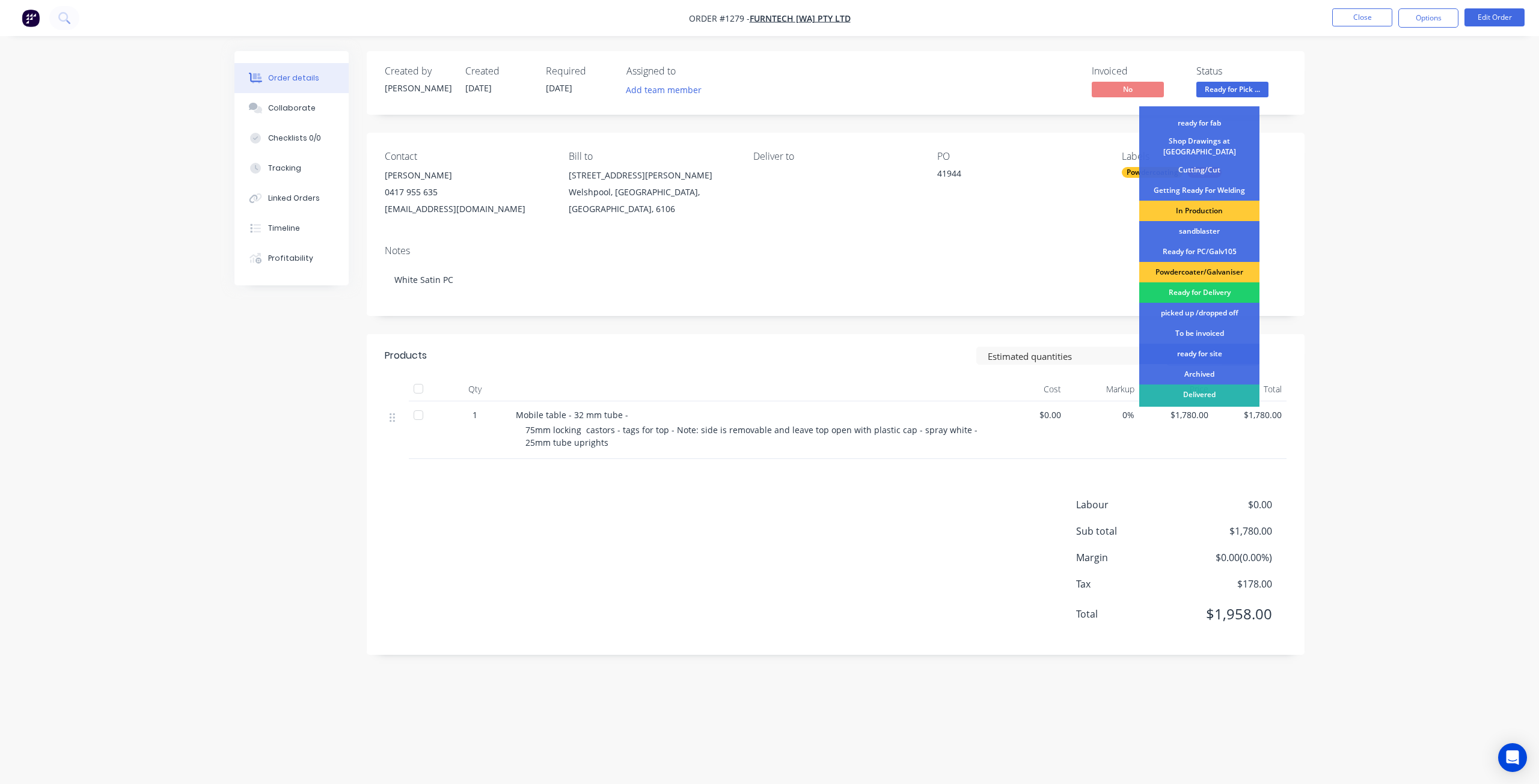
scroll to position [155, 0]
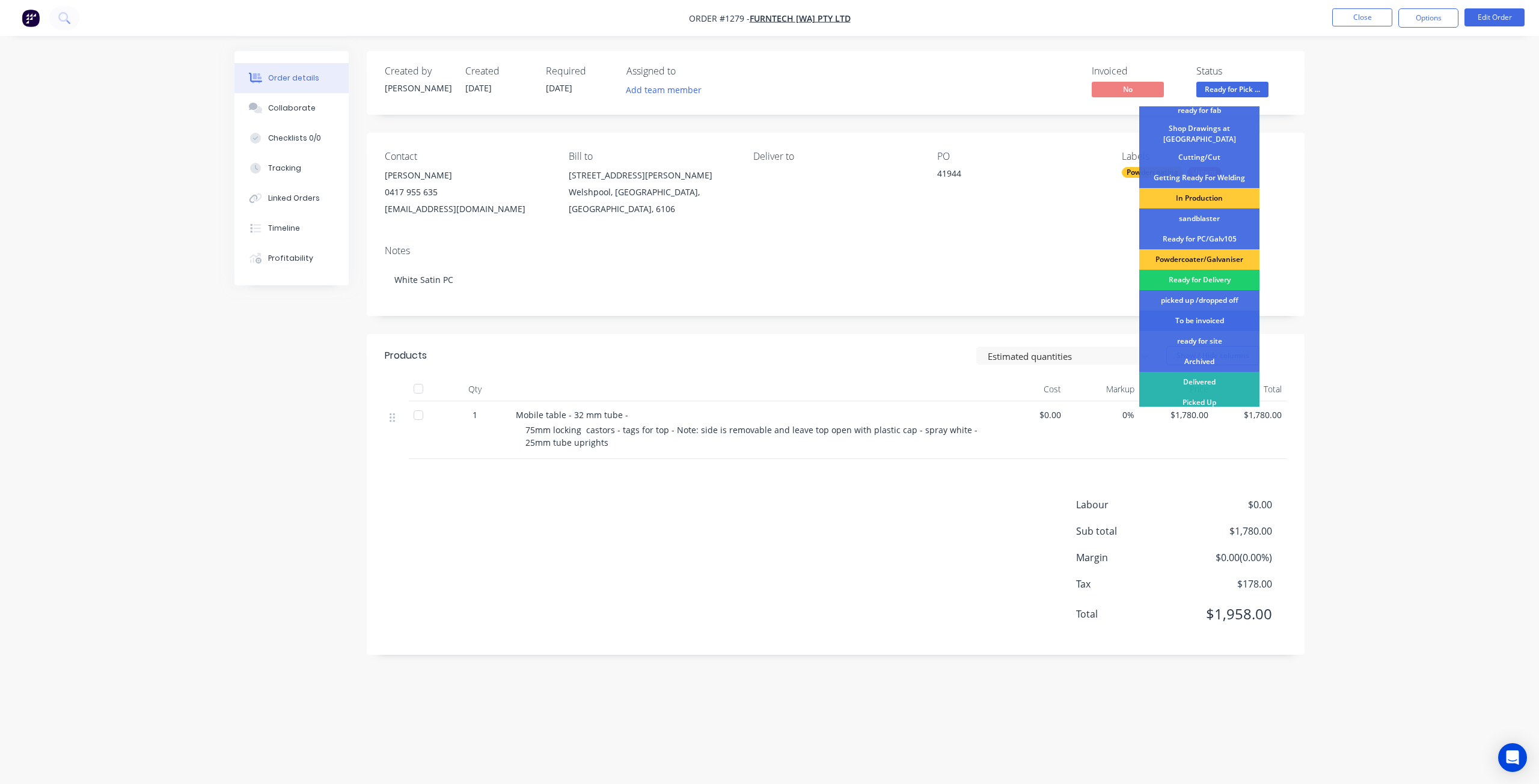
click at [1201, 320] on div "To be invoiced" at bounding box center [1199, 321] width 120 height 20
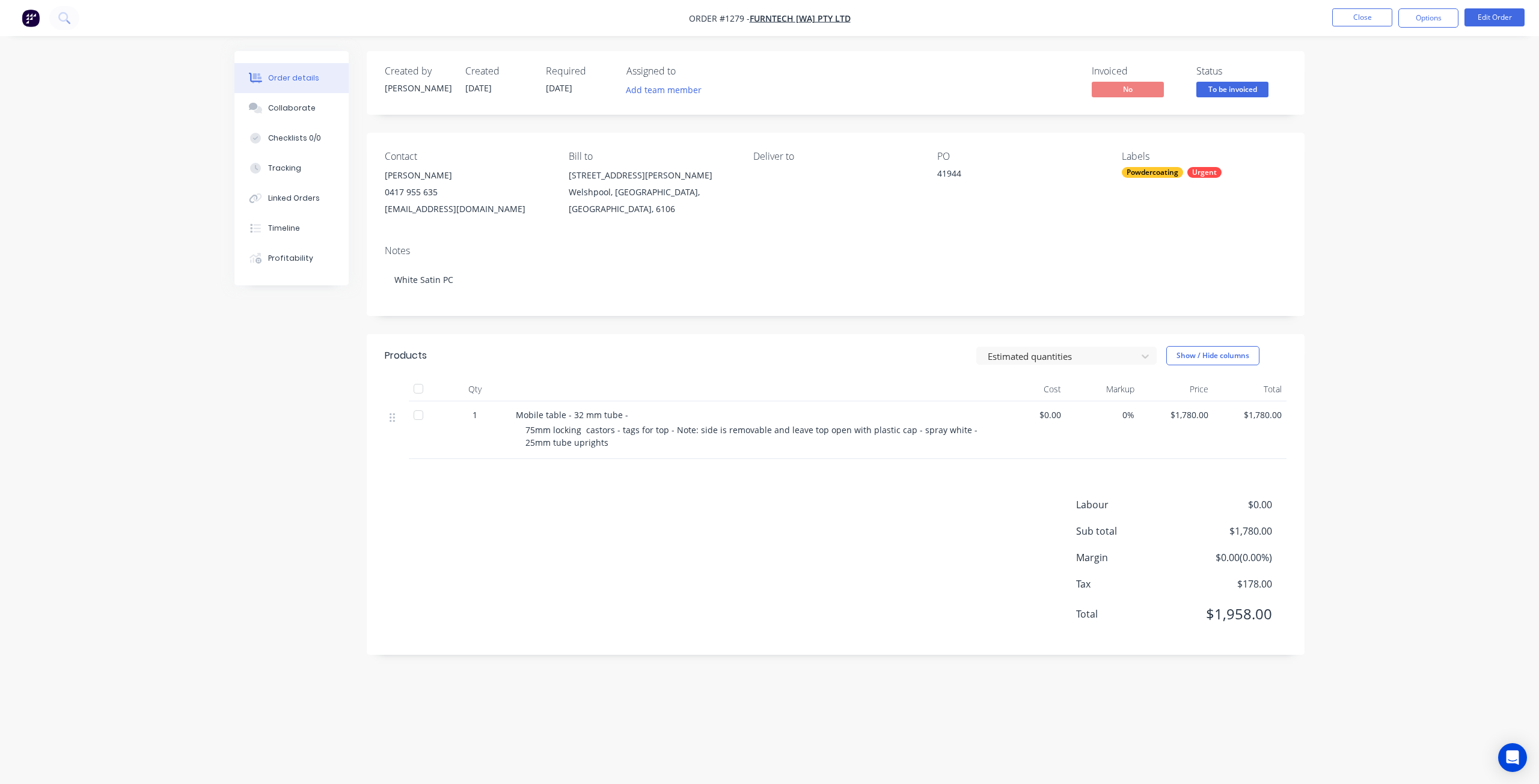
click at [1322, 230] on div "Order details Collaborate Checklists 0/0 Tracking Linked Orders Timeline Profit…" at bounding box center [769, 392] width 1539 height 784
click at [303, 115] on button "Collaborate" at bounding box center [291, 108] width 114 height 30
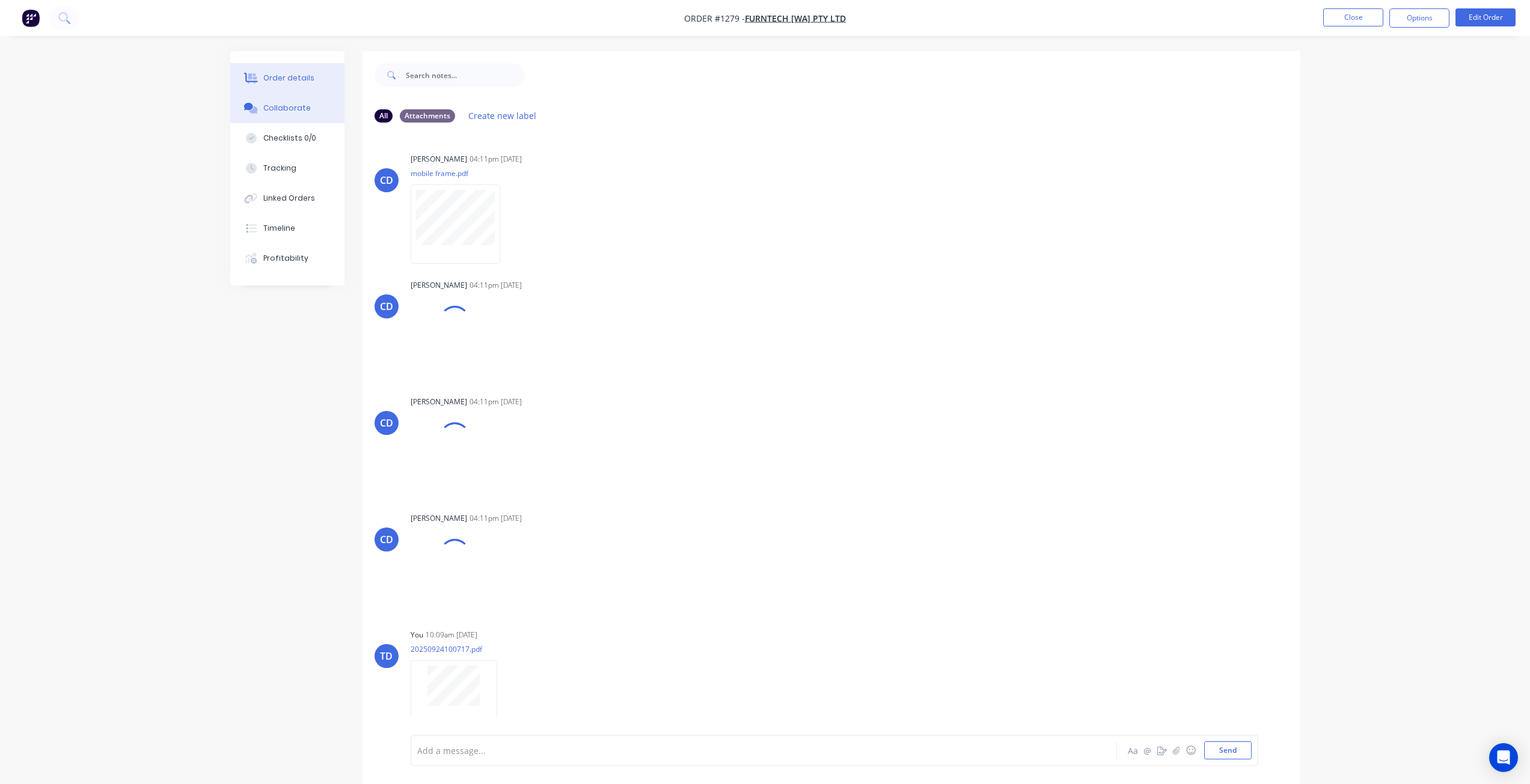
click at [280, 77] on div "Order details" at bounding box center [289, 78] width 51 height 11
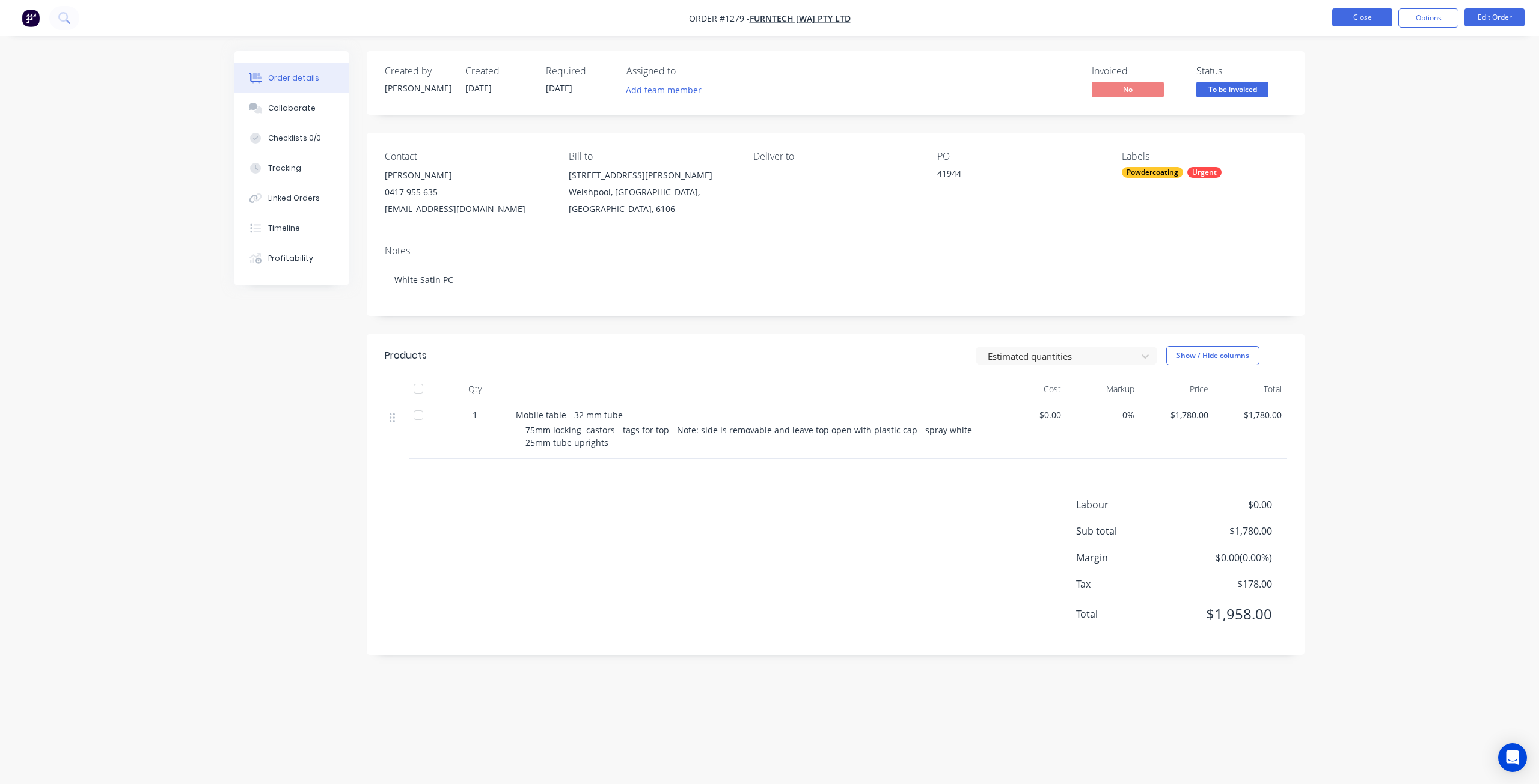
click at [1368, 16] on button "Close" at bounding box center [1363, 17] width 60 height 18
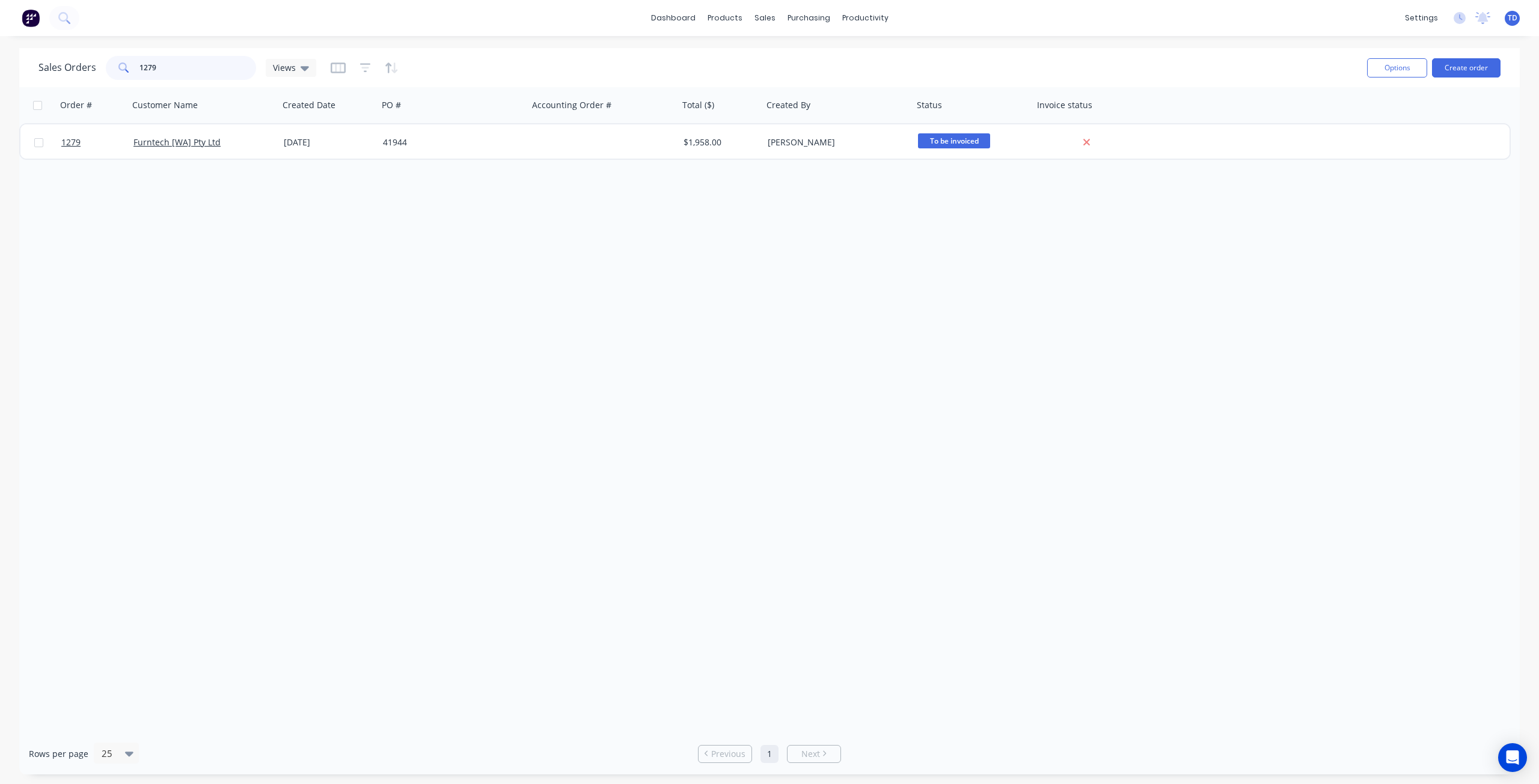
drag, startPoint x: 156, startPoint y: 65, endPoint x: 146, endPoint y: 62, distance: 10.4
click at [146, 62] on input "1279" at bounding box center [198, 68] width 117 height 24
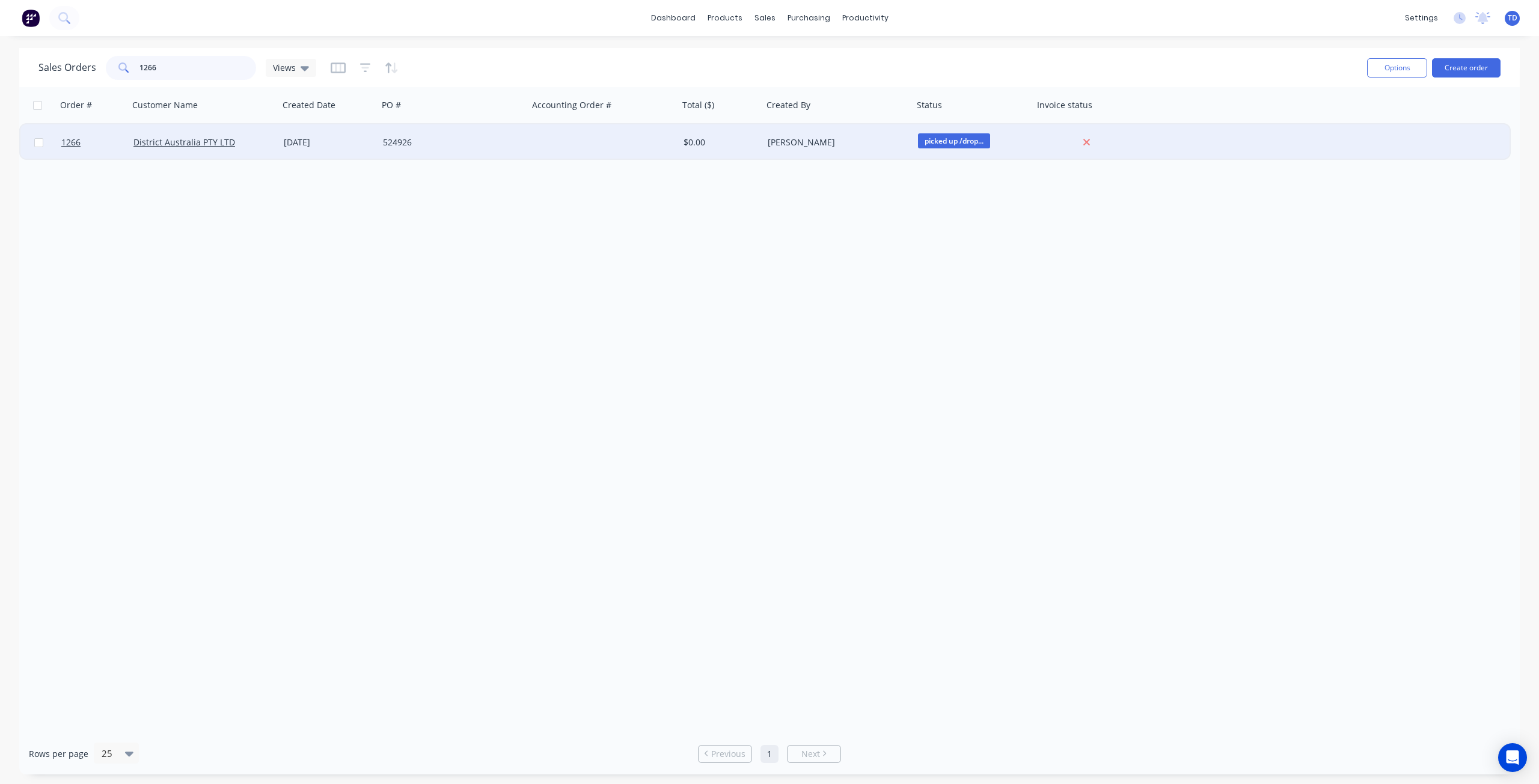
type input "1266"
click at [307, 141] on div "[DATE]" at bounding box center [328, 142] width 89 height 12
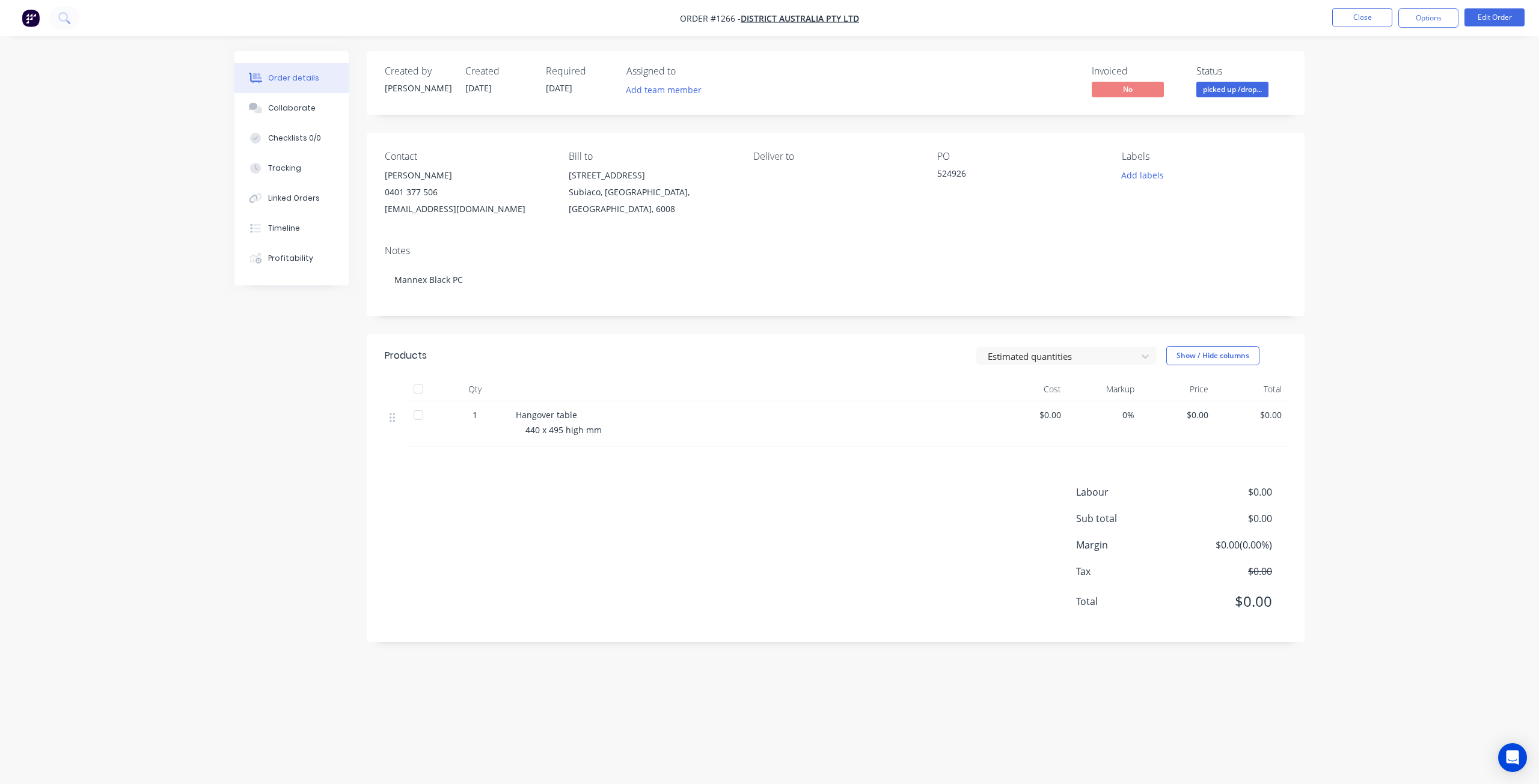
click at [1231, 96] on span "picked up /drop..." at bounding box center [1232, 89] width 72 height 15
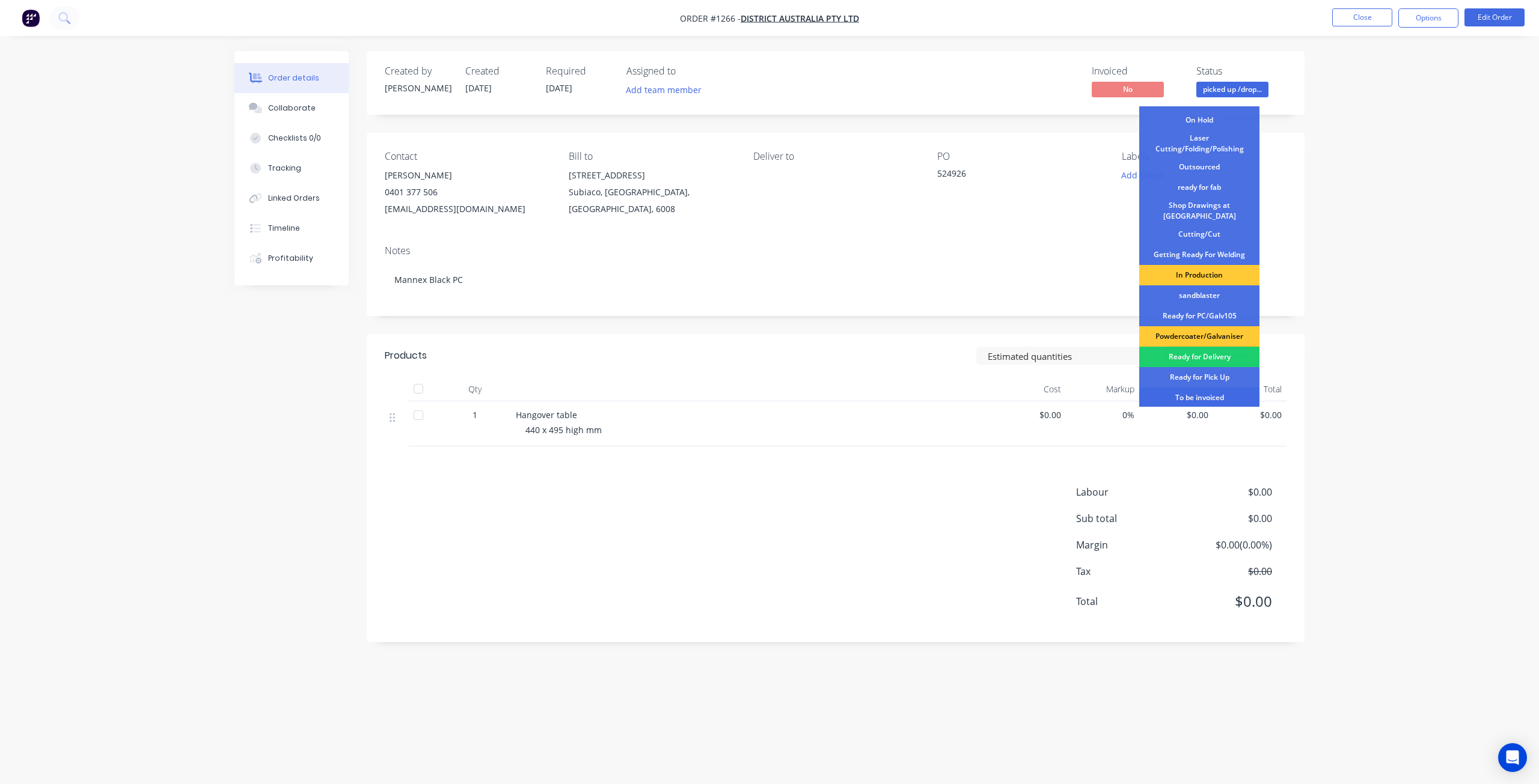
scroll to position [155, 0]
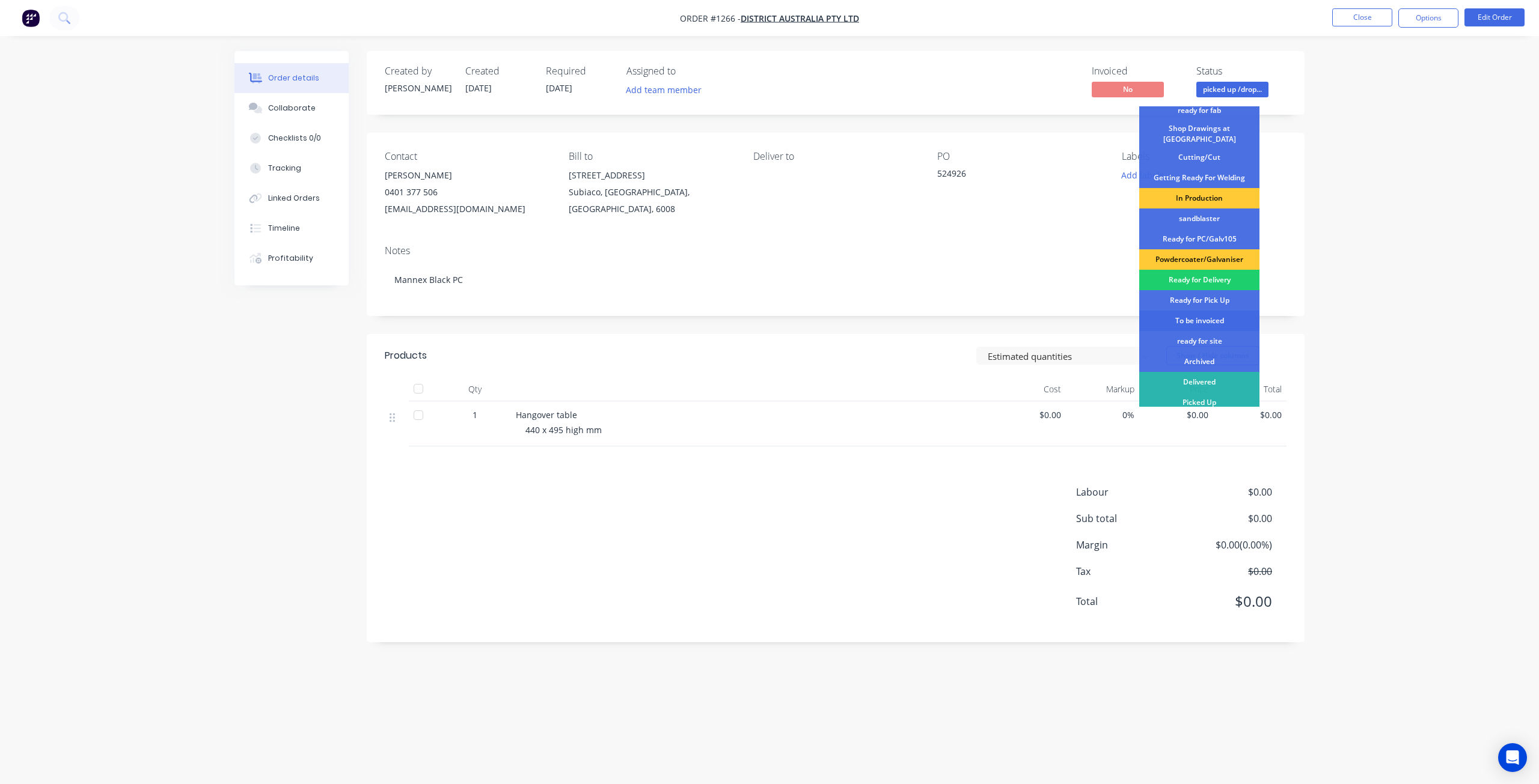
click at [1198, 313] on div "To be invoiced" at bounding box center [1199, 321] width 120 height 20
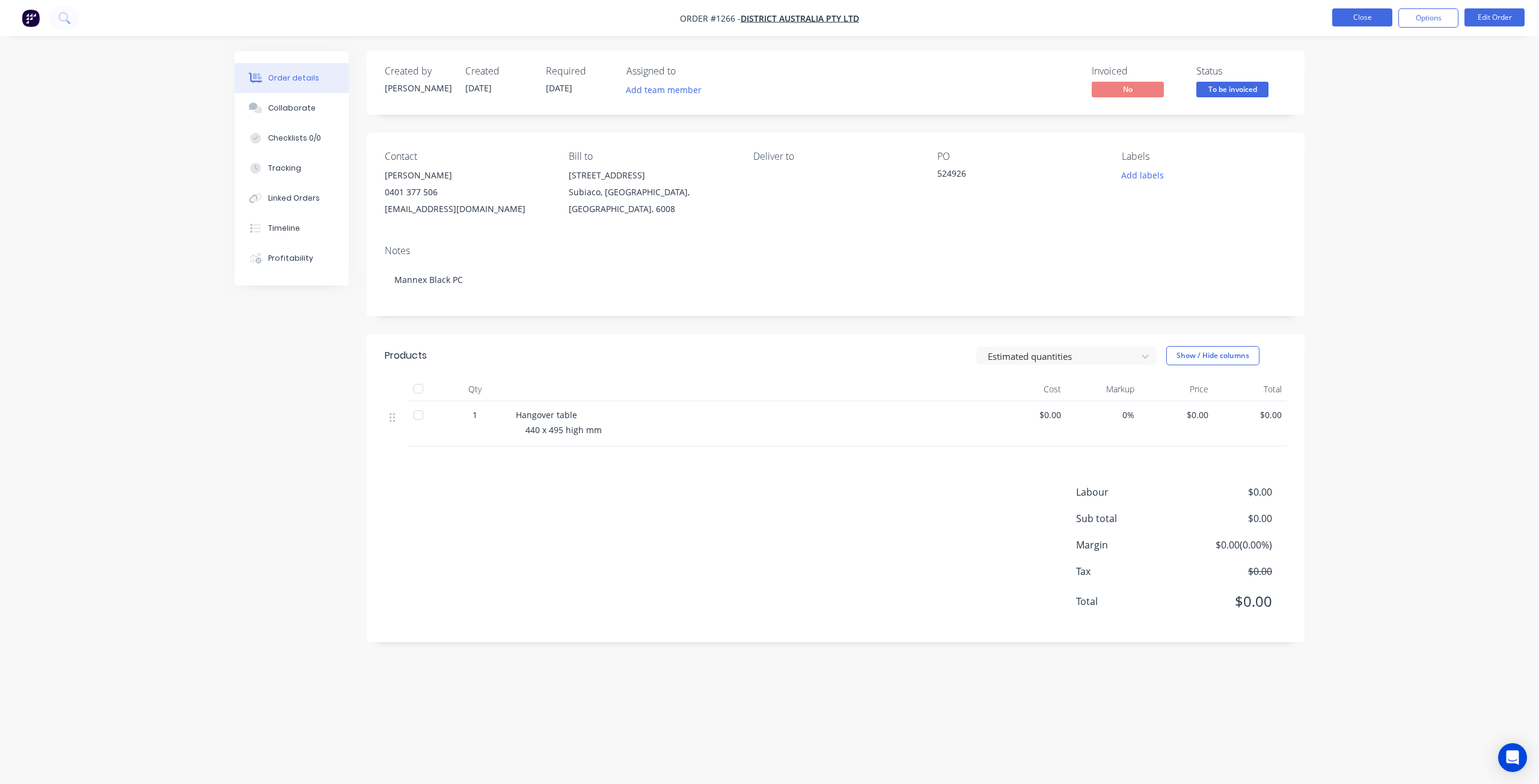
click at [1355, 16] on button "Close" at bounding box center [1363, 17] width 60 height 18
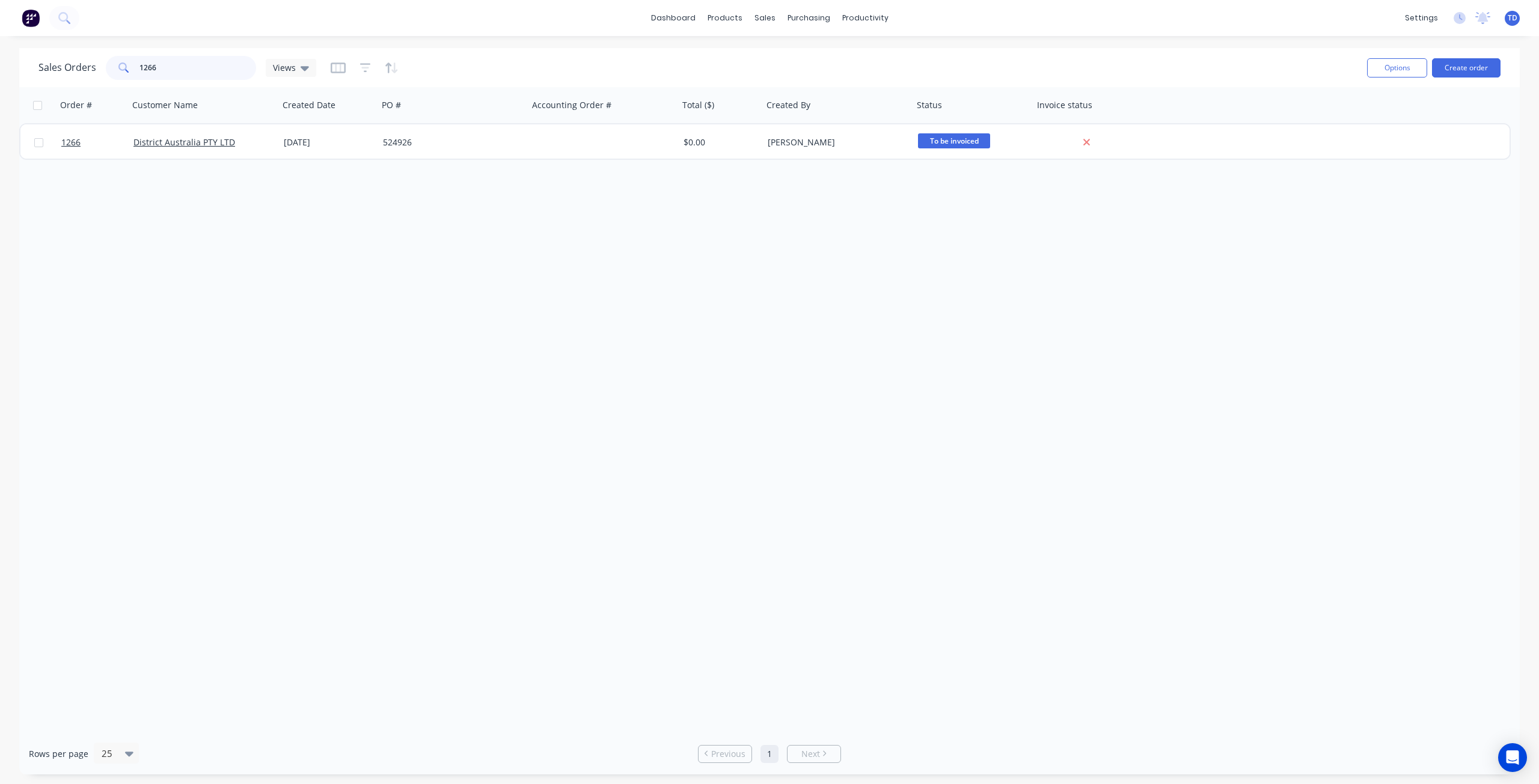
drag, startPoint x: 168, startPoint y: 67, endPoint x: 73, endPoint y: 65, distance: 95.0
click at [73, 65] on div "Sales Orders 1266 Views" at bounding box center [178, 68] width 278 height 24
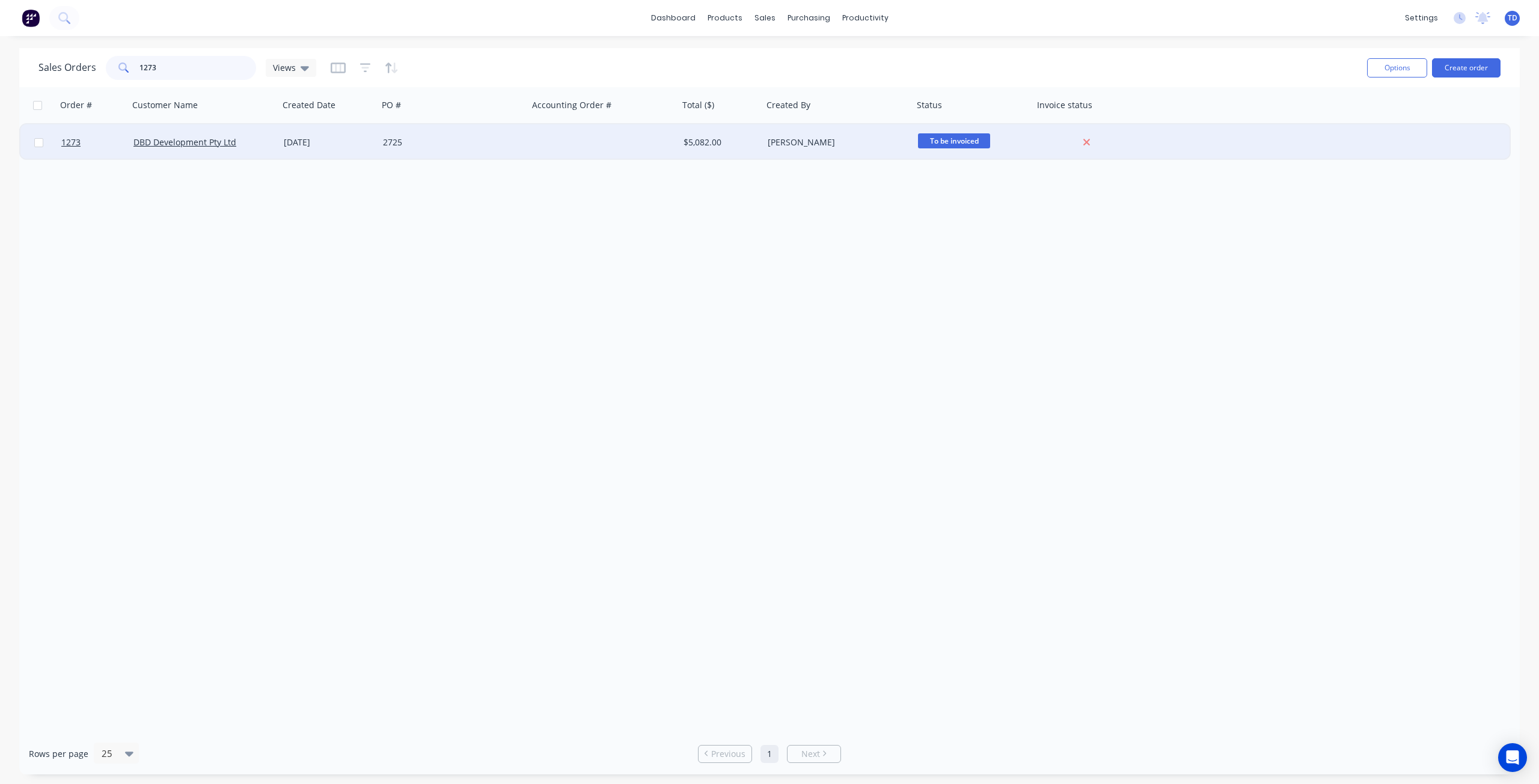
type input "1273"
click at [288, 136] on div "[DATE]" at bounding box center [328, 142] width 89 height 12
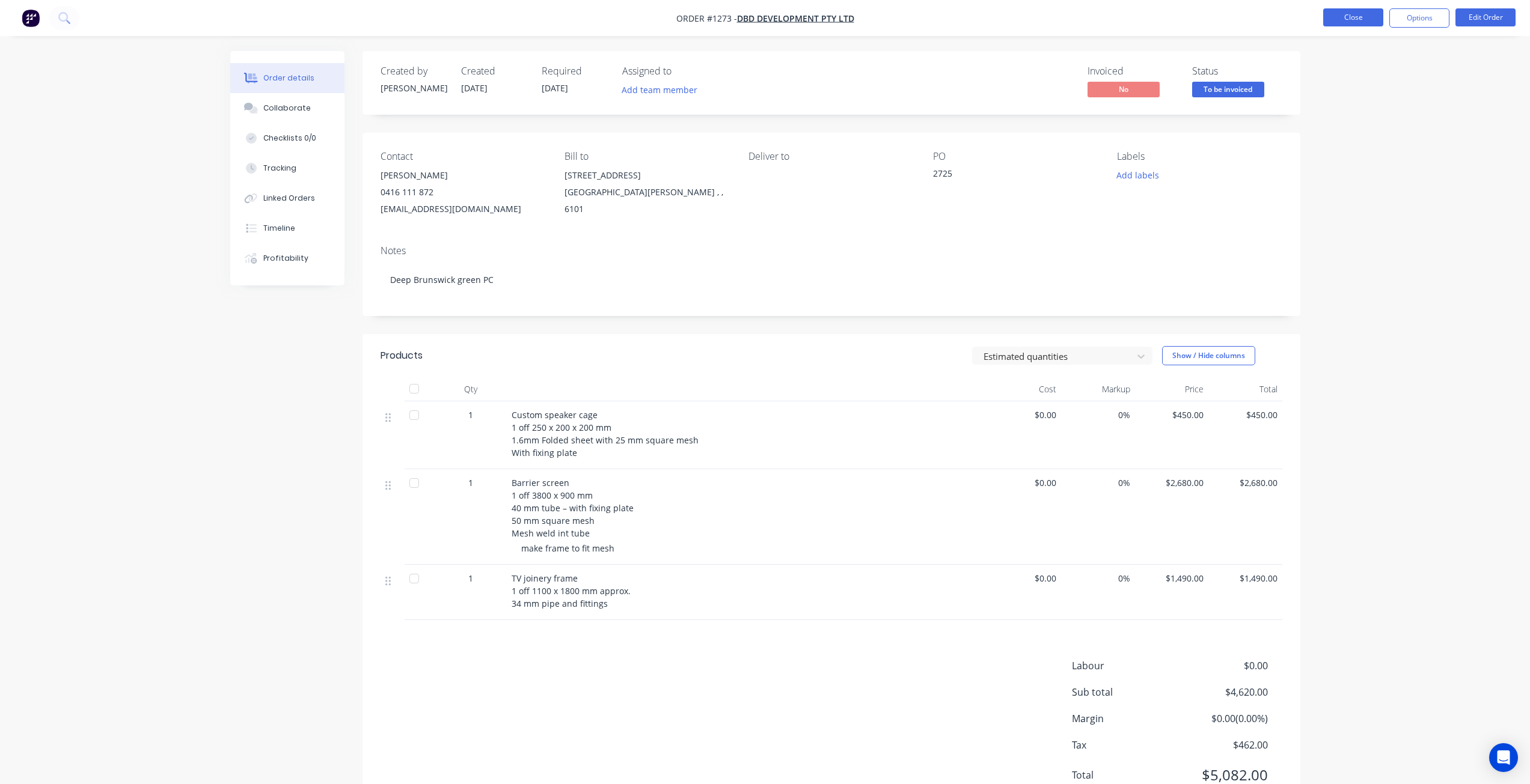
click at [1353, 16] on button "Close" at bounding box center [1353, 17] width 60 height 18
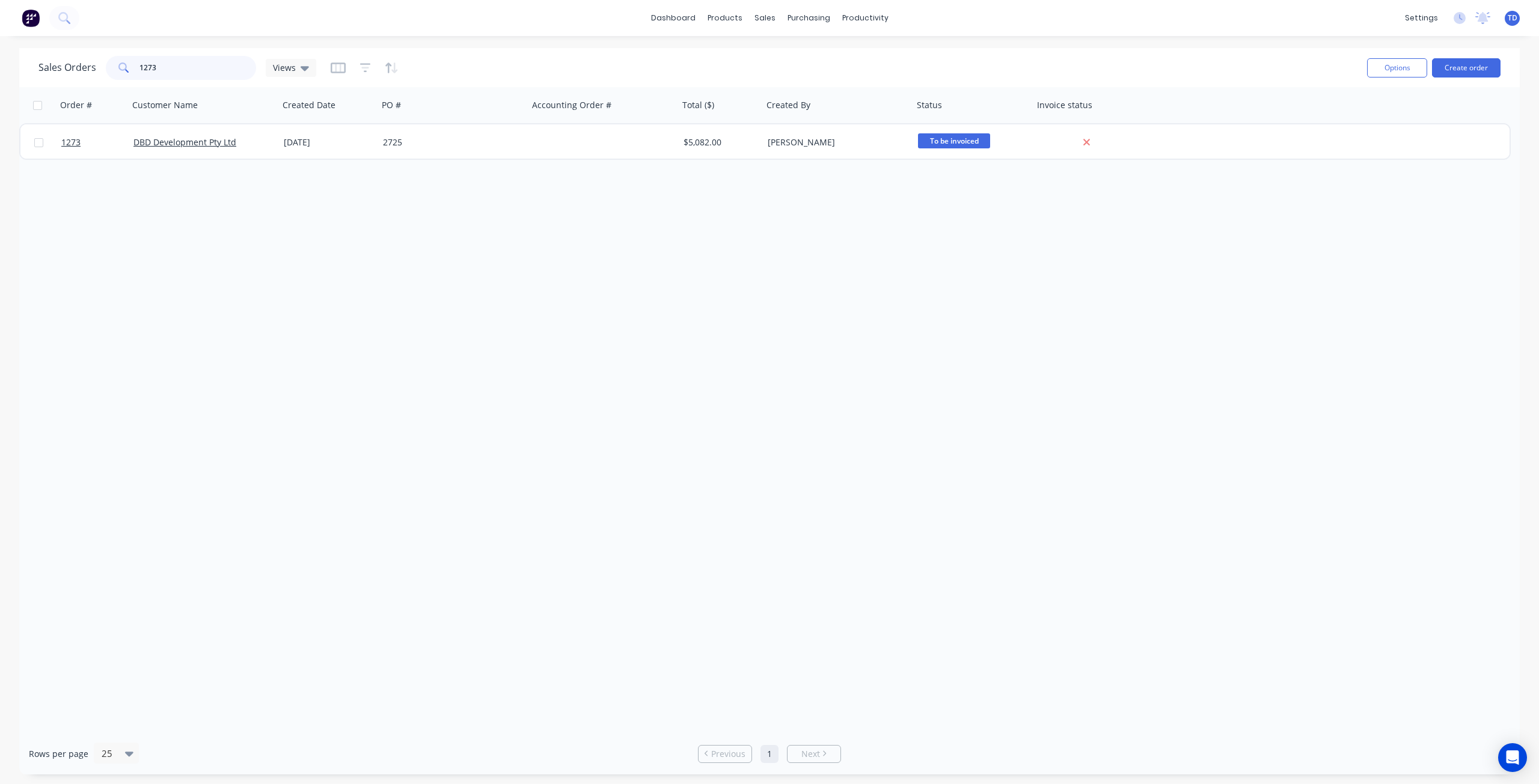
click at [168, 69] on input "1273" at bounding box center [198, 68] width 117 height 24
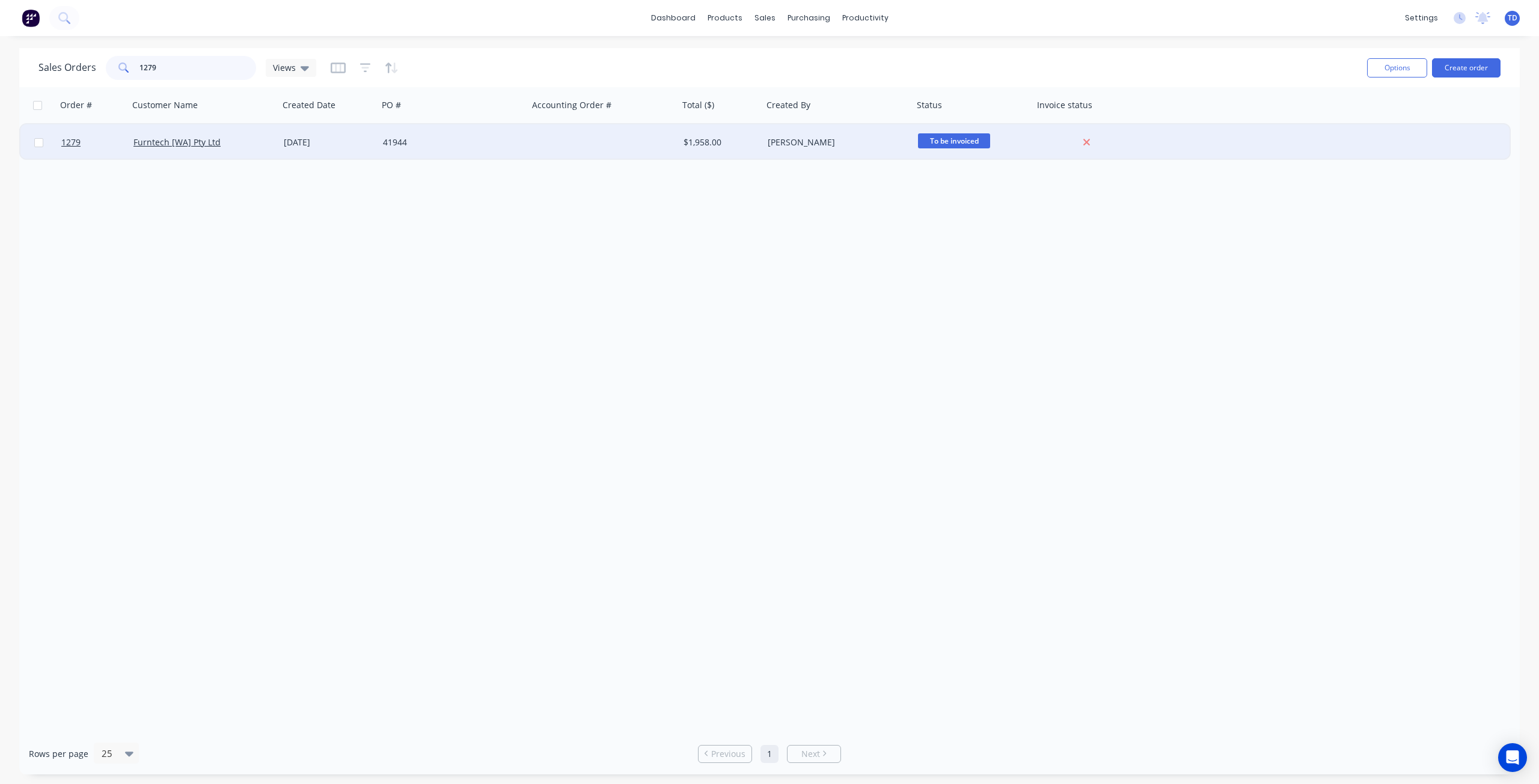
type input "1279"
click at [317, 143] on div "[DATE]" at bounding box center [328, 142] width 89 height 12
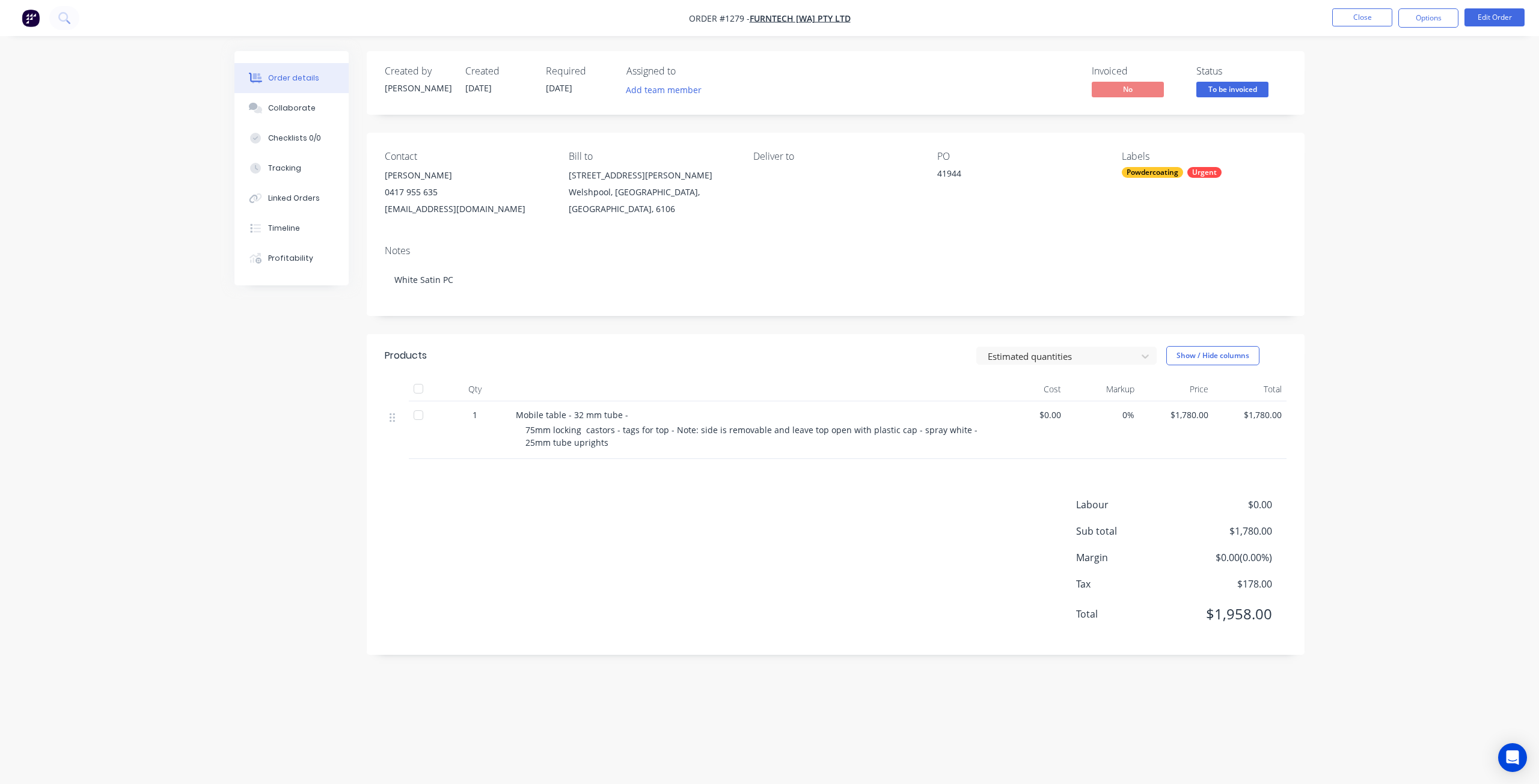
click at [1198, 173] on div "Urgent" at bounding box center [1205, 172] width 34 height 11
click at [1143, 306] on div at bounding box center [1144, 307] width 24 height 24
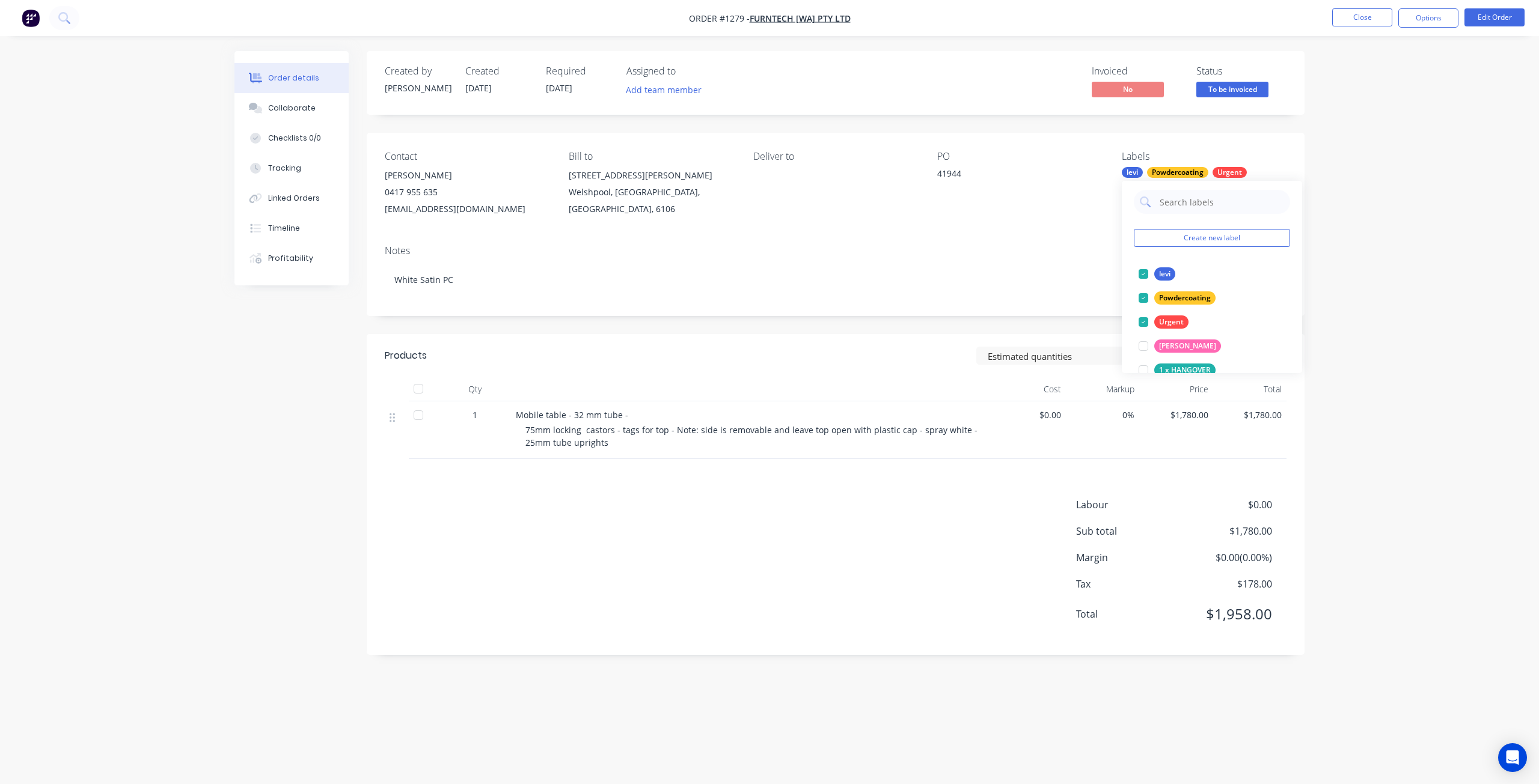
scroll to position [4, 0]
click at [1364, 182] on div "Order details Collaborate Checklists 0/0 Tracking Linked Orders Timeline Profit…" at bounding box center [769, 392] width 1539 height 784
click at [1485, 25] on button "Edit Order" at bounding box center [1495, 17] width 60 height 18
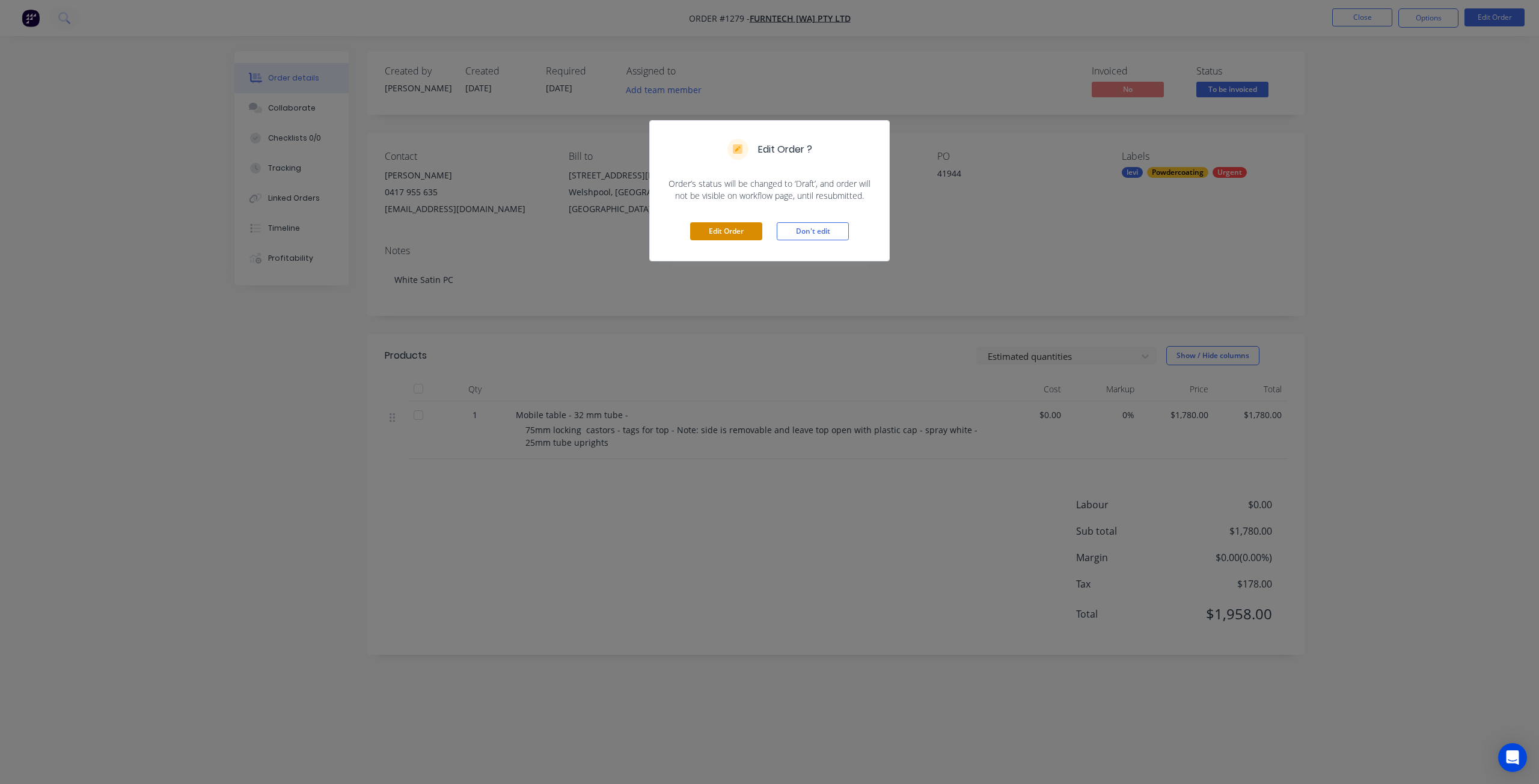
click at [736, 233] on button "Edit Order" at bounding box center [727, 232] width 72 height 18
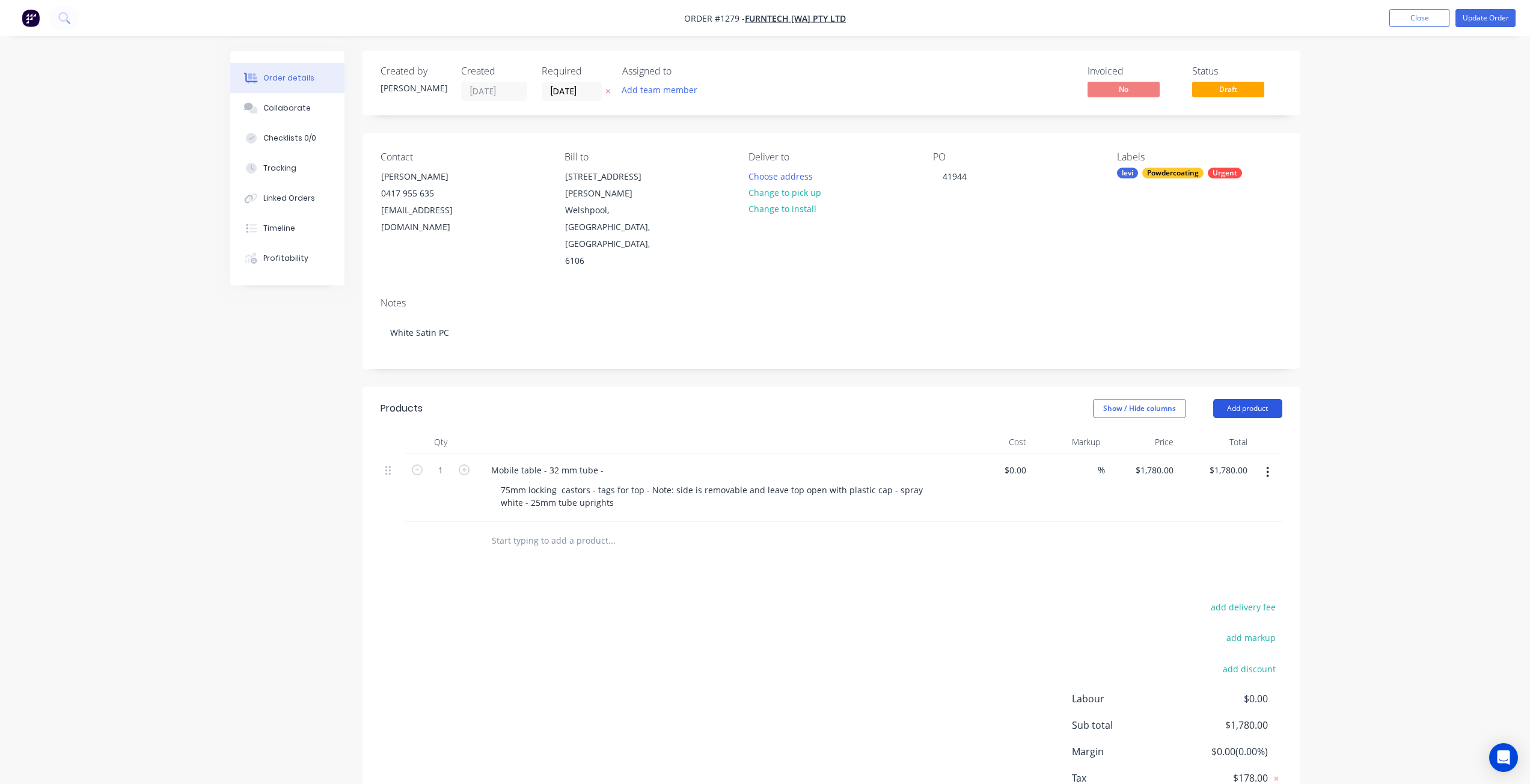
click at [1239, 399] on button "Add product" at bounding box center [1248, 408] width 69 height 19
click at [1208, 454] on div "Basic product" at bounding box center [1225, 462] width 93 height 17
click at [543, 549] on div at bounding box center [552, 557] width 122 height 17
click at [541, 529] on div at bounding box center [532, 537] width 100 height 17
click at [450, 529] on input "1" at bounding box center [440, 538] width 31 height 18
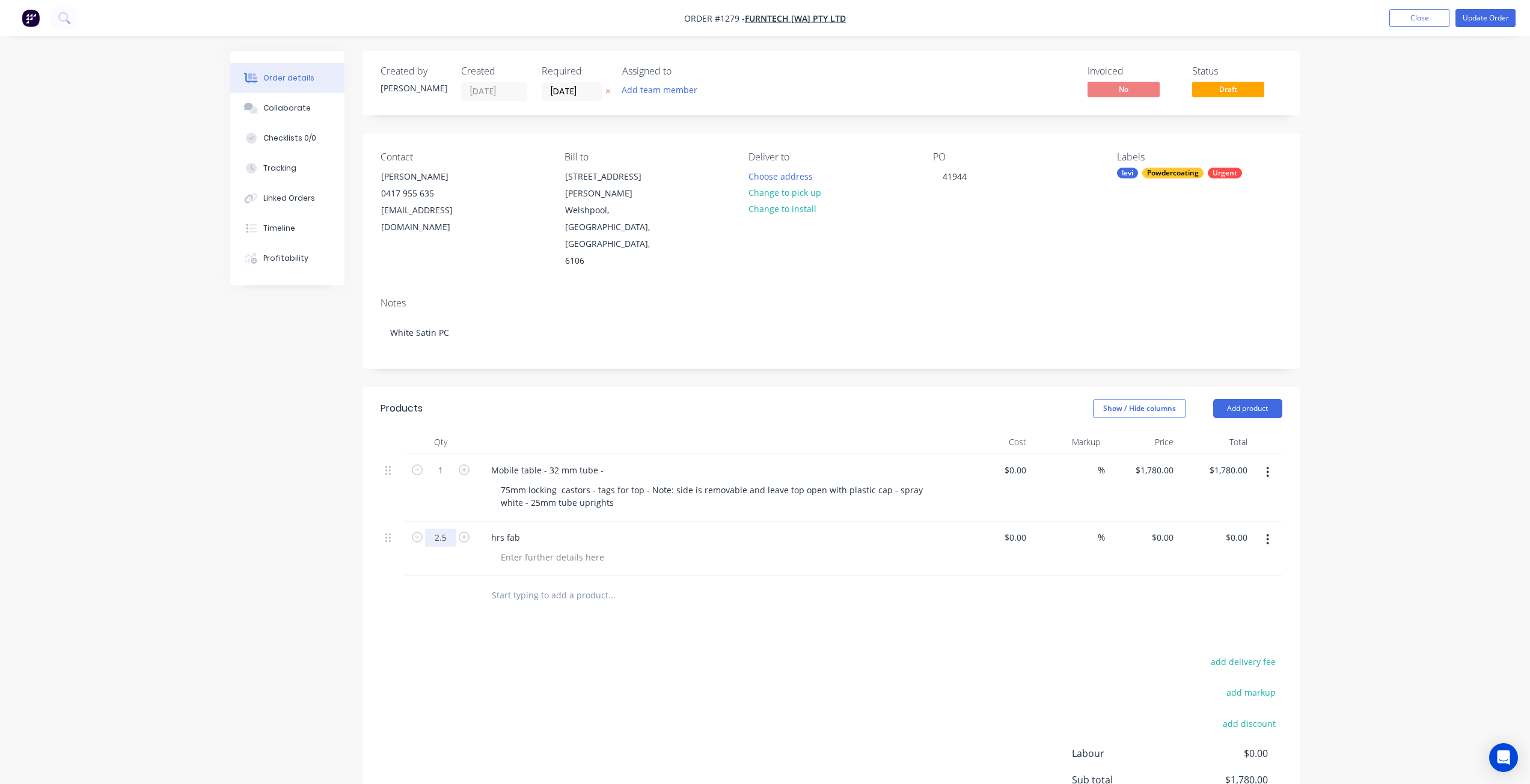
type input "2.5"
click at [1437, 131] on div "Order details Collaborate Checklists 0/0 Tracking Linked Orders Timeline Profit…" at bounding box center [765, 461] width 1530 height 922
click at [1486, 20] on button "Update Order" at bounding box center [1486, 18] width 60 height 18
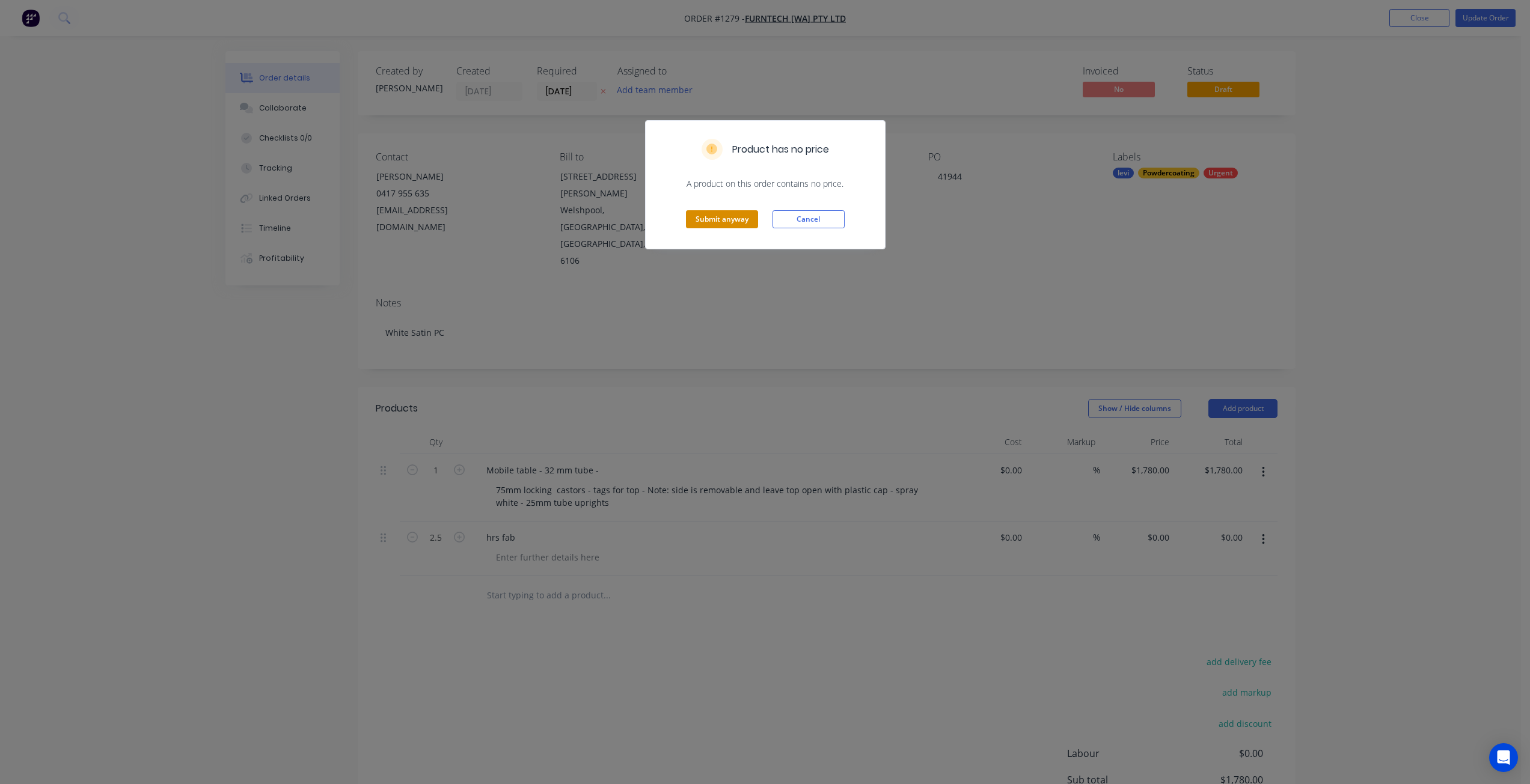
click at [707, 216] on button "Submit anyway" at bounding box center [722, 219] width 72 height 18
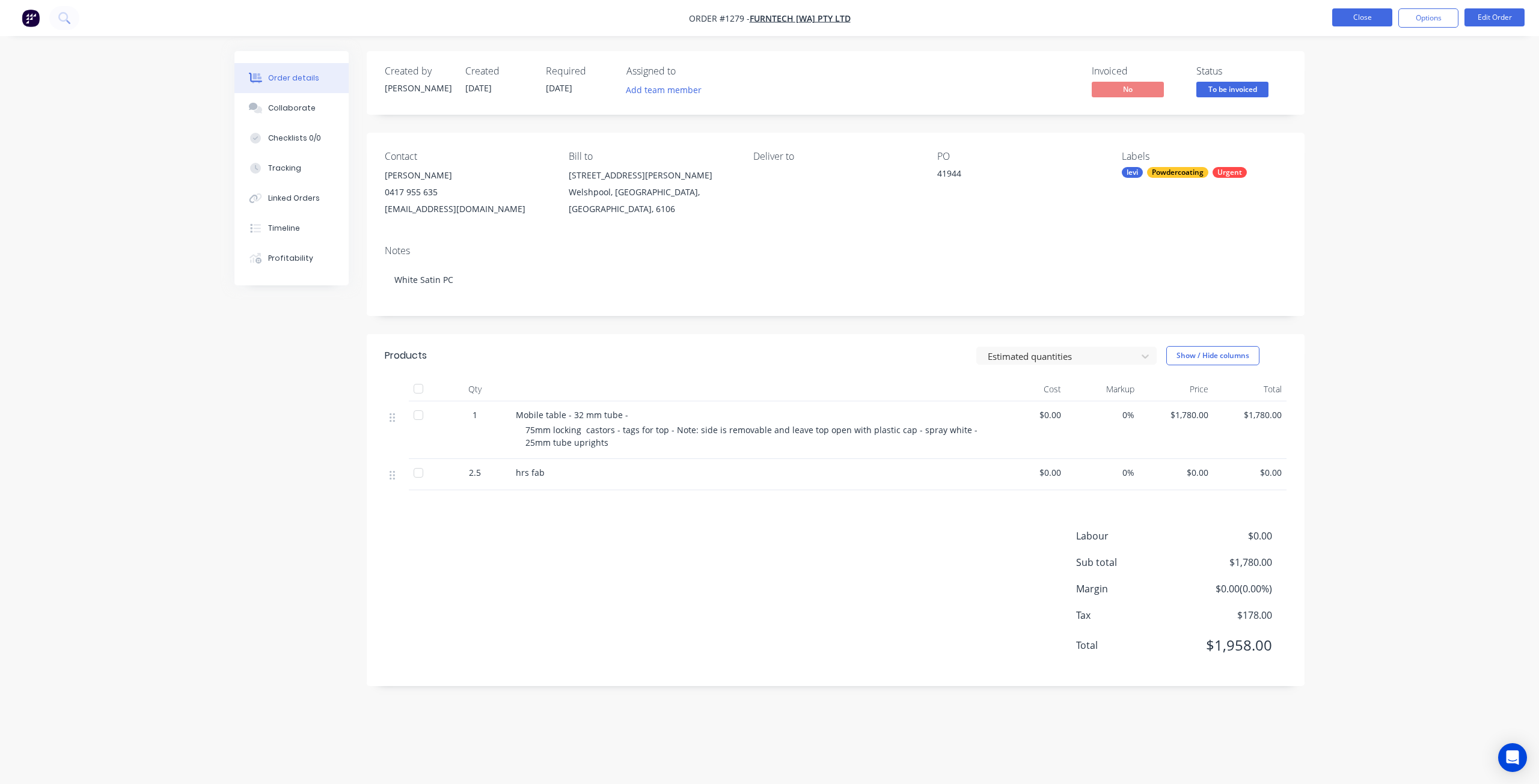
click at [1359, 16] on button "Close" at bounding box center [1363, 17] width 60 height 18
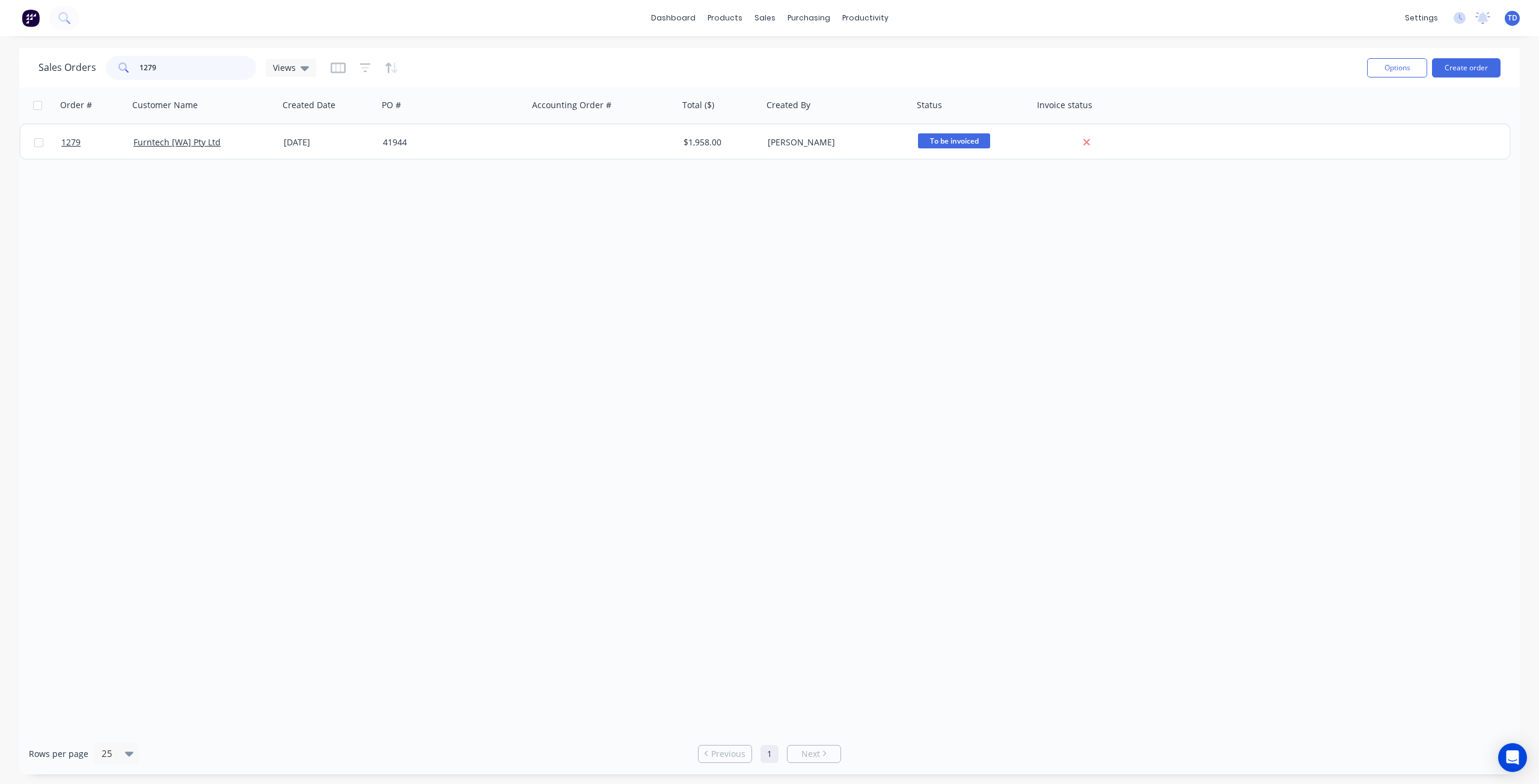
drag, startPoint x: 162, startPoint y: 67, endPoint x: 147, endPoint y: 60, distance: 16.6
click at [147, 60] on input "1279" at bounding box center [198, 68] width 117 height 24
drag, startPoint x: 160, startPoint y: 65, endPoint x: 148, endPoint y: 58, distance: 13.9
click at [148, 58] on input "1266" at bounding box center [198, 68] width 117 height 24
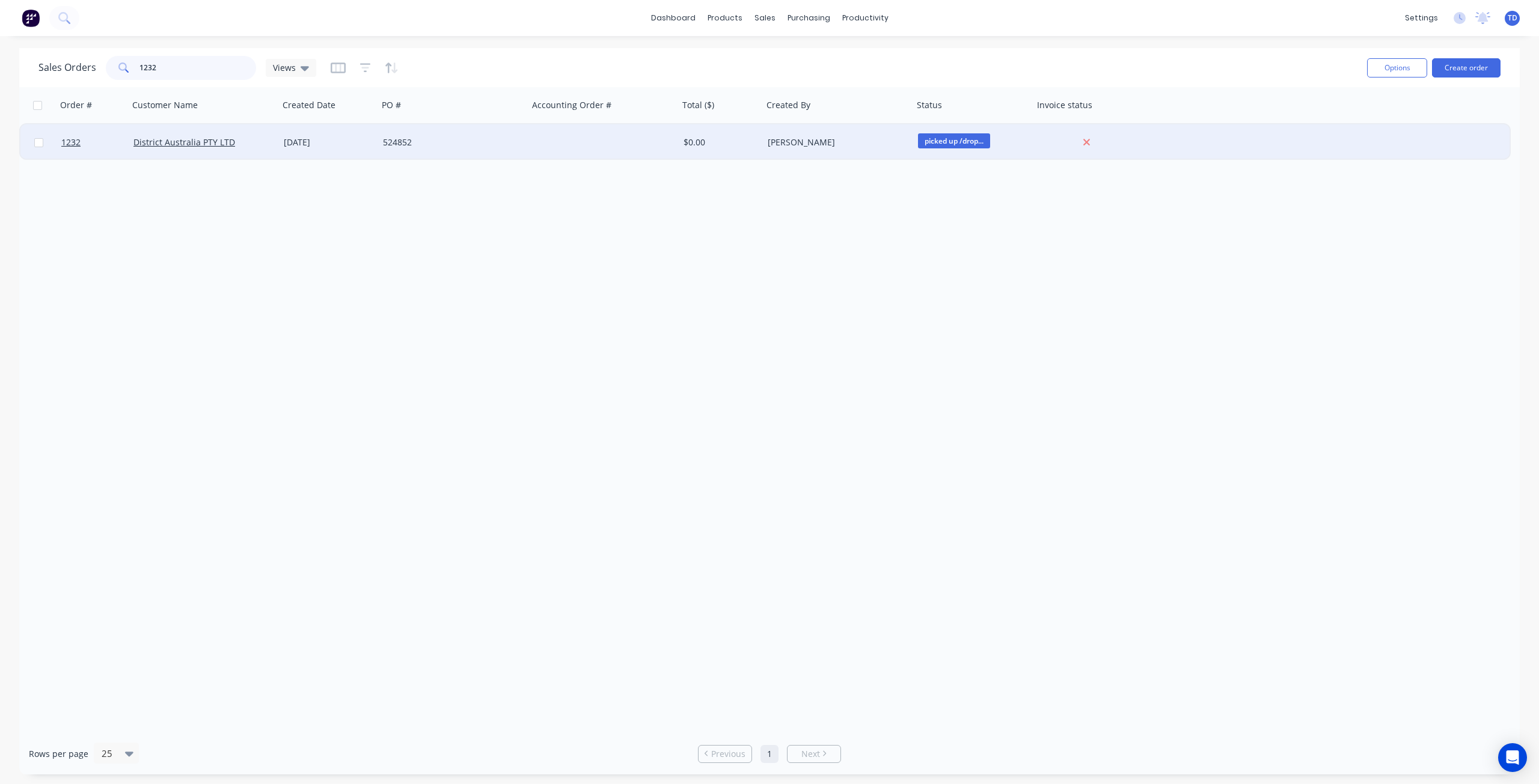
type input "1232"
click at [345, 143] on div "[DATE]" at bounding box center [328, 142] width 89 height 12
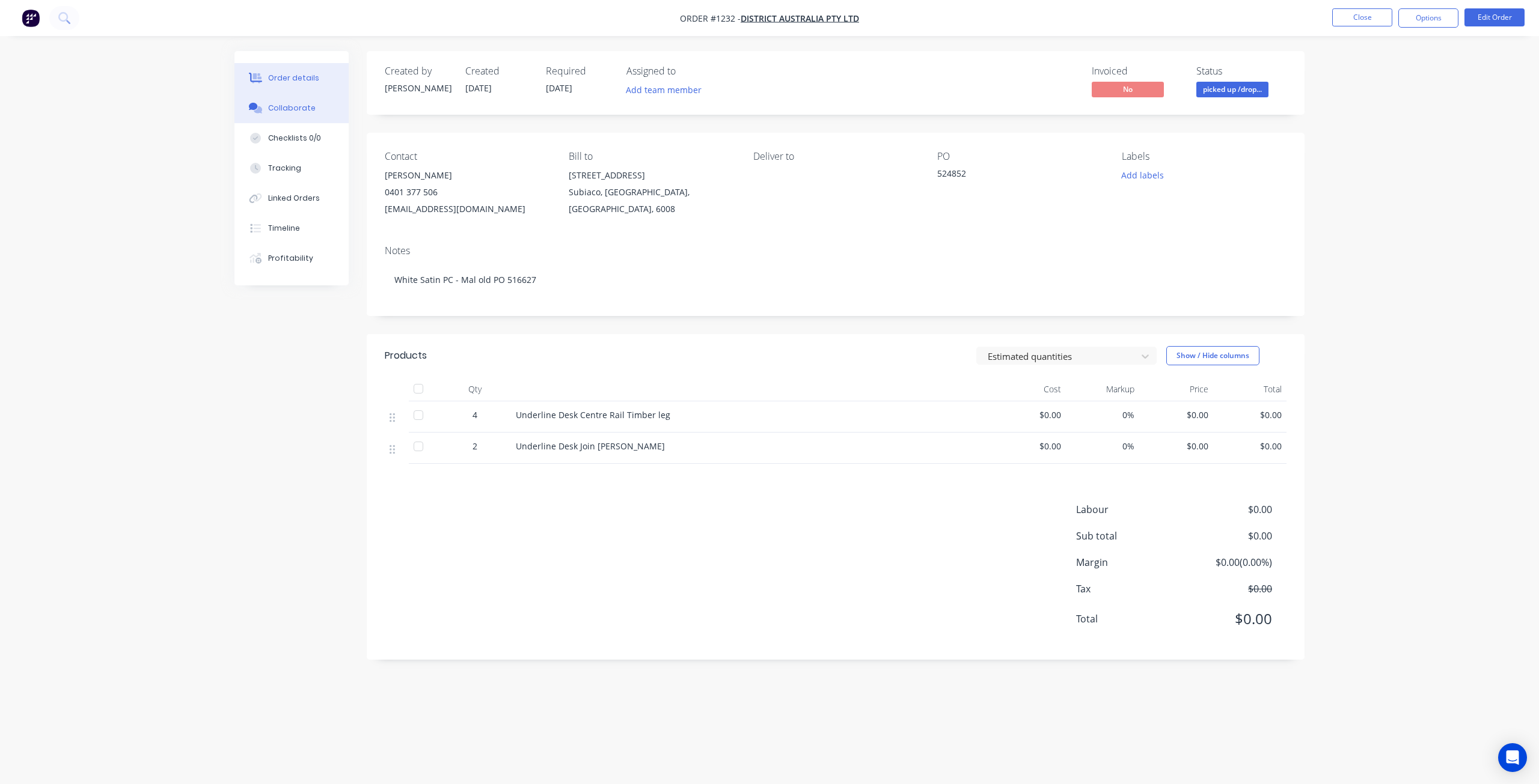
click at [287, 108] on div "Collaborate" at bounding box center [292, 108] width 48 height 11
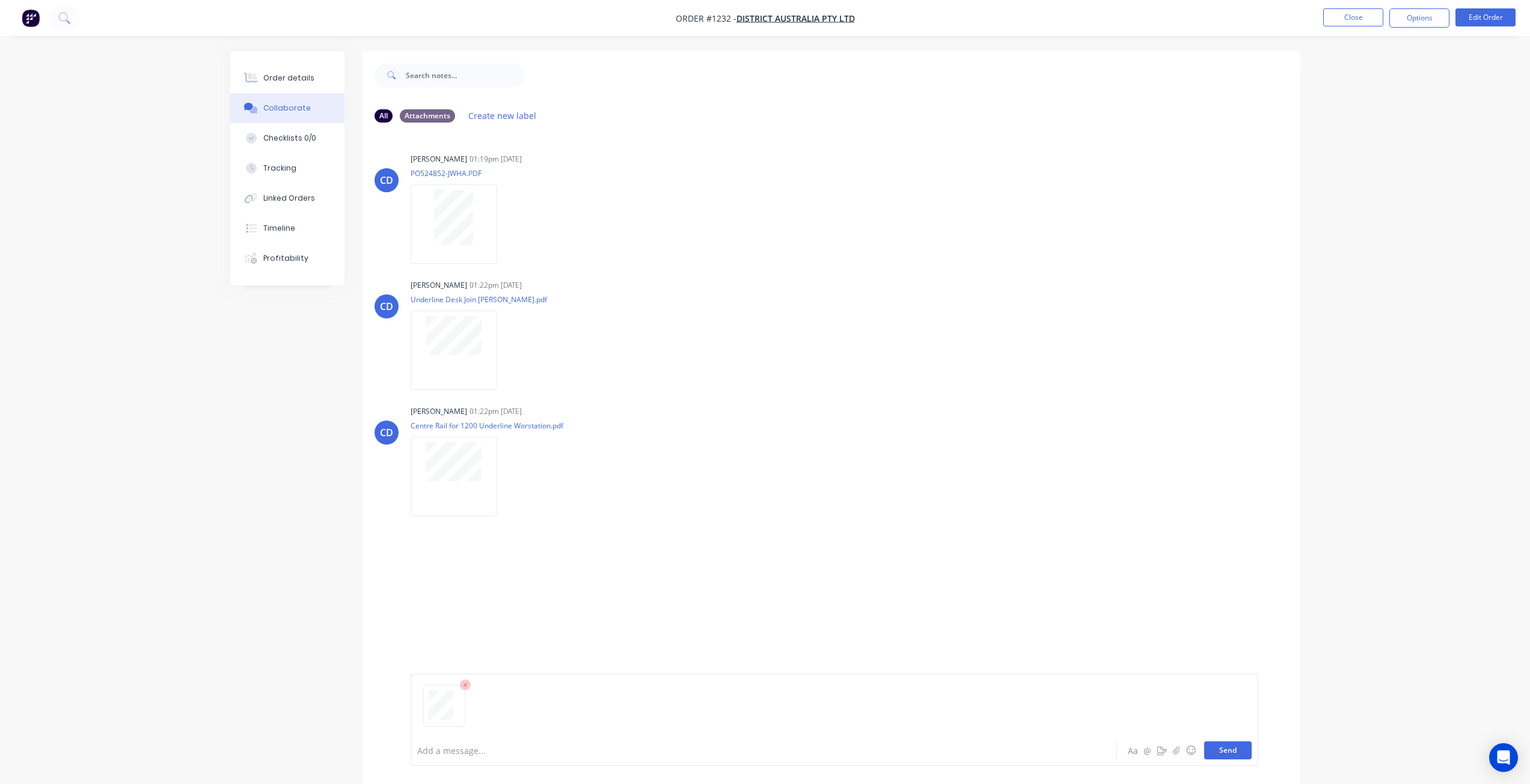
click at [1222, 755] on button "Send" at bounding box center [1228, 750] width 48 height 18
drag, startPoint x: 275, startPoint y: 82, endPoint x: 350, endPoint y: 82, distance: 75.0
click at [277, 82] on div "Order details" at bounding box center [289, 78] width 51 height 11
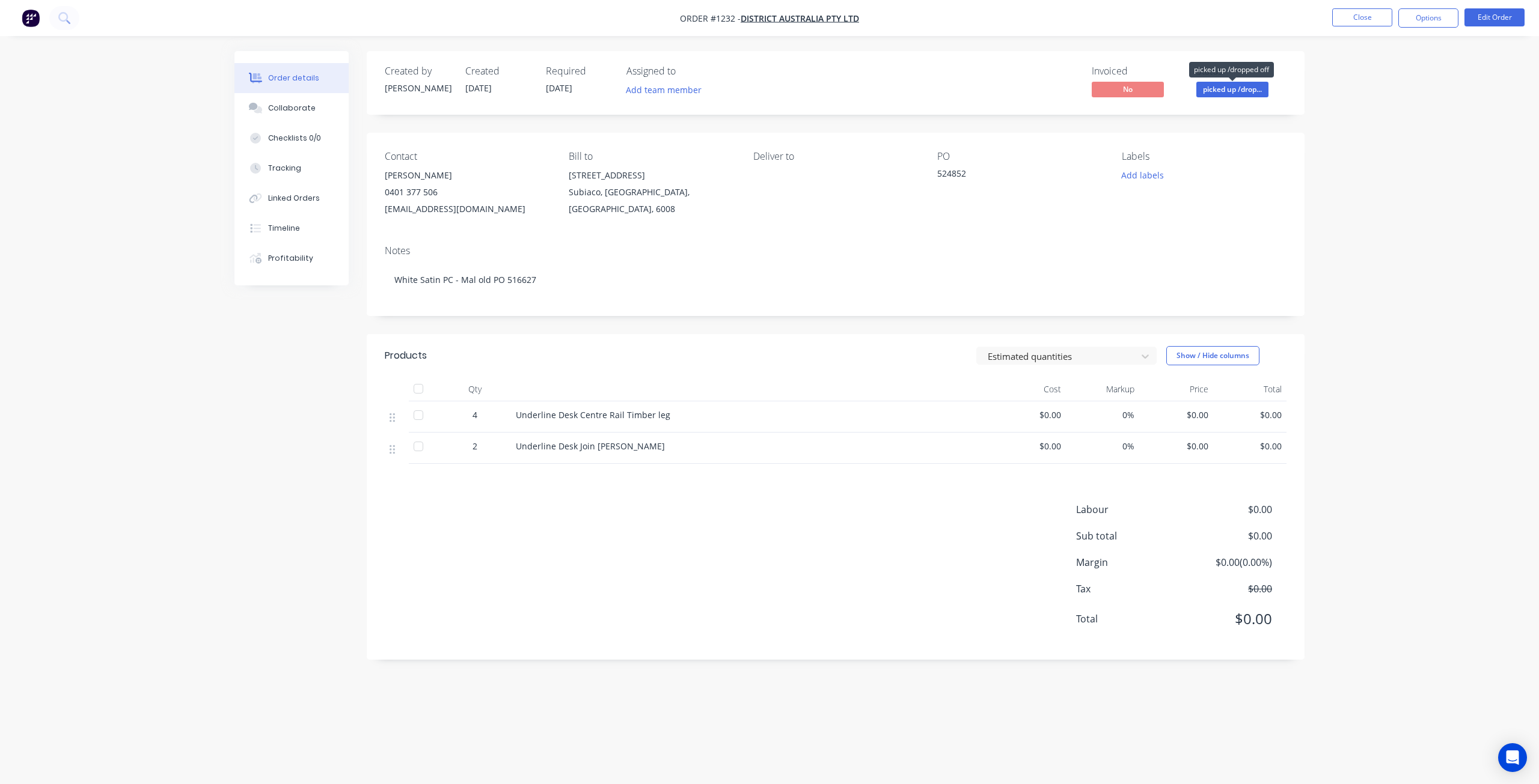
click at [1238, 93] on span "picked up /drop..." at bounding box center [1232, 89] width 72 height 15
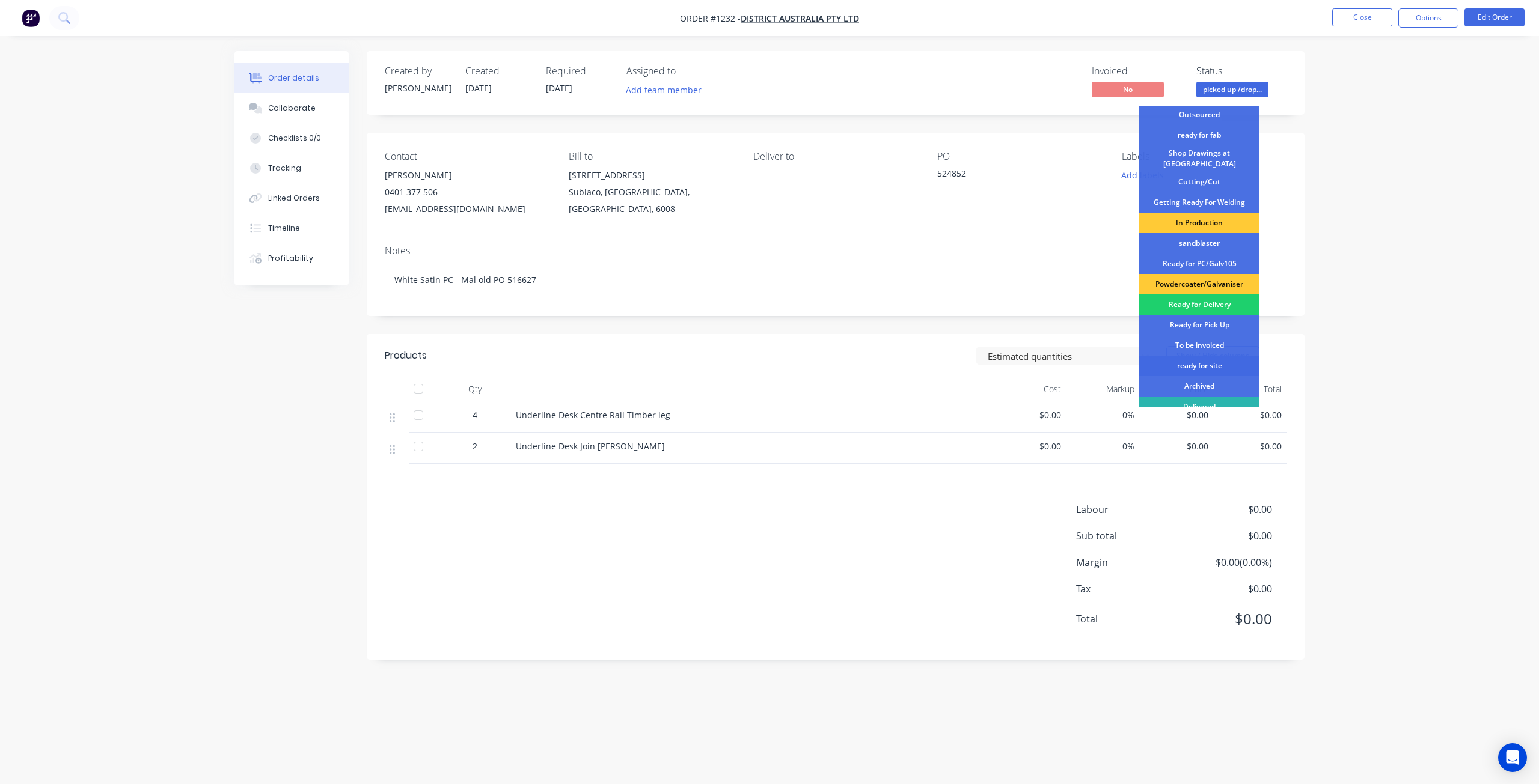
scroll to position [155, 0]
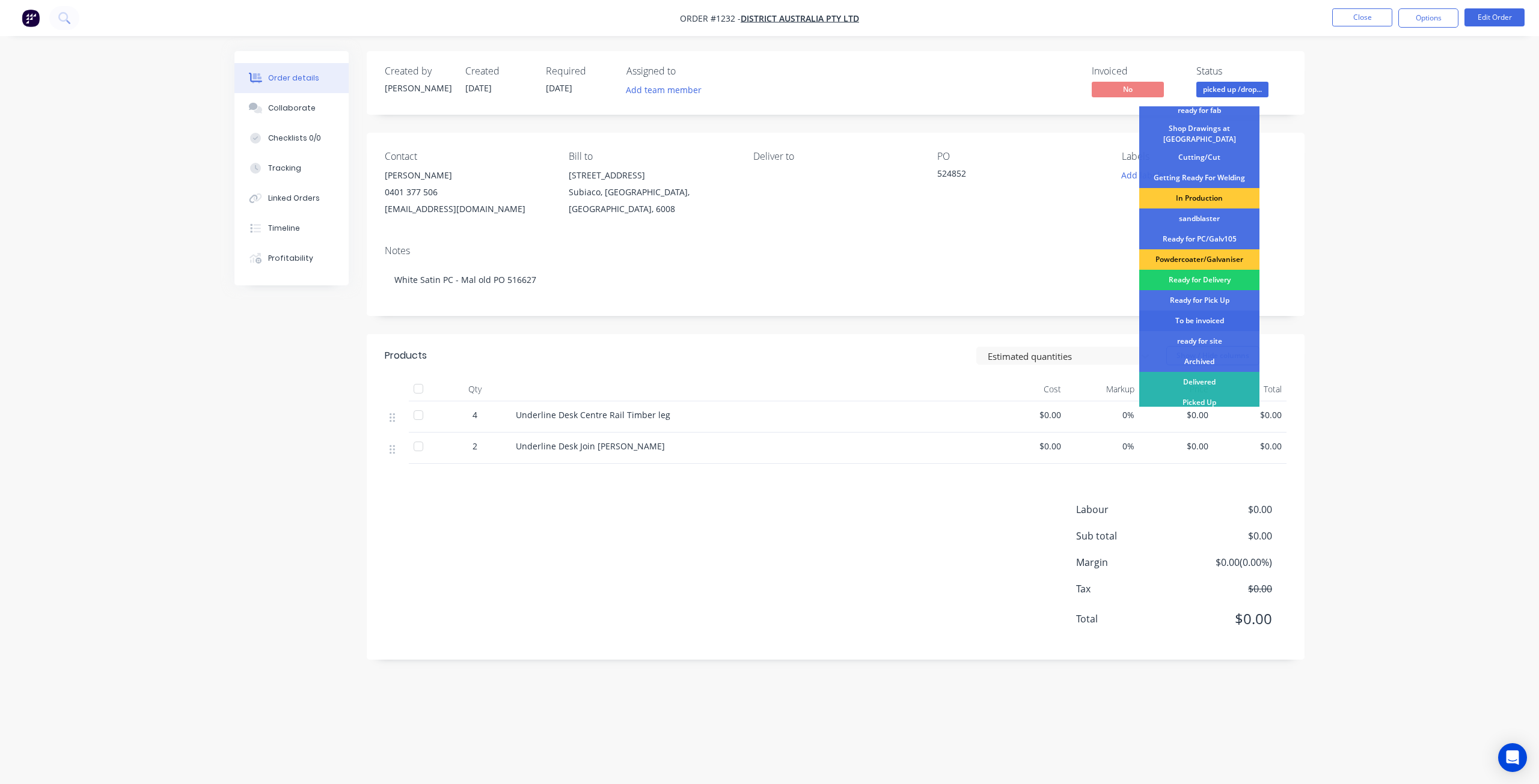
click at [1193, 317] on div "To be invoiced" at bounding box center [1199, 321] width 120 height 20
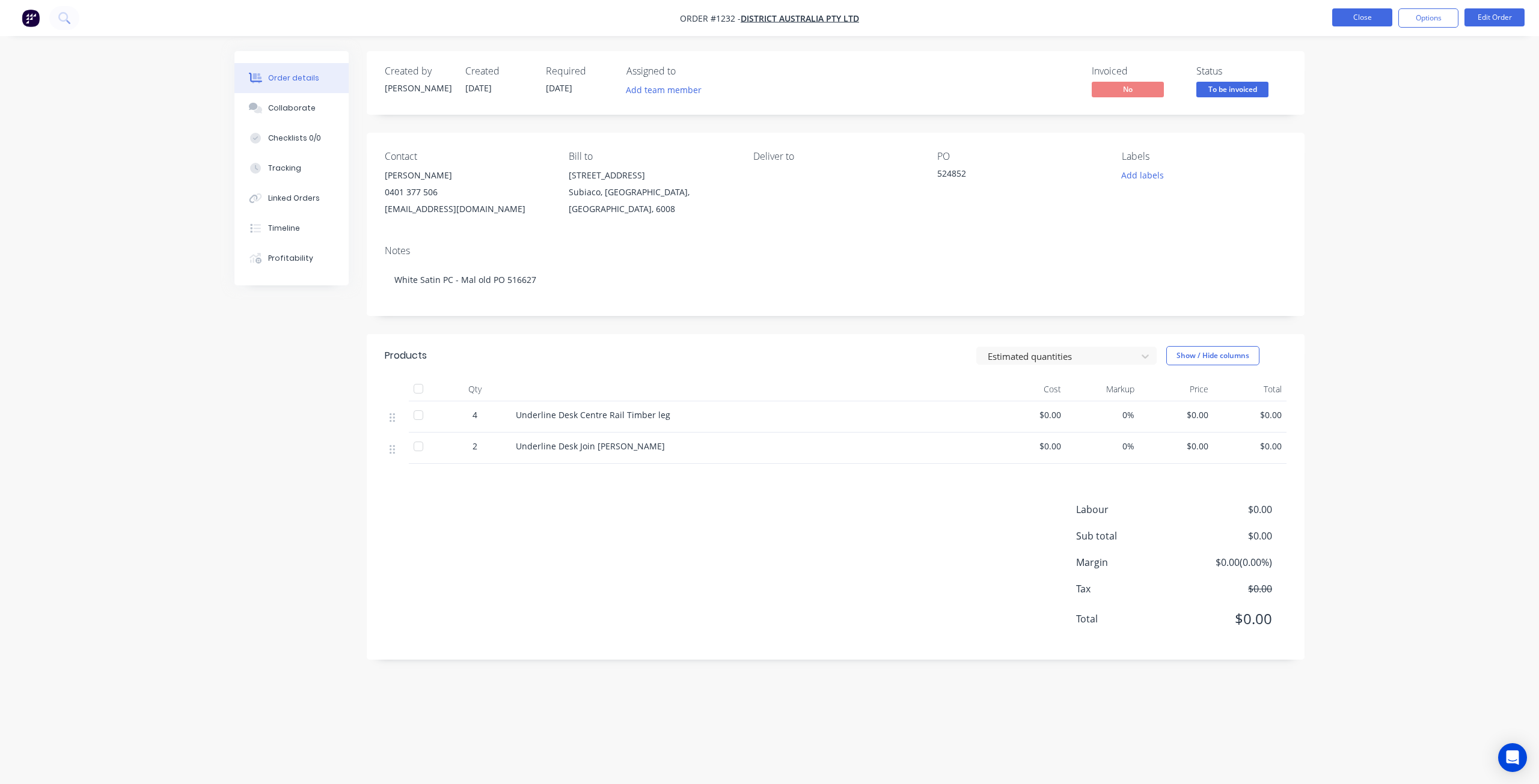
click at [1349, 15] on button "Close" at bounding box center [1363, 17] width 60 height 18
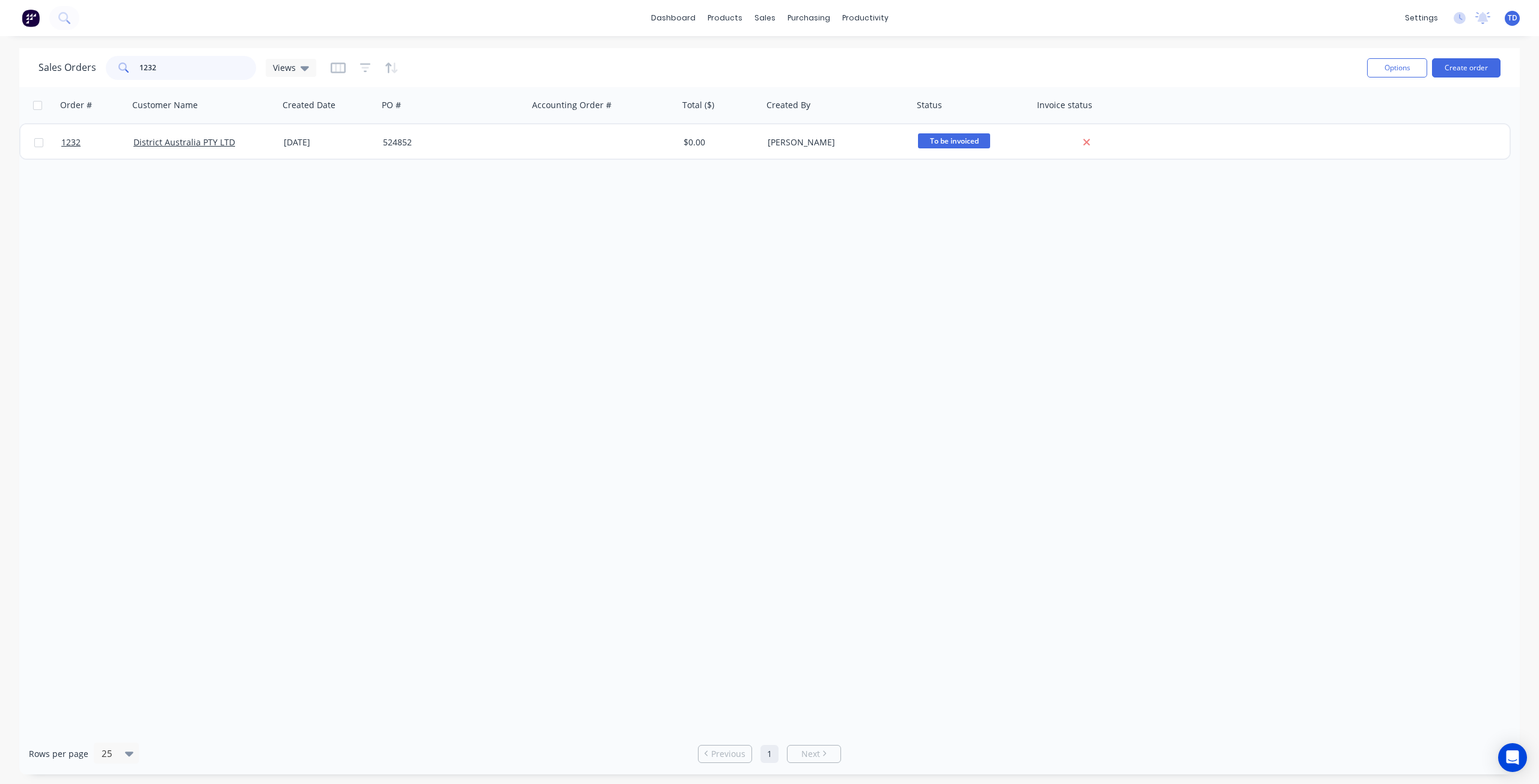
drag, startPoint x: 180, startPoint y: 65, endPoint x: 84, endPoint y: 60, distance: 96.1
click at [85, 62] on div "Sales Orders 1232 Views" at bounding box center [178, 68] width 278 height 24
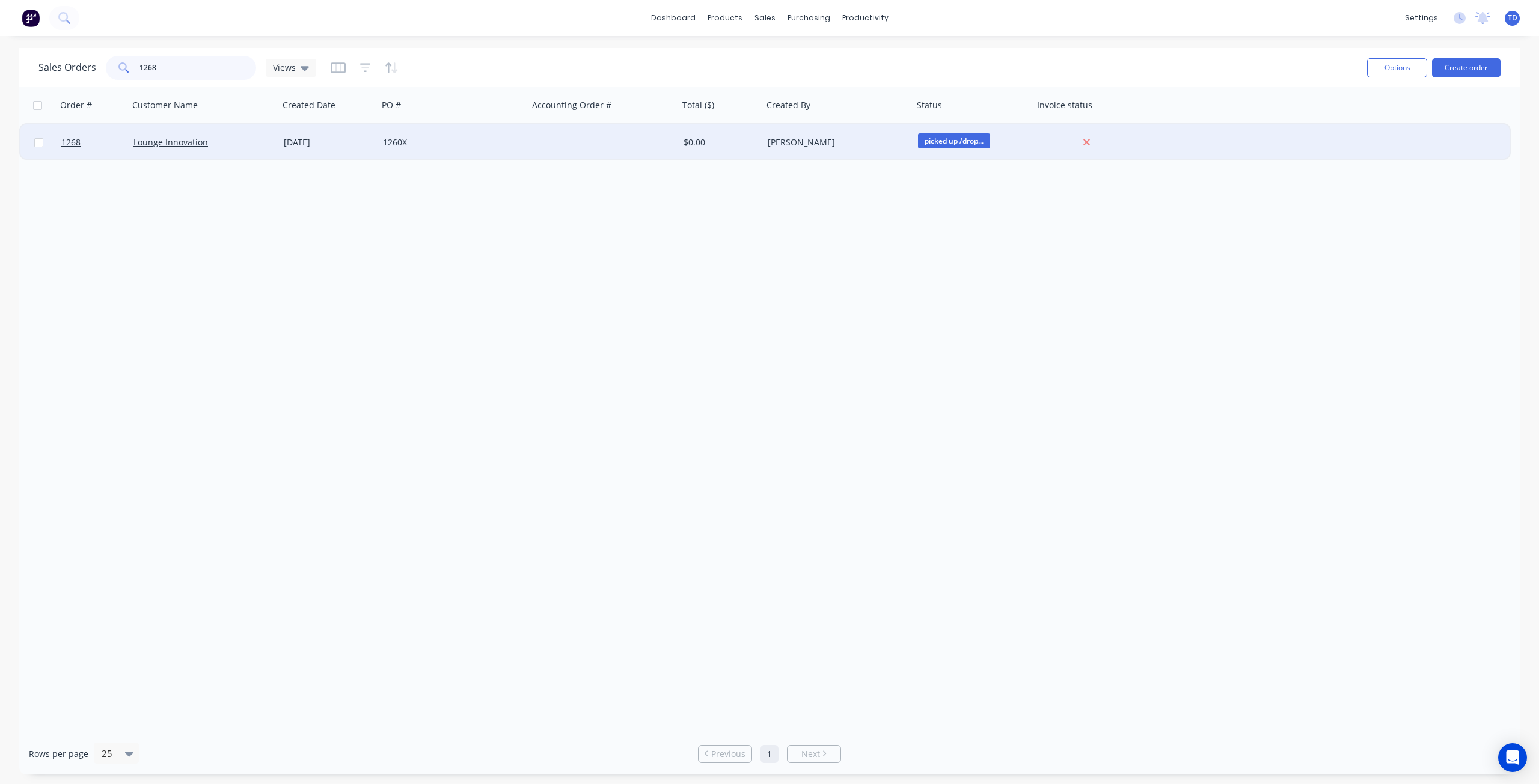
type input "1268"
click at [319, 141] on div "[DATE]" at bounding box center [328, 142] width 89 height 12
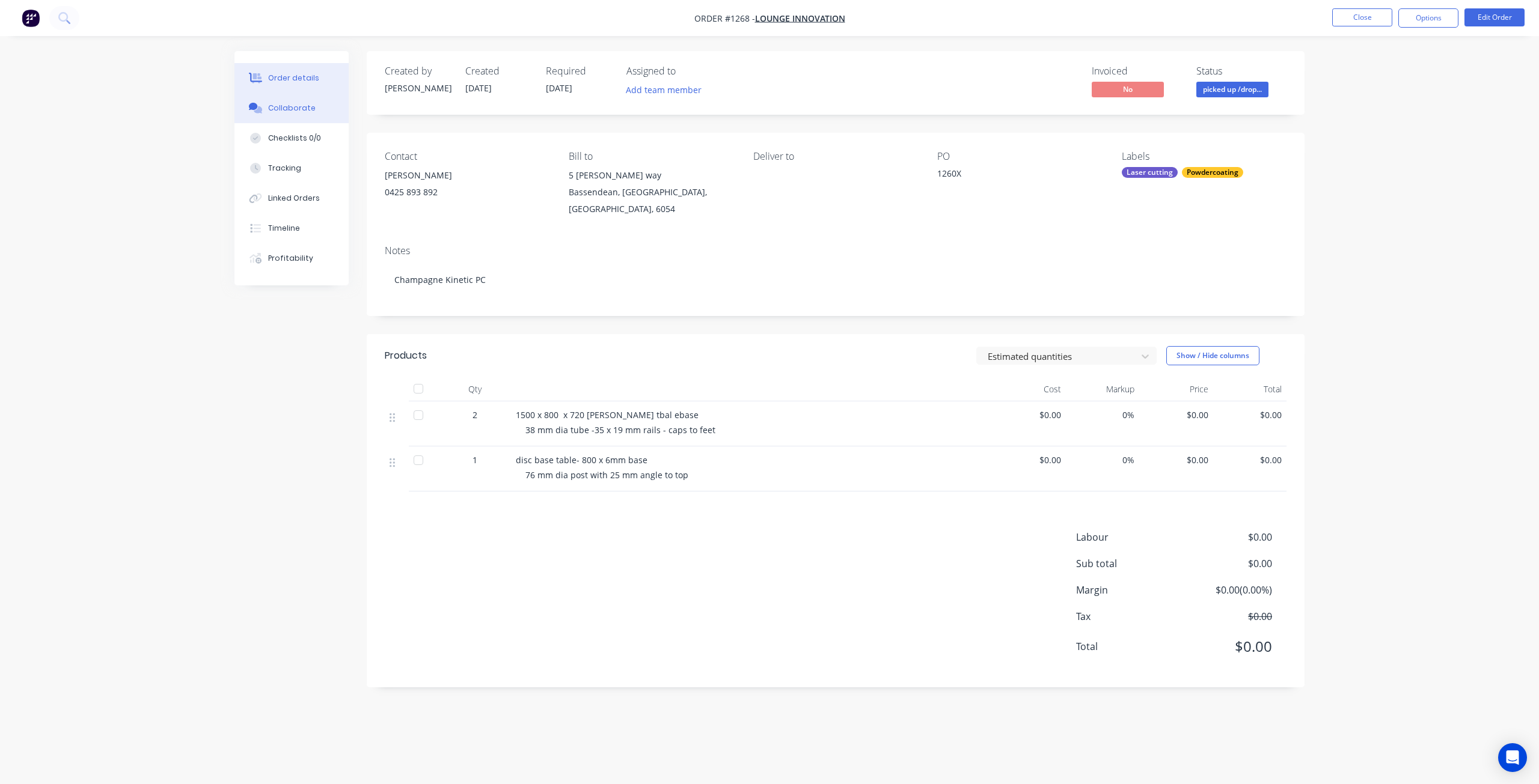
drag, startPoint x: 291, startPoint y: 114, endPoint x: 197, endPoint y: 152, distance: 101.4
click at [291, 114] on button "Collaborate" at bounding box center [291, 108] width 114 height 30
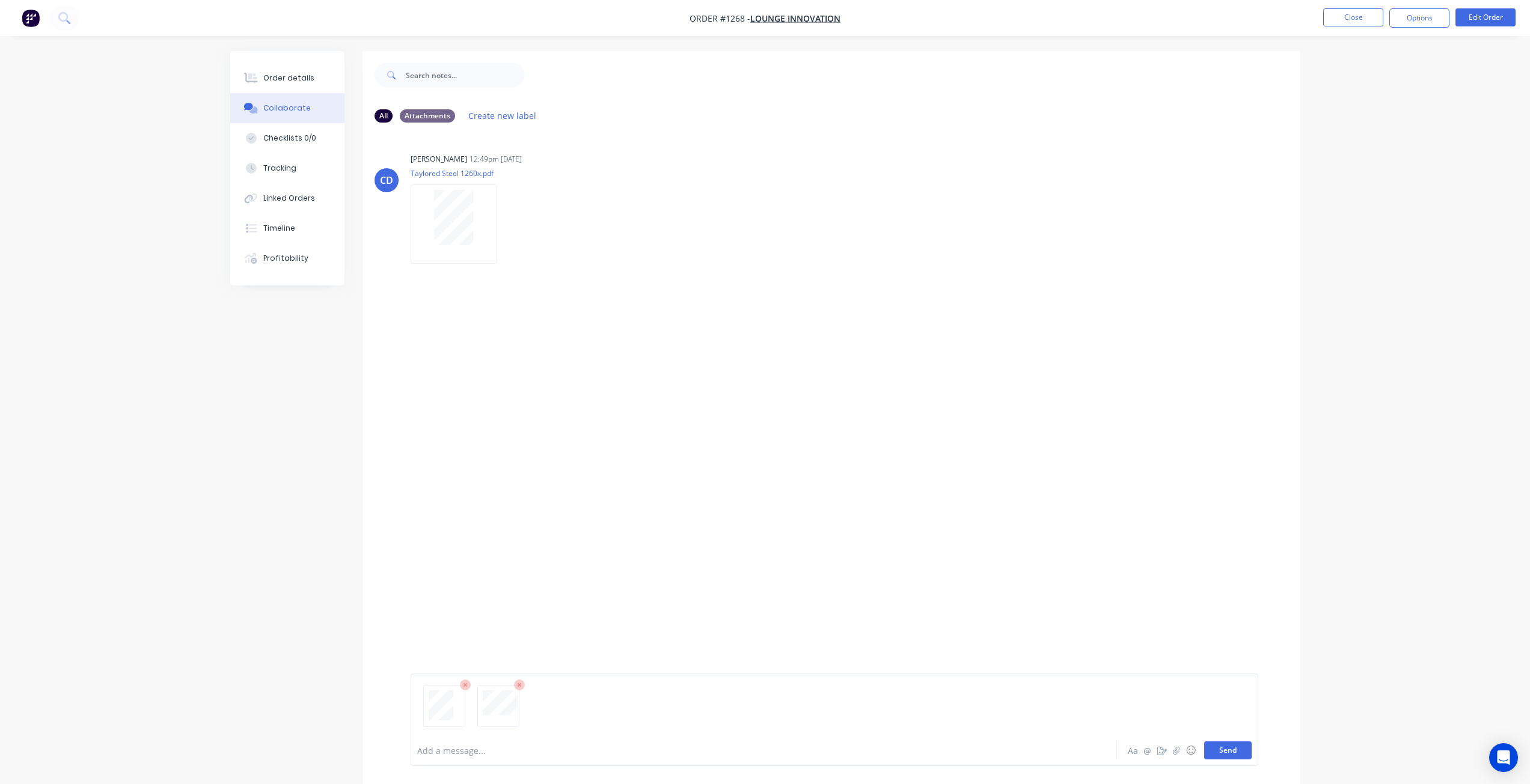
click at [1225, 753] on button "Send" at bounding box center [1228, 750] width 48 height 18
click at [292, 81] on div "Order details" at bounding box center [289, 78] width 51 height 11
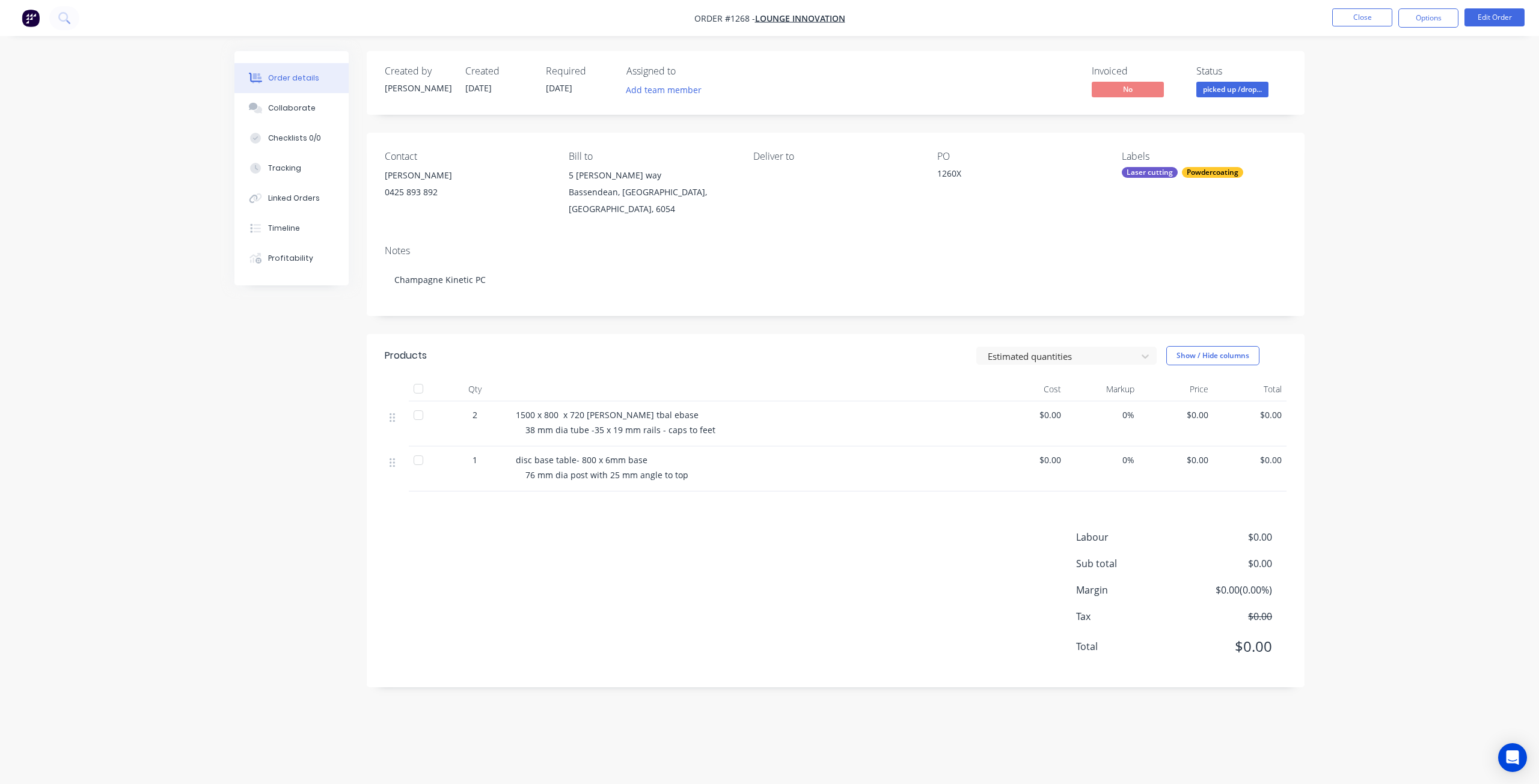
click at [1223, 91] on span "picked up /drop..." at bounding box center [1232, 89] width 72 height 15
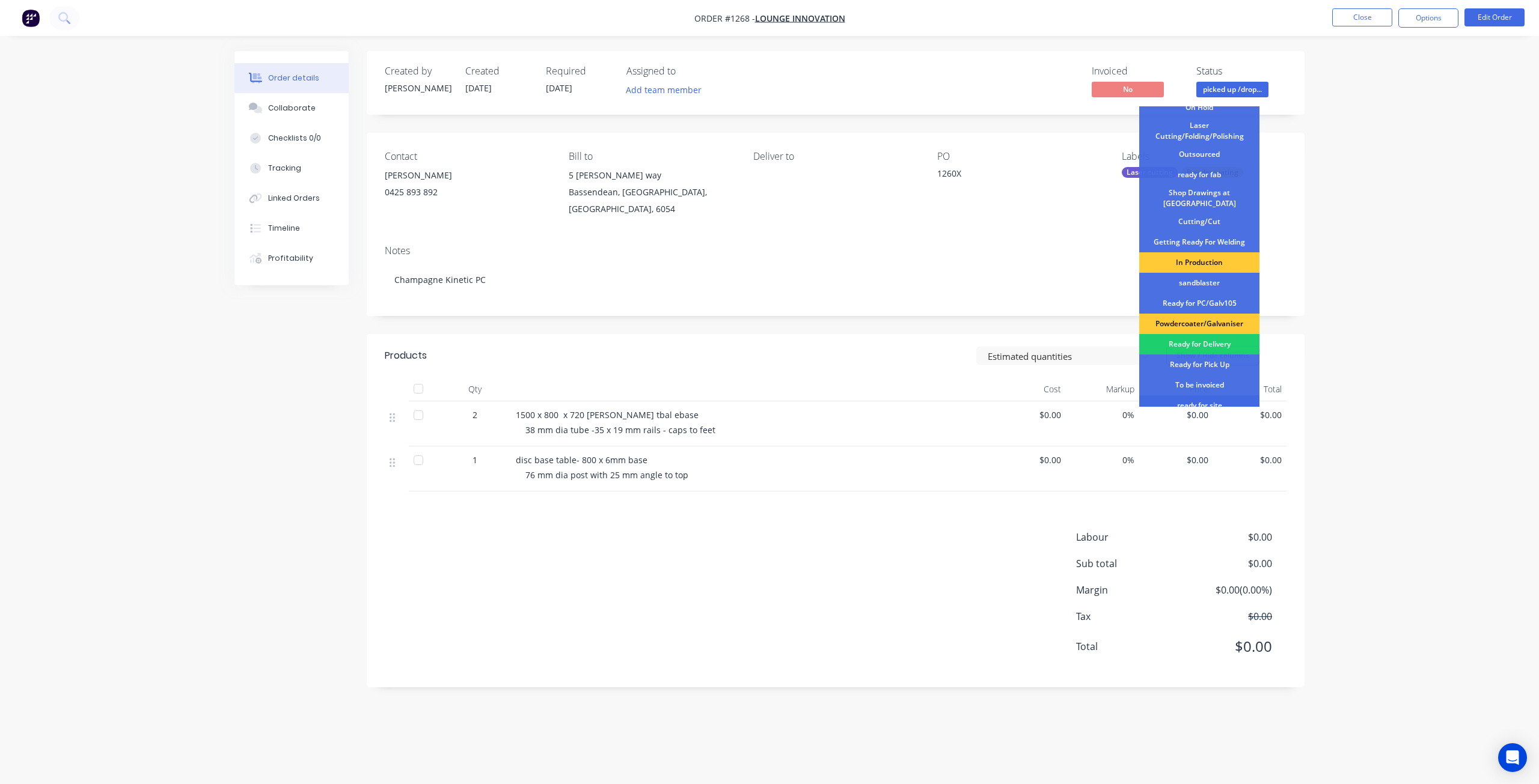
scroll to position [155, 0]
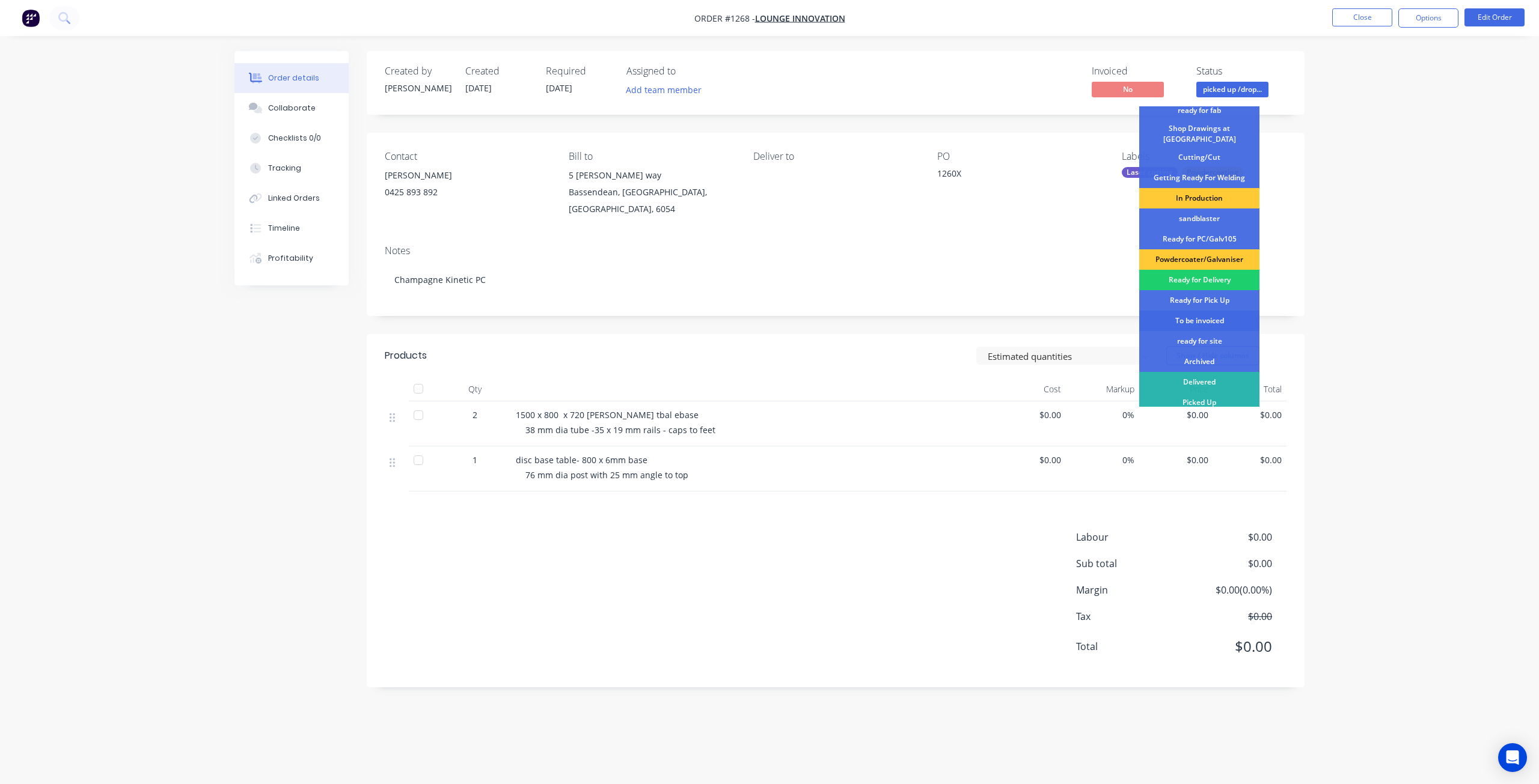
click at [1205, 318] on div "To be invoiced" at bounding box center [1199, 321] width 120 height 20
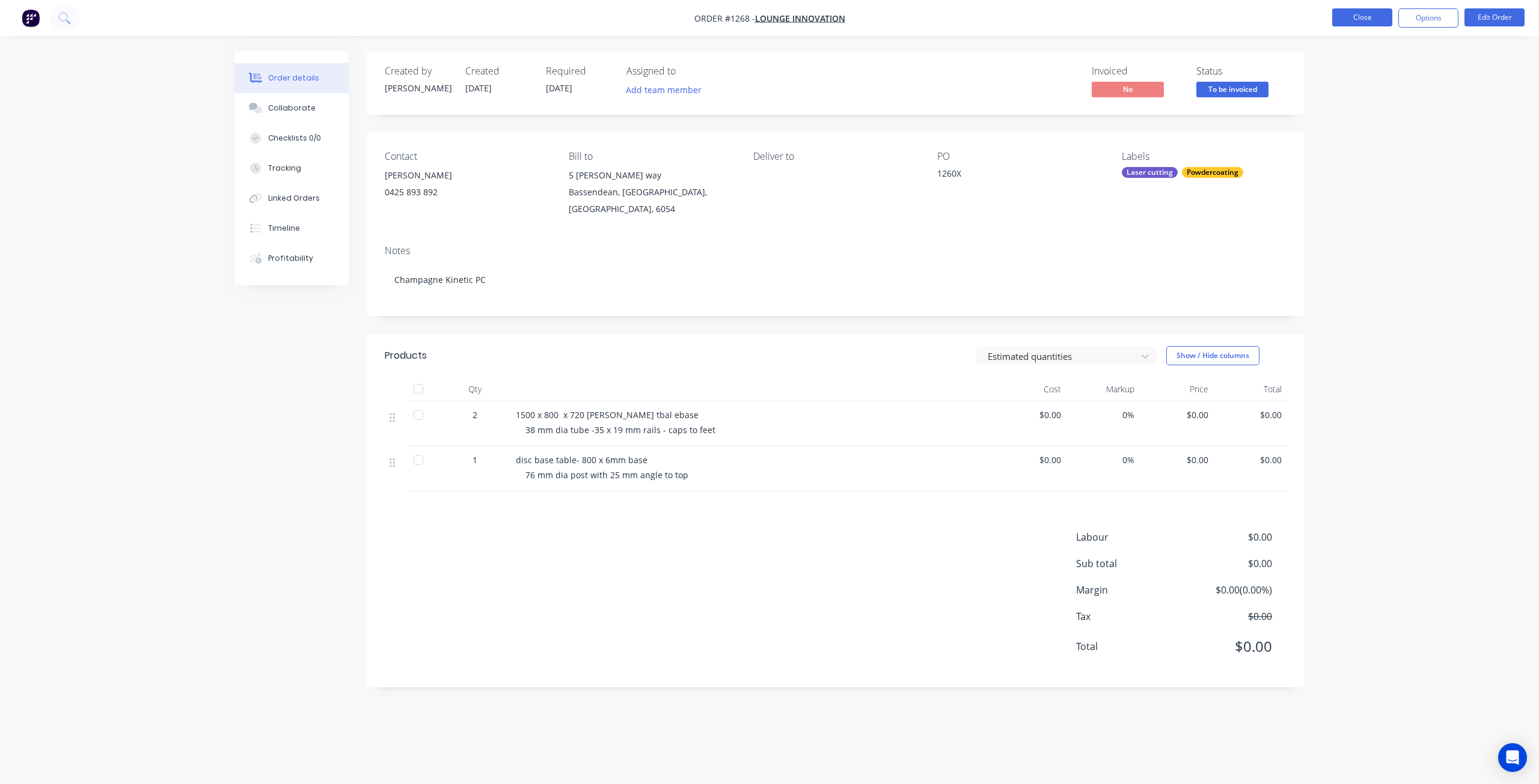
click at [1353, 17] on button "Close" at bounding box center [1363, 17] width 60 height 18
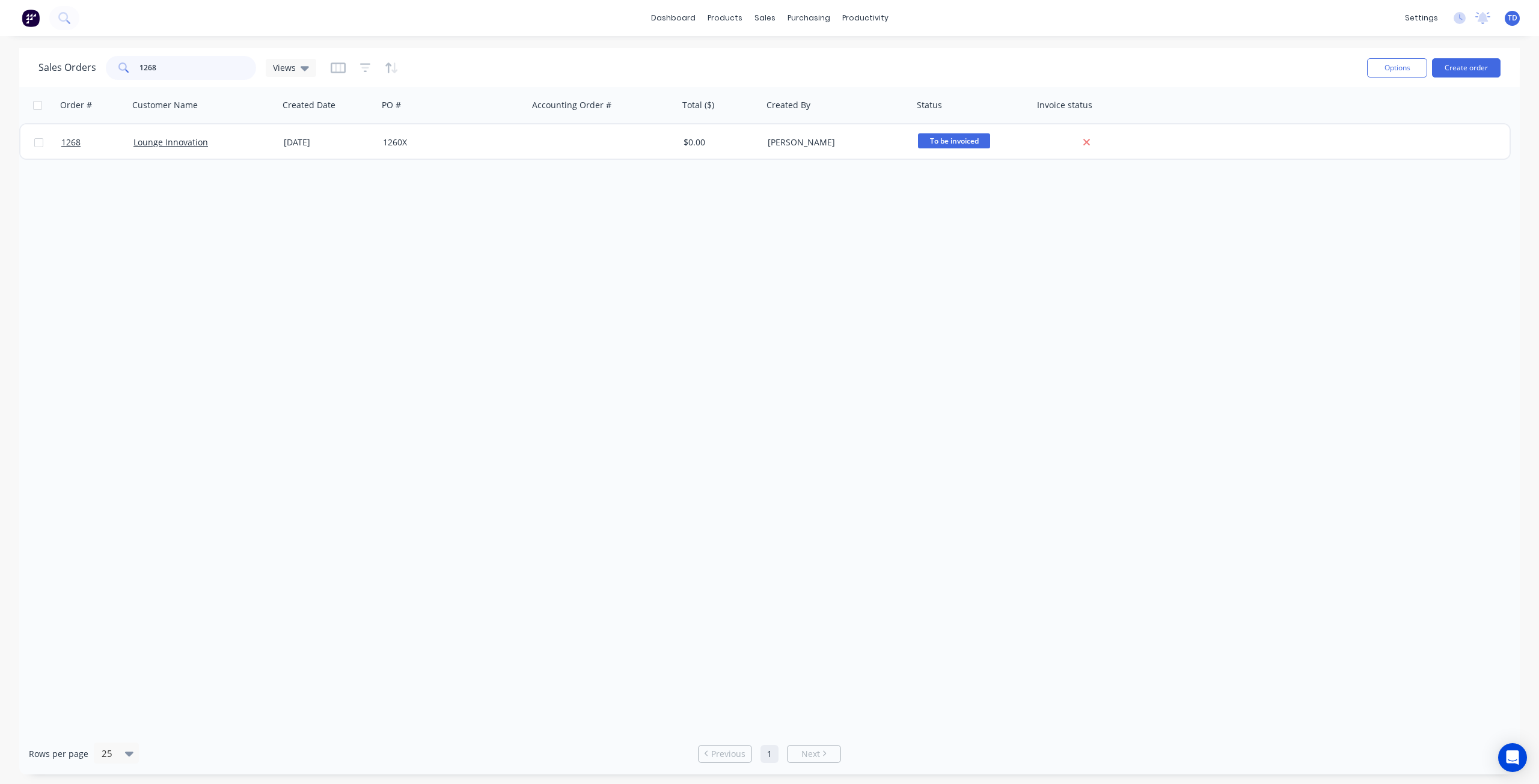
drag, startPoint x: 161, startPoint y: 66, endPoint x: 148, endPoint y: 57, distance: 15.8
click at [148, 57] on input "1268" at bounding box center [198, 68] width 117 height 24
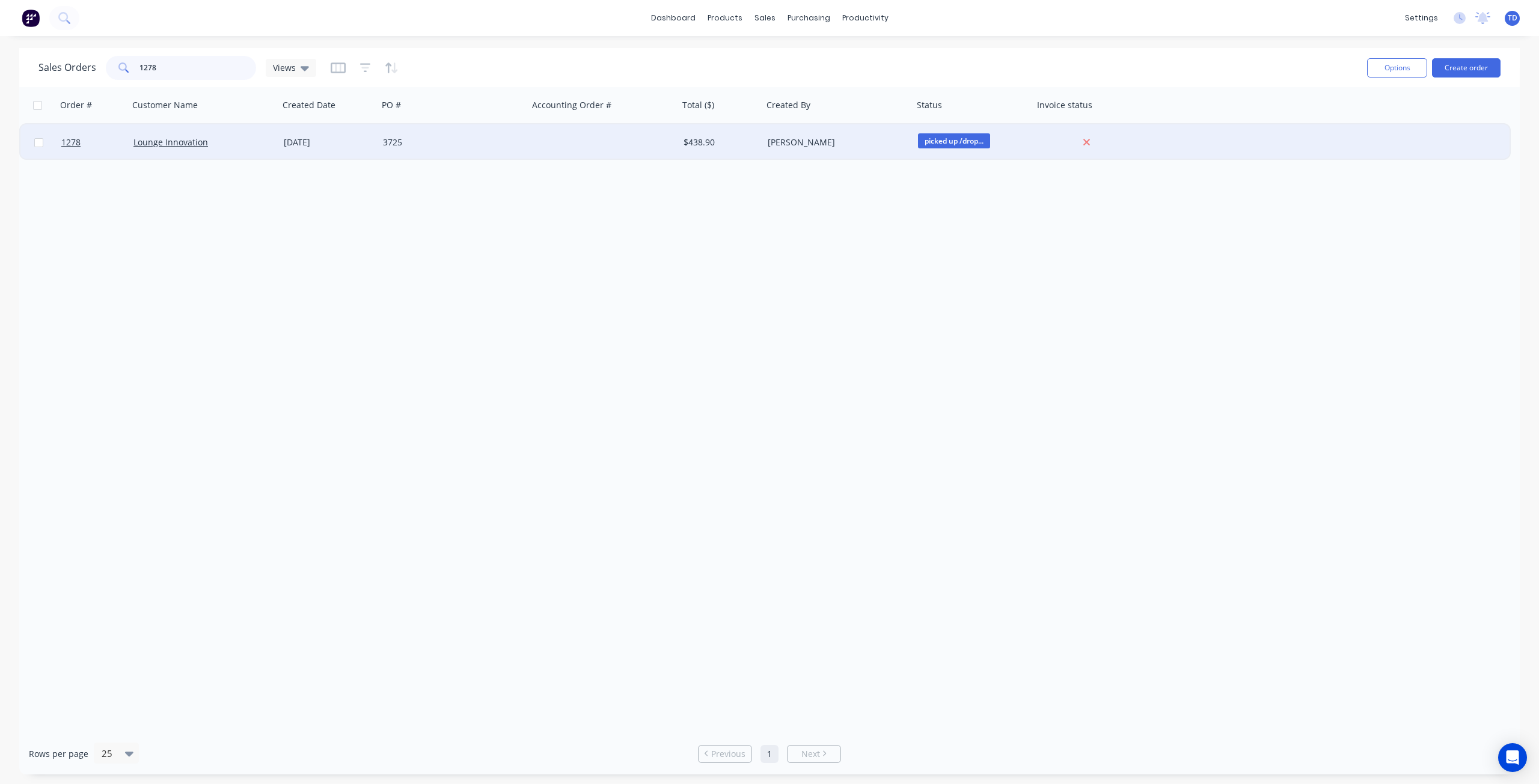
type input "1278"
click at [302, 141] on div "[DATE]" at bounding box center [328, 142] width 89 height 12
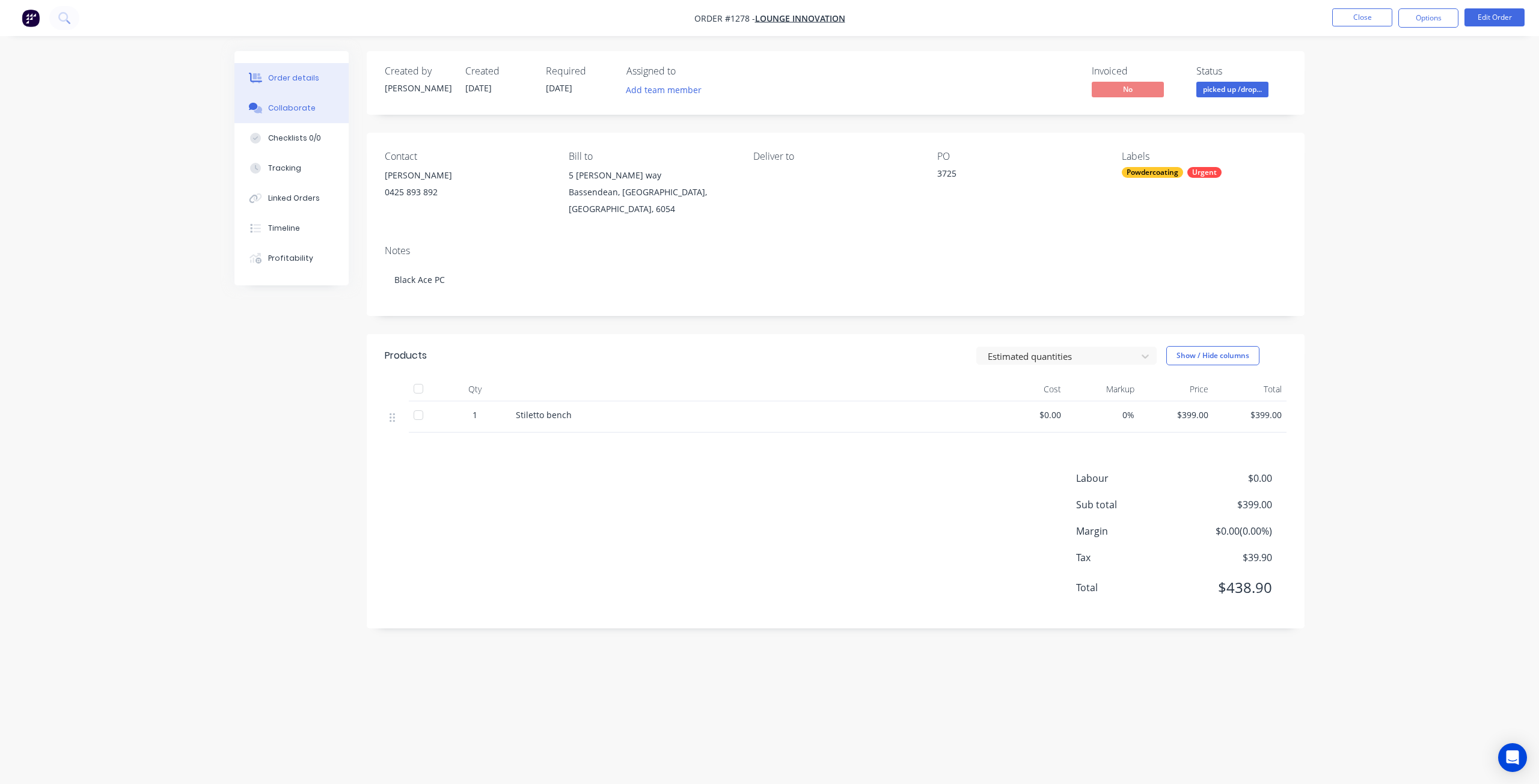
click at [263, 108] on div at bounding box center [255, 108] width 18 height 11
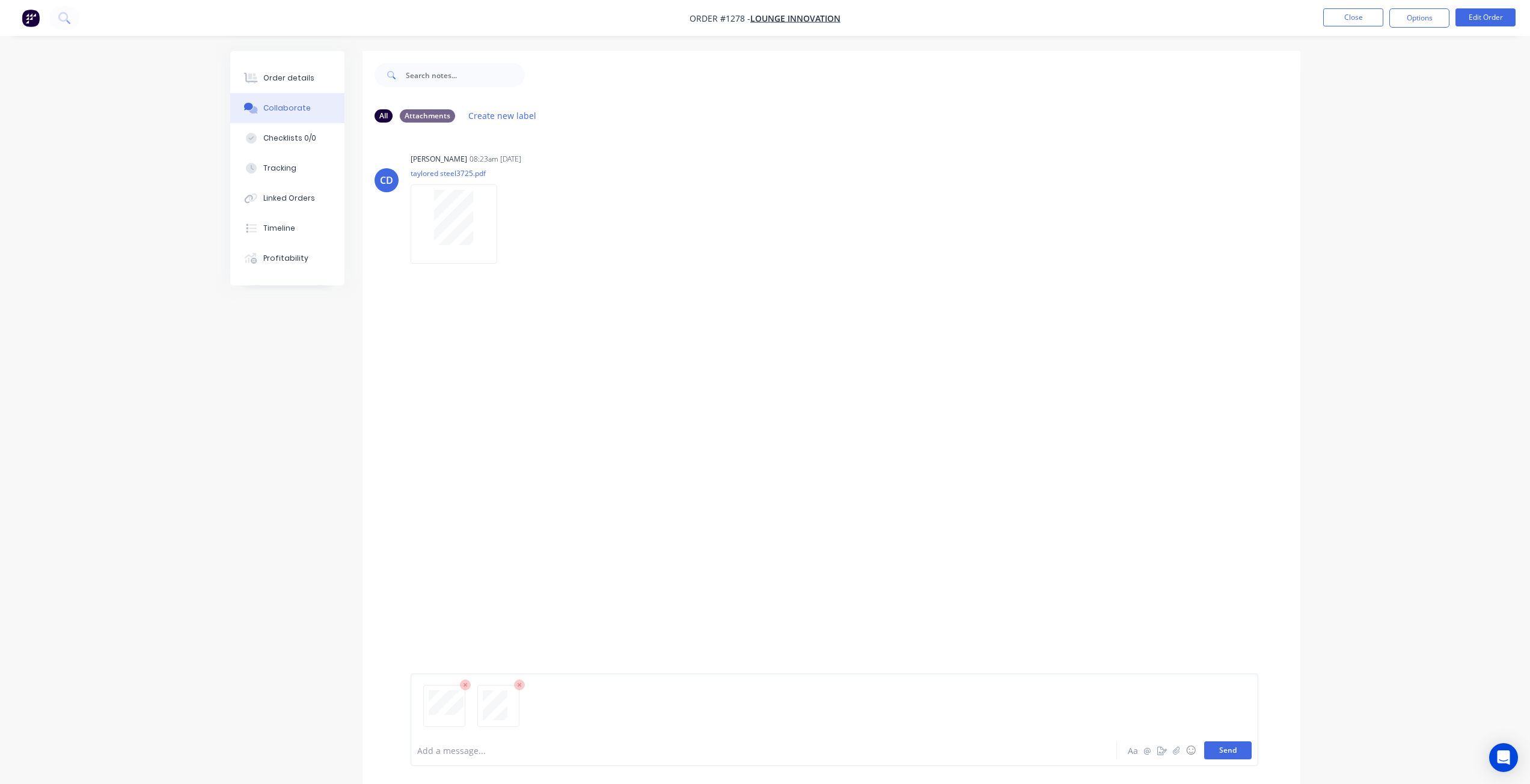
click at [1236, 750] on button "Send" at bounding box center [1228, 750] width 48 height 18
click at [264, 78] on div "Order details" at bounding box center [289, 78] width 51 height 11
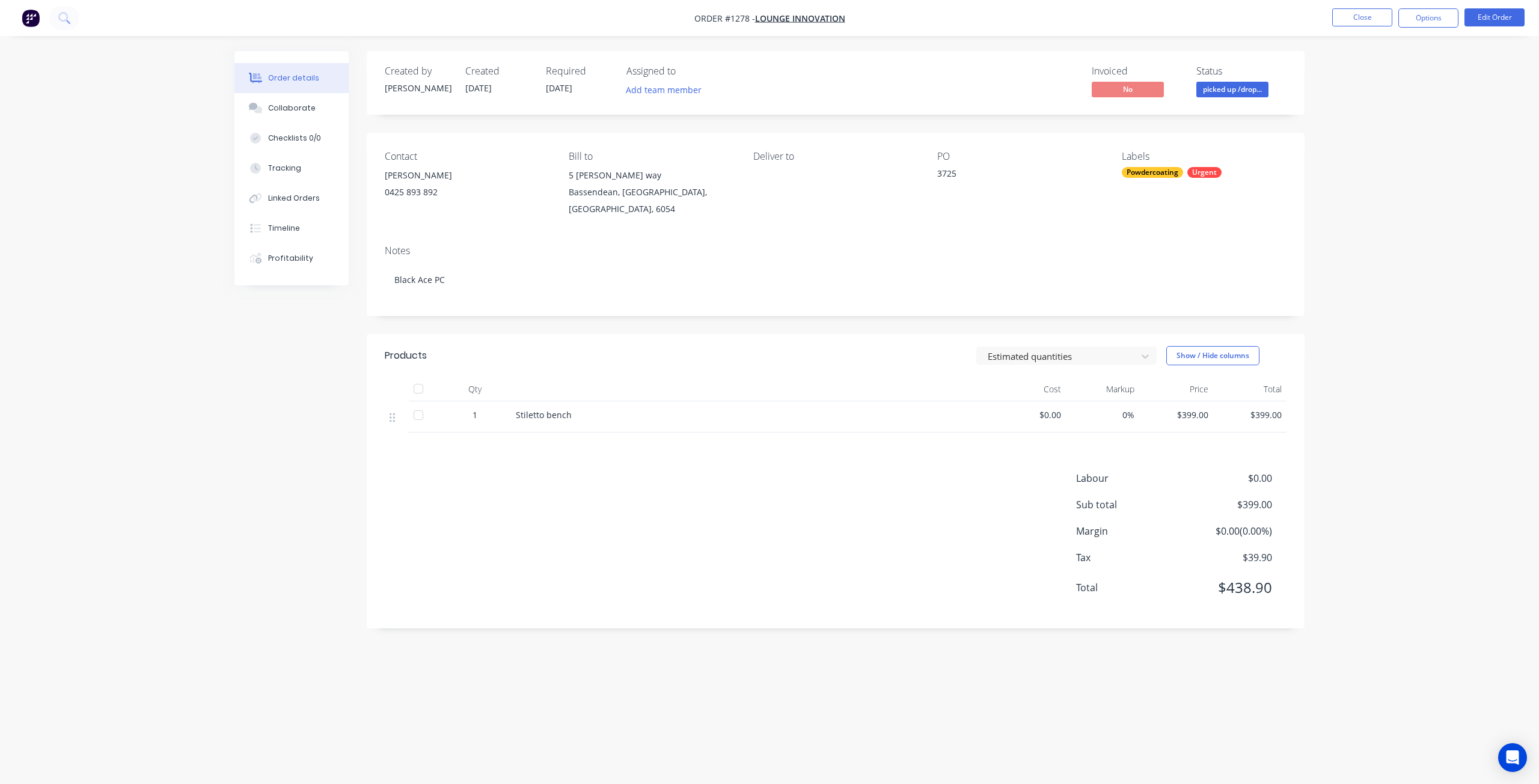
click at [1247, 89] on span "picked up /drop..." at bounding box center [1232, 89] width 72 height 15
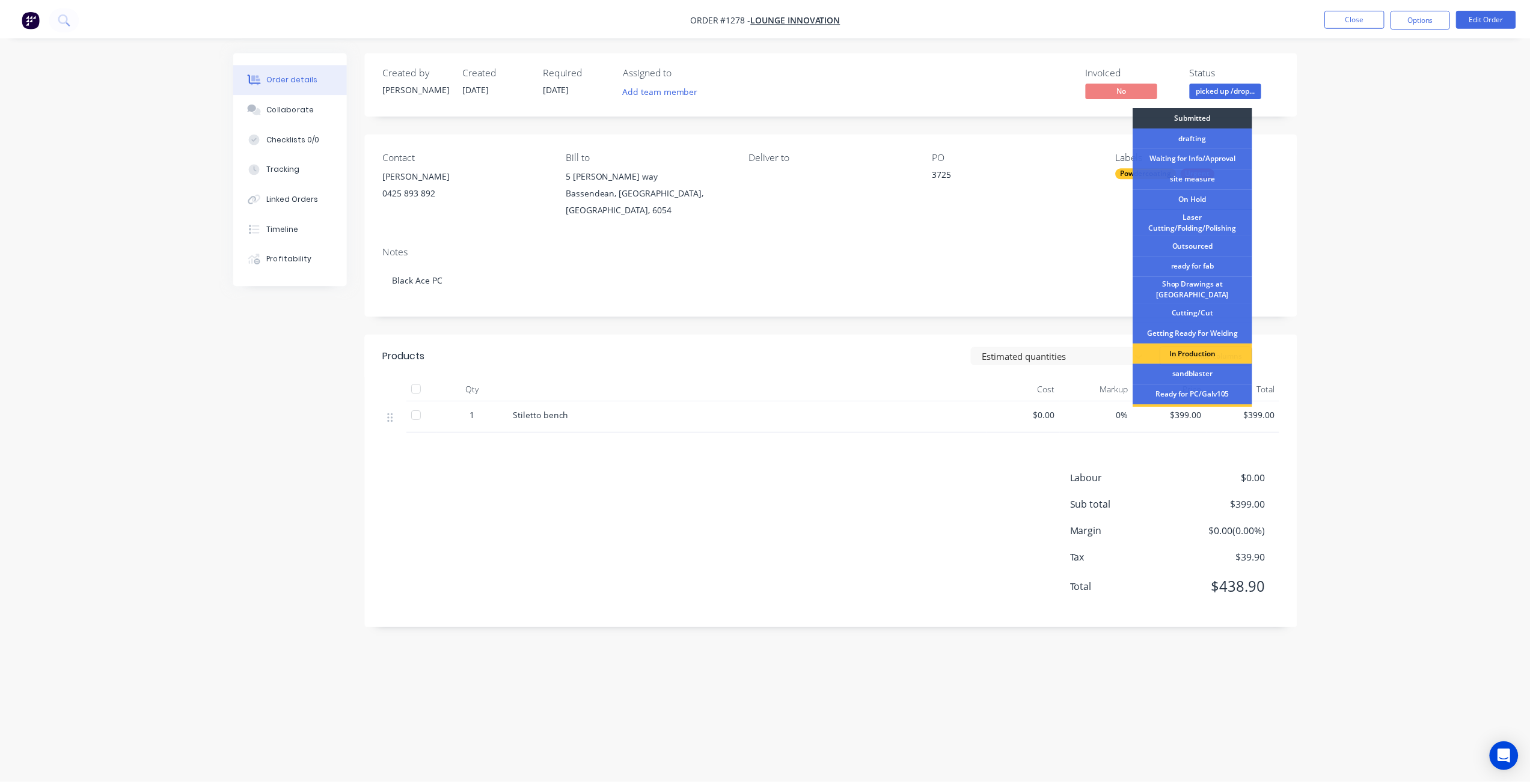
scroll to position [155, 0]
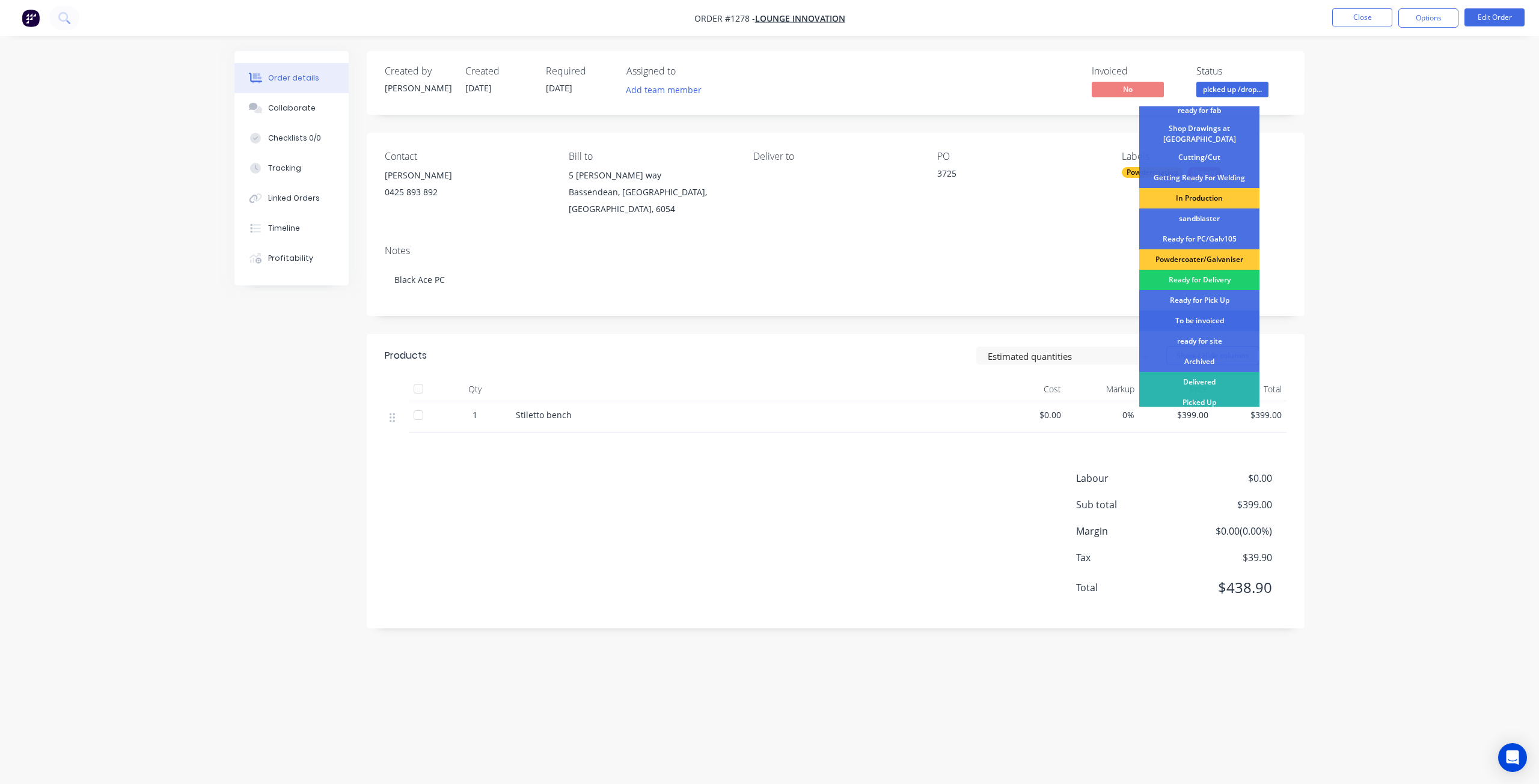
click at [1208, 319] on div "To be invoiced" at bounding box center [1199, 321] width 120 height 20
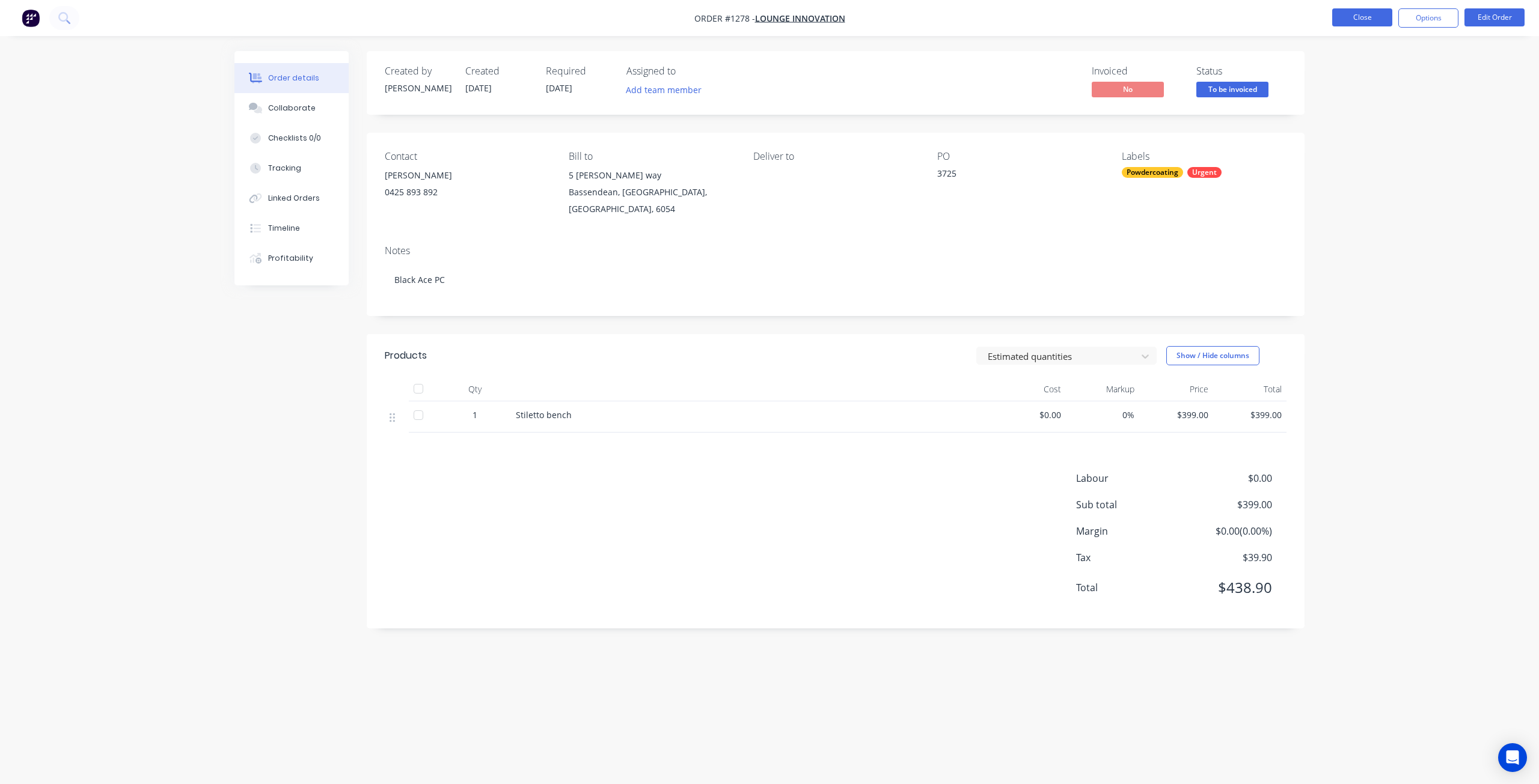
click at [1339, 16] on button "Close" at bounding box center [1363, 17] width 60 height 18
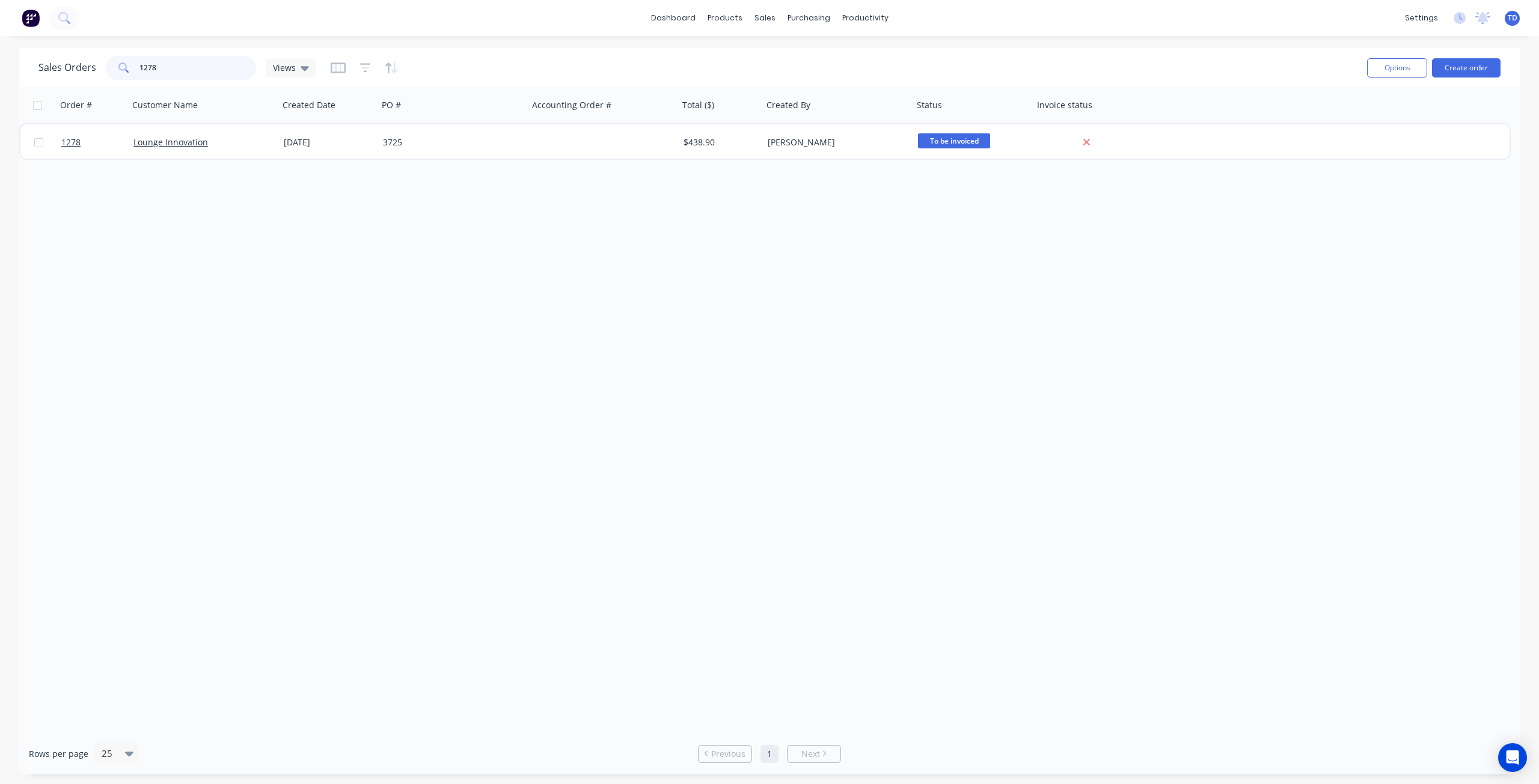
drag, startPoint x: 120, startPoint y: 63, endPoint x: 58, endPoint y: 63, distance: 62.0
click at [58, 63] on div "Sales Orders 1278 Views" at bounding box center [178, 68] width 278 height 24
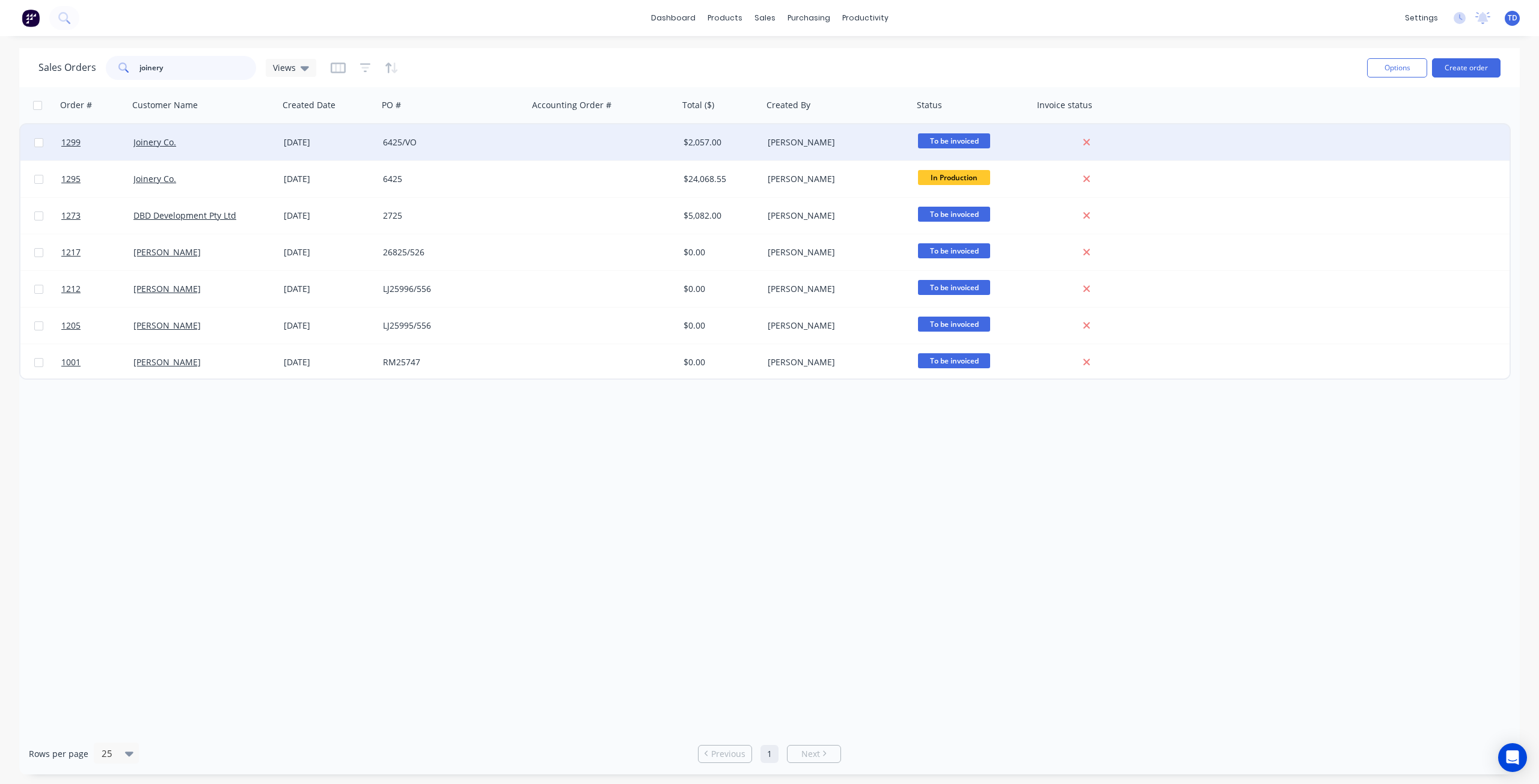
type input "joinery"
click at [368, 142] on div "[DATE]" at bounding box center [328, 142] width 89 height 12
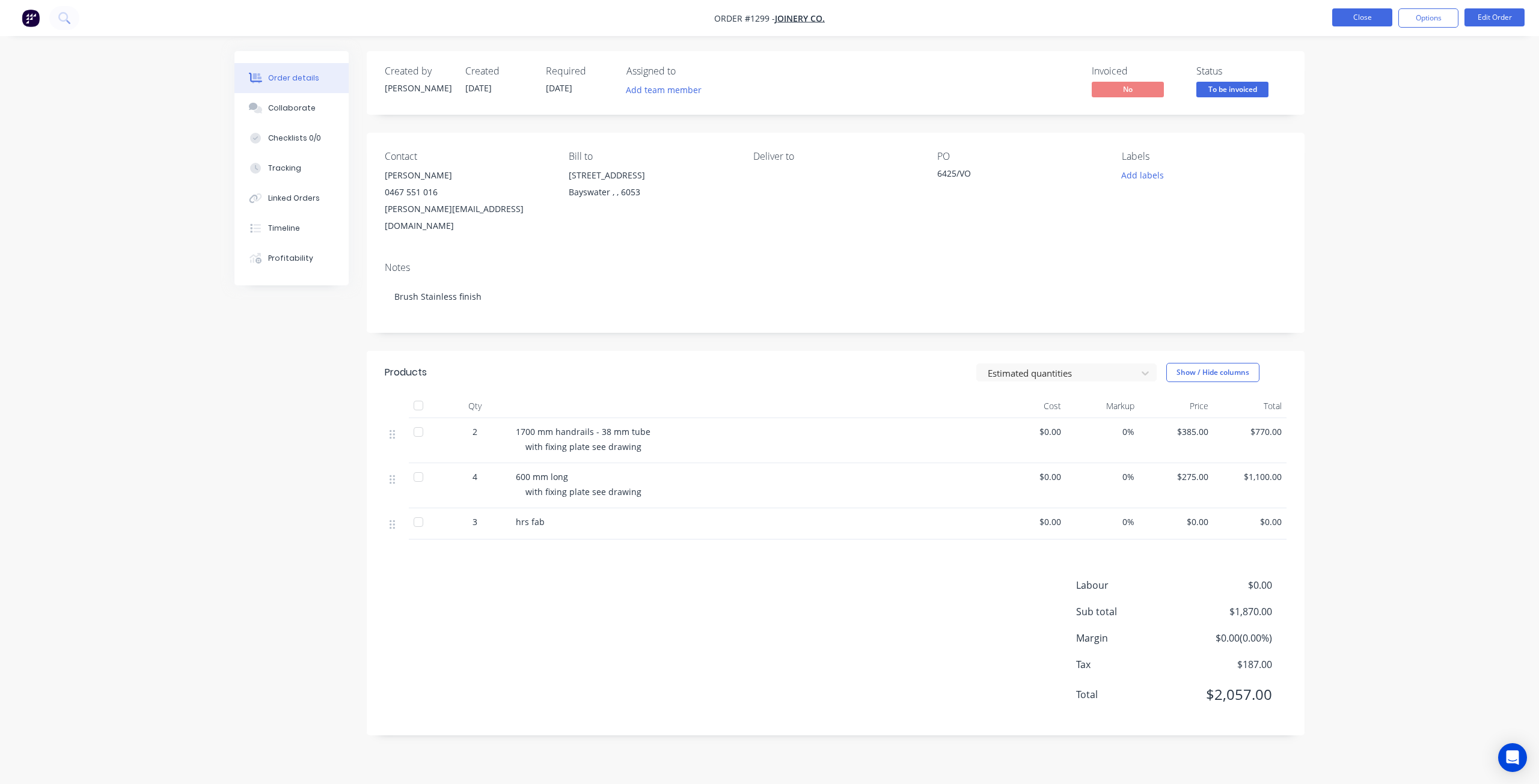
click at [1344, 25] on button "Close" at bounding box center [1363, 17] width 60 height 18
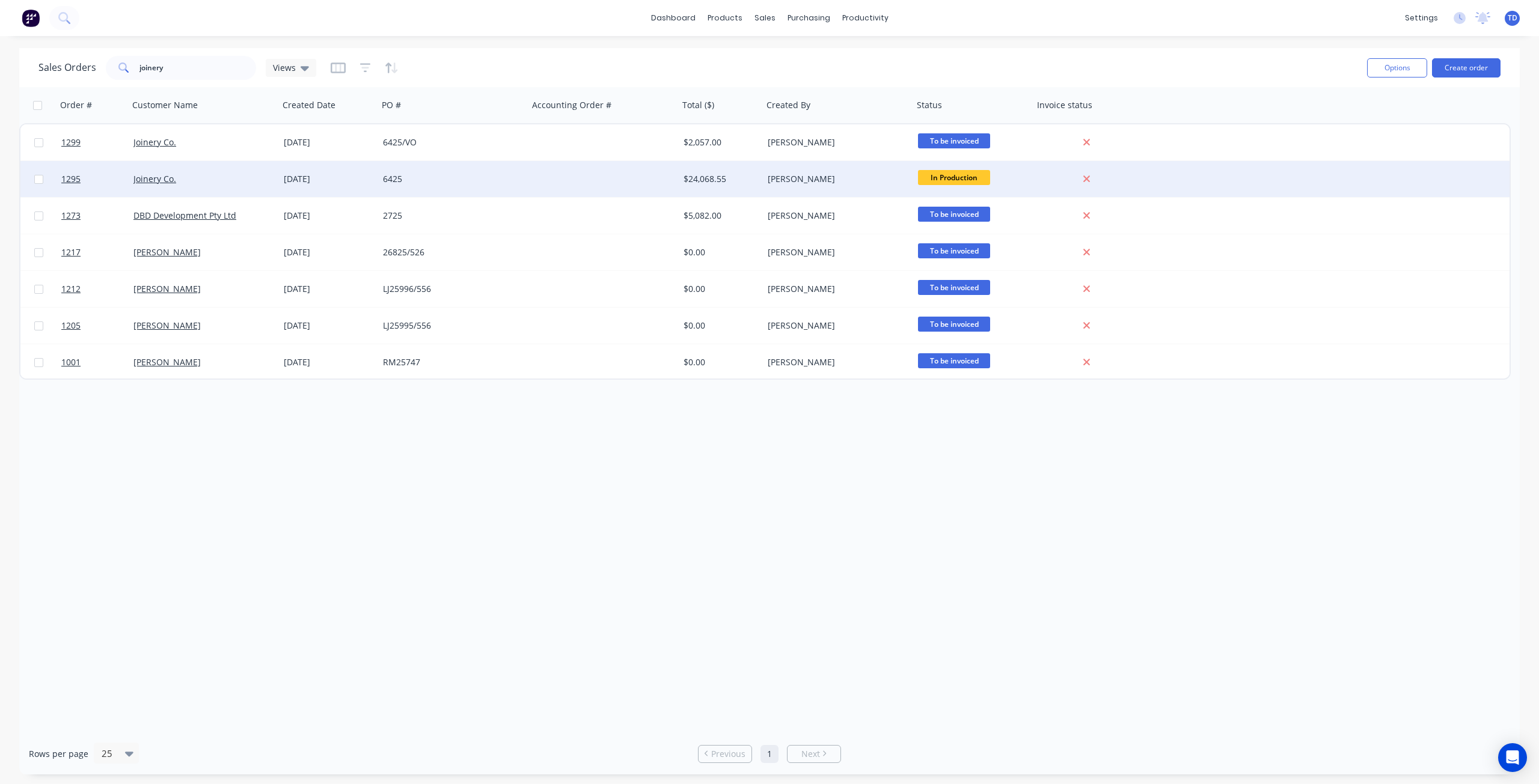
click at [350, 183] on div "[DATE]" at bounding box center [328, 179] width 89 height 12
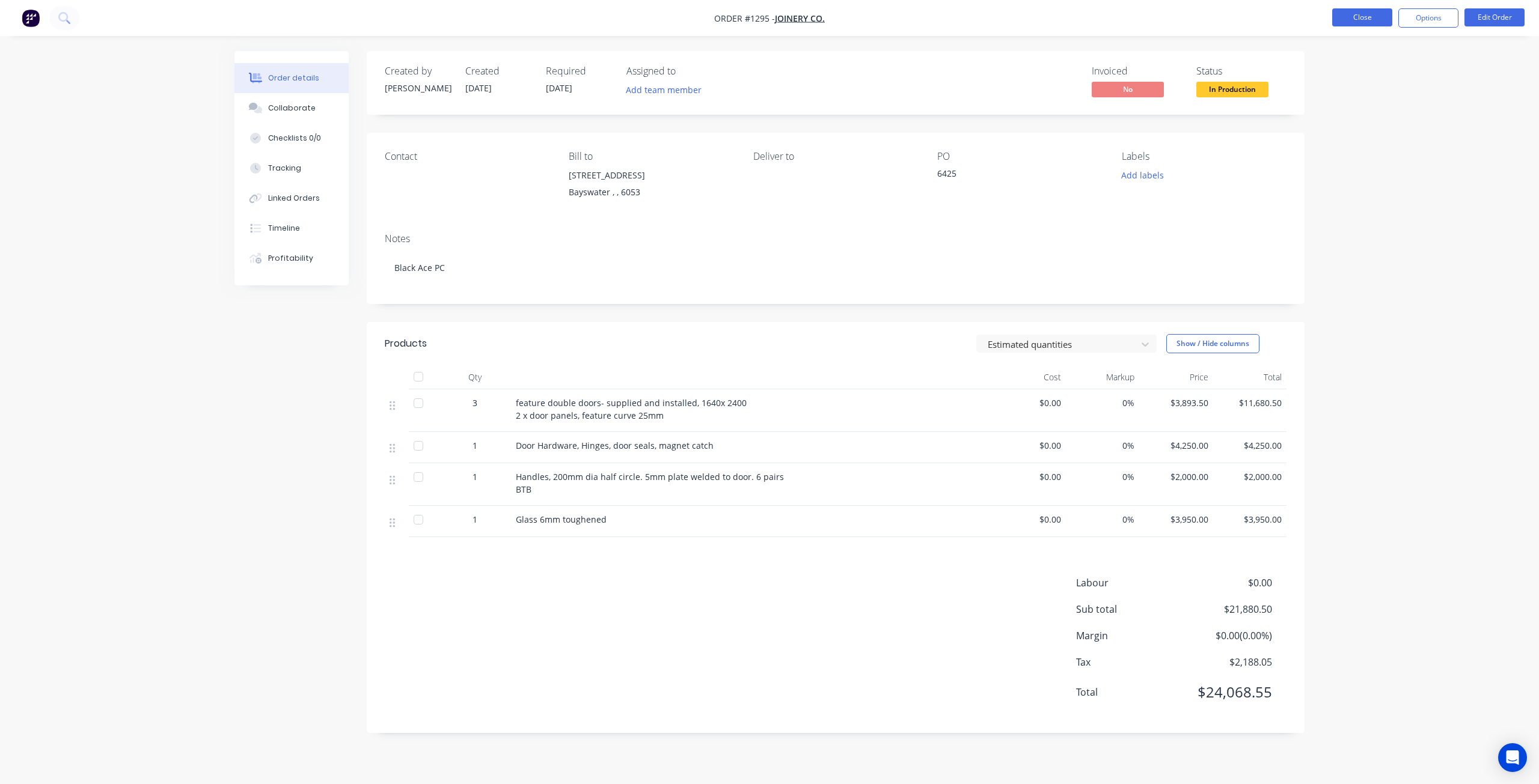
click at [1367, 19] on button "Close" at bounding box center [1363, 17] width 60 height 18
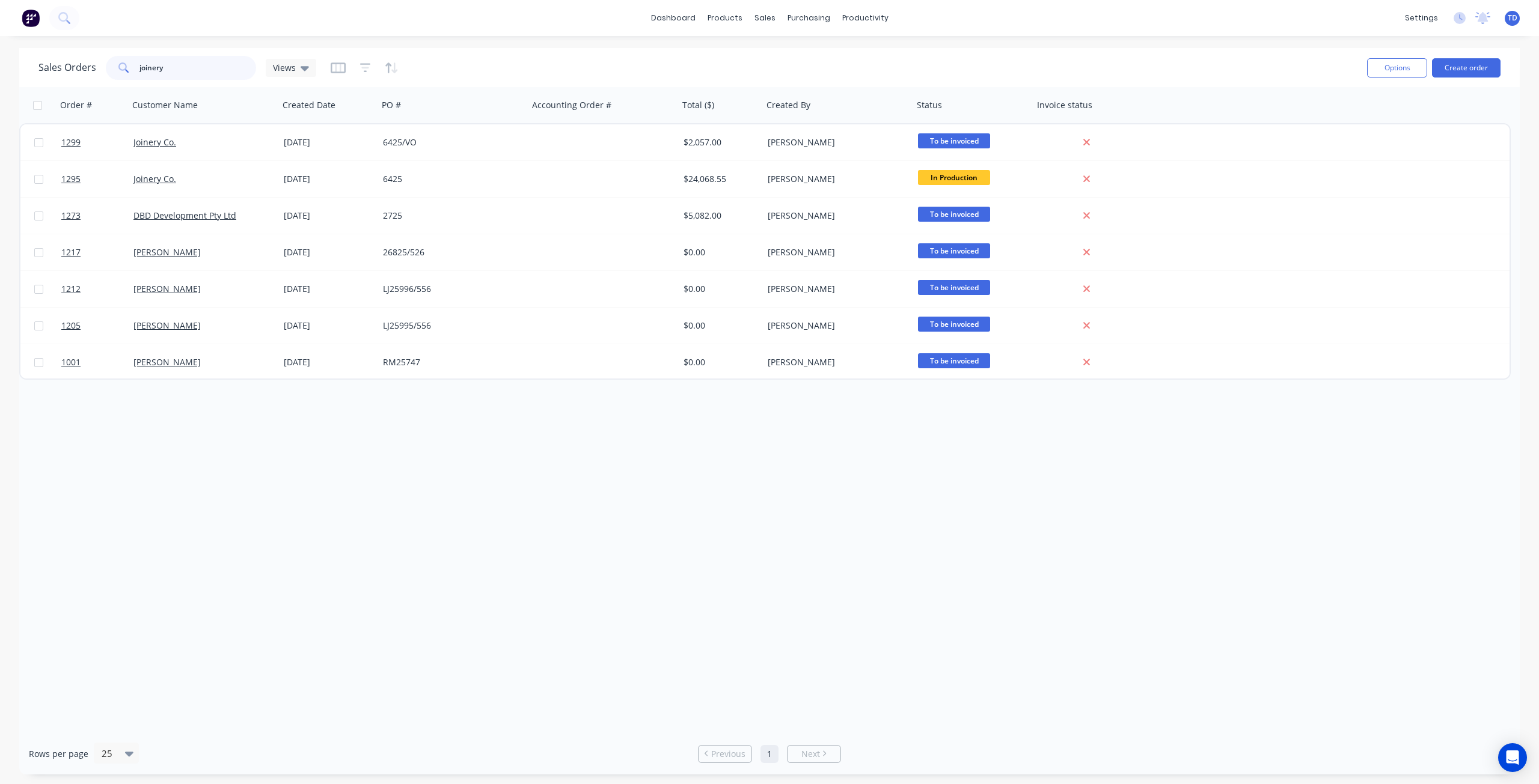
drag, startPoint x: 178, startPoint y: 70, endPoint x: 74, endPoint y: 63, distance: 104.2
click at [74, 63] on div "Sales Orders joinery Views" at bounding box center [178, 68] width 278 height 24
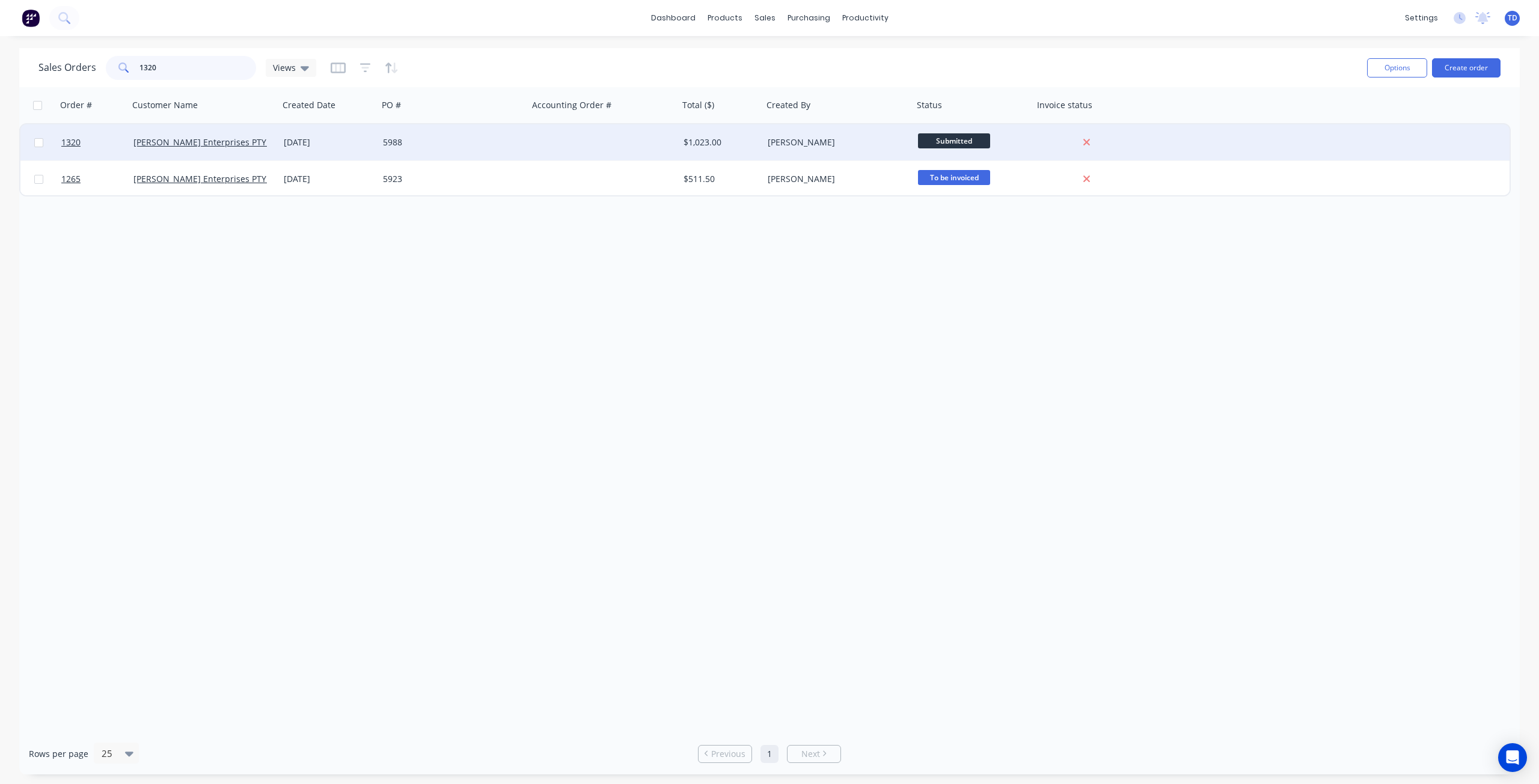
type input "1320"
click at [340, 152] on div "[DATE]" at bounding box center [329, 142] width 99 height 36
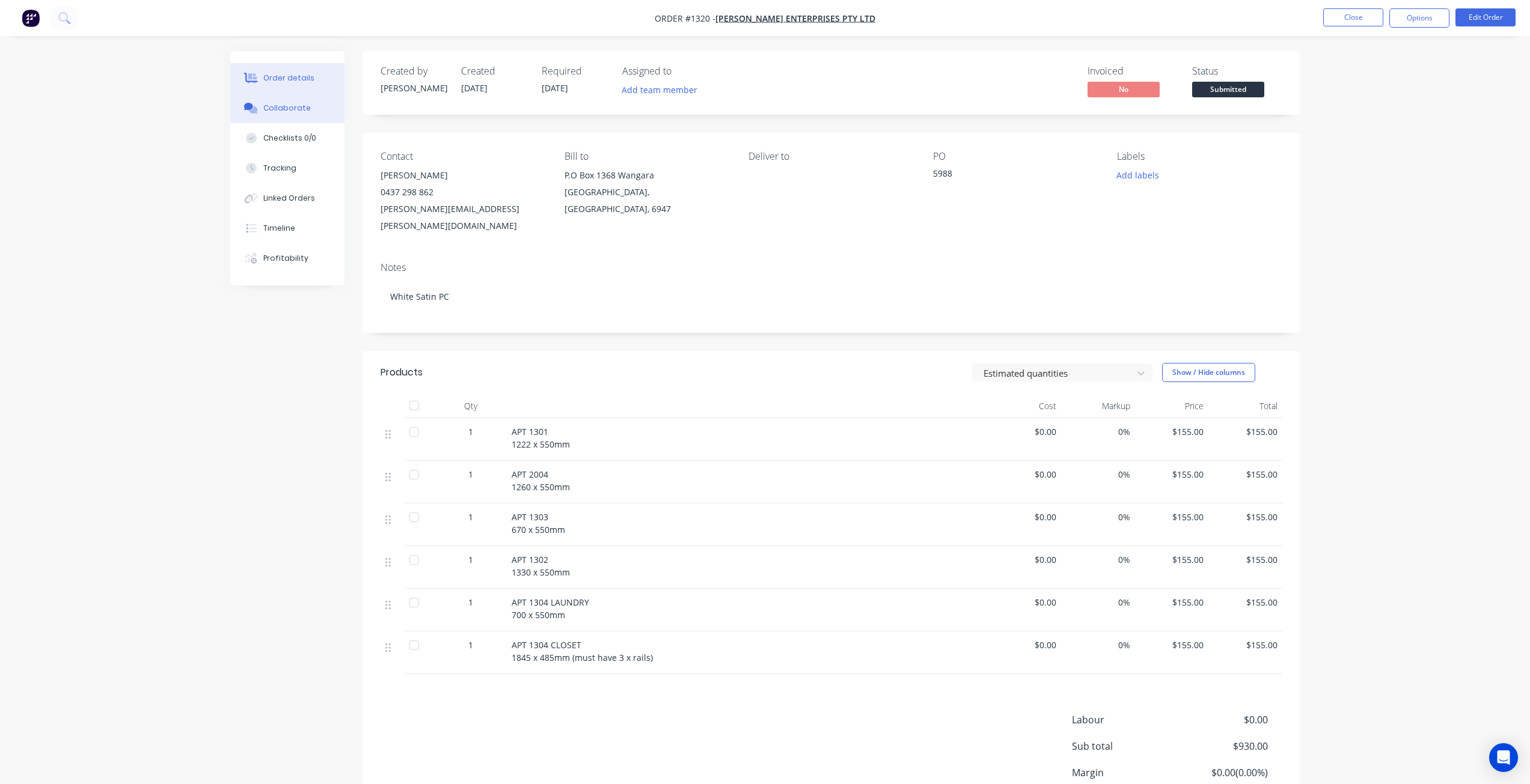
click at [296, 105] on button "Collaborate" at bounding box center [287, 108] width 114 height 30
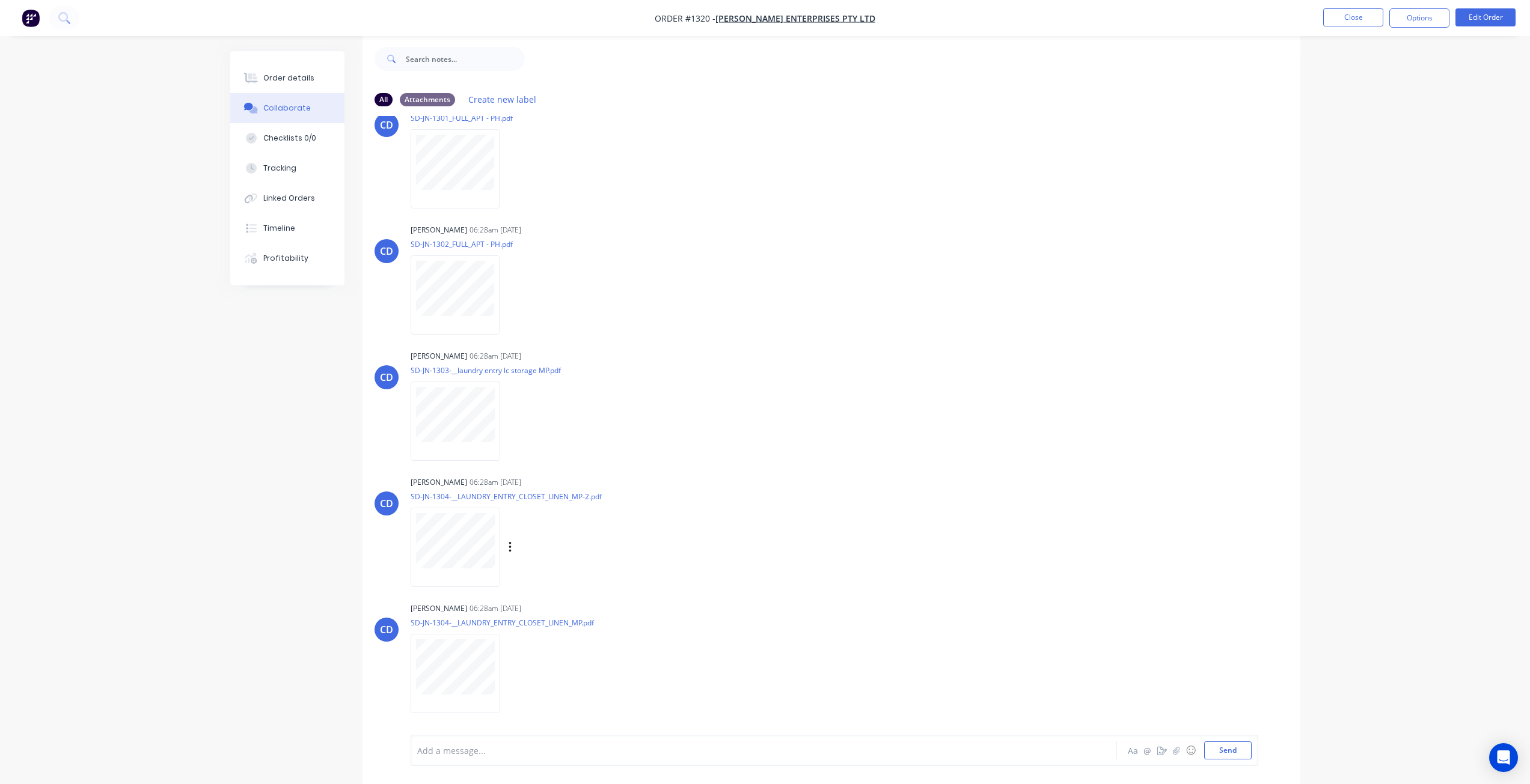
scroll to position [18, 0]
click at [303, 74] on div "Order details" at bounding box center [289, 78] width 51 height 11
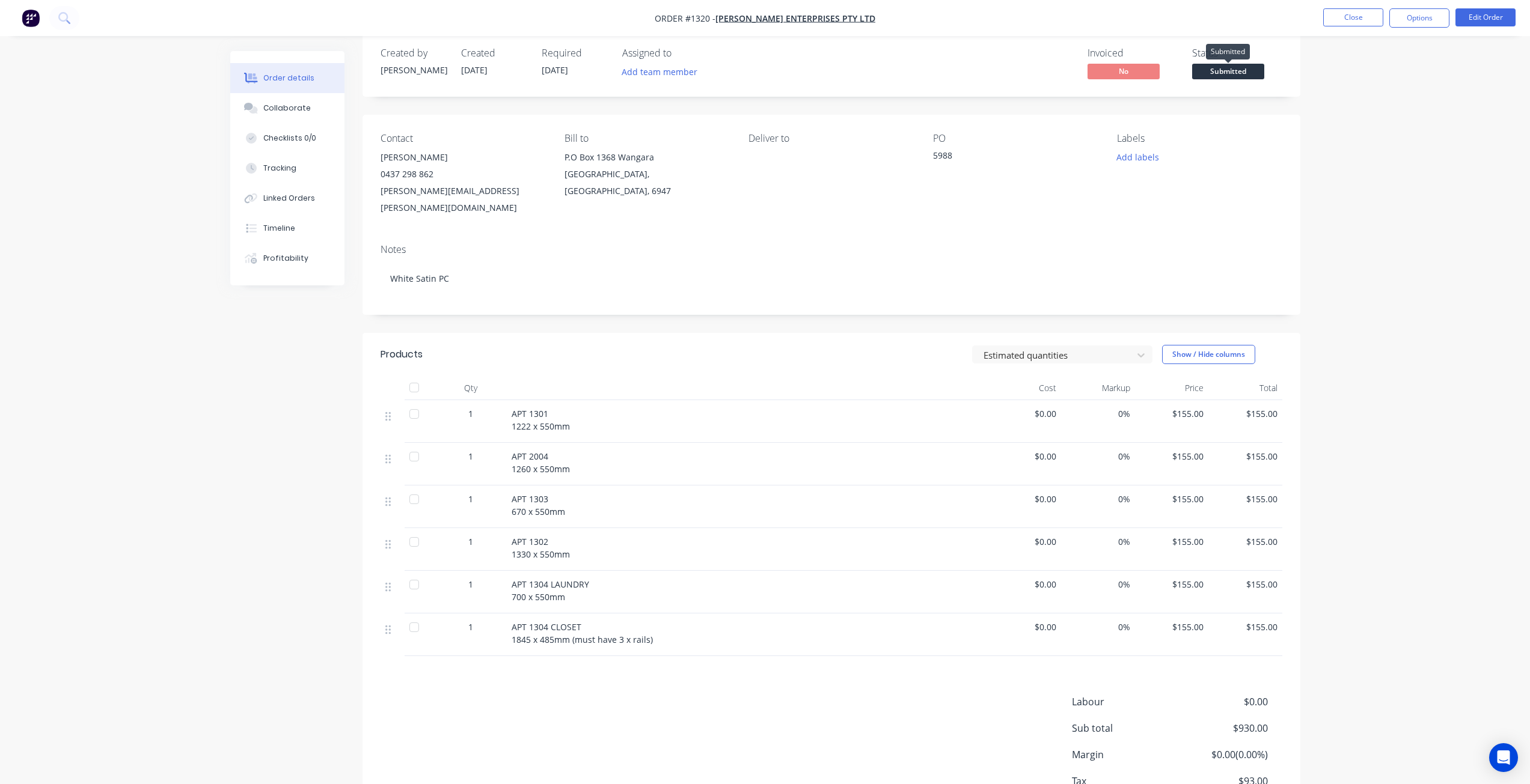
drag, startPoint x: 1239, startPoint y: 72, endPoint x: 1238, endPoint y: 77, distance: 5.1
click at [1239, 72] on span "Submitted" at bounding box center [1229, 71] width 72 height 15
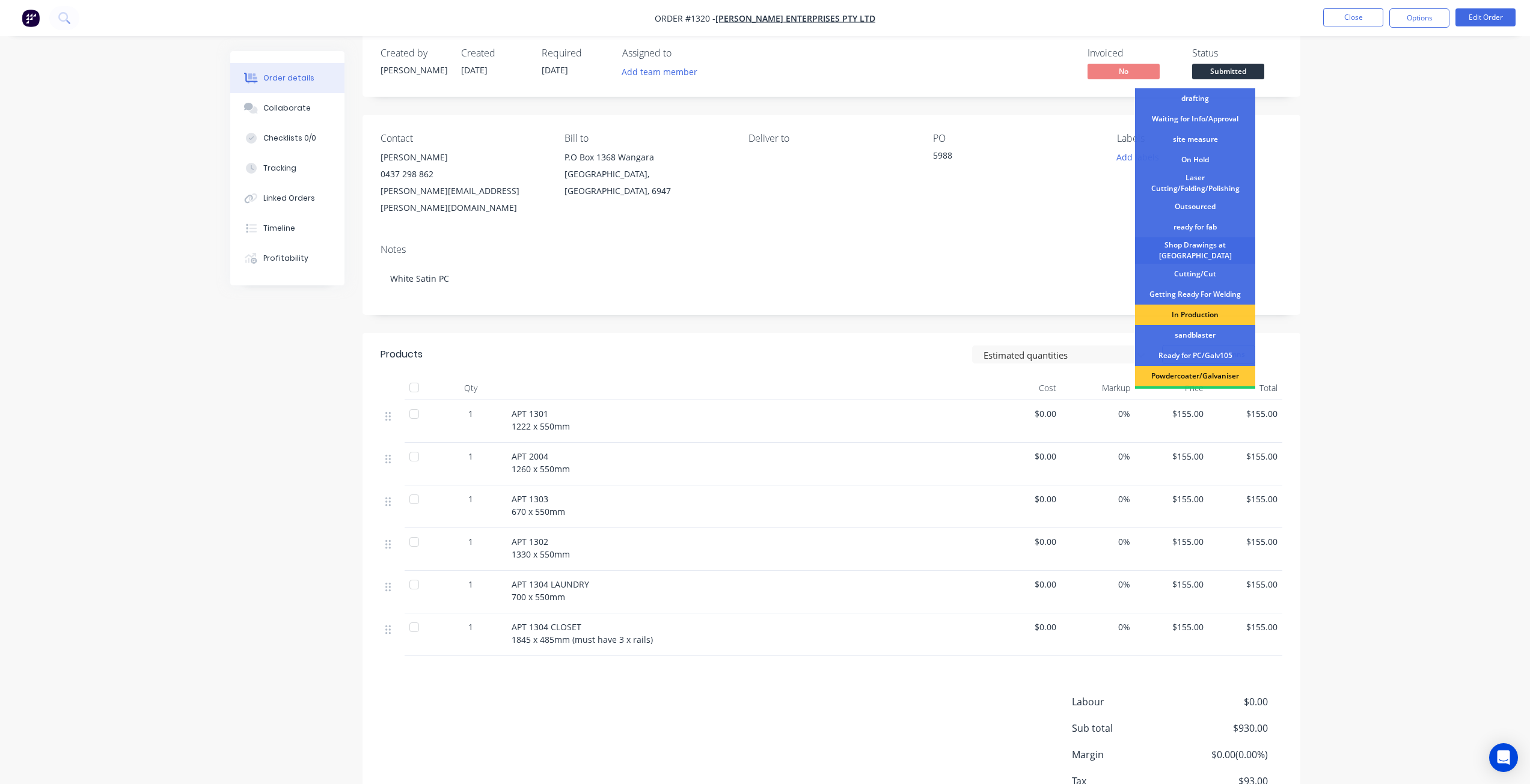
click at [1208, 252] on div "Shop Drawings at [GEOGRAPHIC_DATA]" at bounding box center [1195, 251] width 120 height 27
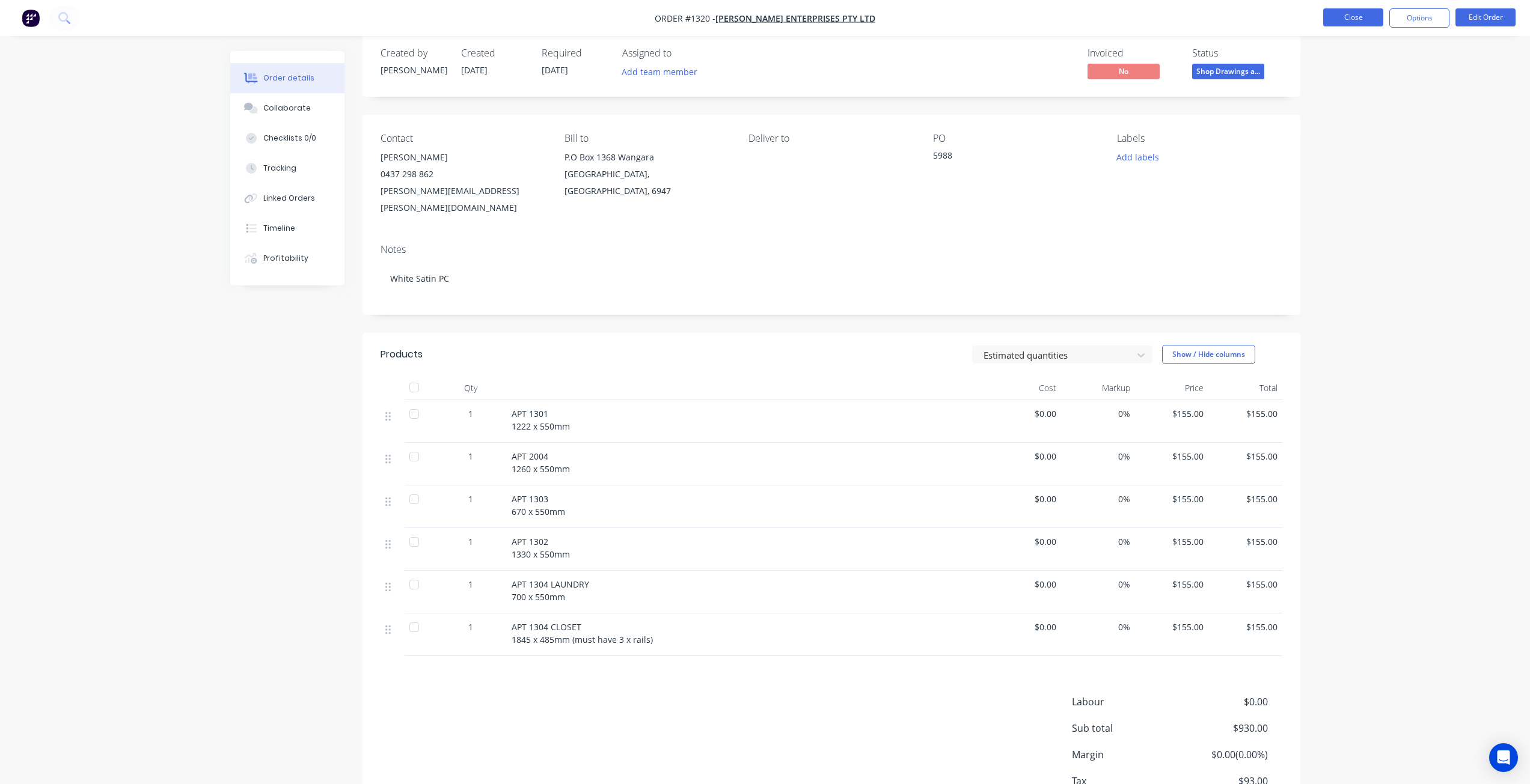
click at [1340, 17] on button "Close" at bounding box center [1353, 17] width 60 height 18
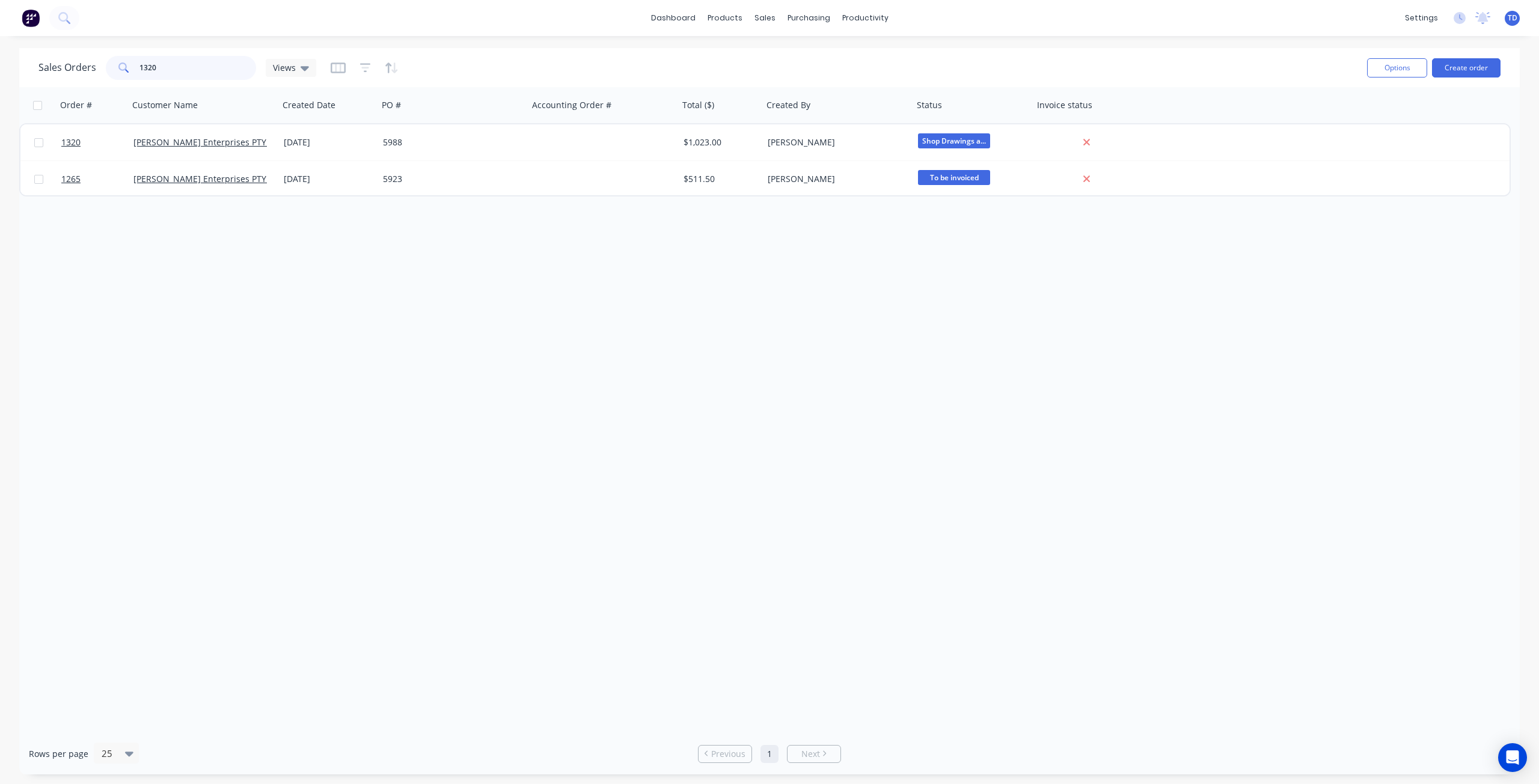
drag, startPoint x: 132, startPoint y: 71, endPoint x: 84, endPoint y: 75, distance: 48.2
click at [84, 75] on div "Sales Orders 1320 Views" at bounding box center [178, 68] width 278 height 24
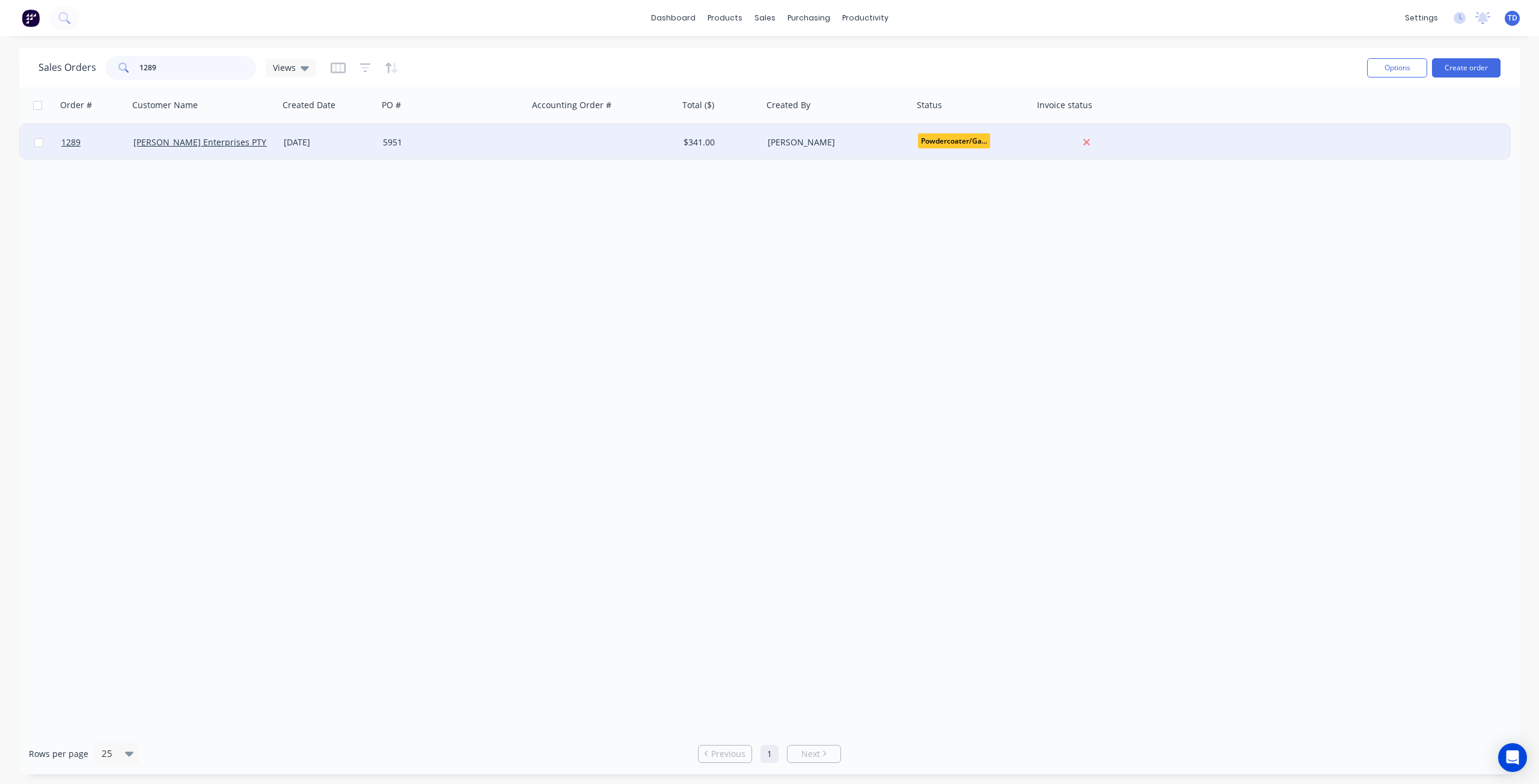
type input "1289"
click at [264, 149] on div "[PERSON_NAME] Enterprises PTY LTD" at bounding box center [204, 142] width 150 height 36
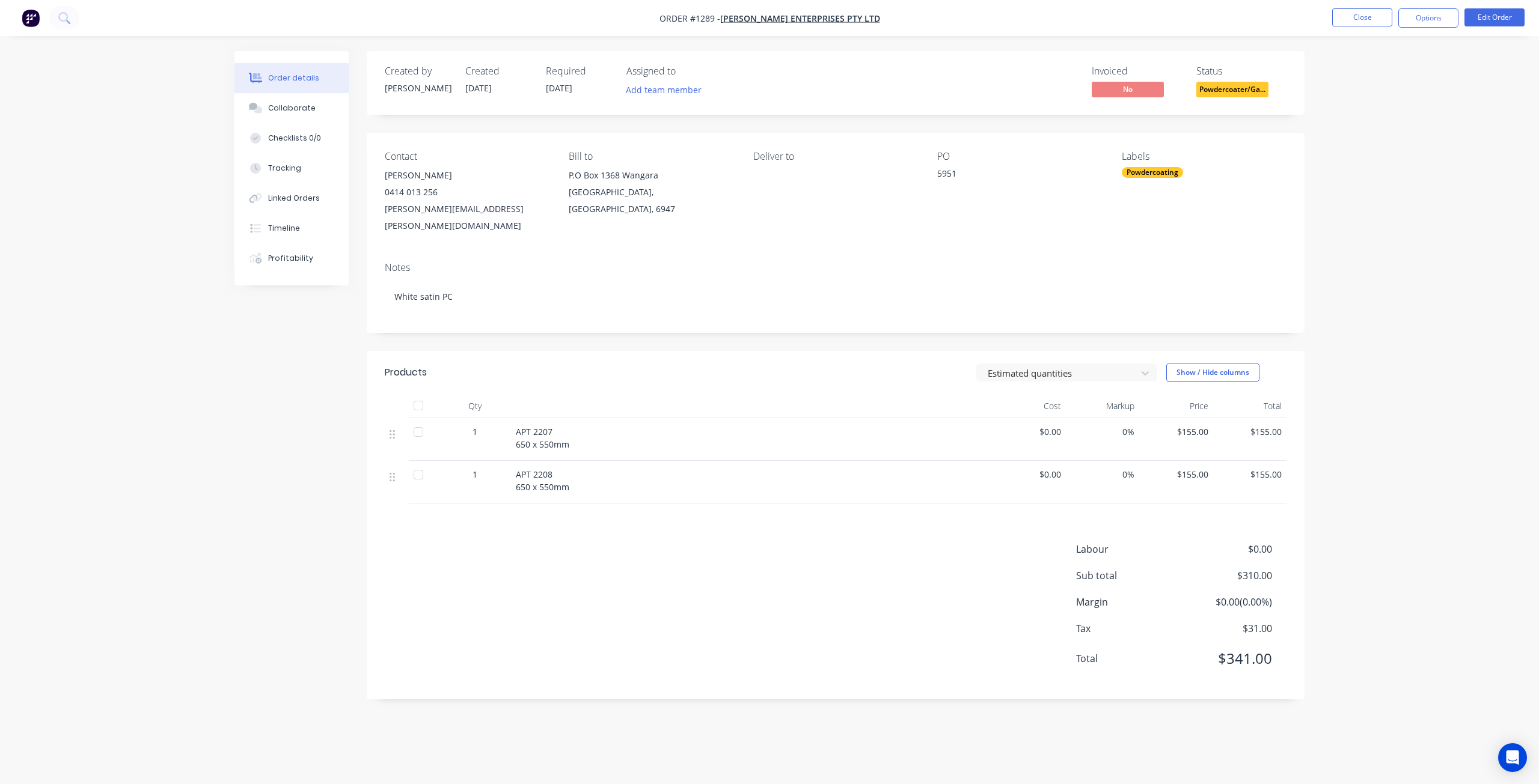
click at [1463, 18] on ul "Close Options Edit Order" at bounding box center [1429, 18] width 221 height 19
click at [1430, 28] on nav "Order #1289 - [PERSON_NAME] Enterprises PTY LTD Close Options Edit Order" at bounding box center [769, 18] width 1539 height 36
click at [1432, 22] on button "Options" at bounding box center [1429, 18] width 60 height 19
click at [1377, 167] on div "Delivery Docket" at bounding box center [1392, 169] width 110 height 17
click at [1361, 124] on div "Without pricing" at bounding box center [1392, 121] width 110 height 17
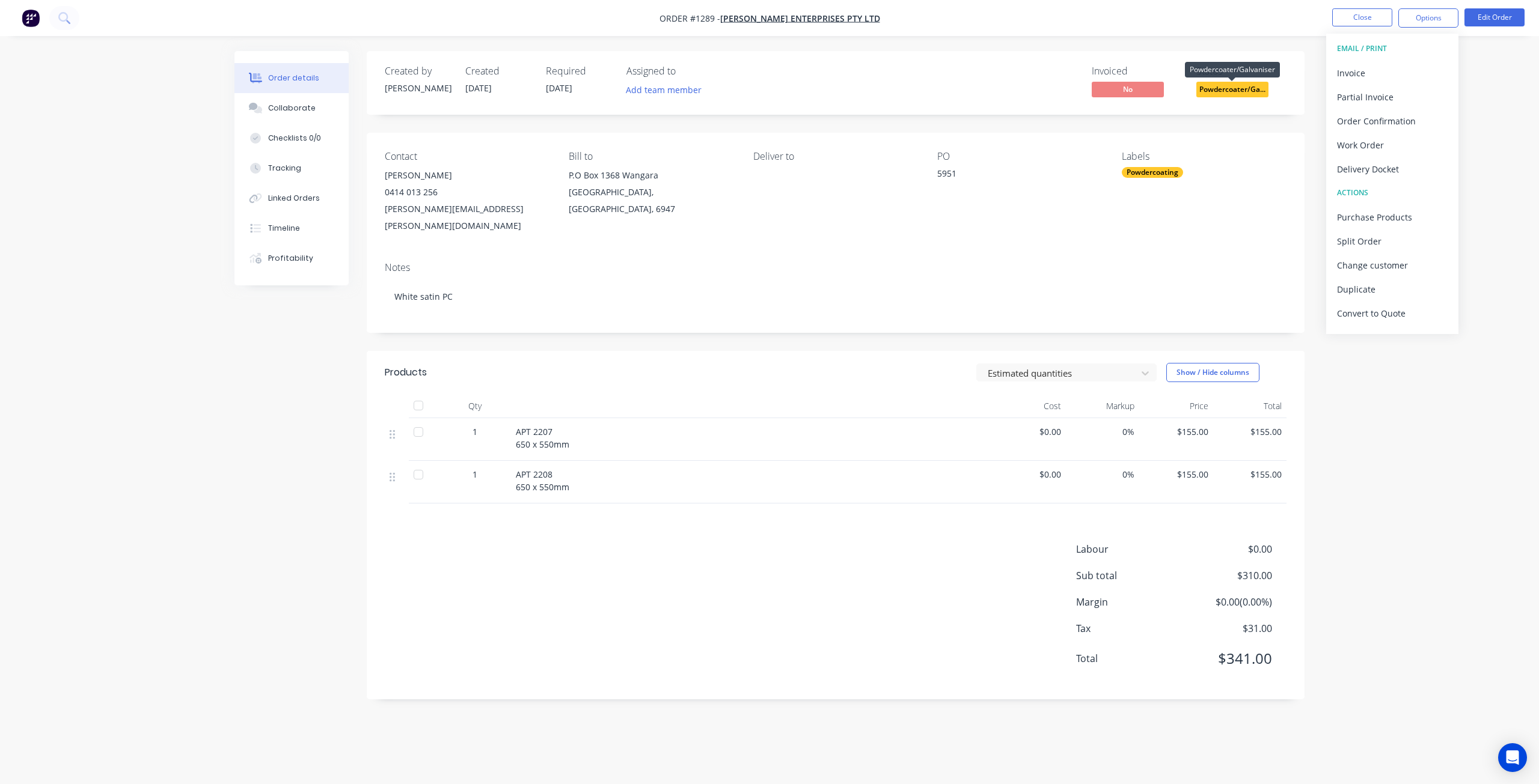
click at [1213, 91] on span "Powdercoater/Ga..." at bounding box center [1232, 89] width 72 height 15
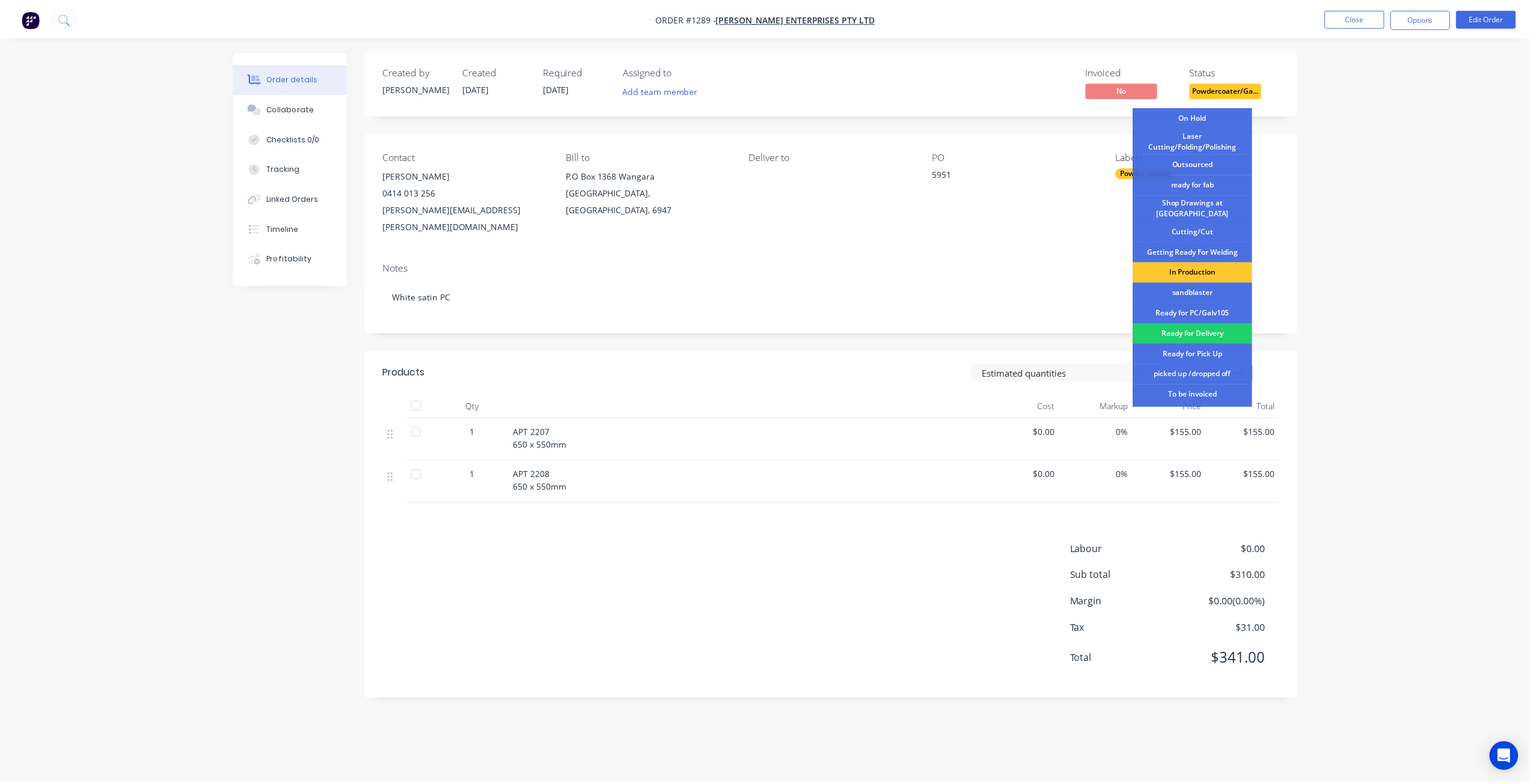
scroll to position [155, 0]
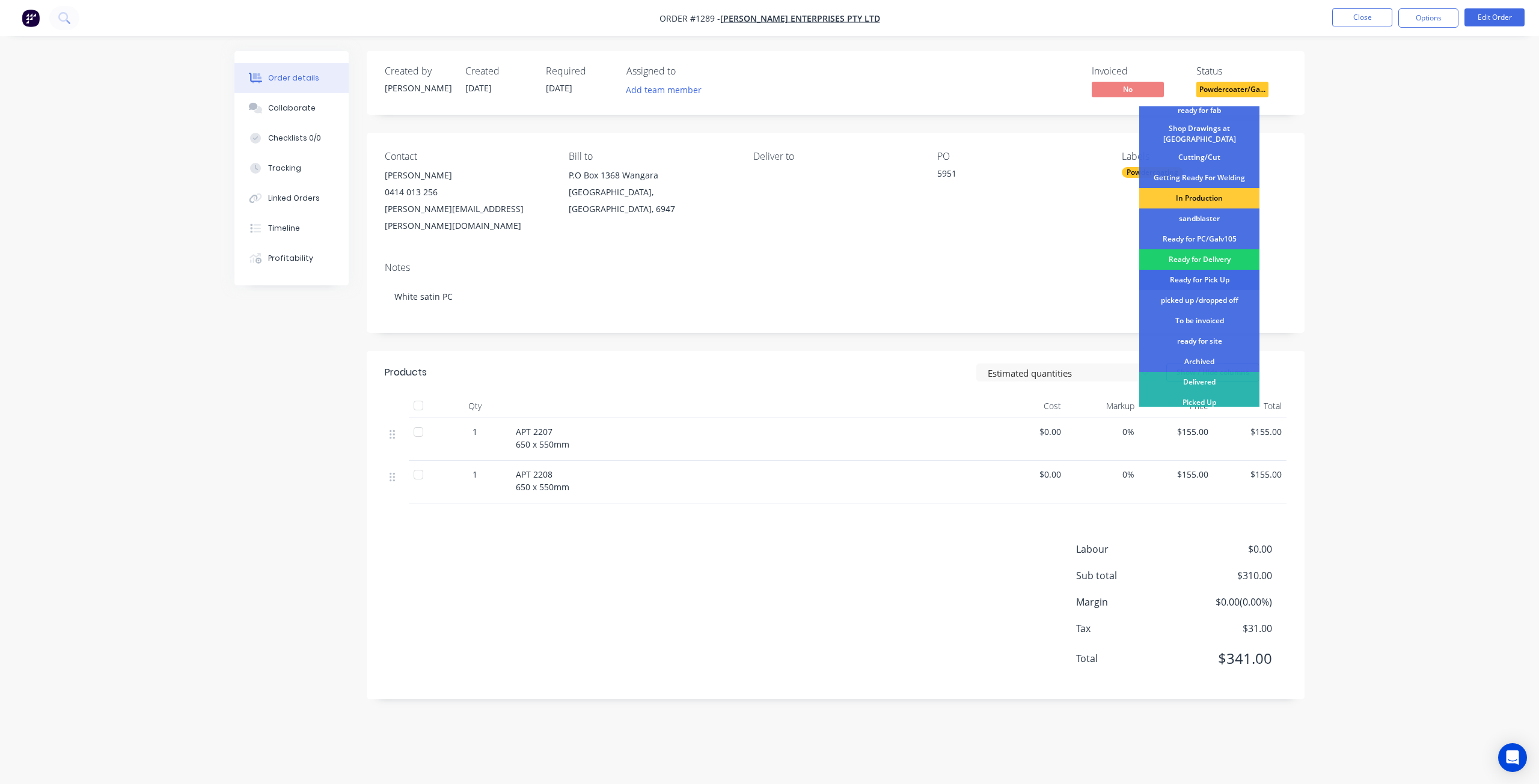
click at [1206, 277] on div "Ready for Pick Up" at bounding box center [1199, 280] width 120 height 20
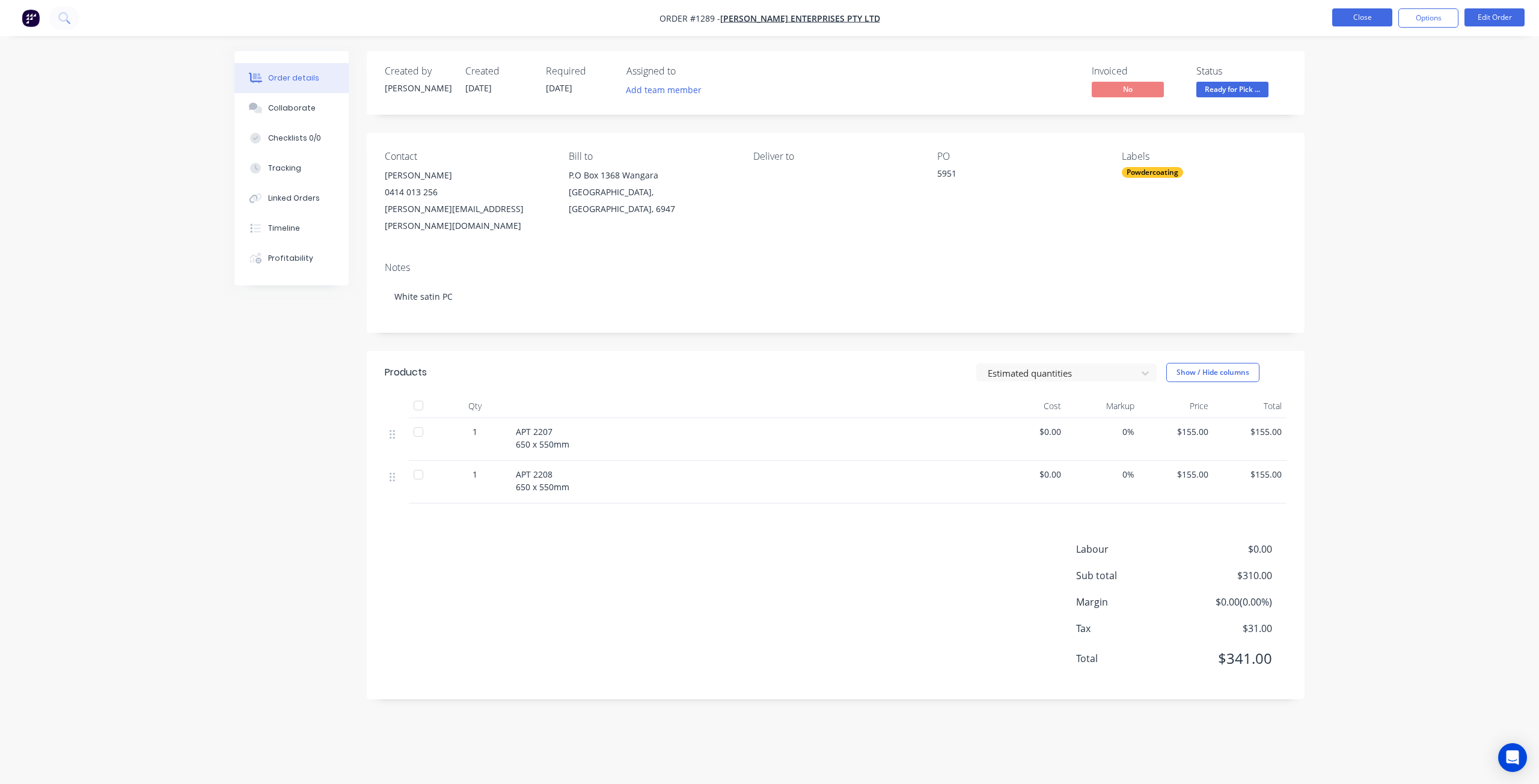
click at [1341, 20] on button "Close" at bounding box center [1363, 17] width 60 height 18
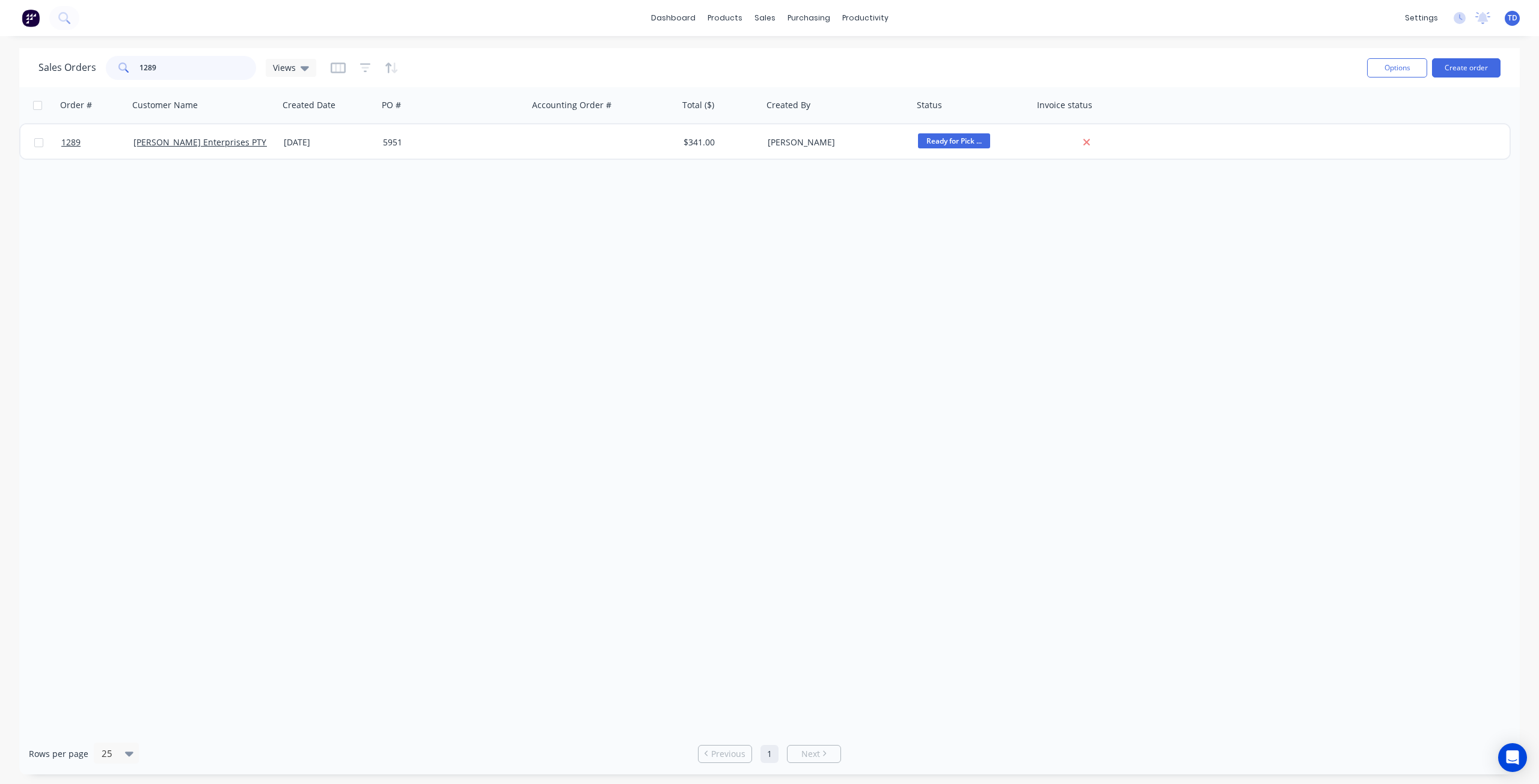
drag, startPoint x: 171, startPoint y: 72, endPoint x: 89, endPoint y: 65, distance: 82.3
click at [89, 65] on div "Sales Orders 1289 Views" at bounding box center [178, 68] width 278 height 24
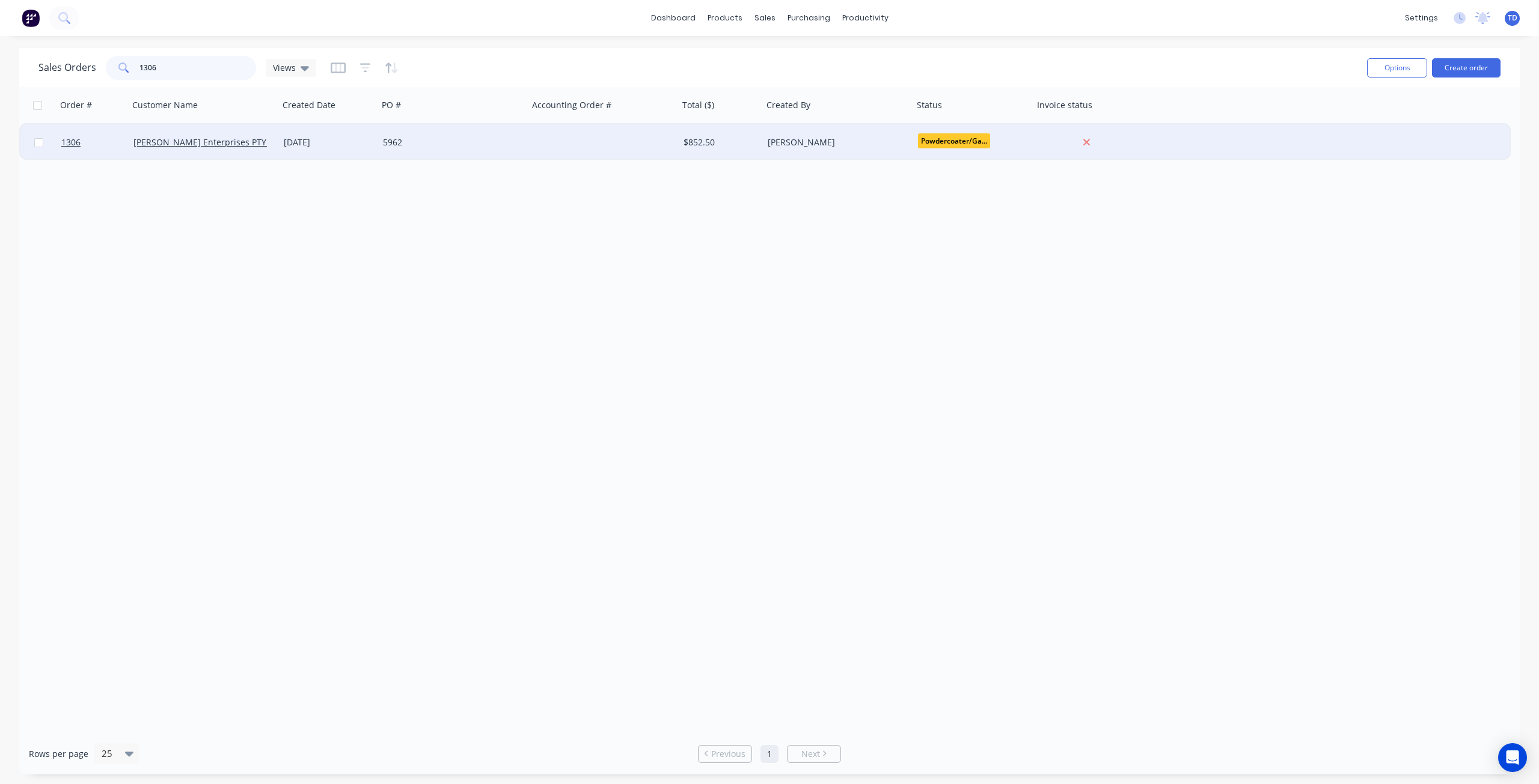
type input "1306"
click at [300, 145] on div "[DATE]" at bounding box center [328, 142] width 89 height 12
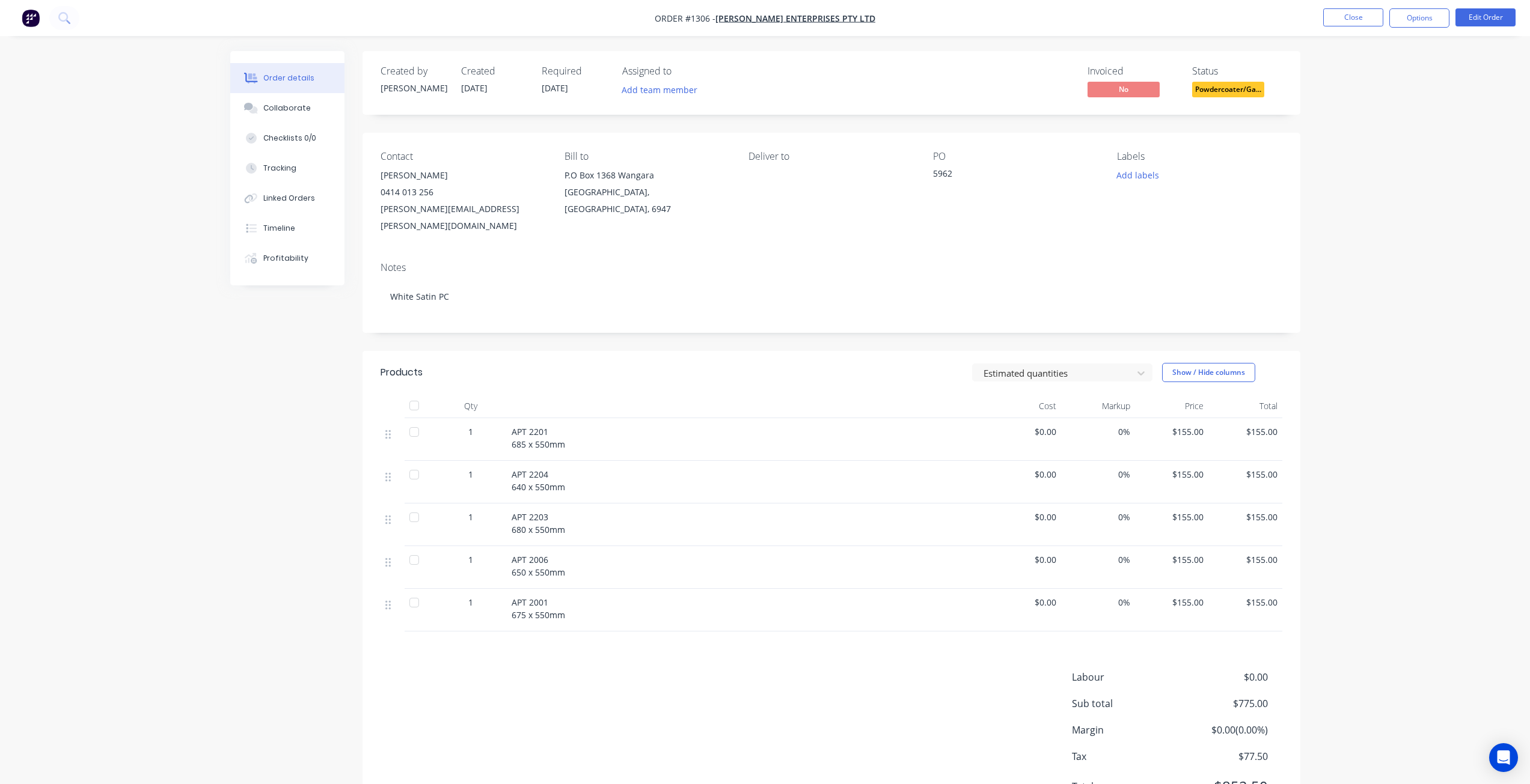
click at [1250, 88] on span "Powdercoater/Ga..." at bounding box center [1229, 89] width 72 height 15
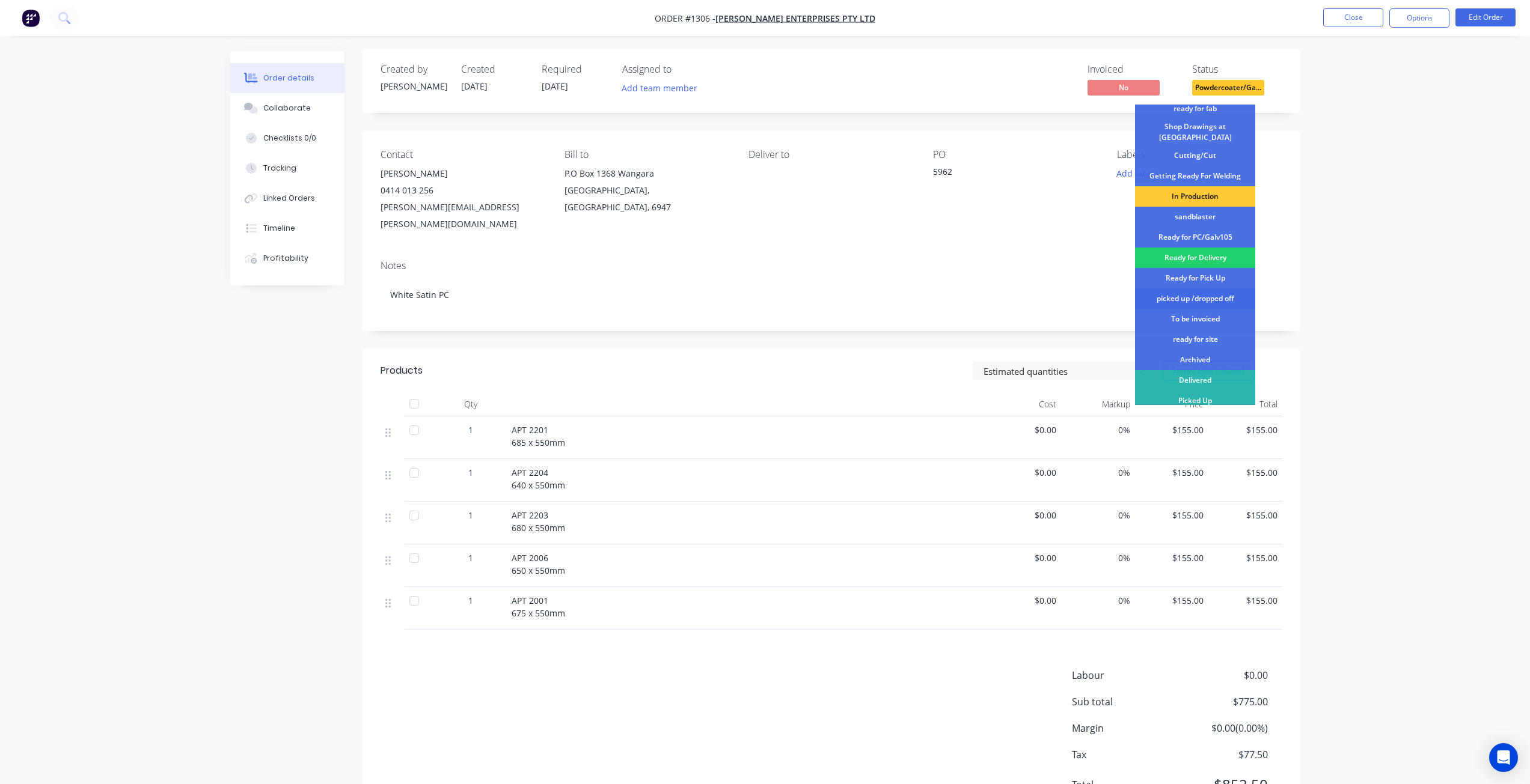
scroll to position [4, 0]
click at [1194, 275] on div "Ready for Pick Up" at bounding box center [1195, 277] width 120 height 20
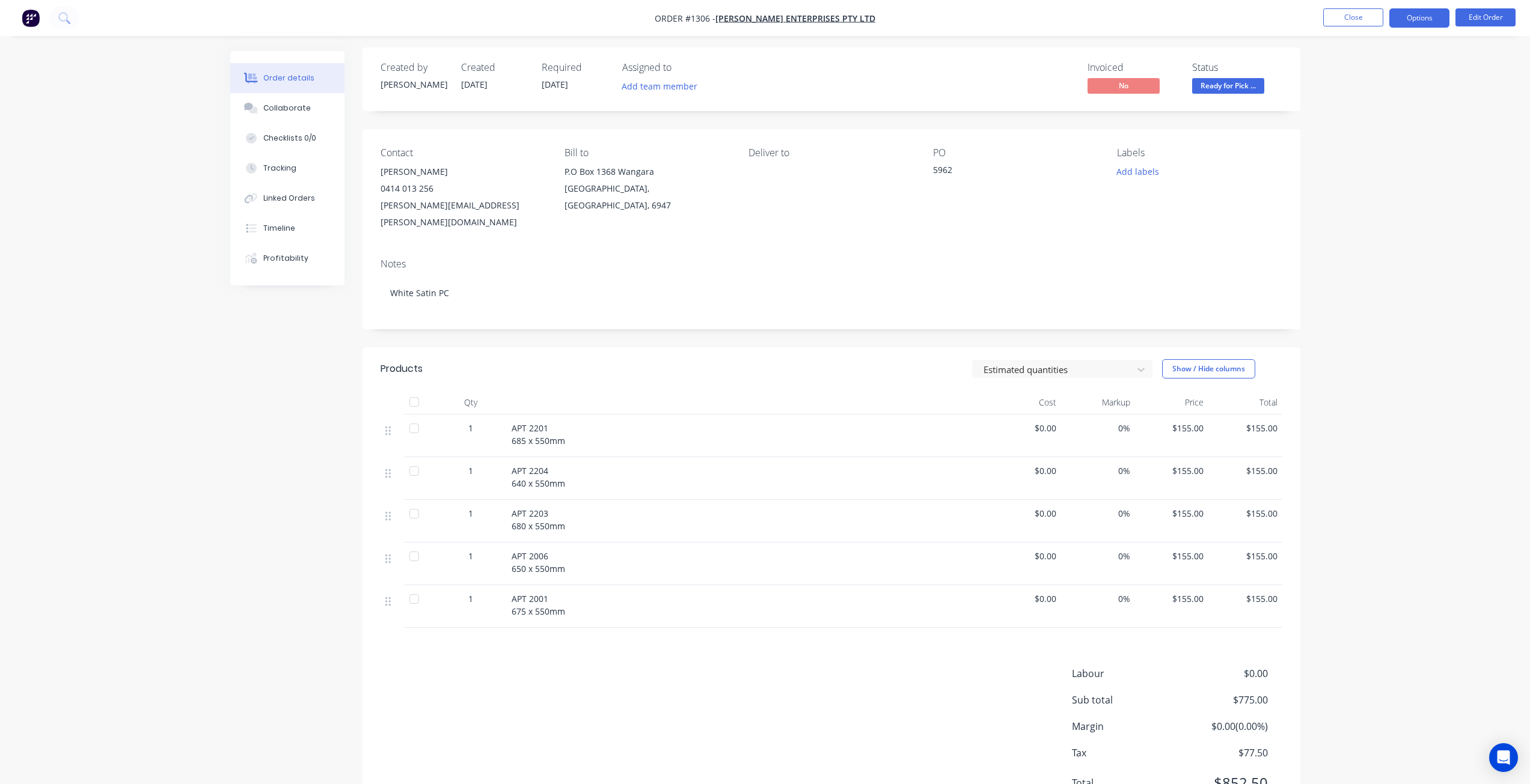
click at [1424, 16] on button "Options" at bounding box center [1420, 18] width 60 height 19
click at [1358, 169] on div "Delivery Docket" at bounding box center [1383, 169] width 110 height 17
click at [1378, 125] on div "Without pricing" at bounding box center [1383, 121] width 110 height 17
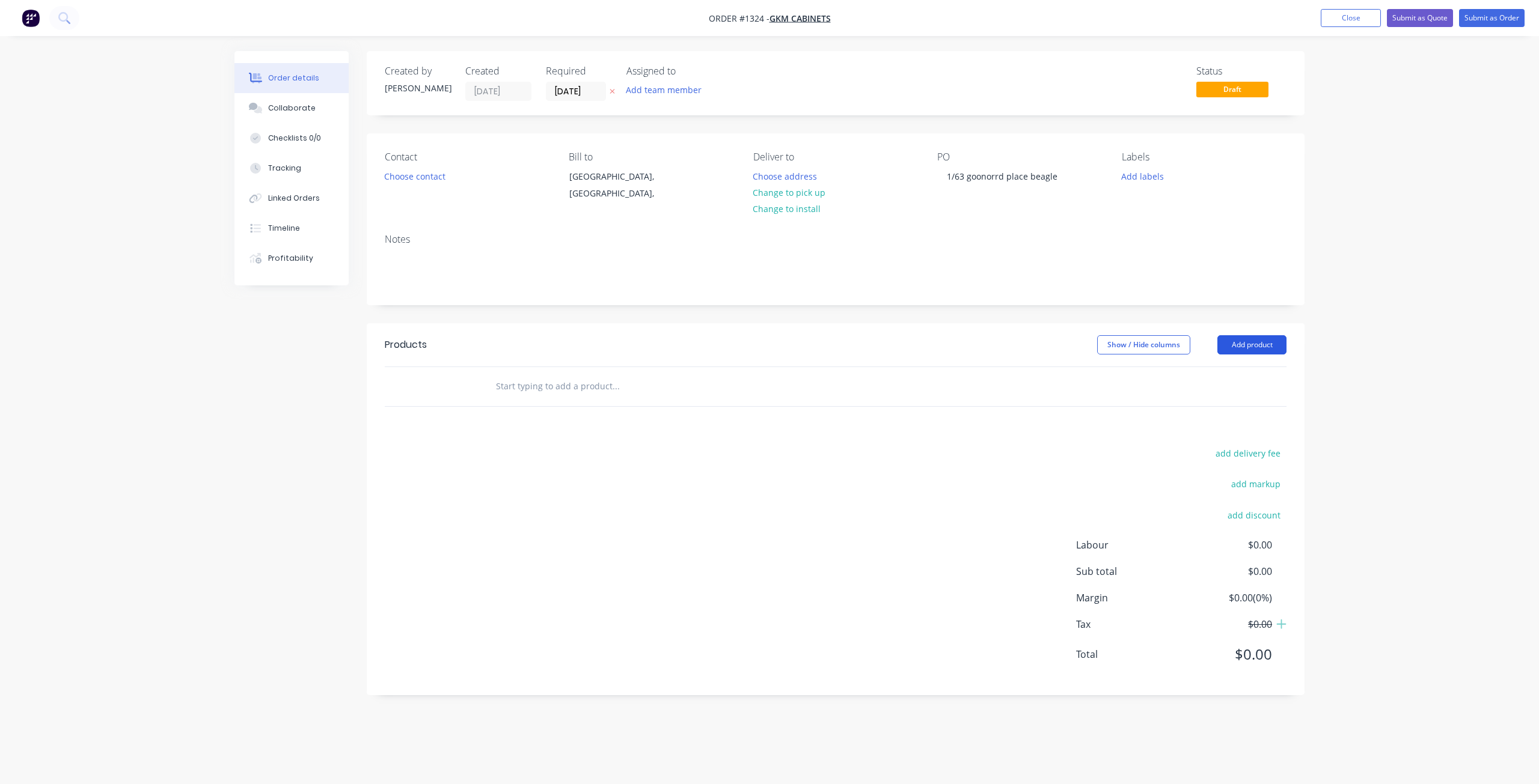
click at [1260, 347] on button "Add product" at bounding box center [1252, 345] width 69 height 19
click at [1217, 402] on div "Basic product" at bounding box center [1230, 399] width 93 height 17
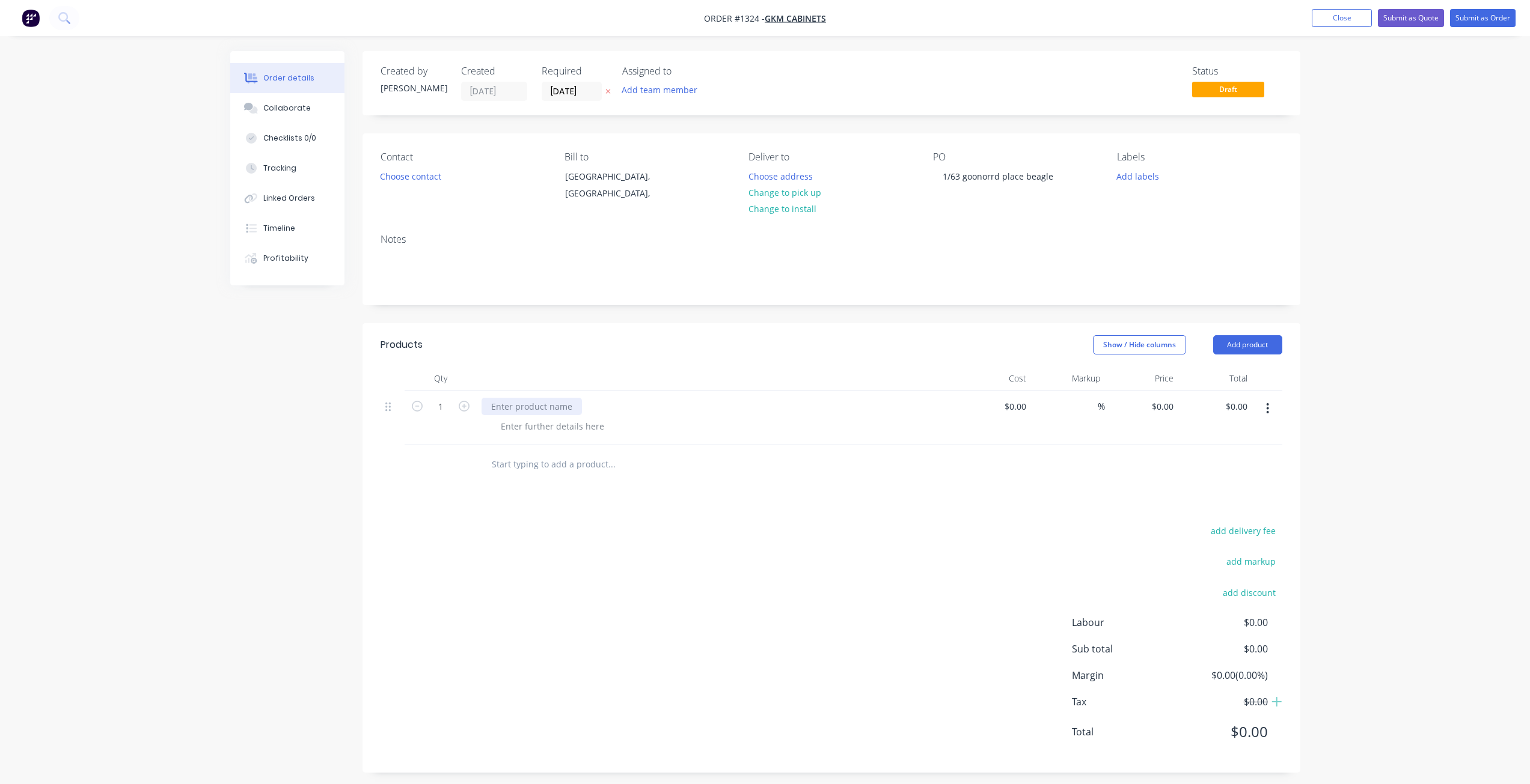
click at [521, 406] on div at bounding box center [532, 406] width 100 height 17
click at [1481, 17] on button "Submit as Order" at bounding box center [1482, 18] width 65 height 18
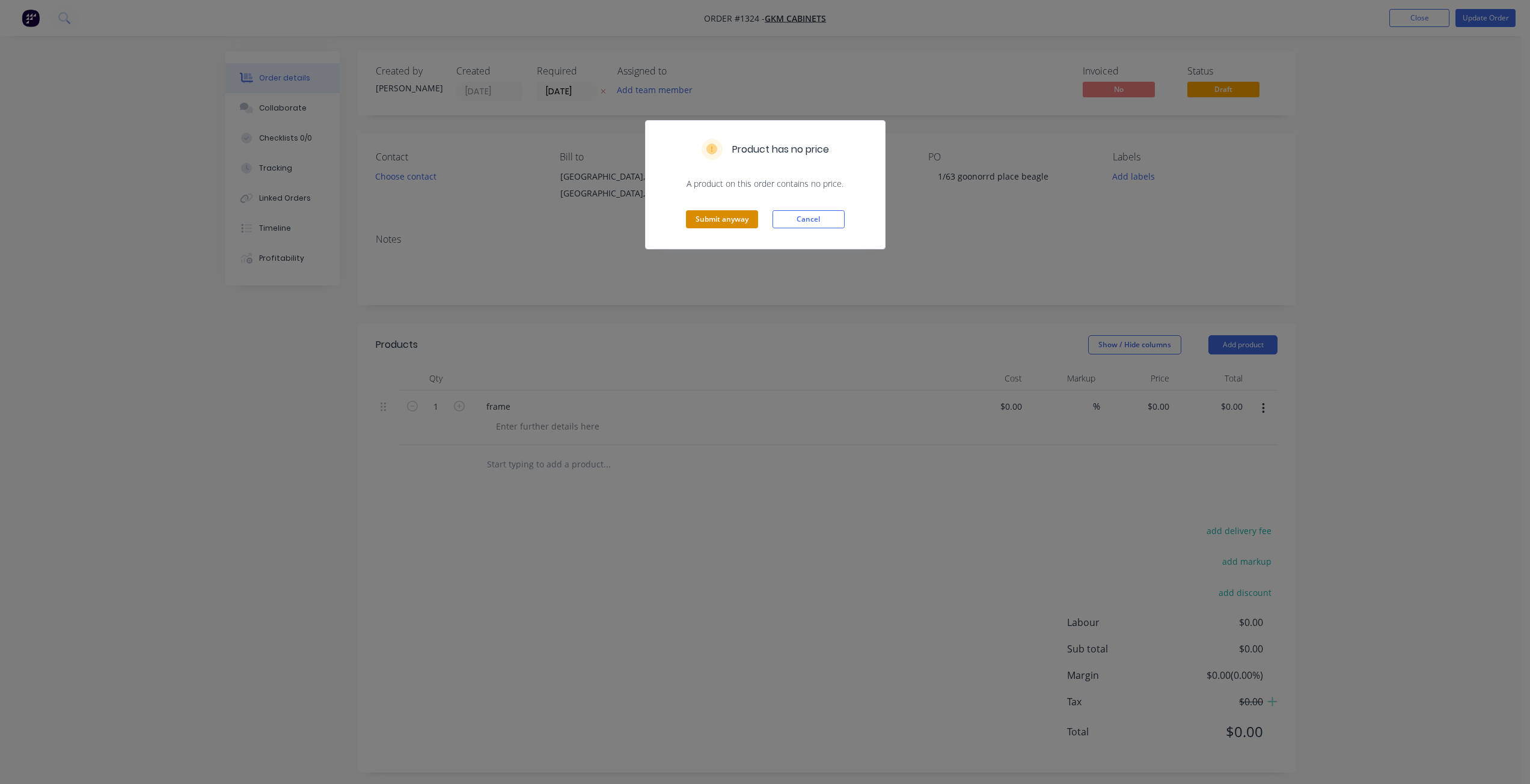
click at [729, 219] on button "Submit anyway" at bounding box center [722, 219] width 72 height 18
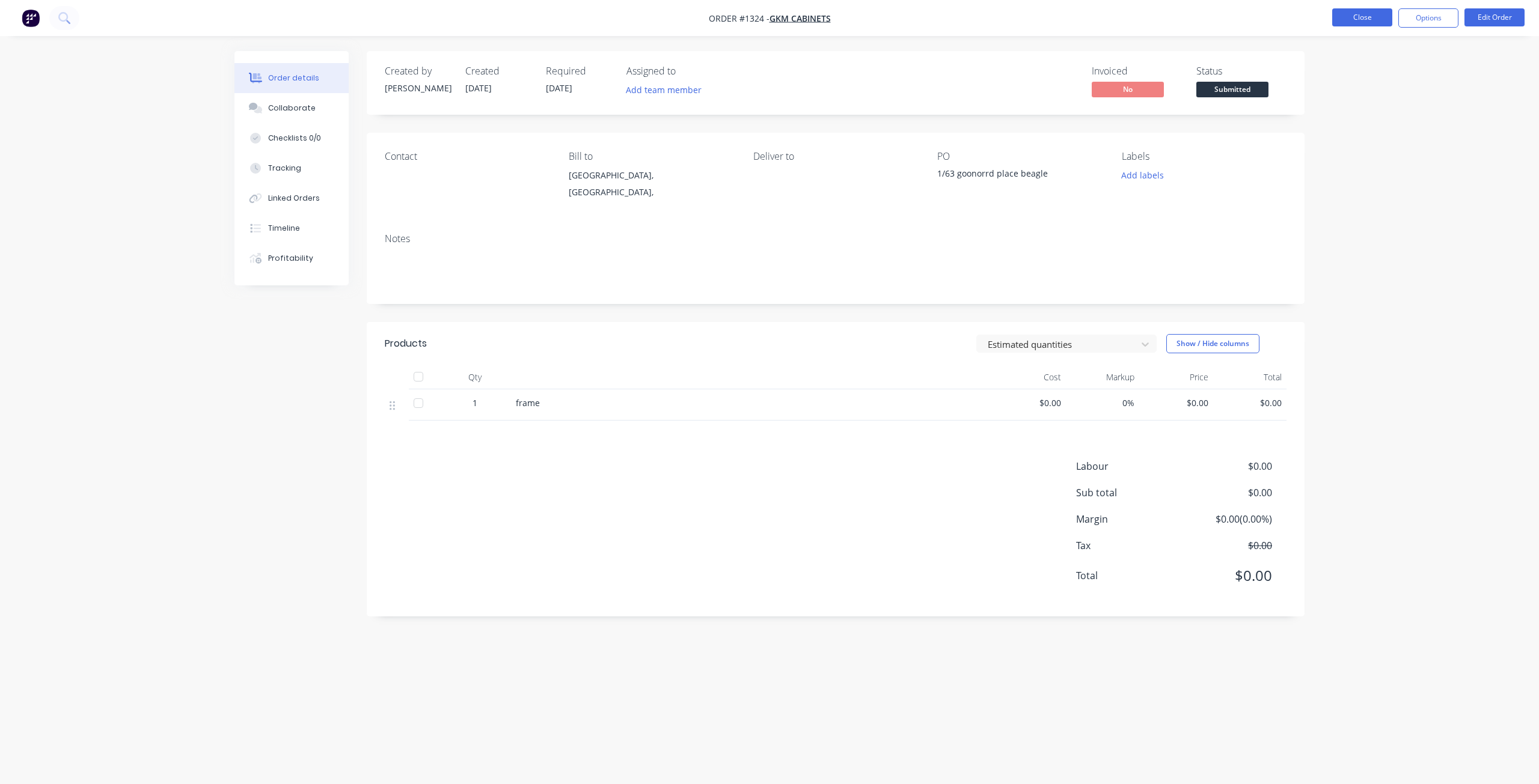
click at [1377, 20] on button "Close" at bounding box center [1363, 17] width 60 height 18
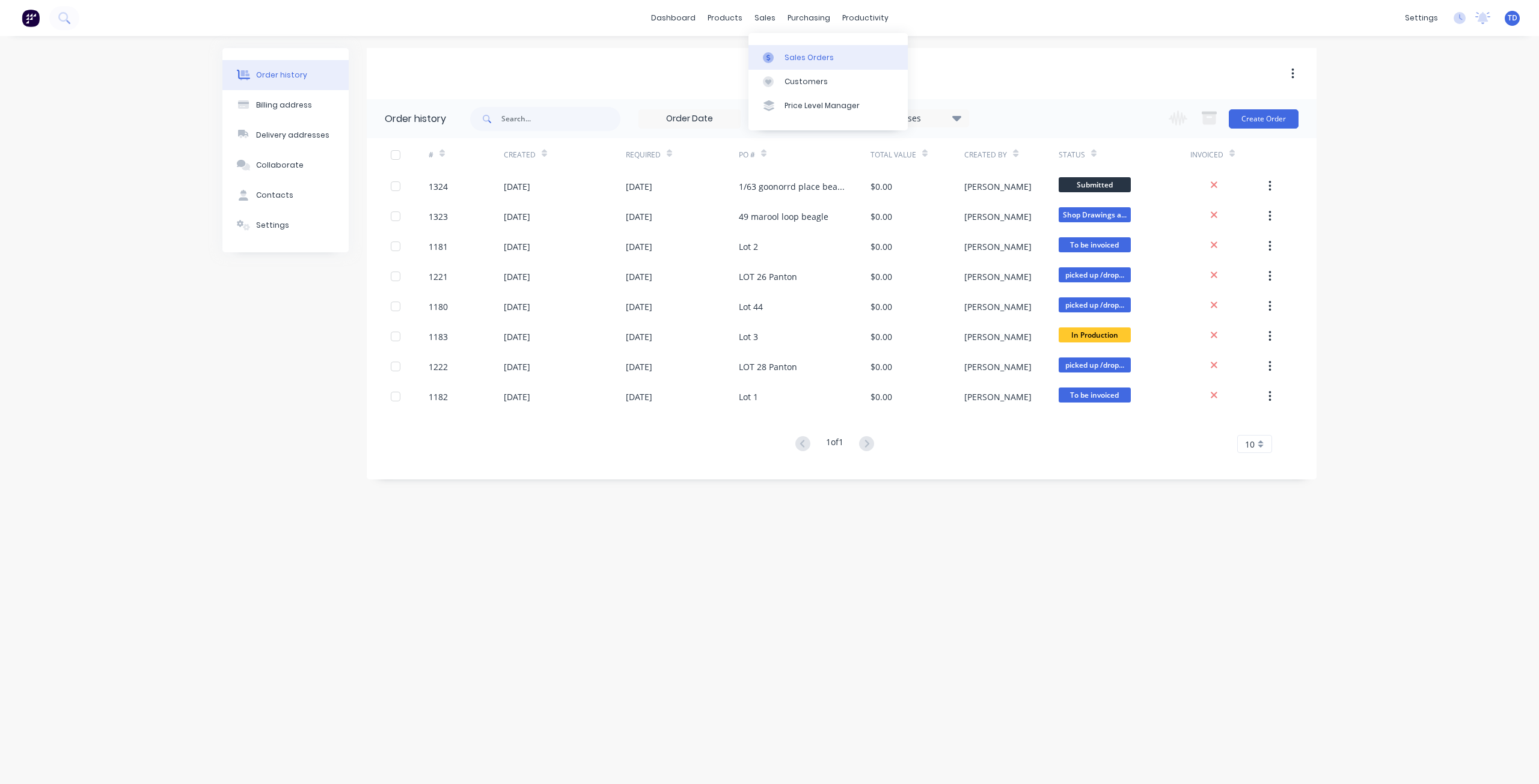
click at [778, 55] on div at bounding box center [772, 57] width 18 height 11
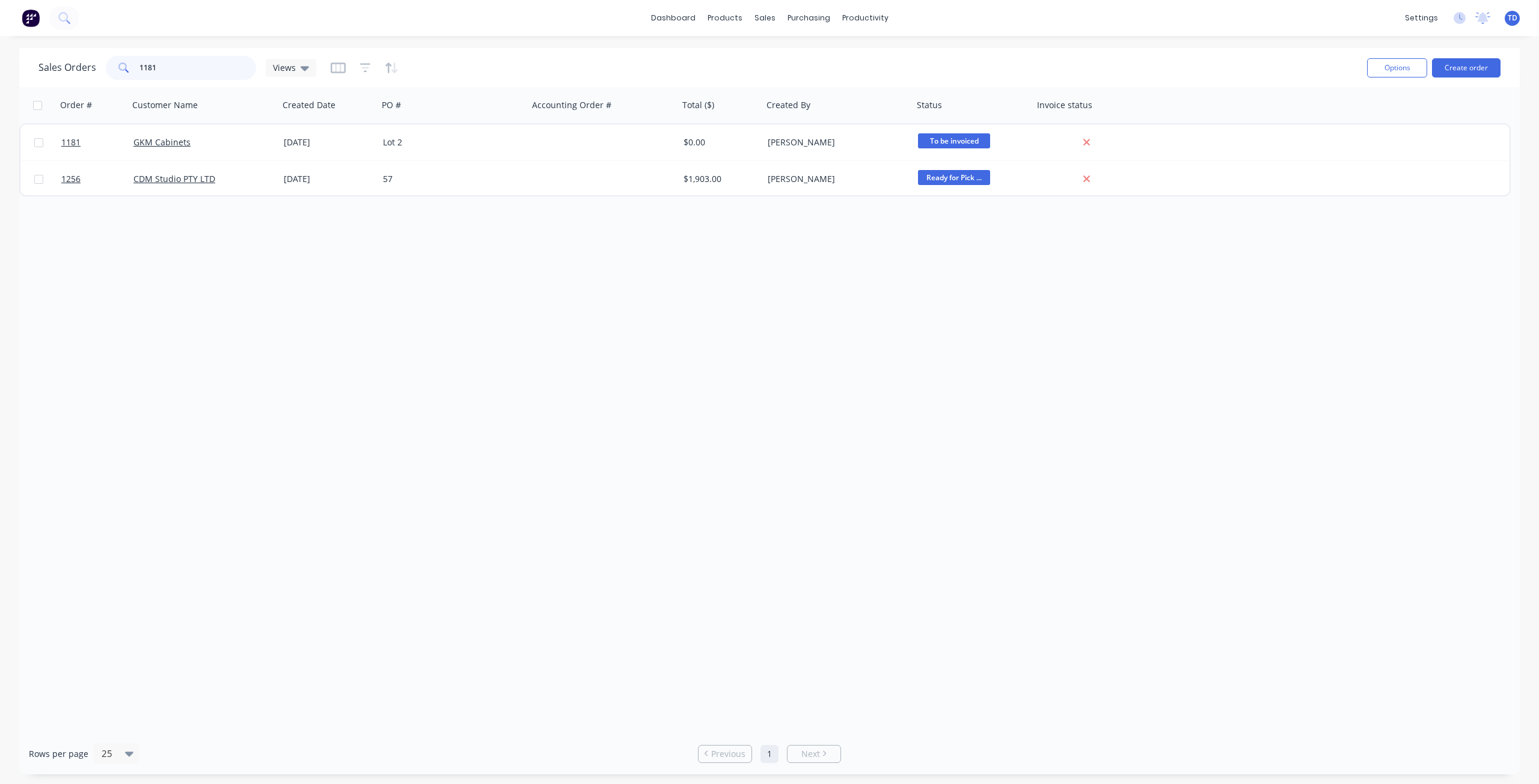
drag, startPoint x: 162, startPoint y: 65, endPoint x: 142, endPoint y: 55, distance: 22.4
click at [142, 55] on div "Sales Orders 1181 Views" at bounding box center [698, 67] width 1319 height 29
type input "1221"
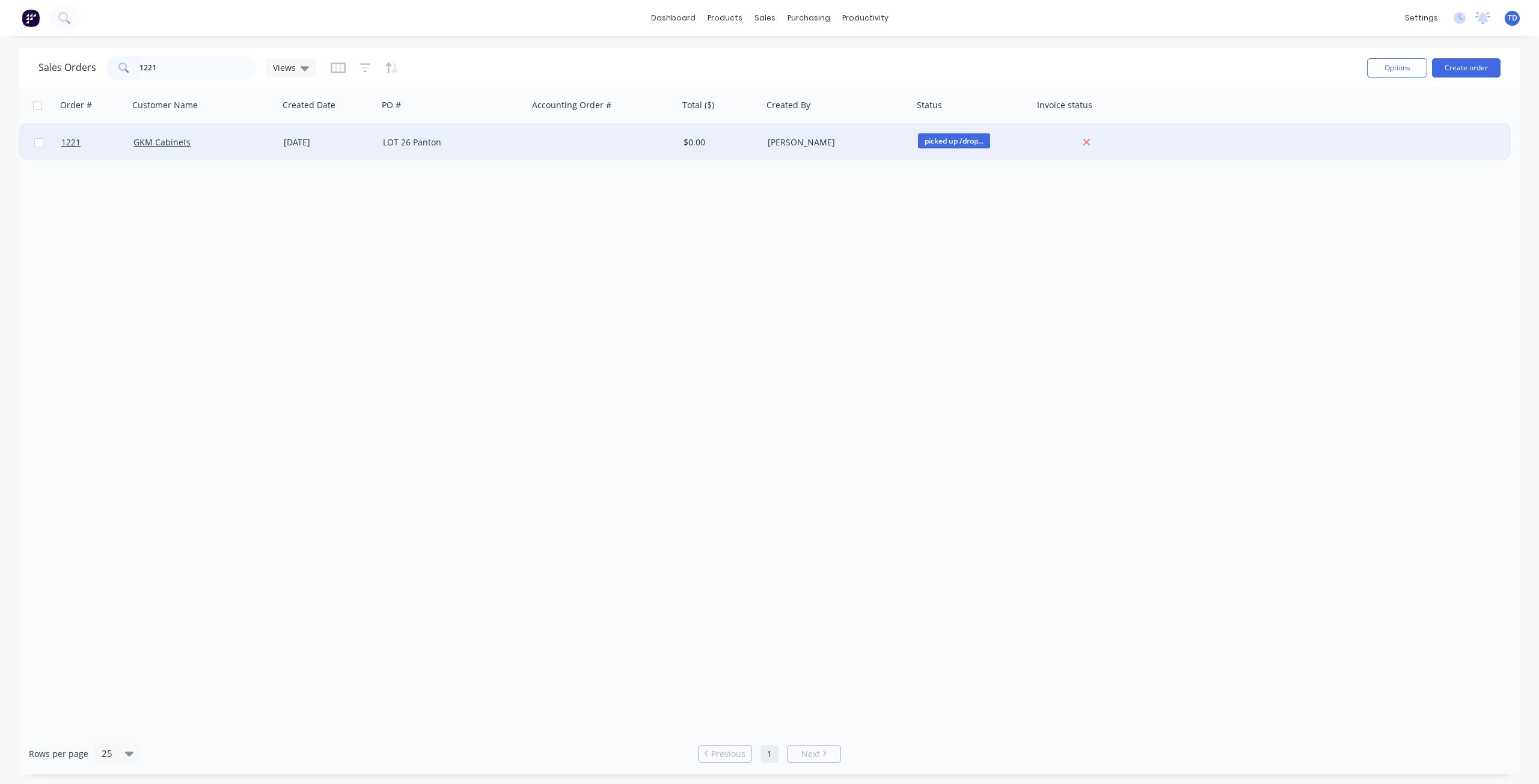
click at [338, 145] on div "19 Jul 2025" at bounding box center [328, 142] width 89 height 12
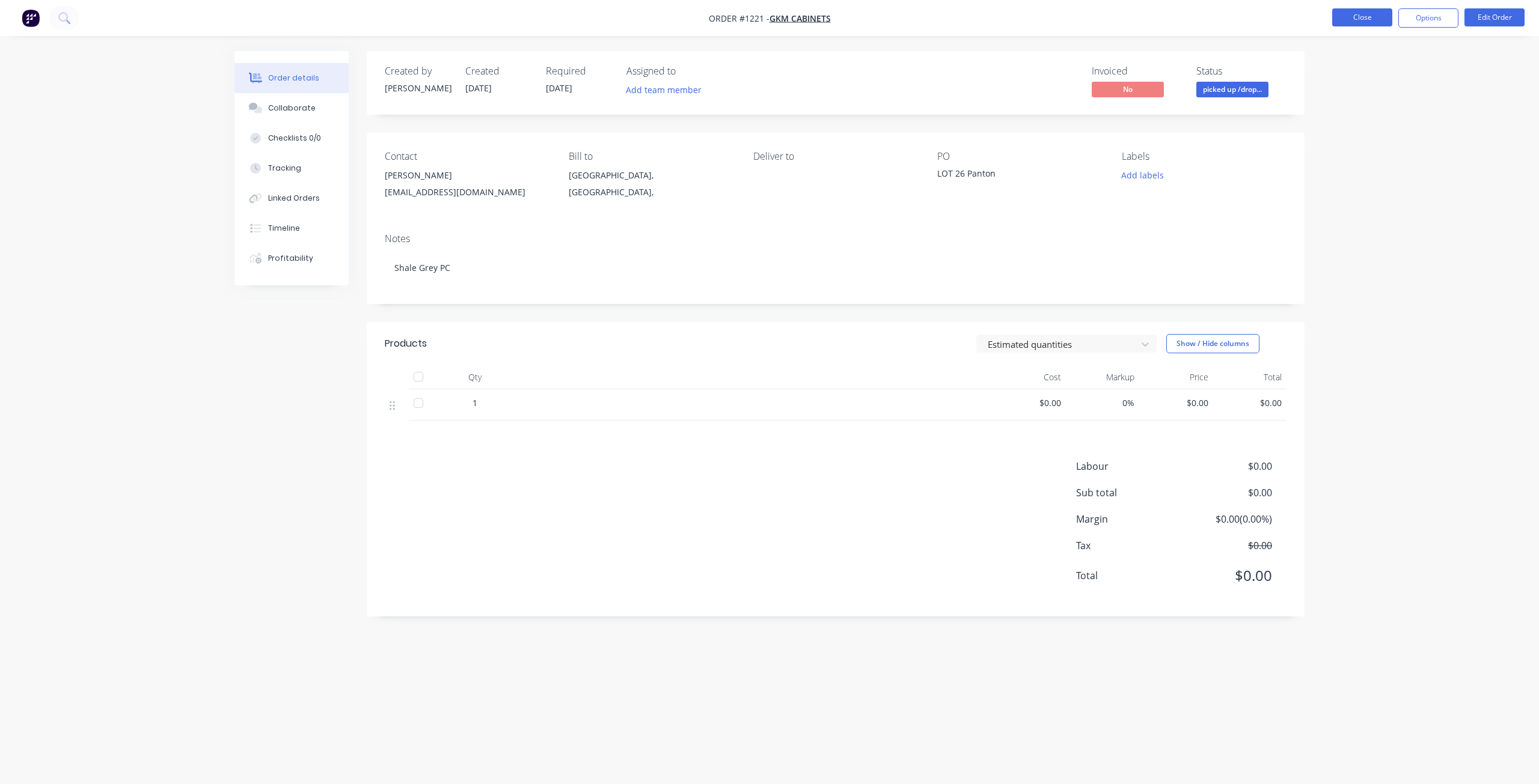
click at [1359, 18] on button "Close" at bounding box center [1363, 17] width 60 height 18
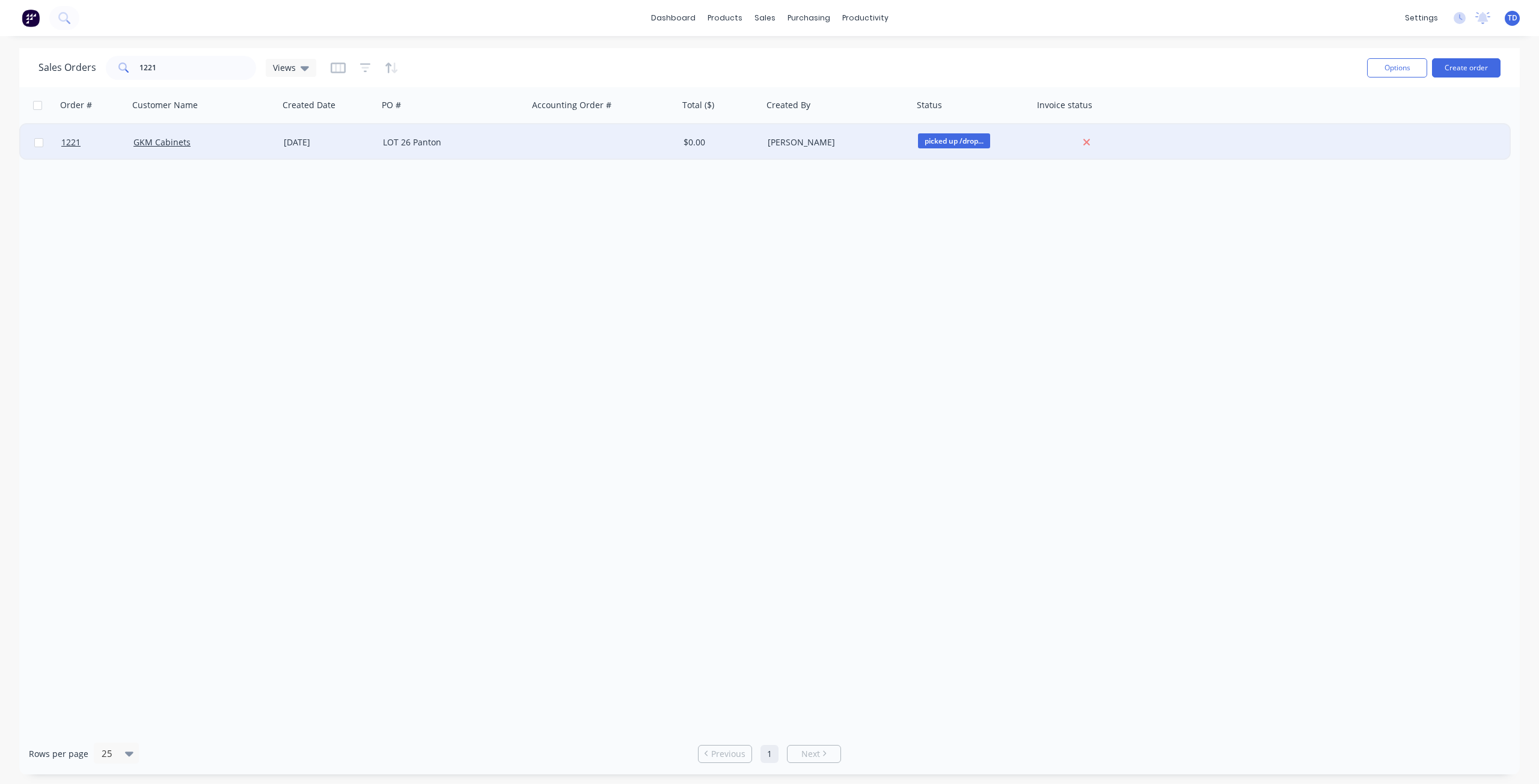
click at [345, 145] on div "19 Jul 2025" at bounding box center [328, 142] width 89 height 12
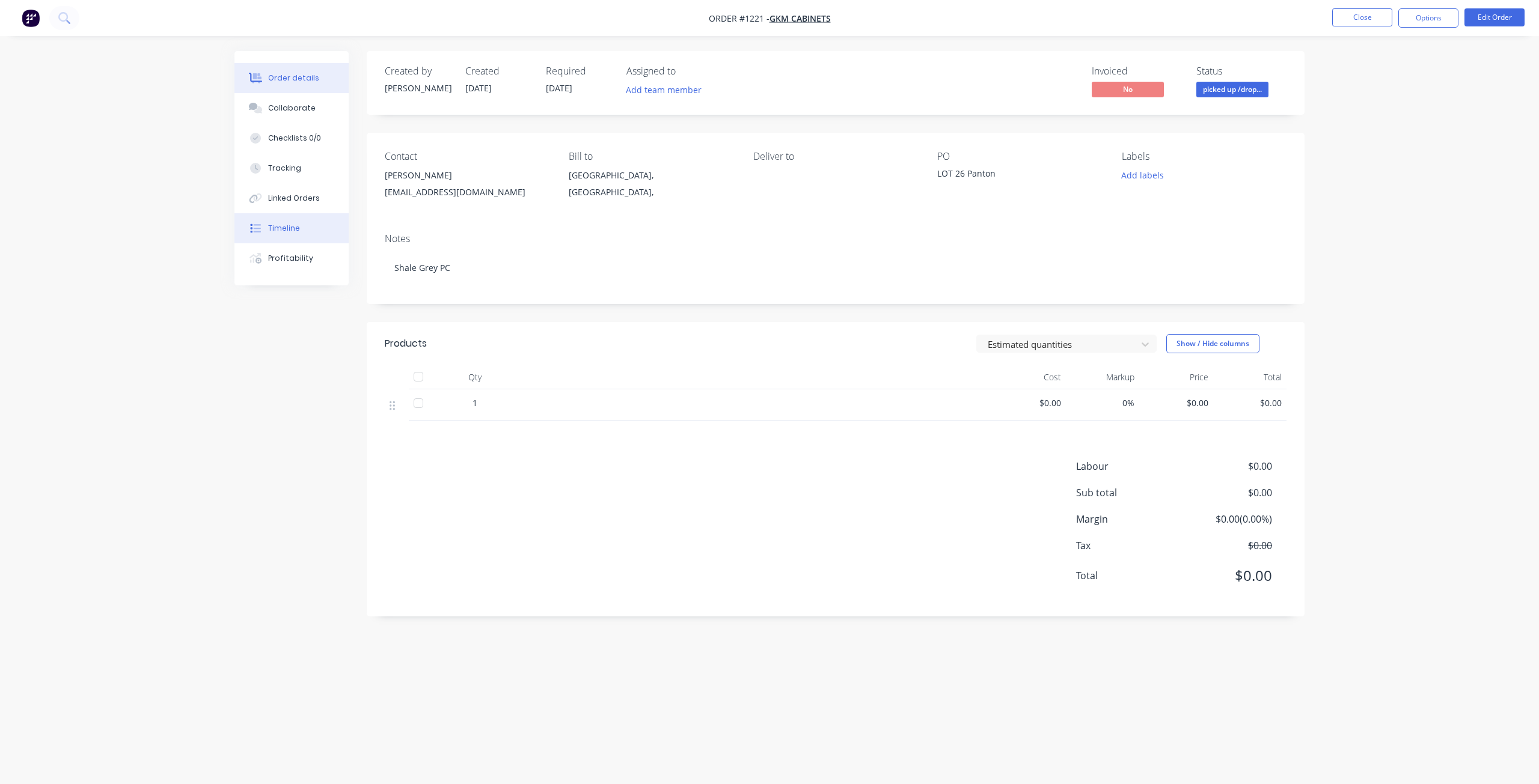
click at [290, 231] on div "Timeline" at bounding box center [284, 228] width 32 height 11
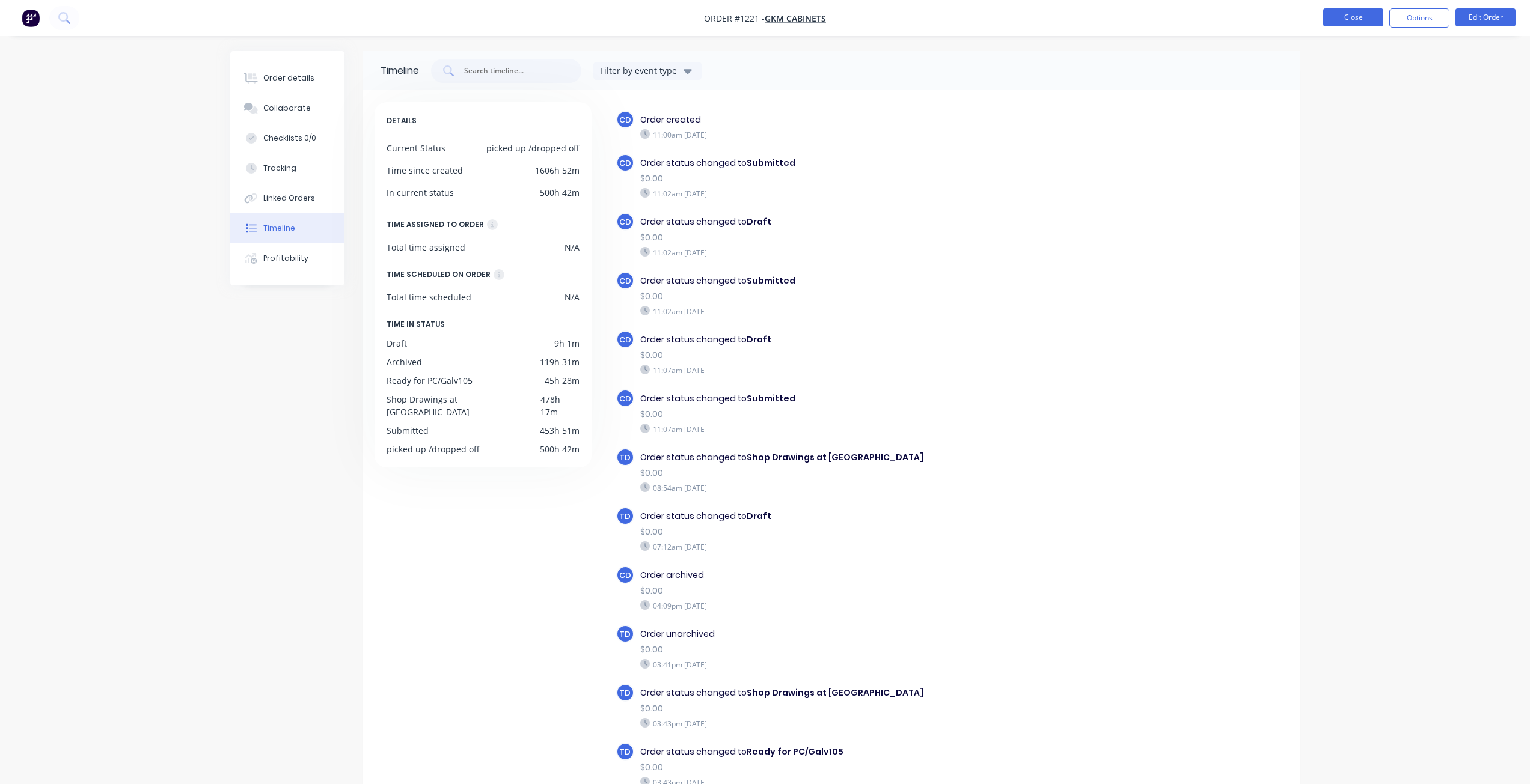
click at [1367, 20] on button "Close" at bounding box center [1353, 17] width 60 height 18
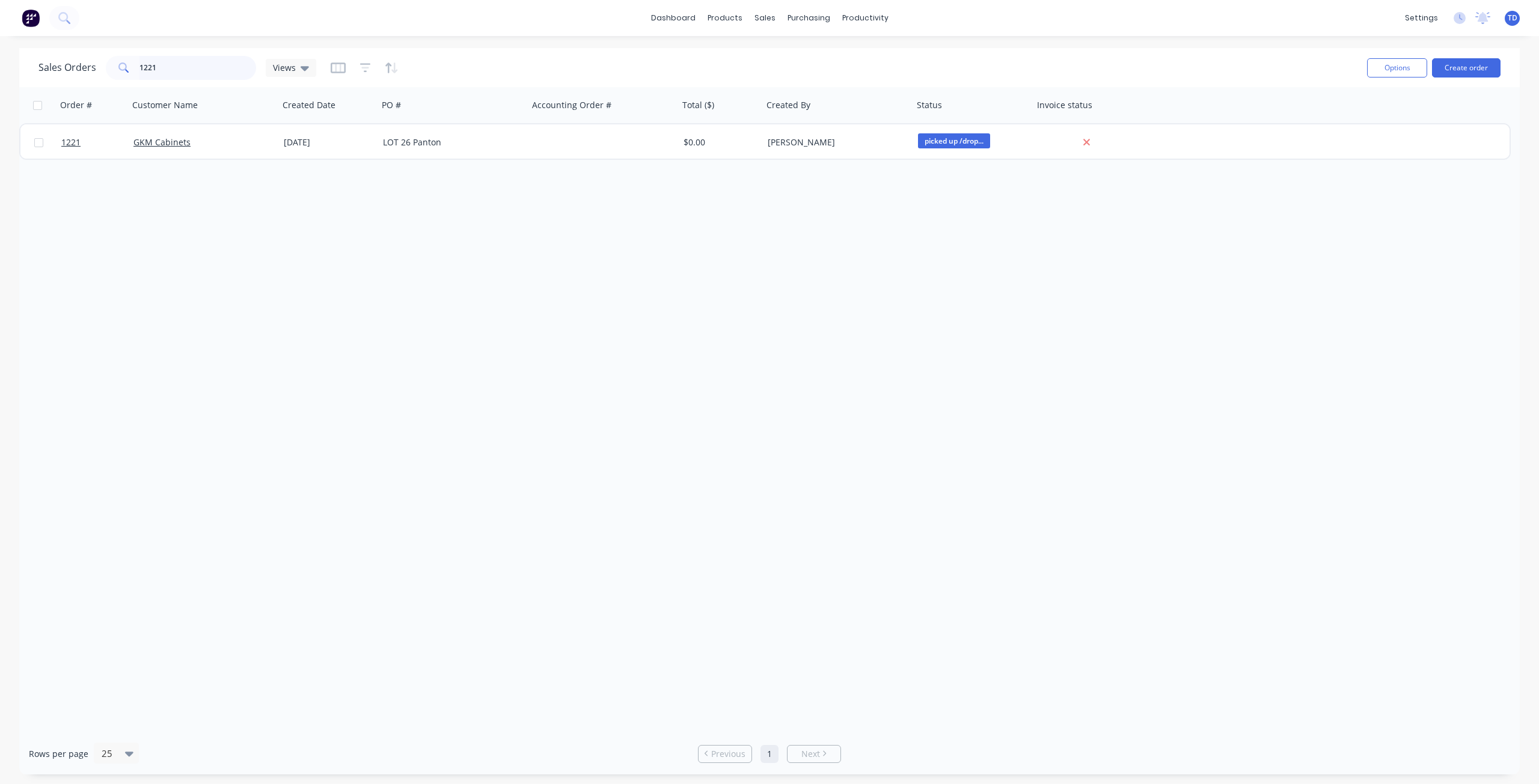
click at [168, 65] on input "1221" at bounding box center [198, 68] width 117 height 24
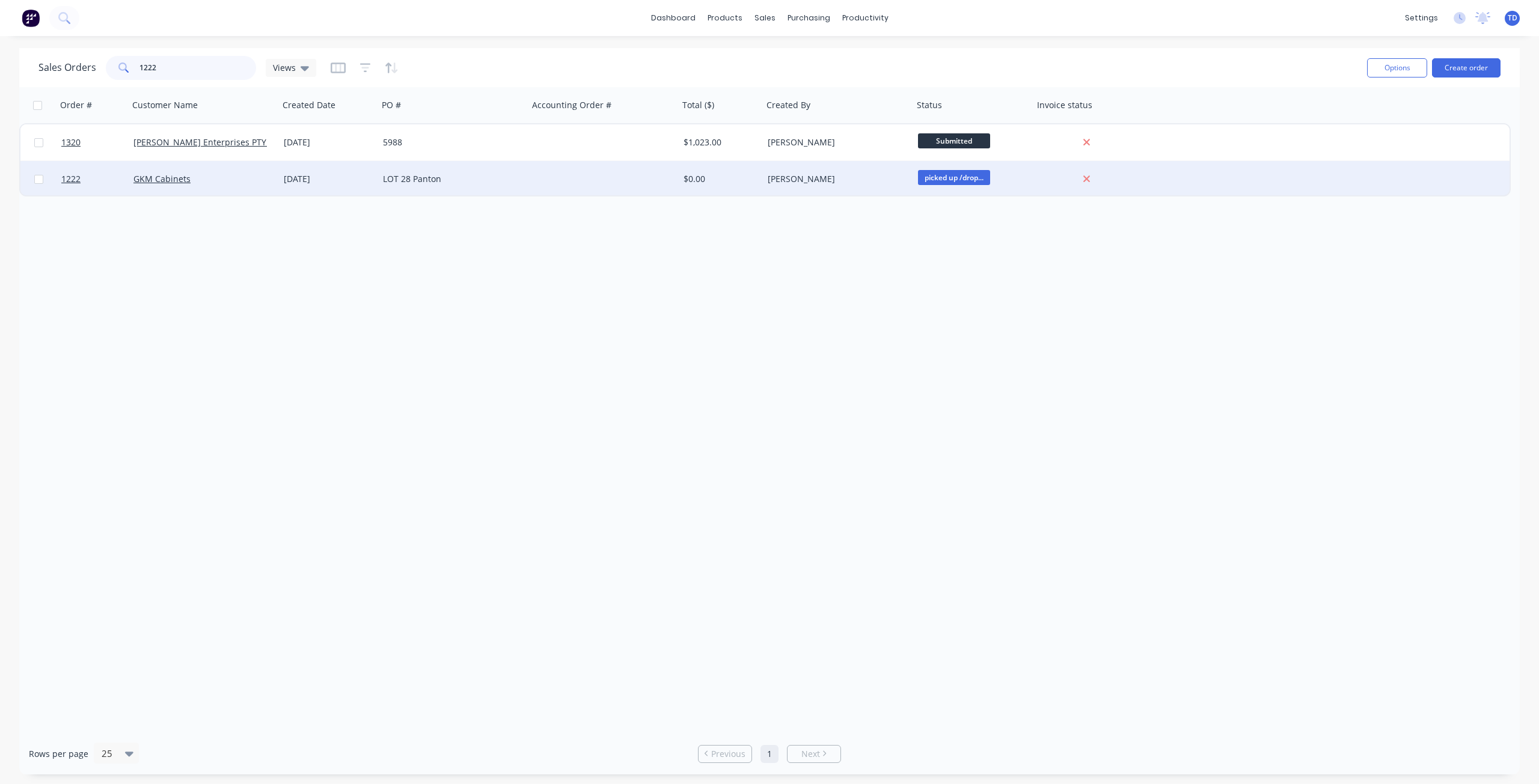
type input "1222"
click at [376, 179] on div "19 Jul 2025" at bounding box center [329, 179] width 99 height 36
